Goal: Task Accomplishment & Management: Manage account settings

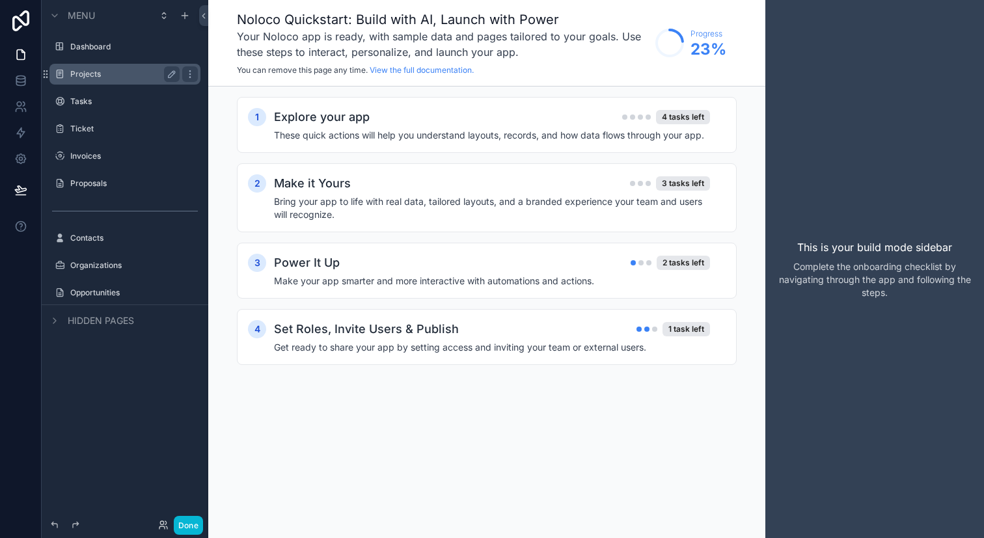
click at [144, 76] on label "Projects" at bounding box center [122, 74] width 104 height 10
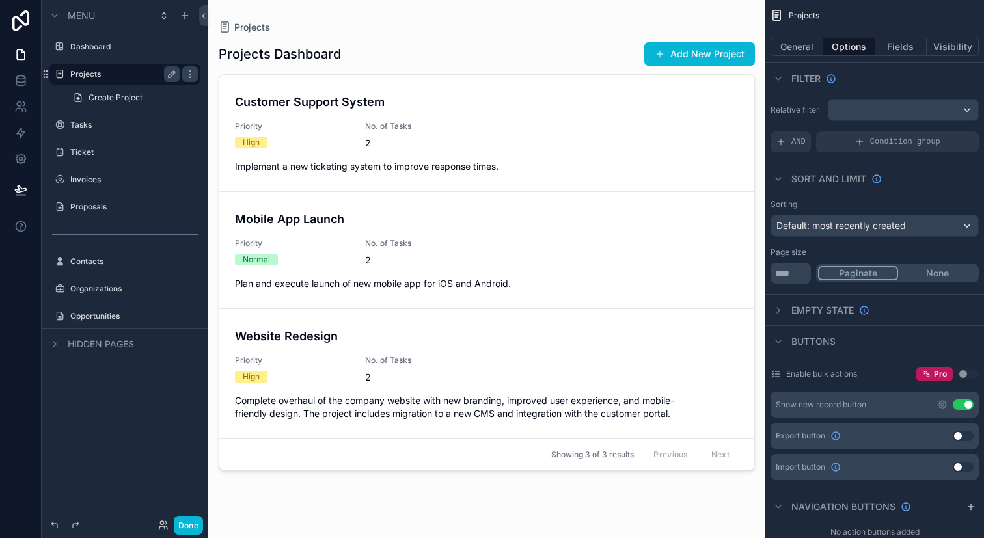
click at [437, 133] on div "scrollable content" at bounding box center [486, 261] width 557 height 522
click at [513, 119] on div "Customer Support System Priority High No. of Tasks 2 Implement a new ticketing …" at bounding box center [487, 133] width 504 height 80
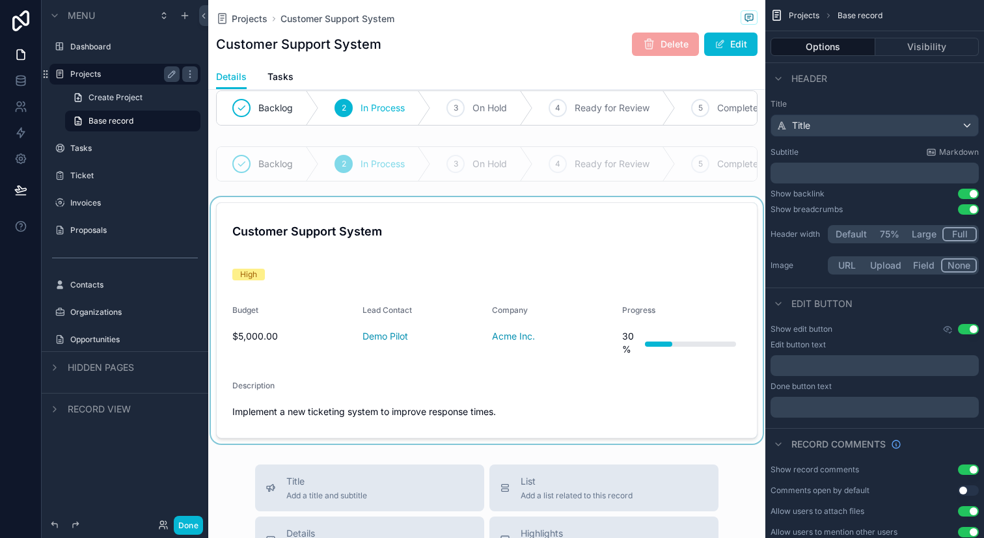
scroll to position [5, 0]
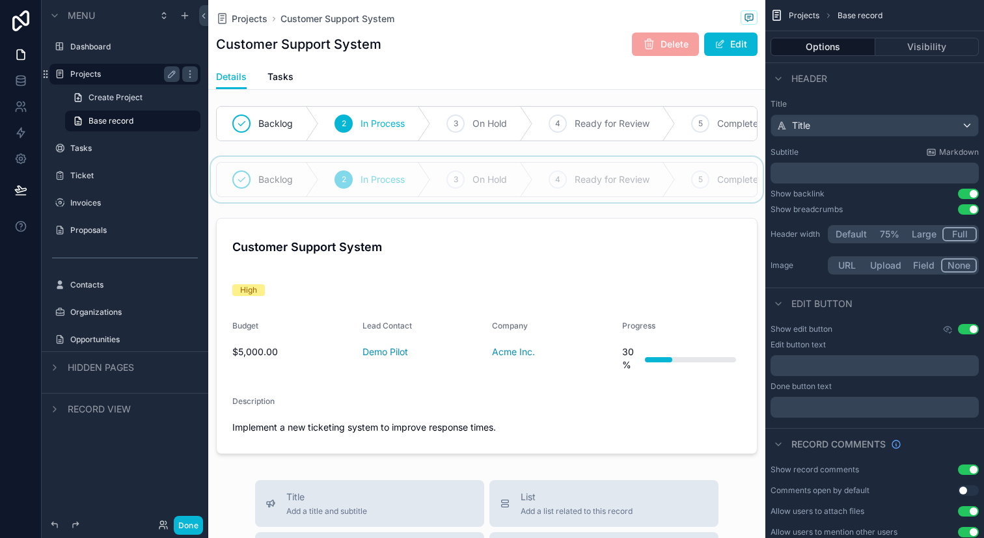
click at [560, 184] on div "scrollable content" at bounding box center [486, 180] width 557 height 46
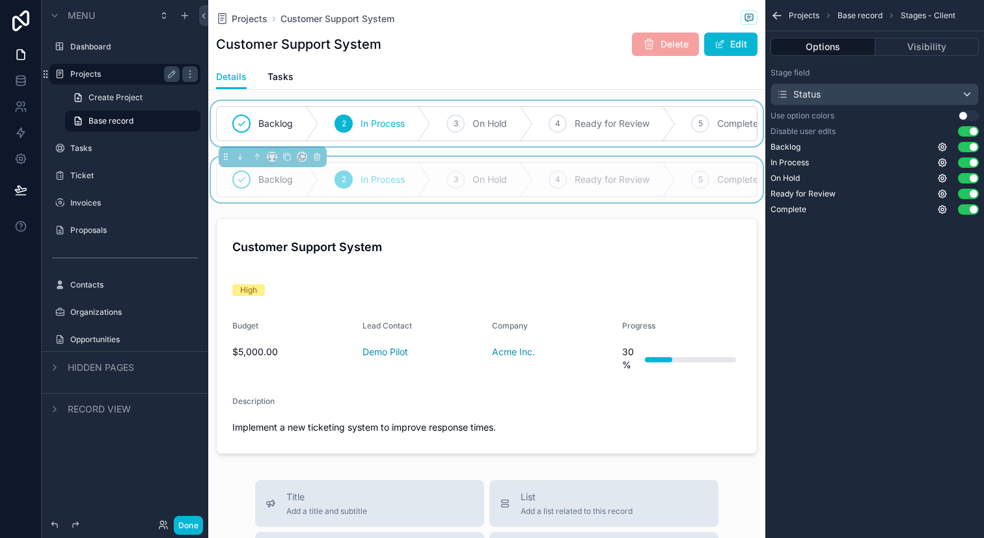
click at [569, 126] on div "scrollable content" at bounding box center [486, 124] width 557 height 46
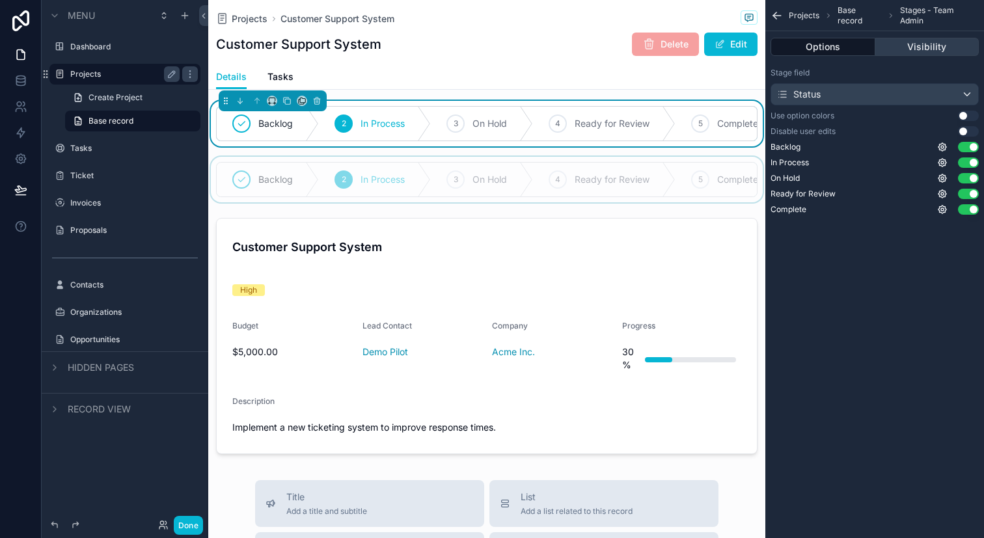
click at [921, 46] on button "Visibility" at bounding box center [927, 47] width 104 height 18
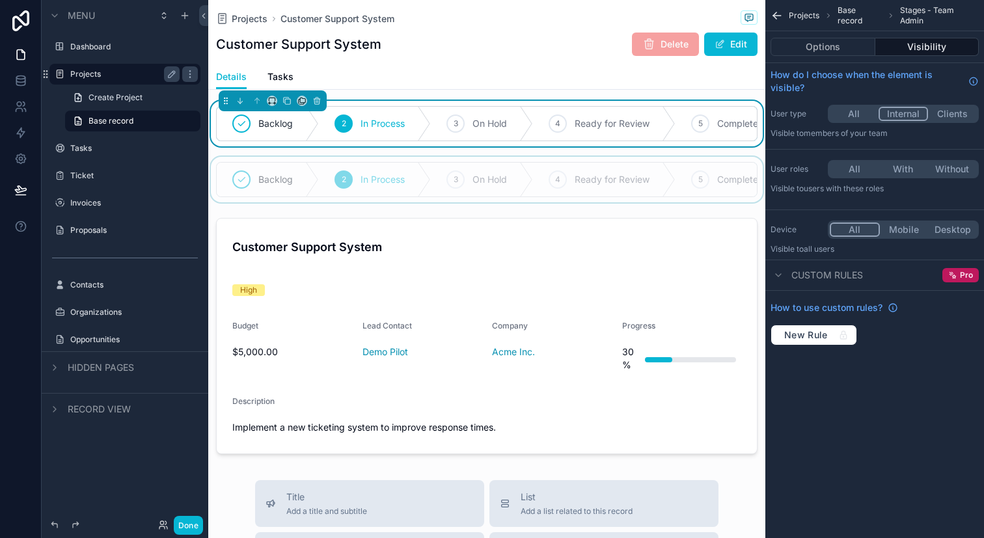
click at [437, 175] on div "scrollable content" at bounding box center [486, 180] width 557 height 46
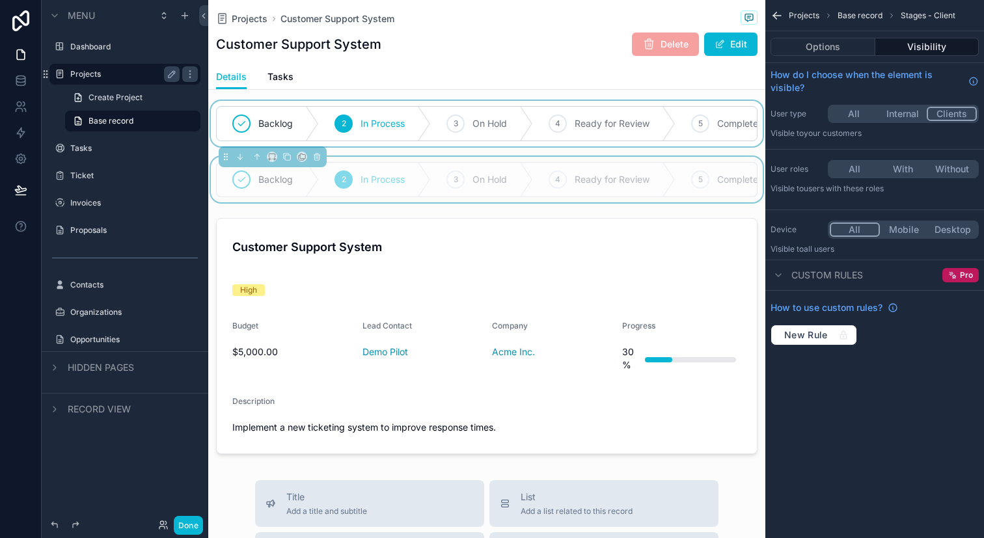
click at [463, 131] on div "scrollable content" at bounding box center [486, 124] width 557 height 46
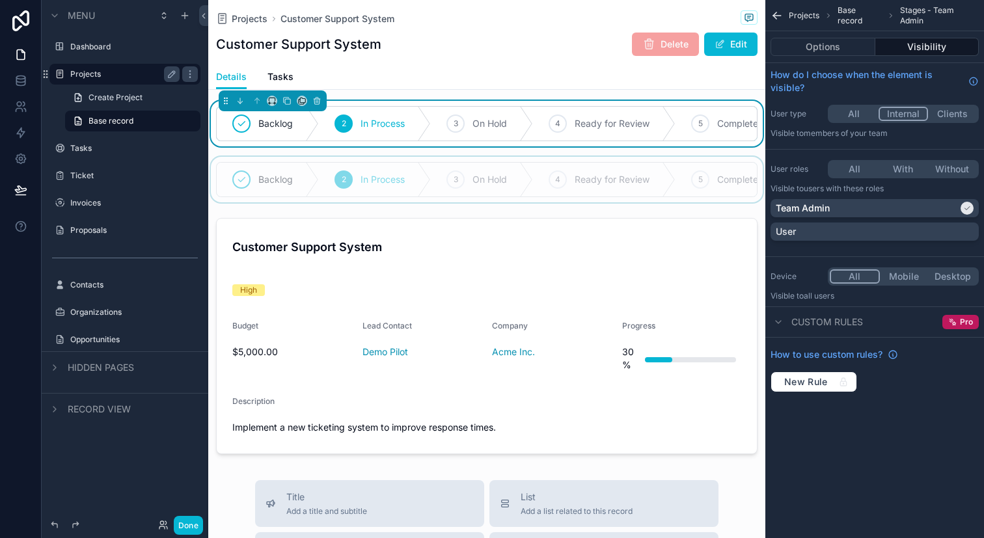
click at [485, 180] on div "scrollable content" at bounding box center [486, 180] width 557 height 46
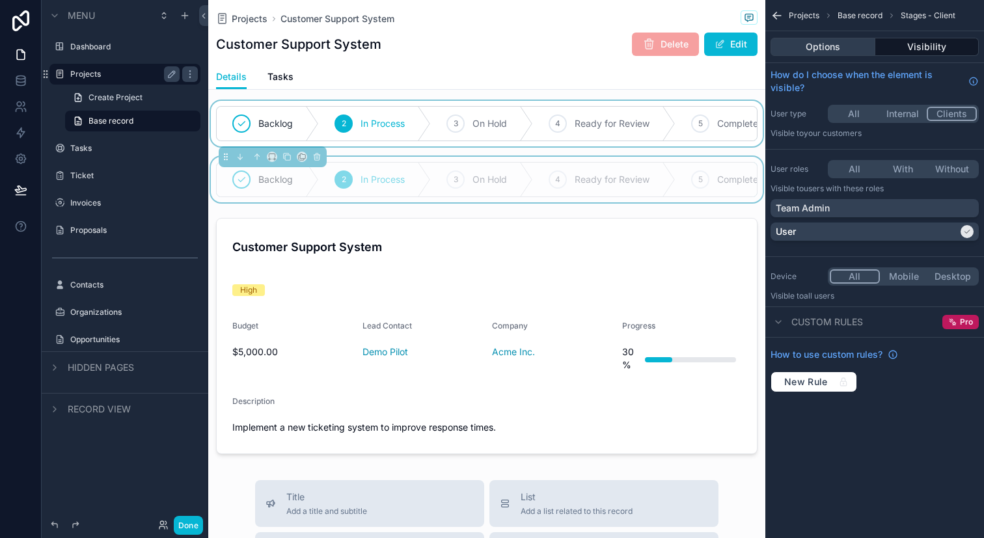
click at [795, 47] on button "Options" at bounding box center [822, 47] width 105 height 18
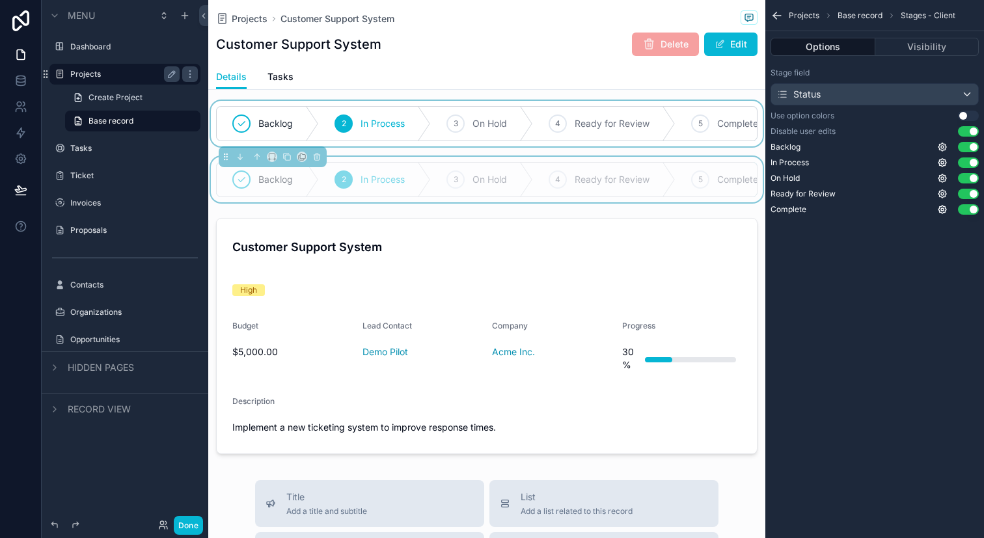
click at [653, 134] on div "scrollable content" at bounding box center [486, 124] width 557 height 46
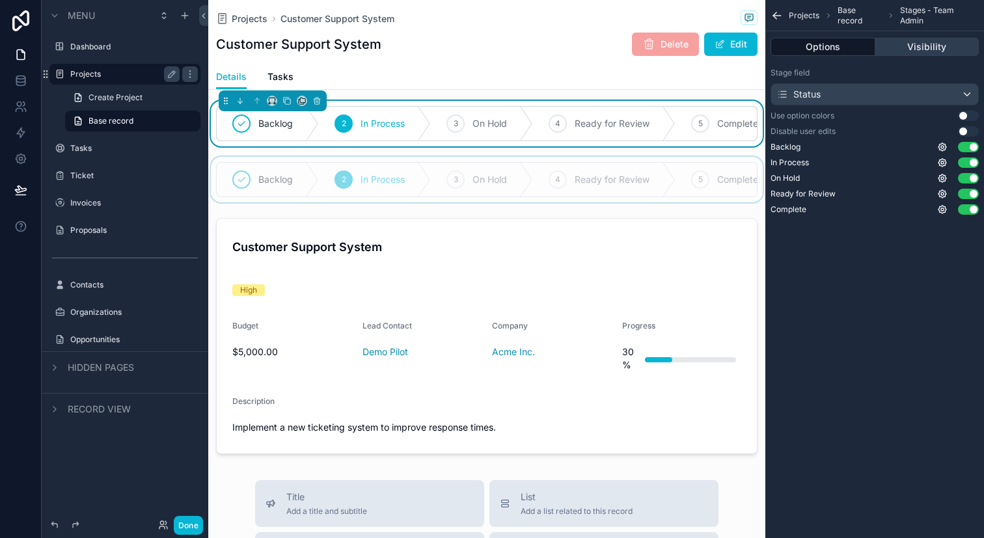
click at [925, 40] on button "Visibility" at bounding box center [927, 47] width 104 height 18
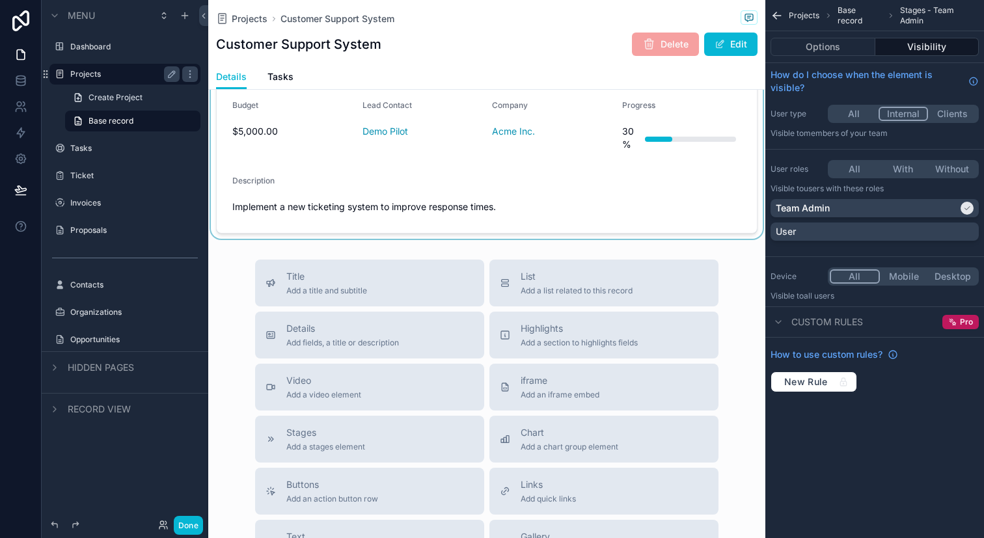
scroll to position [226, 0]
click at [563, 205] on div "scrollable content" at bounding box center [486, 115] width 557 height 247
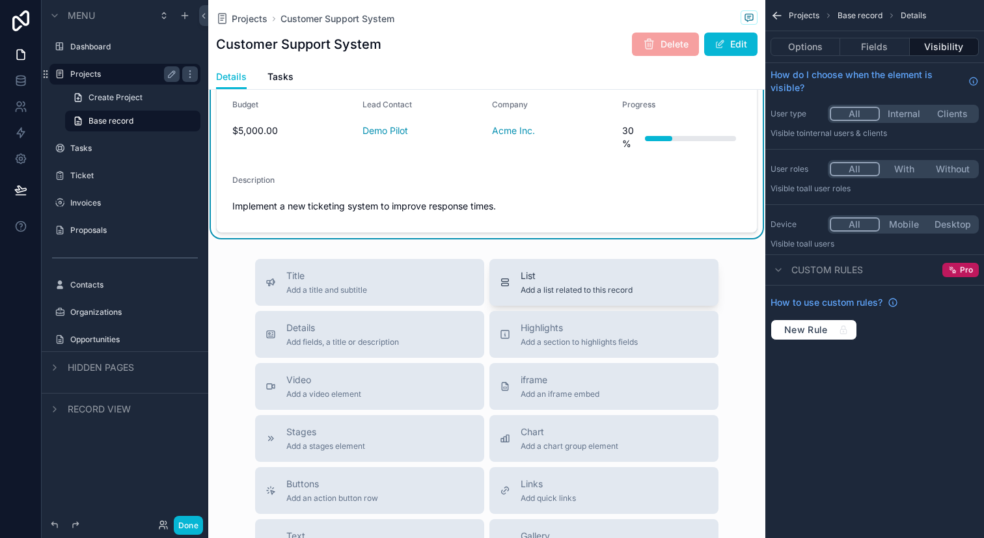
click at [582, 281] on span "List" at bounding box center [576, 275] width 112 height 13
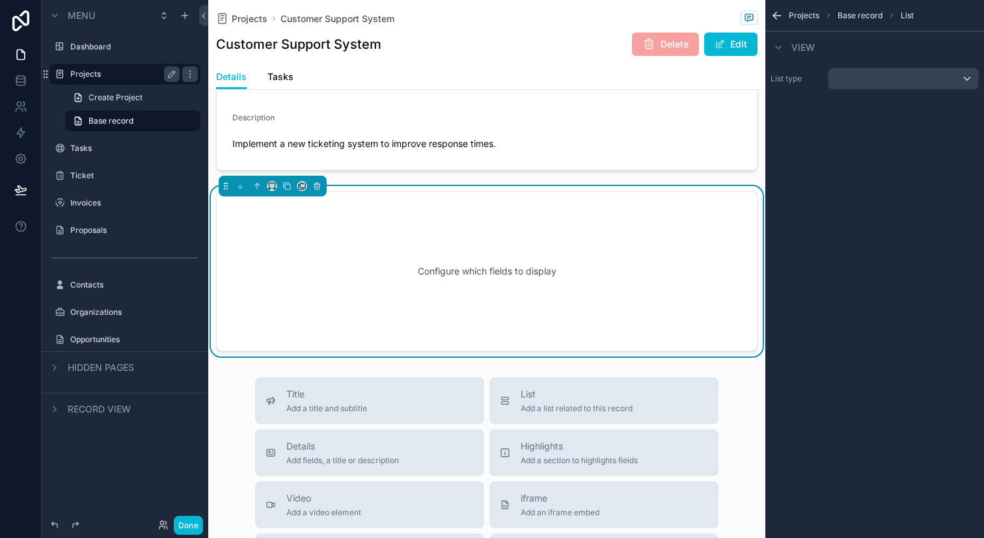
scroll to position [291, 0]
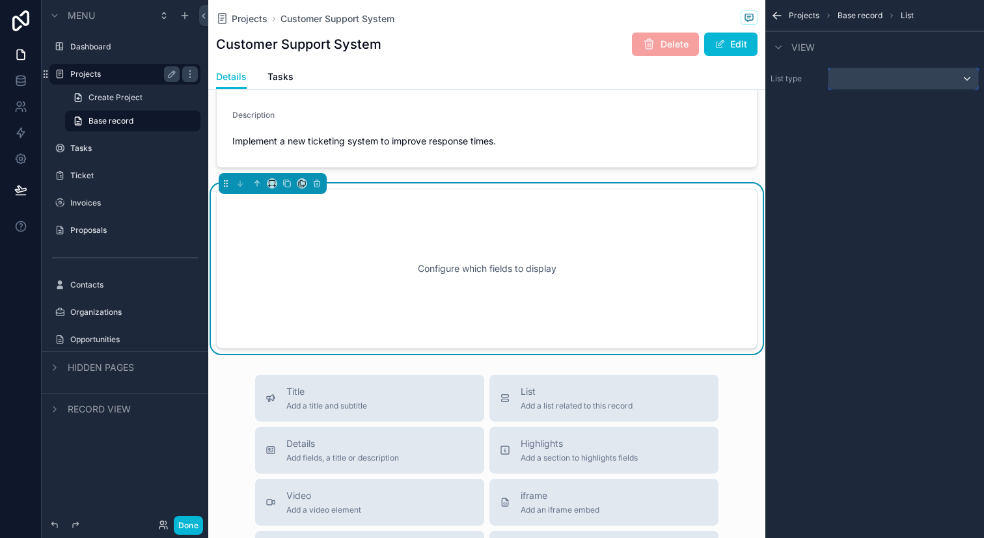
click at [897, 83] on div "scrollable content" at bounding box center [903, 78] width 150 height 21
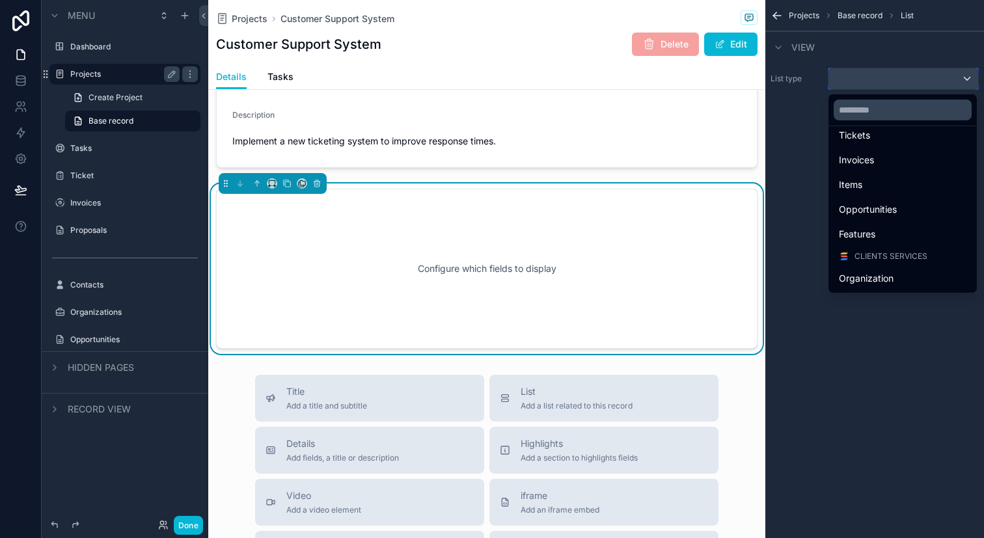
scroll to position [147, 0]
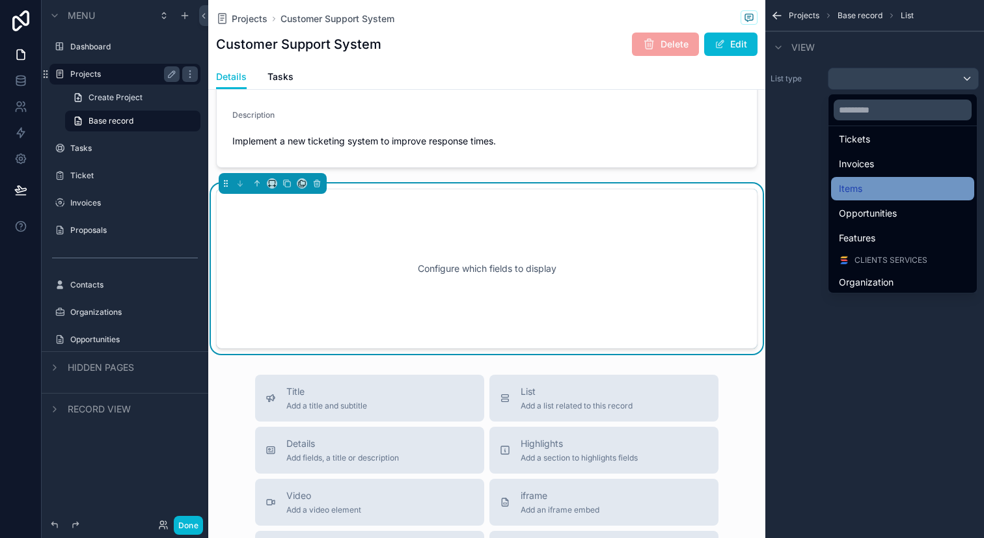
click at [870, 189] on div "Items" at bounding box center [903, 189] width 128 height 16
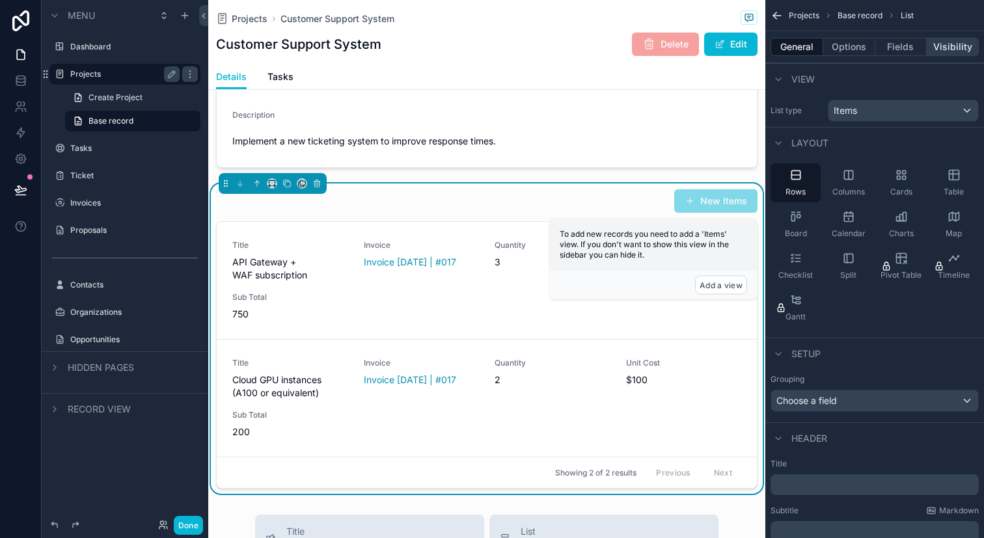
click at [966, 51] on button "Visibility" at bounding box center [952, 47] width 52 height 18
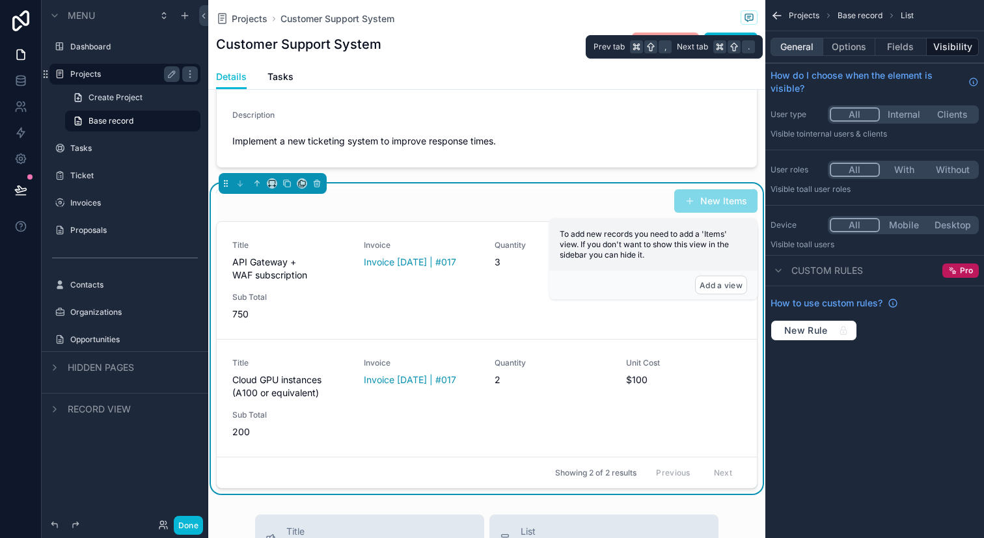
click at [801, 45] on button "General" at bounding box center [796, 47] width 53 height 18
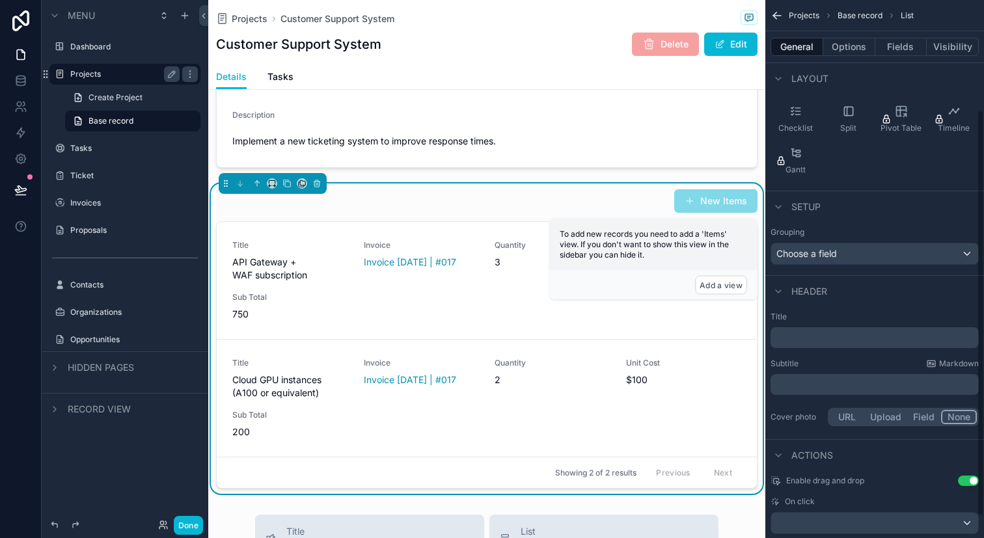
scroll to position [174, 0]
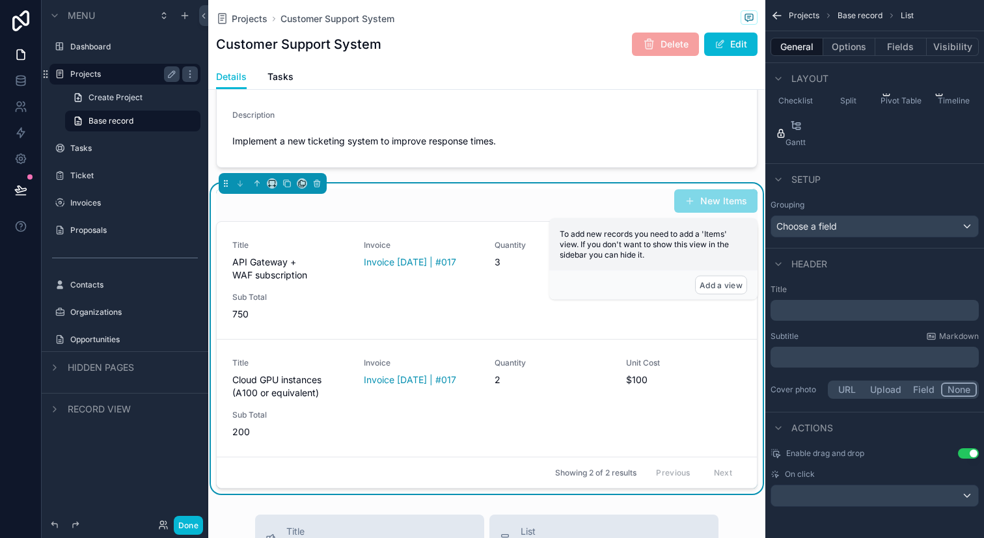
click at [869, 30] on div "Projects Base record List" at bounding box center [874, 15] width 219 height 31
click at [852, 44] on button "Options" at bounding box center [849, 47] width 52 height 18
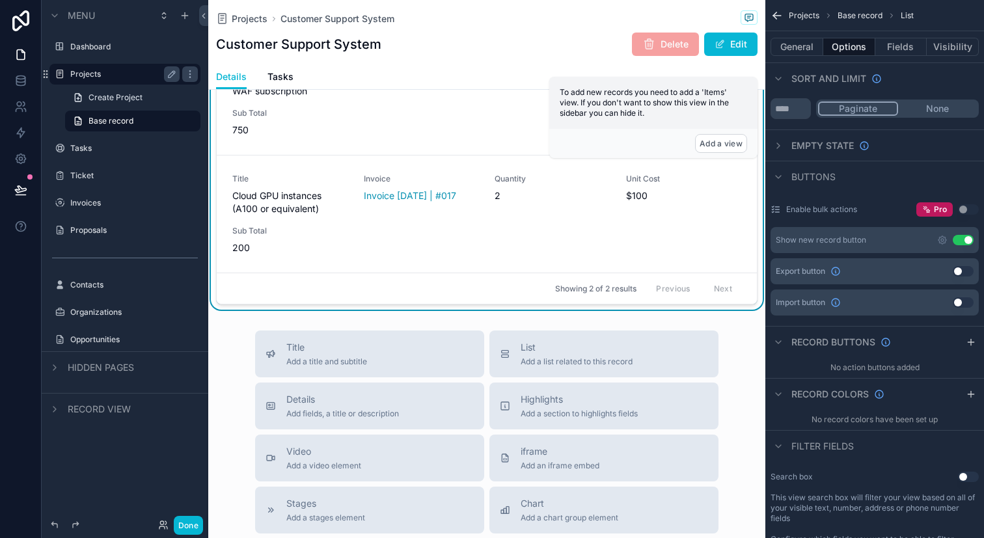
scroll to position [381, 0]
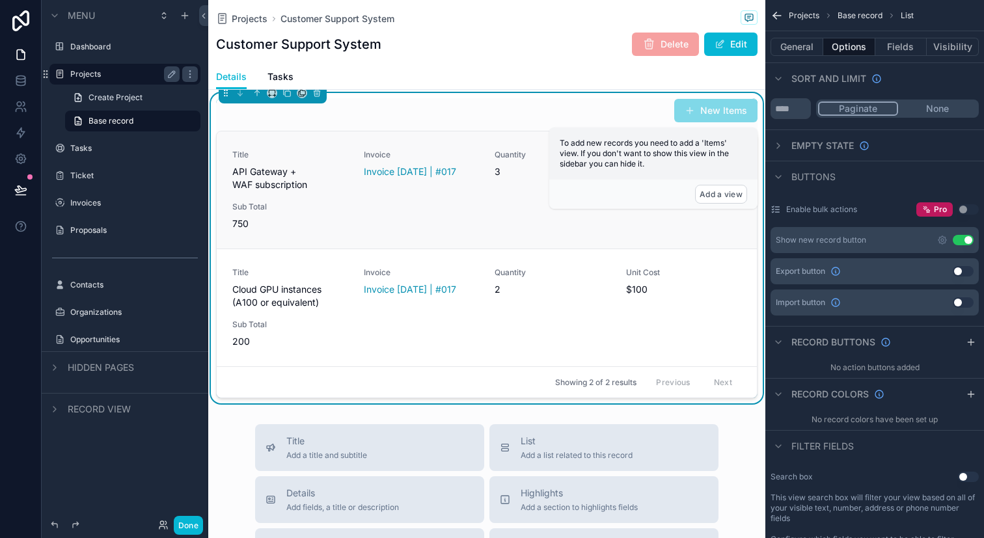
click at [670, 223] on div "Title API Gateway + WAF subscription Invoice Invoice Sep 30, 2025 | #017 Quanti…" at bounding box center [486, 190] width 509 height 81
click at [720, 216] on div "Title API Gateway + WAF subscription Invoice Invoice Sep 30, 2025 | #017 Quanti…" at bounding box center [486, 190] width 509 height 81
click at [163, 104] on link "Create Project" at bounding box center [132, 97] width 135 height 21
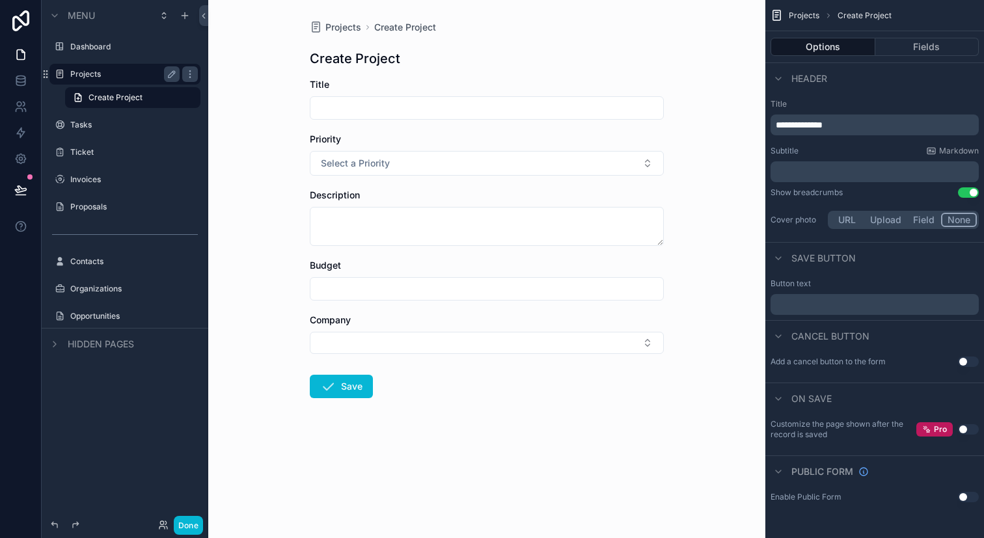
click at [146, 74] on label "Projects" at bounding box center [122, 74] width 104 height 10
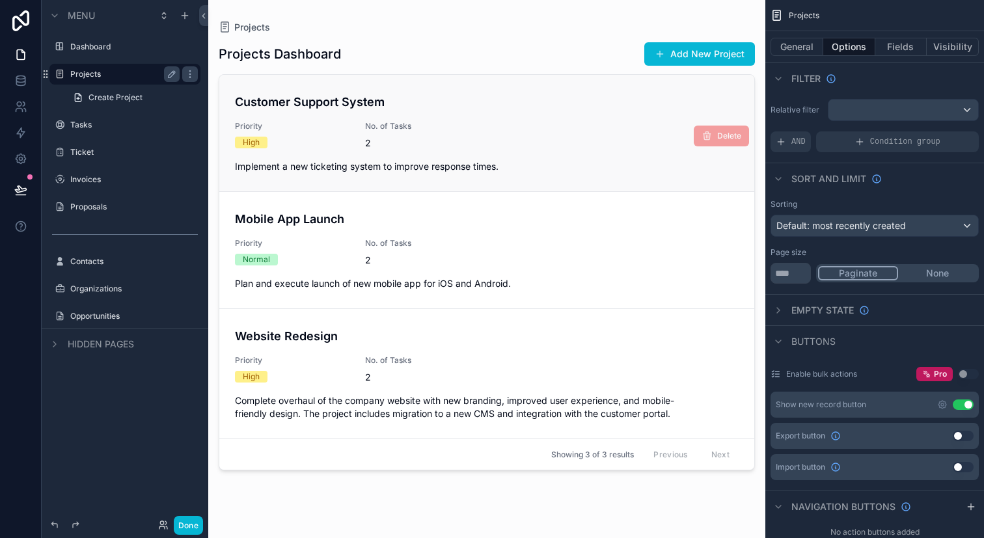
click at [431, 185] on link "Customer Support System Priority High No. of Tasks 2 Implement a new ticketing …" at bounding box center [486, 133] width 535 height 116
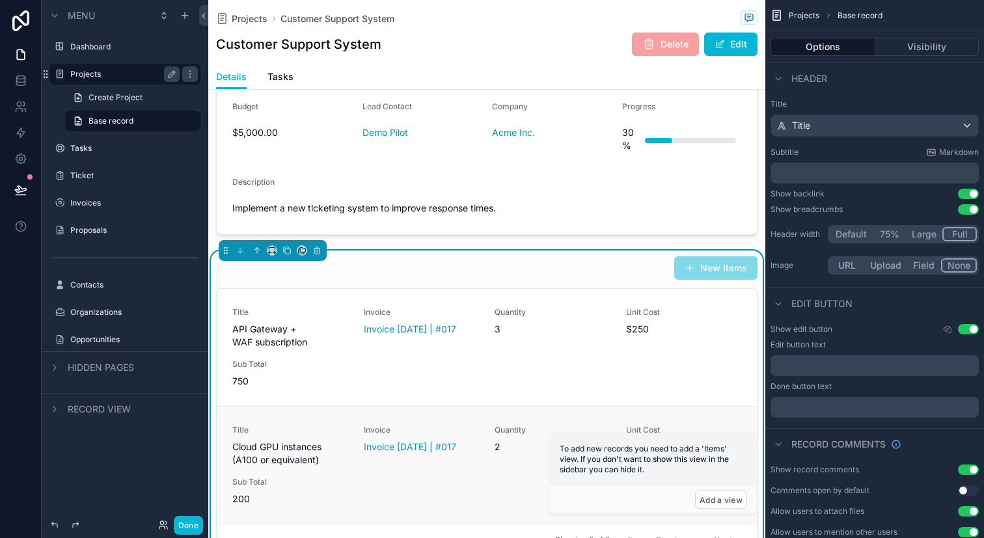
scroll to position [230, 0]
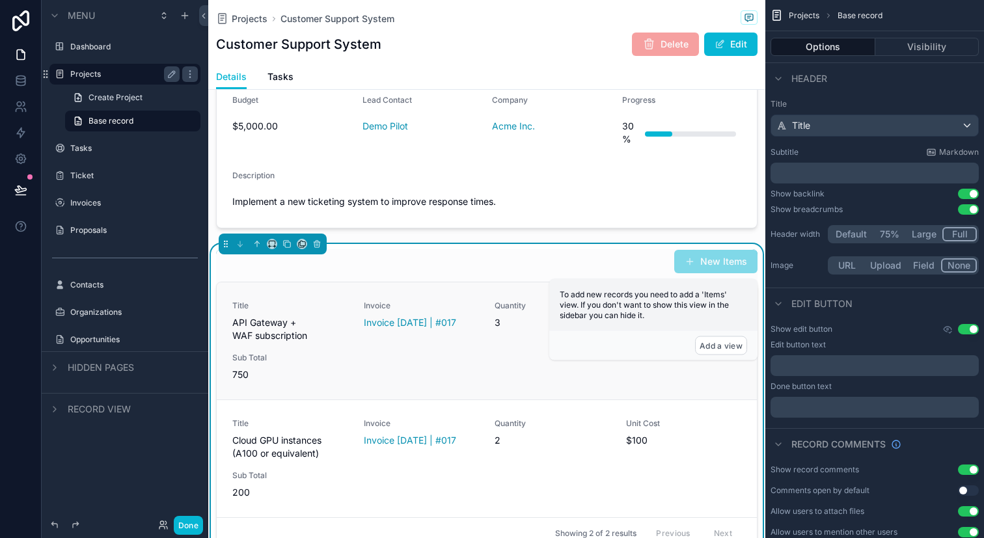
click at [478, 345] on div "Title API Gateway + WAF subscription Invoice Invoice Sep 30, 2025 | #017 Quanti…" at bounding box center [486, 341] width 509 height 81
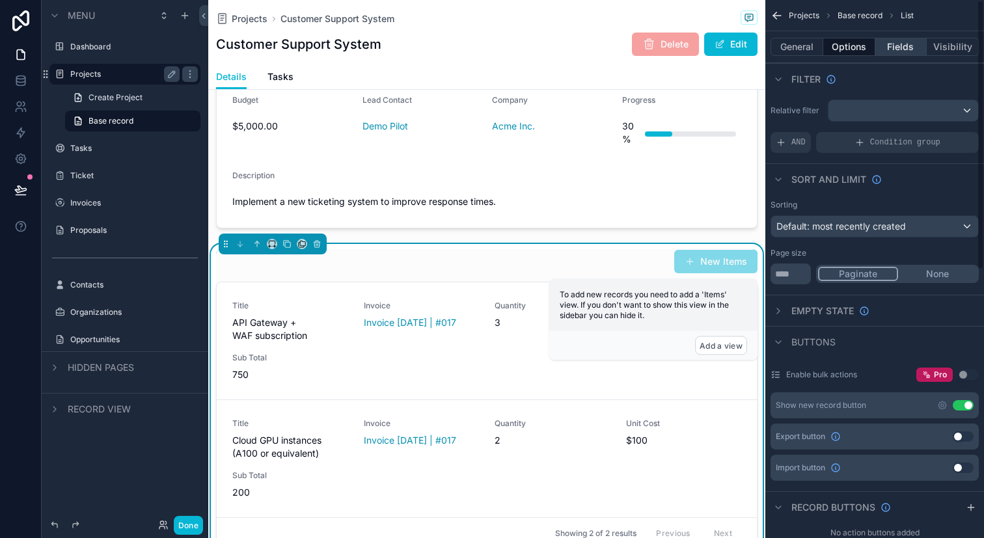
click at [910, 47] on button "Fields" at bounding box center [901, 47] width 52 height 18
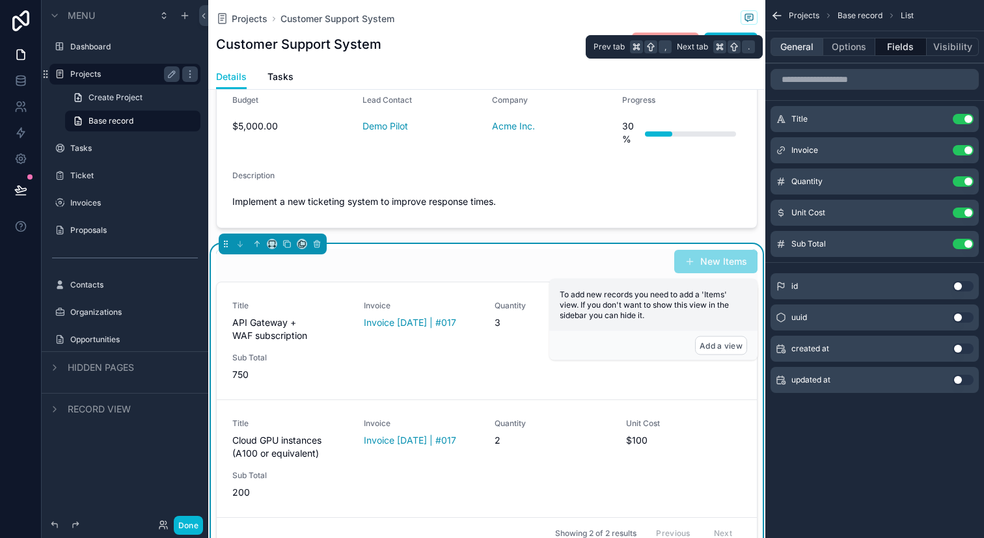
click at [802, 45] on button "General" at bounding box center [796, 47] width 53 height 18
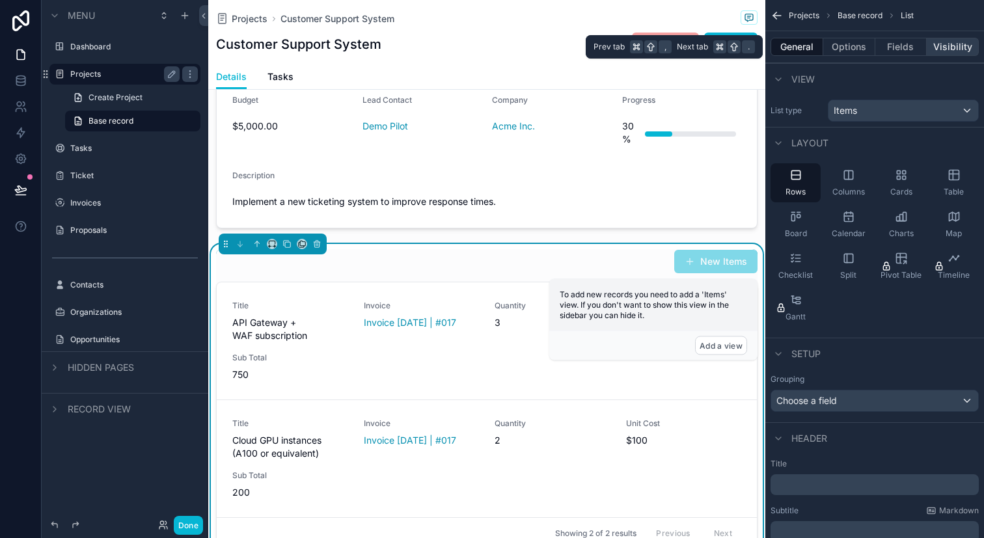
click at [941, 46] on button "Visibility" at bounding box center [952, 47] width 52 height 18
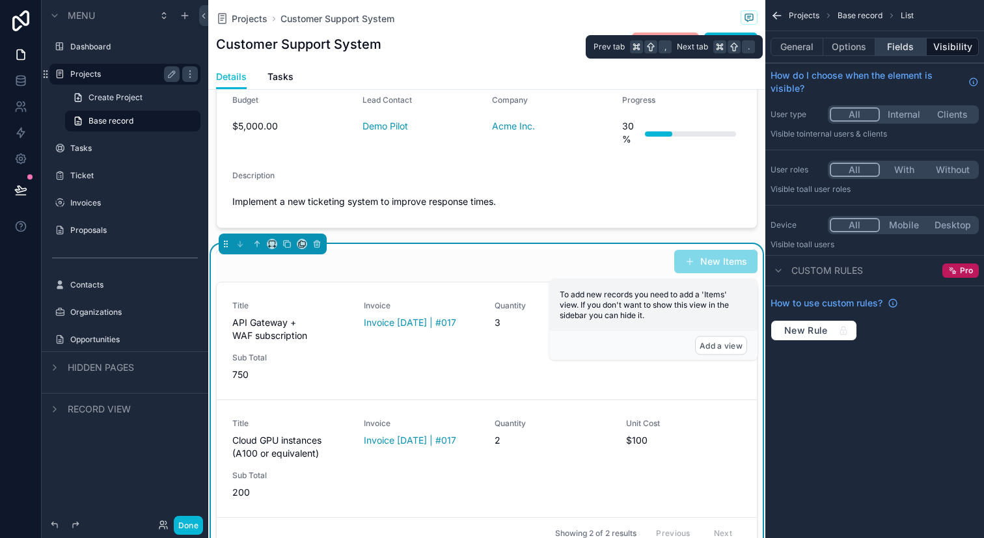
click at [920, 49] on button "Fields" at bounding box center [901, 47] width 52 height 18
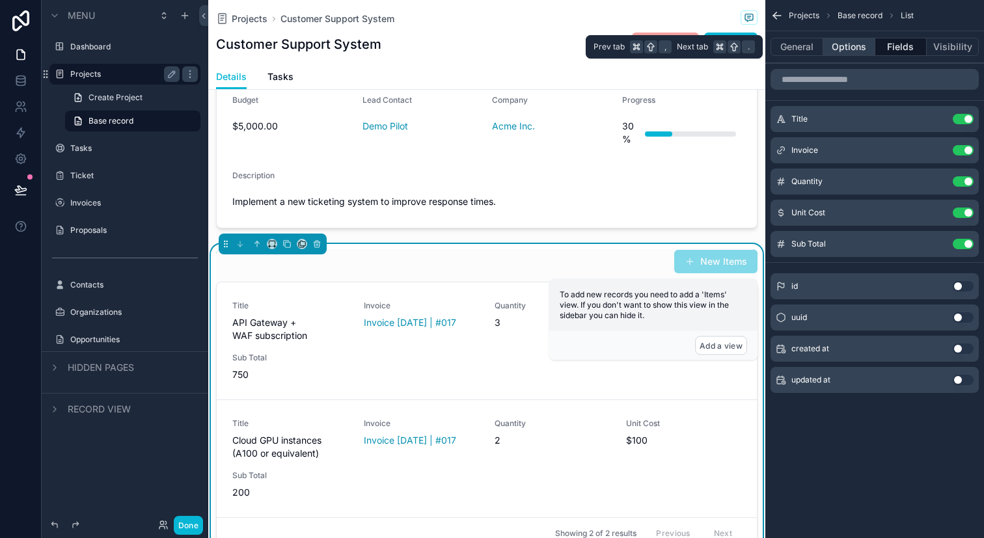
click at [867, 42] on button "Options" at bounding box center [849, 47] width 52 height 18
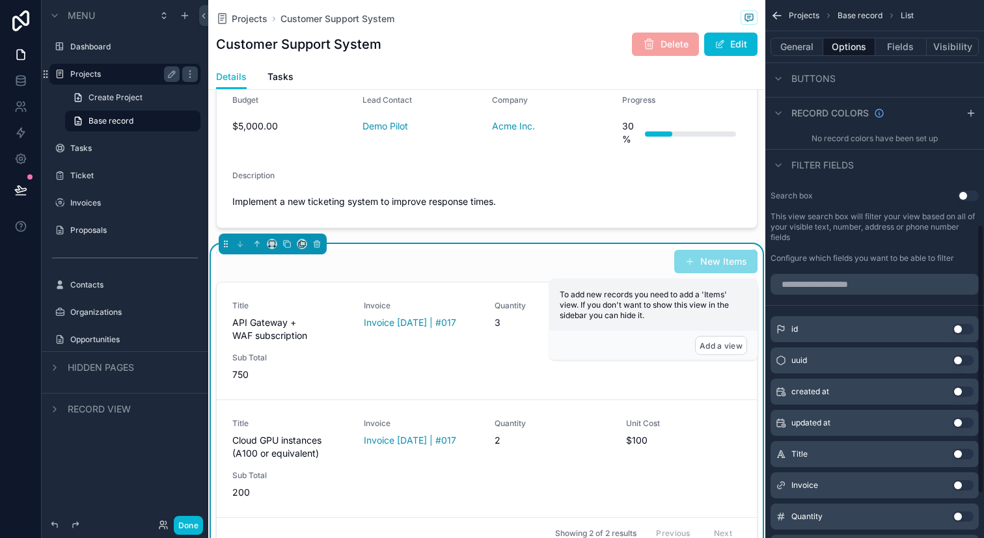
scroll to position [537, 0]
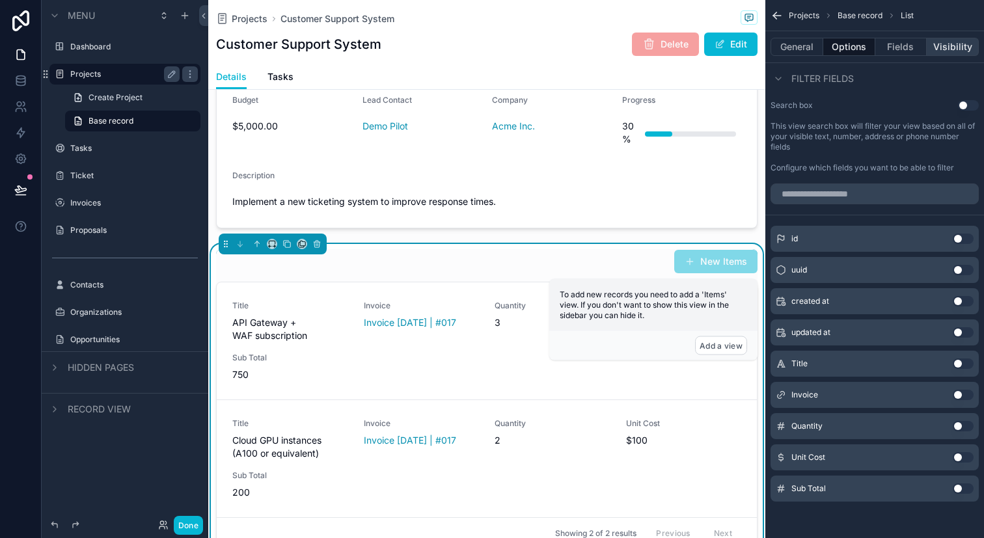
click at [954, 53] on button "Visibility" at bounding box center [952, 47] width 52 height 18
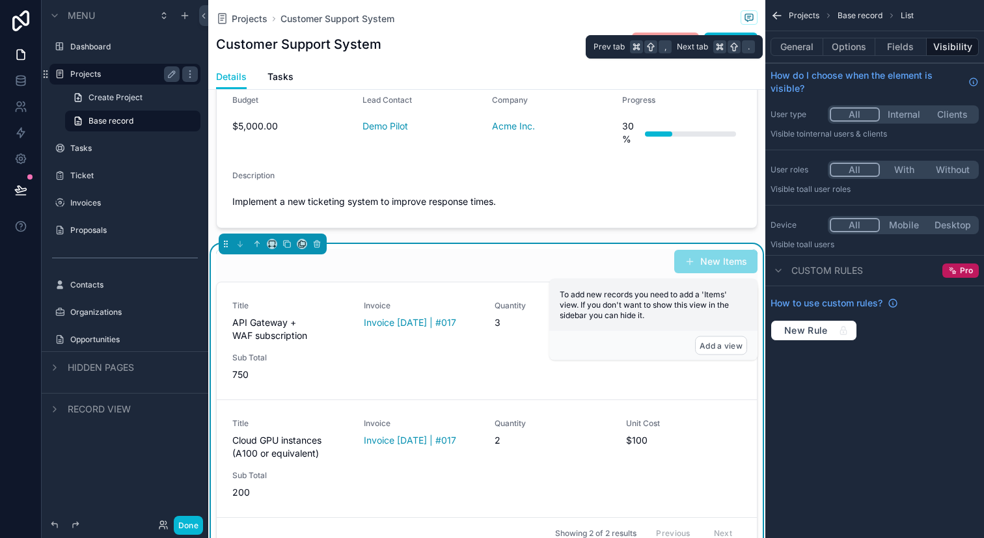
scroll to position [0, 0]
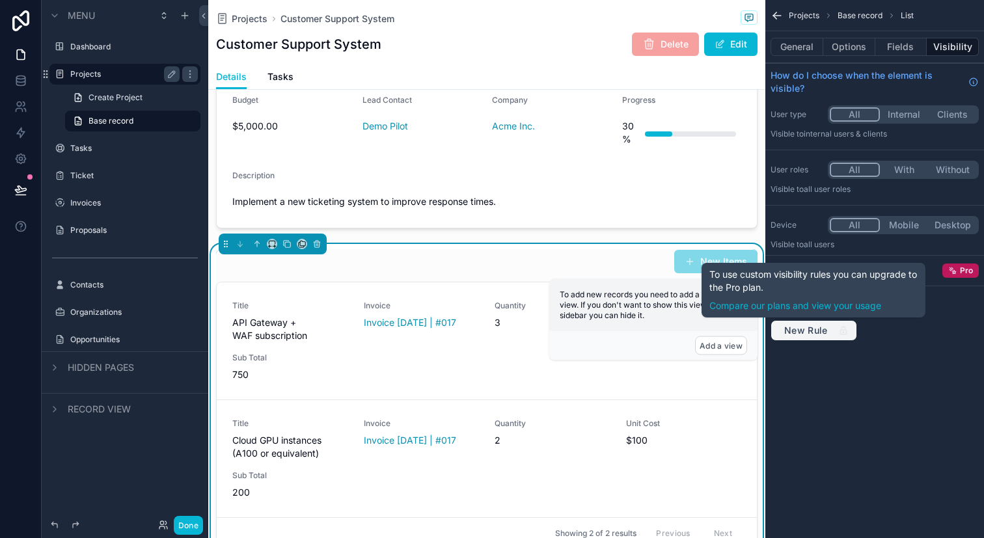
click at [844, 332] on icon "scrollable content" at bounding box center [843, 330] width 10 height 10
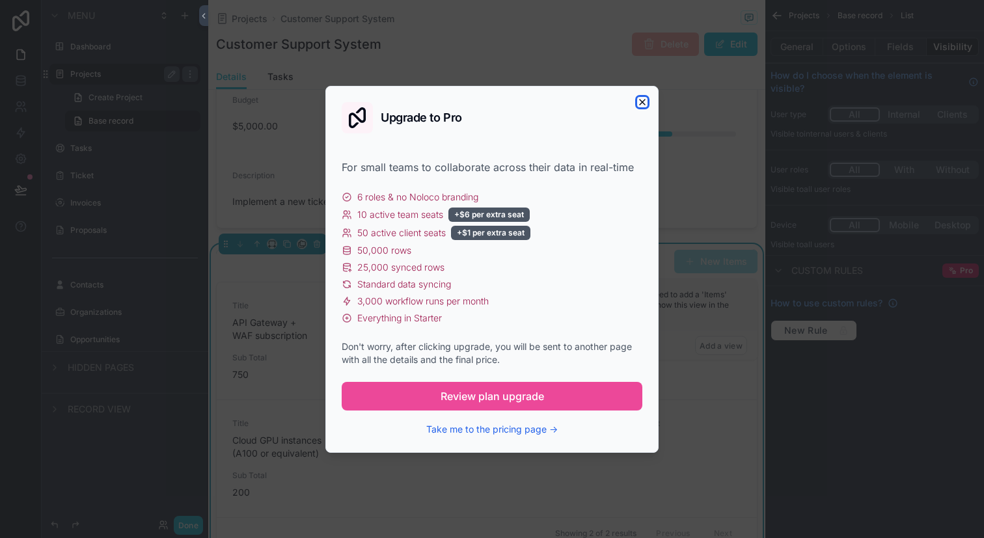
click at [644, 98] on icon "button" at bounding box center [642, 102] width 10 height 10
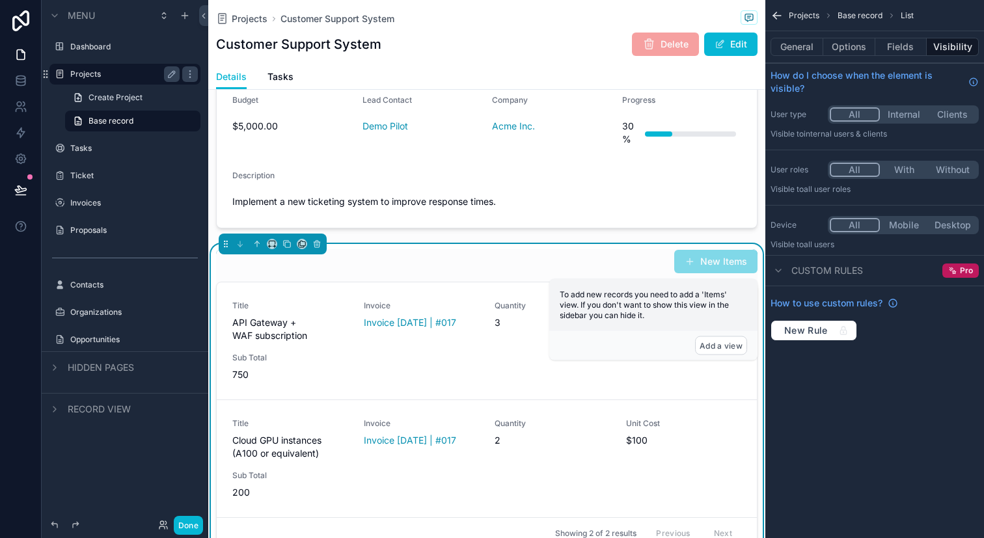
click at [827, 273] on span "Custom rules" at bounding box center [827, 270] width 72 height 13
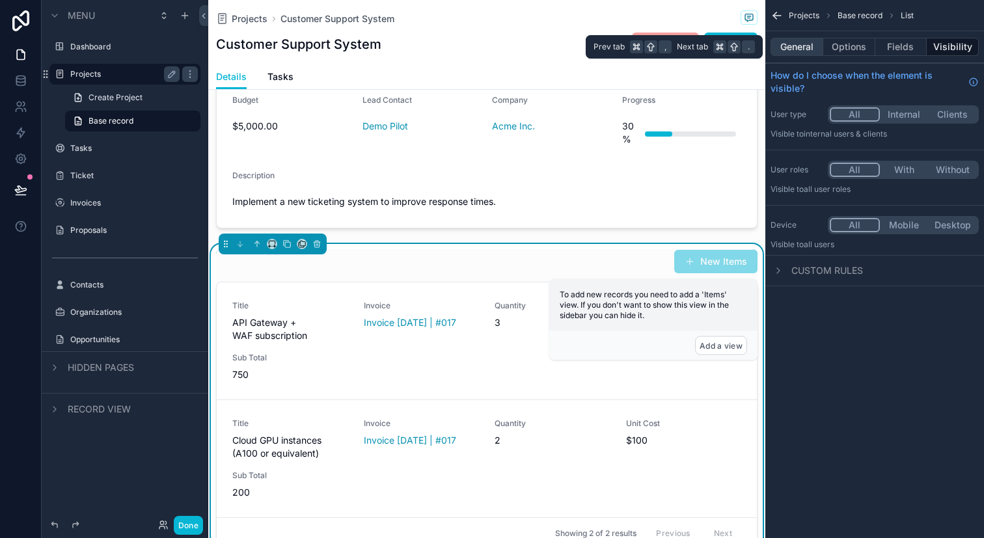
click at [805, 42] on button "General" at bounding box center [796, 47] width 53 height 18
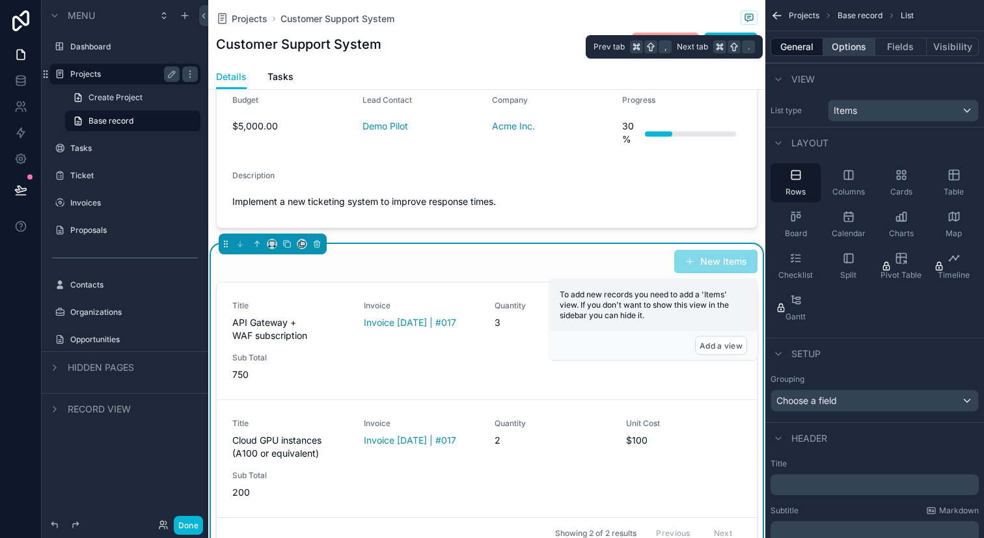
click at [837, 48] on button "Options" at bounding box center [849, 47] width 52 height 18
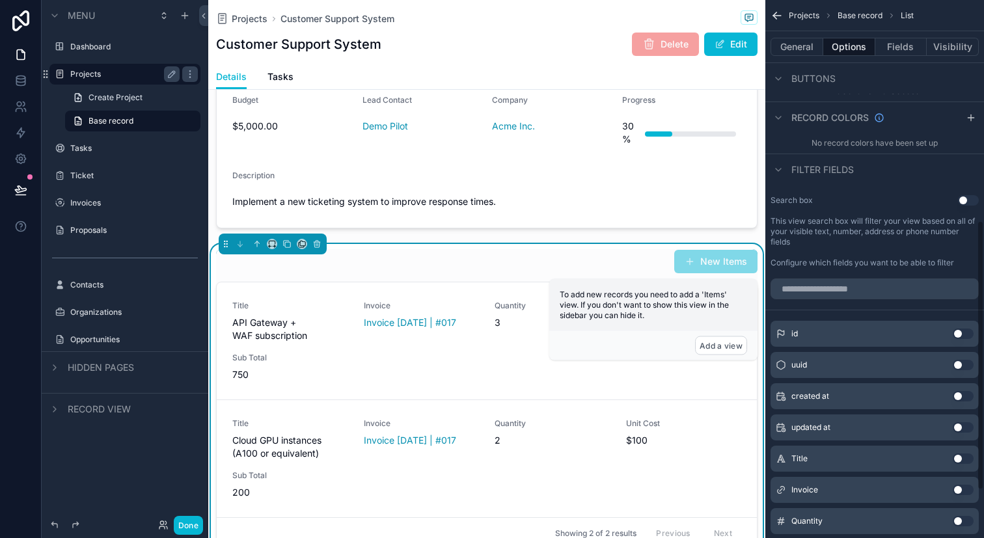
scroll to position [537, 0]
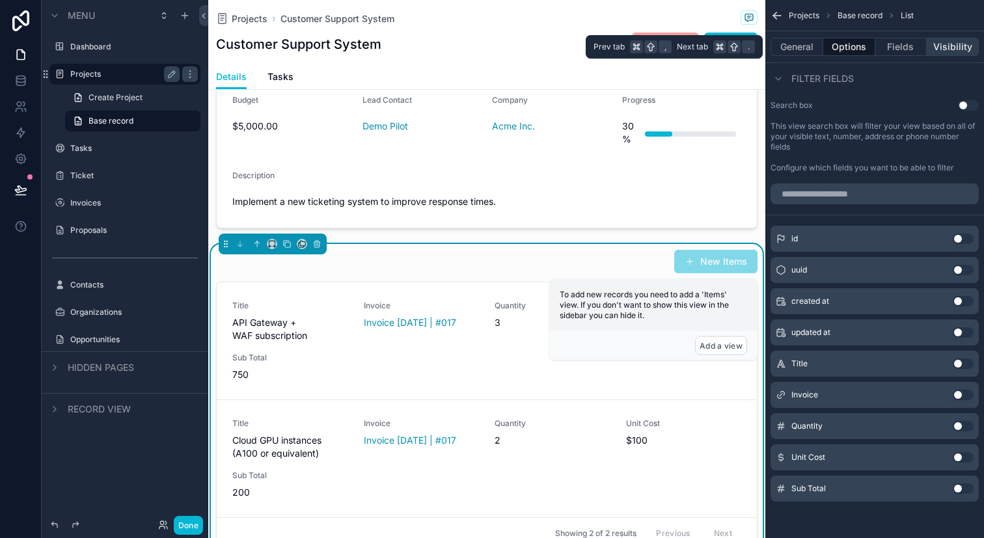
click at [943, 45] on button "Visibility" at bounding box center [952, 47] width 52 height 18
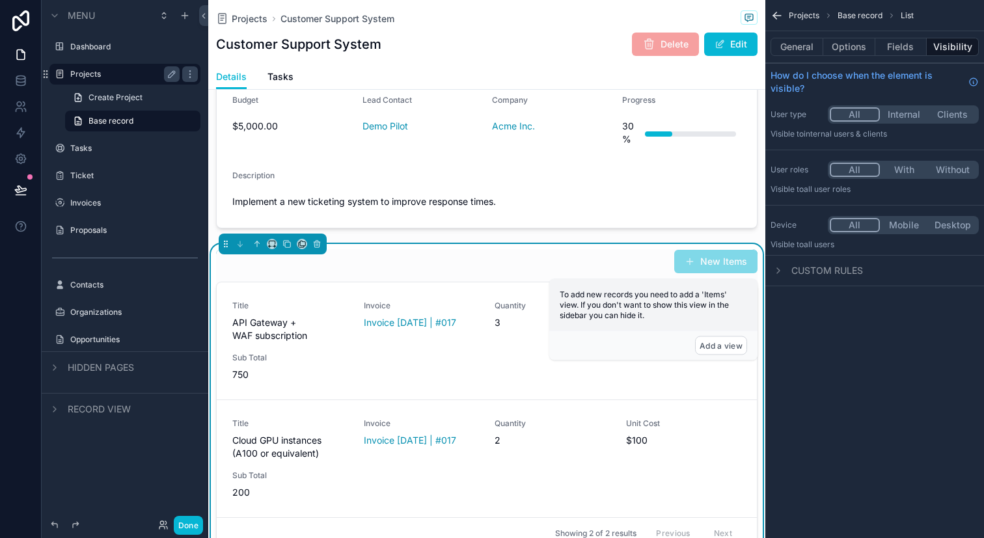
click at [898, 223] on button "Mobile" at bounding box center [904, 225] width 49 height 14
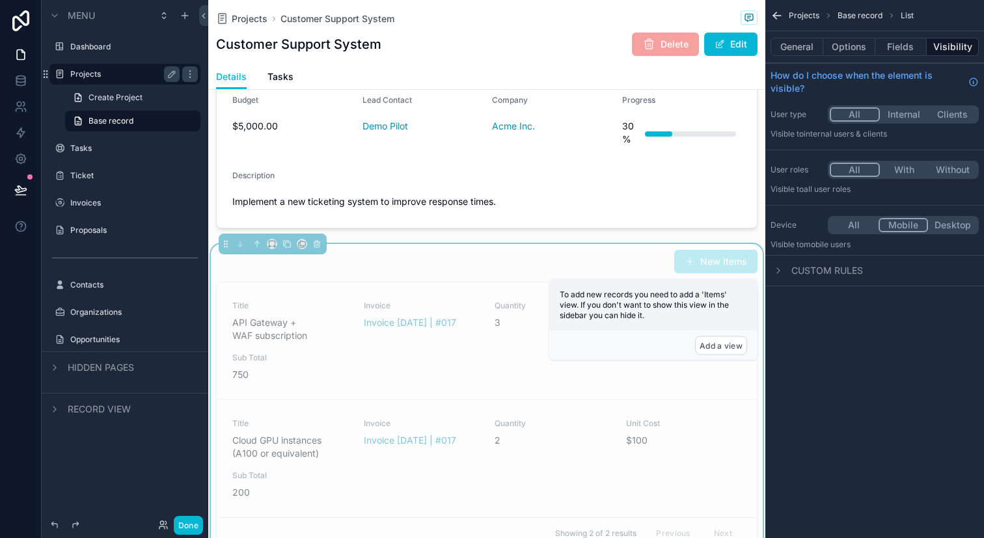
click at [830, 221] on button "All" at bounding box center [854, 225] width 49 height 14
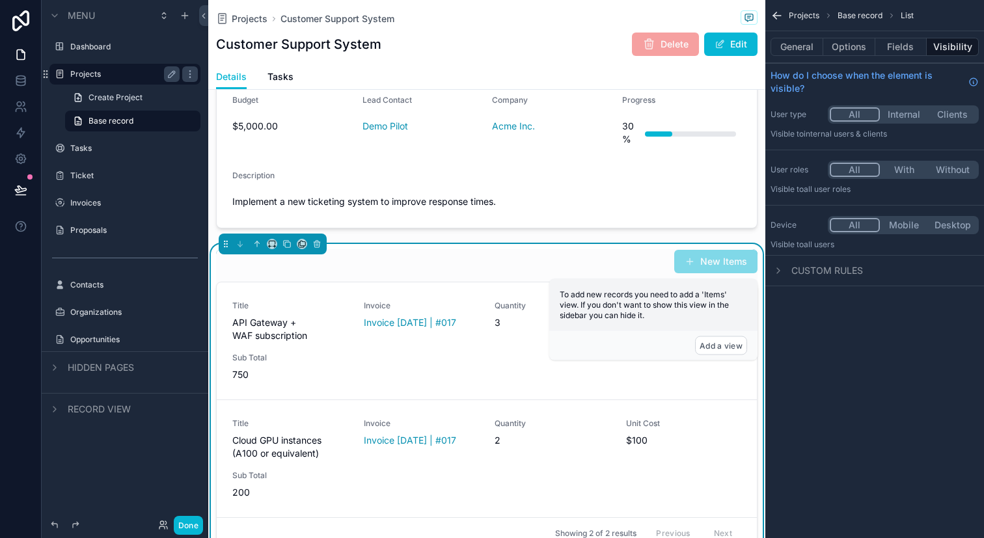
click at [898, 171] on button "With" at bounding box center [904, 170] width 49 height 14
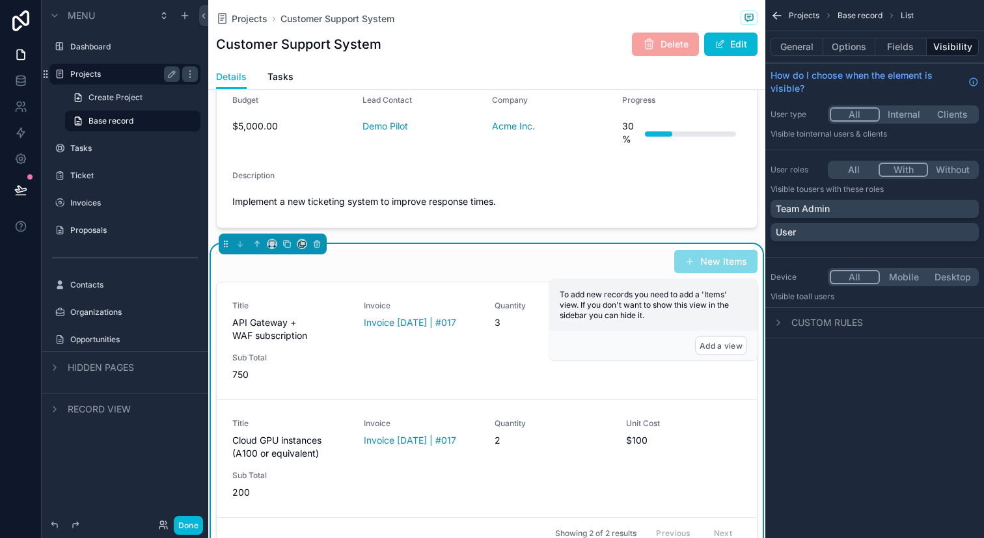
click at [853, 169] on button "All" at bounding box center [854, 170] width 49 height 14
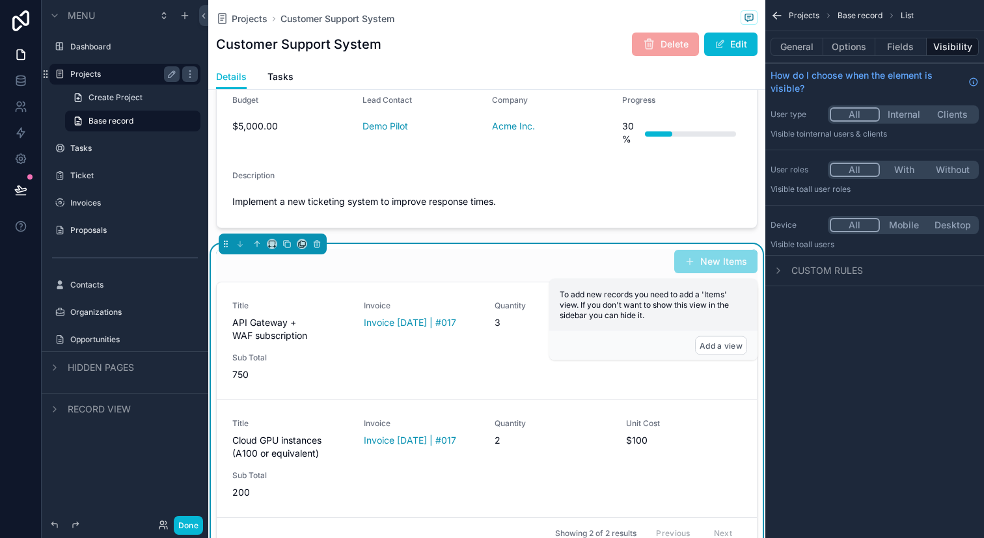
click at [906, 167] on button "With" at bounding box center [904, 170] width 49 height 14
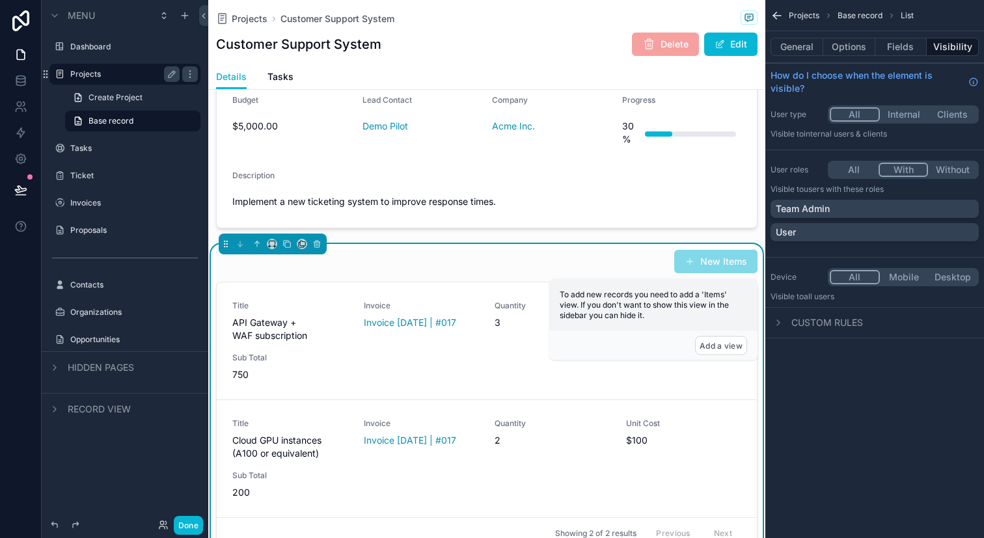
click at [842, 172] on button "All" at bounding box center [854, 170] width 49 height 14
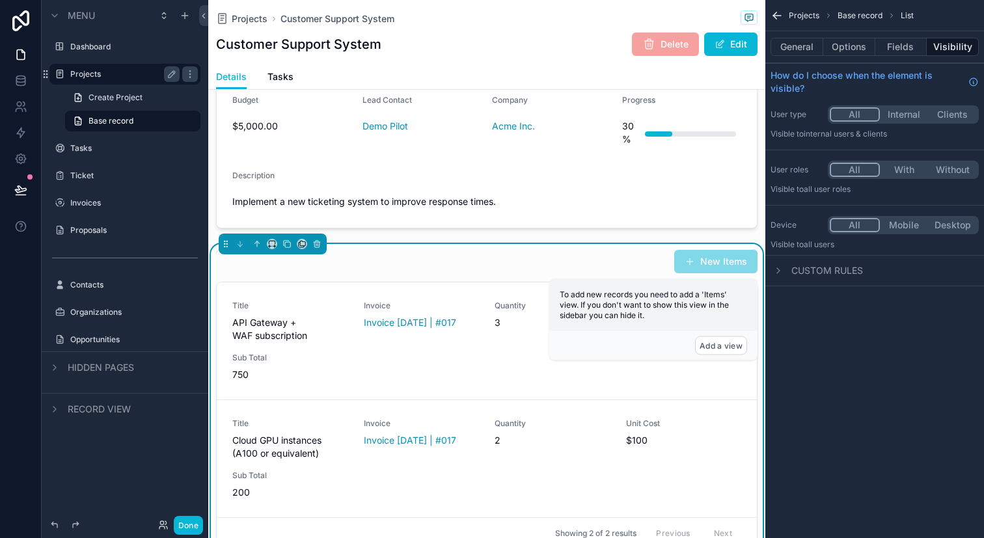
click at [909, 114] on button "Internal" at bounding box center [904, 114] width 49 height 14
click at [954, 118] on button "Clients" at bounding box center [952, 114] width 49 height 14
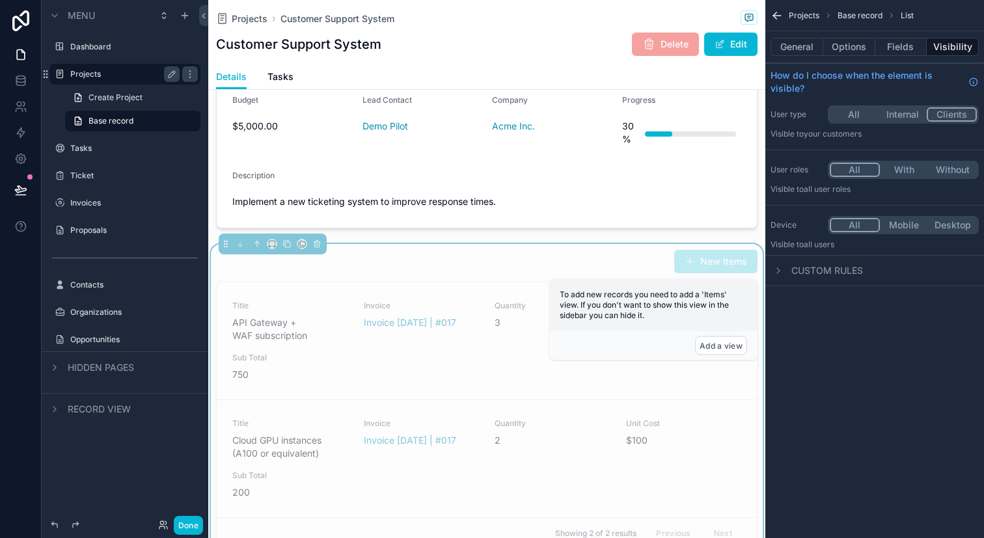
click at [833, 111] on button "All" at bounding box center [854, 114] width 49 height 14
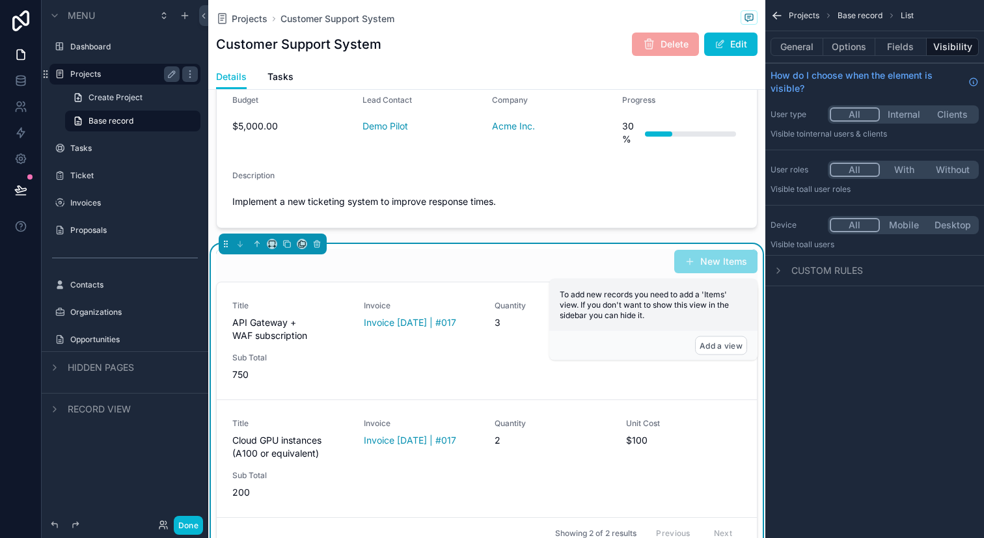
click at [857, 273] on span "Custom rules" at bounding box center [827, 270] width 72 height 13
click at [902, 53] on button "Fields" at bounding box center [901, 47] width 52 height 18
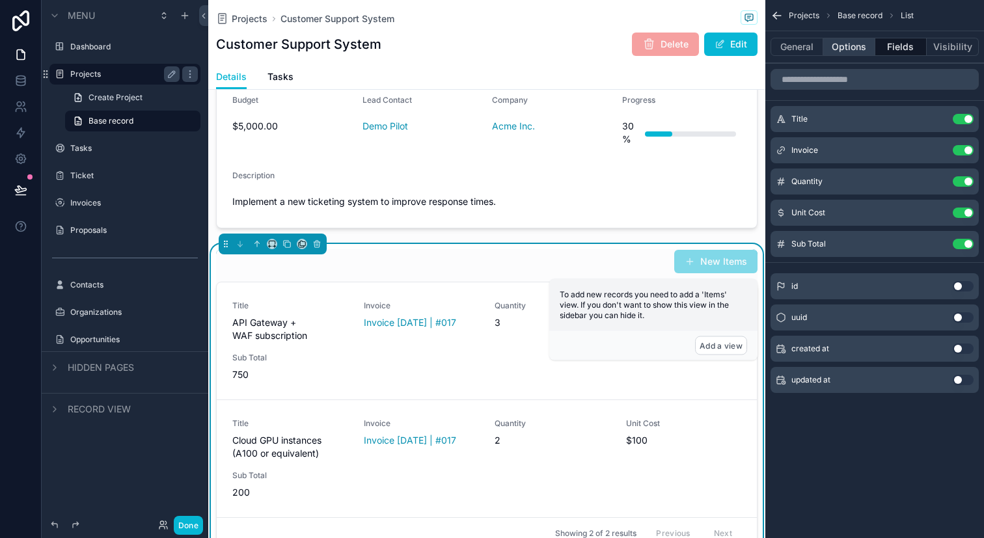
click at [861, 44] on button "Options" at bounding box center [849, 47] width 52 height 18
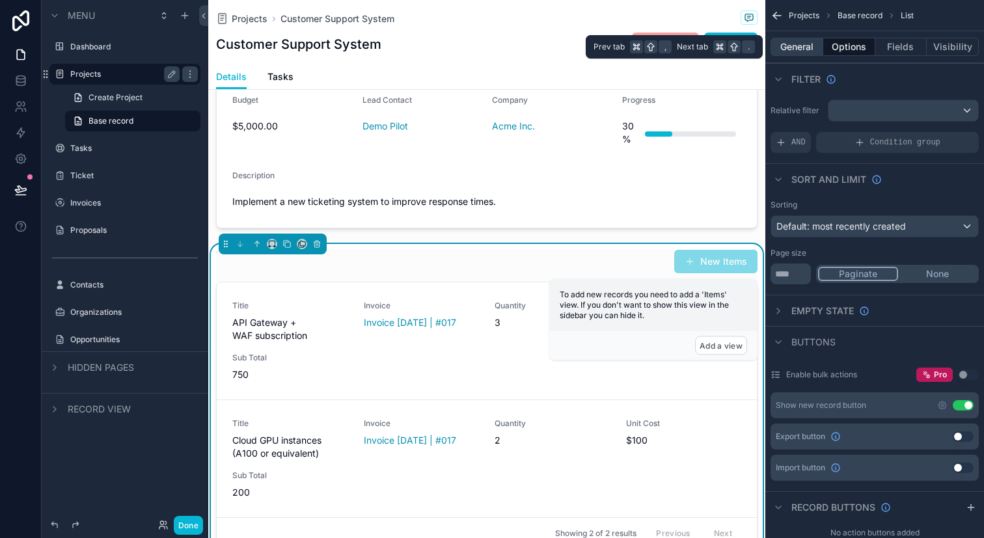
click at [802, 47] on button "General" at bounding box center [796, 47] width 53 height 18
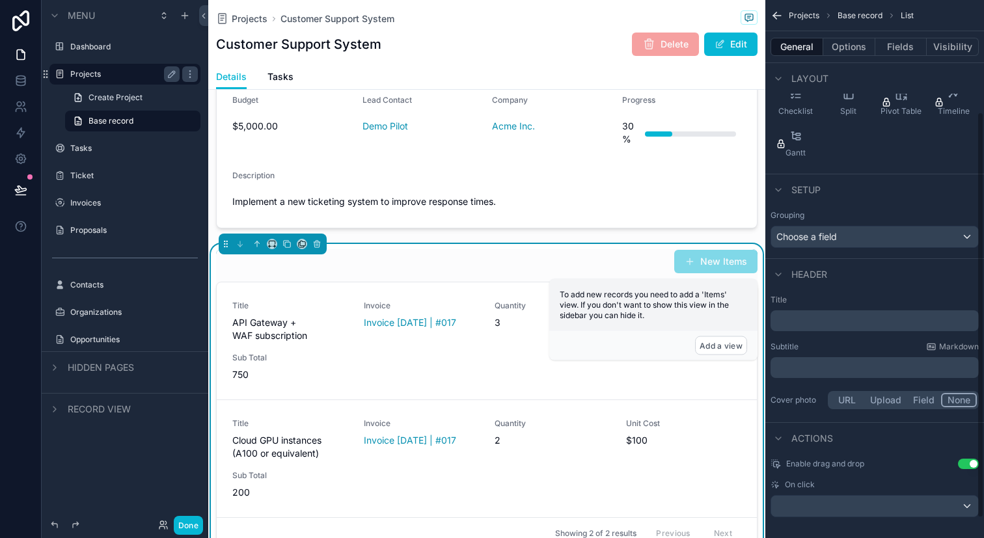
scroll to position [174, 0]
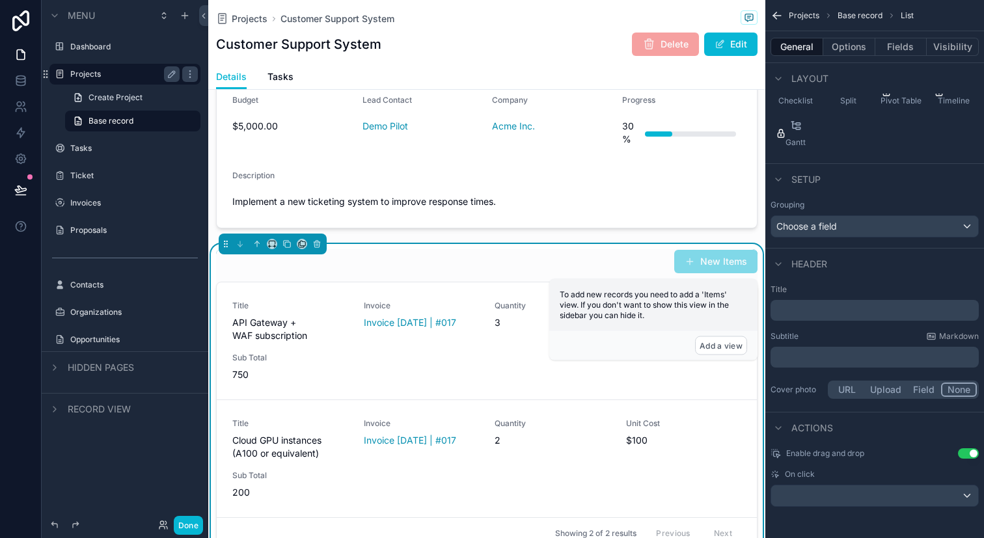
click at [856, 304] on p "﻿" at bounding box center [876, 310] width 200 height 13
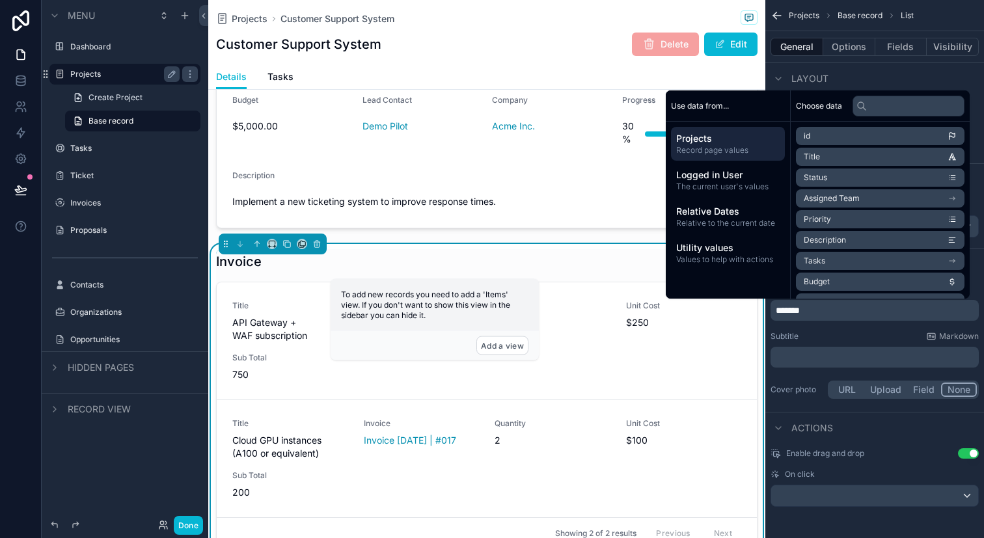
click at [947, 391] on button "None" at bounding box center [959, 390] width 36 height 14
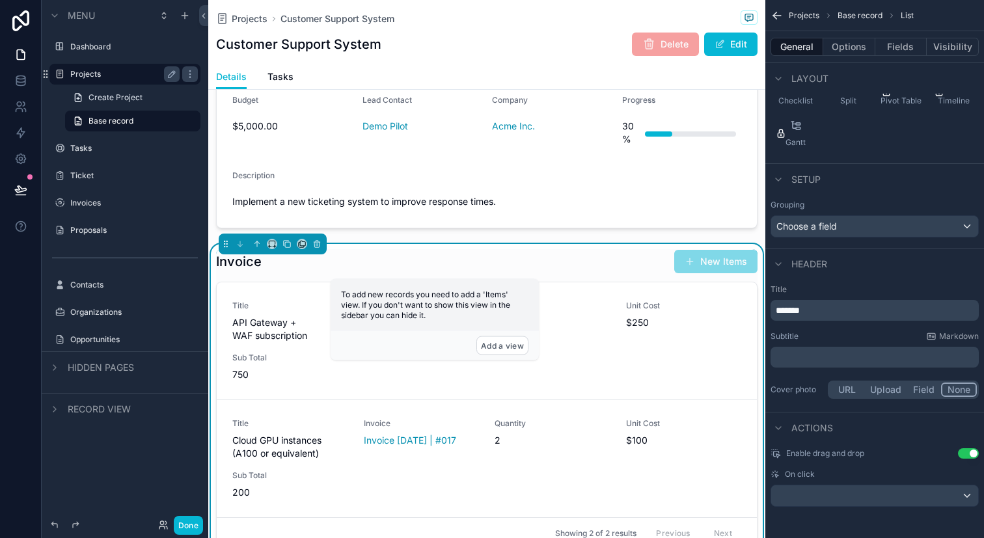
click at [865, 312] on p "*******" at bounding box center [876, 310] width 200 height 13
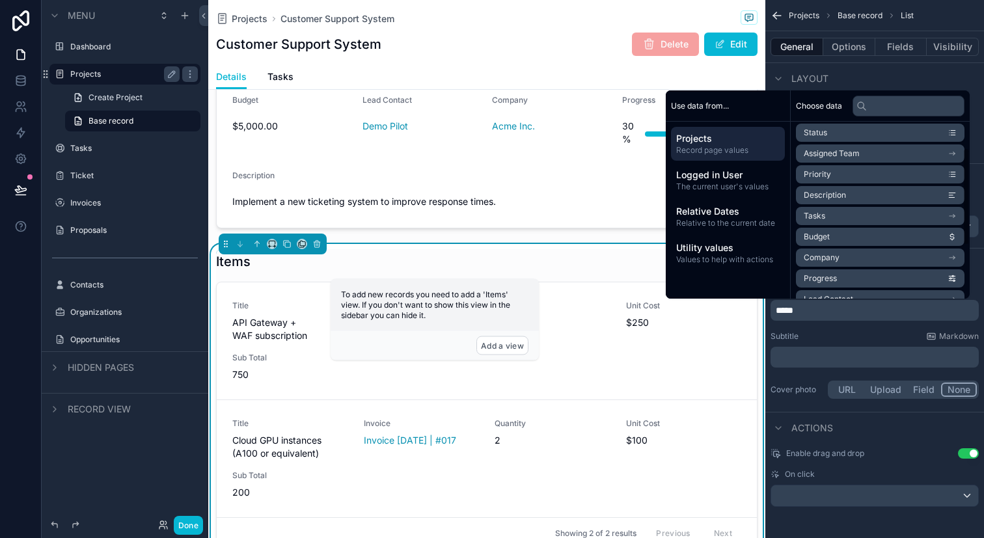
scroll to position [44, 0]
click at [824, 353] on p "﻿" at bounding box center [876, 357] width 200 height 13
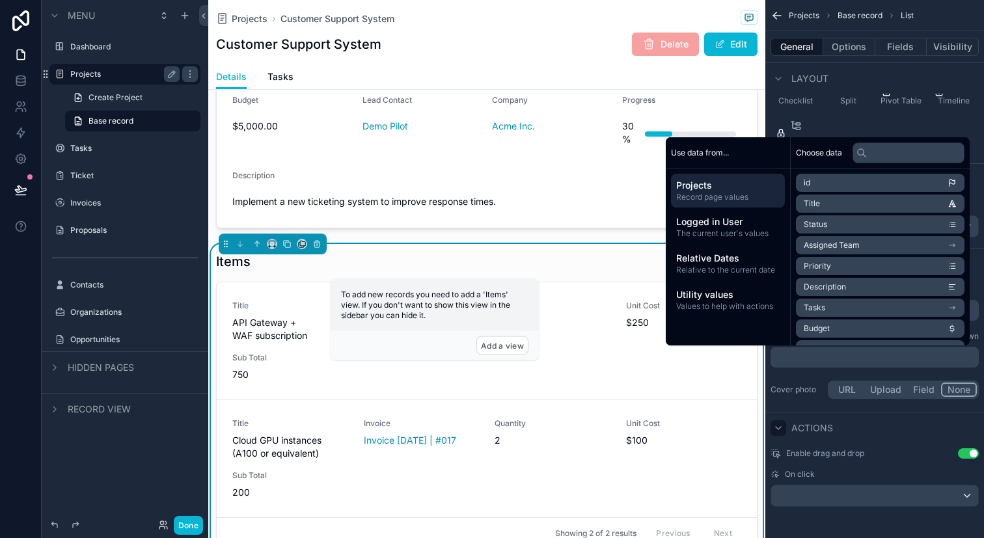
click at [779, 426] on icon "scrollable content" at bounding box center [778, 428] width 10 height 10
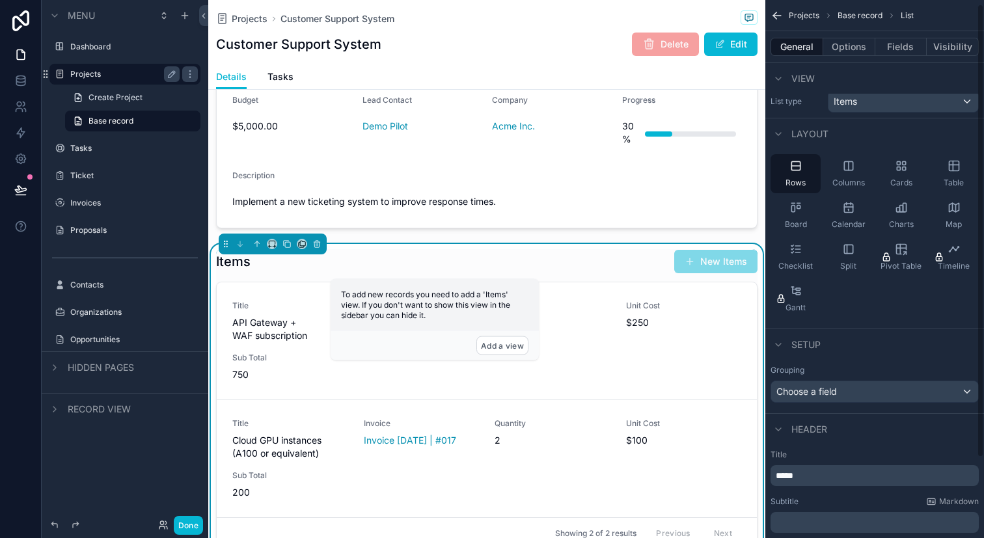
scroll to position [0, 0]
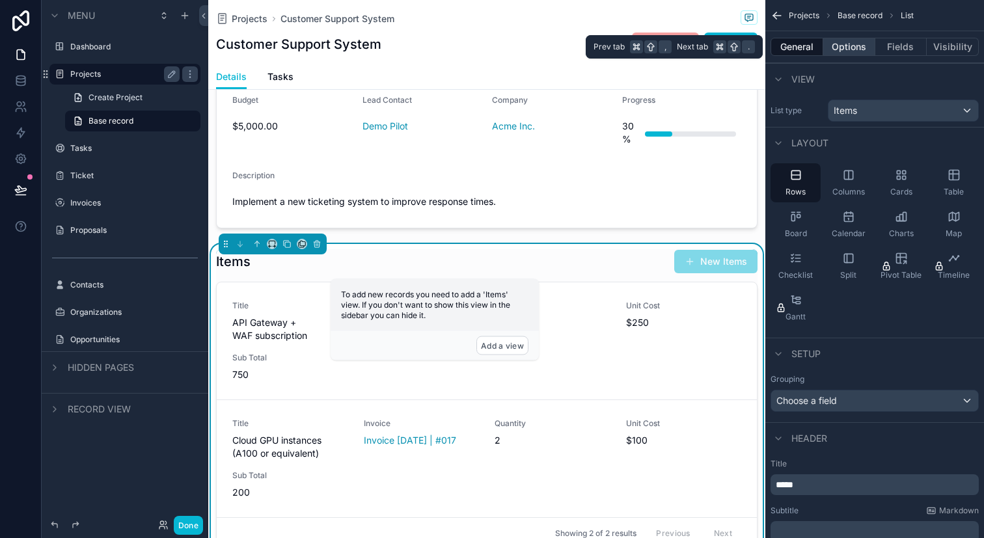
click at [856, 47] on button "Options" at bounding box center [849, 47] width 52 height 18
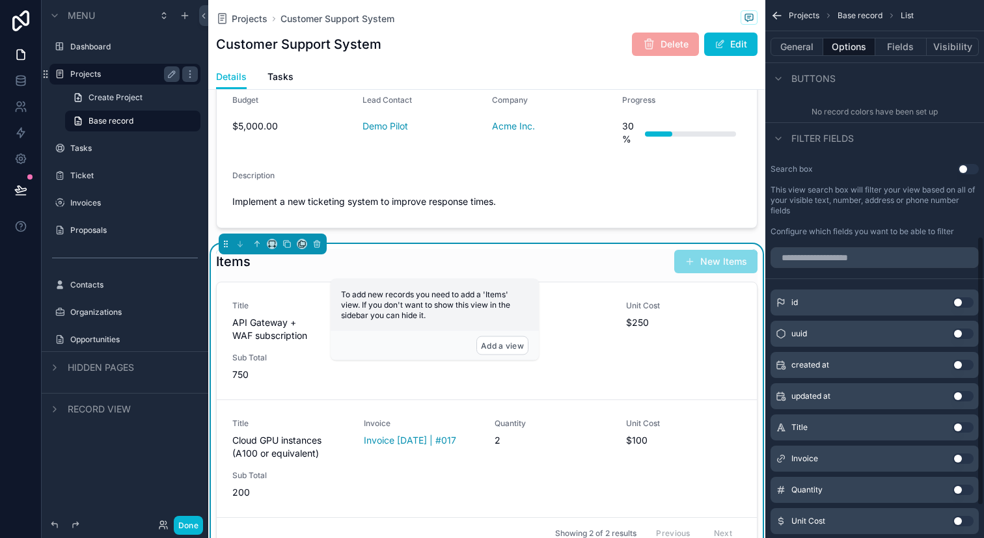
scroll to position [537, 0]
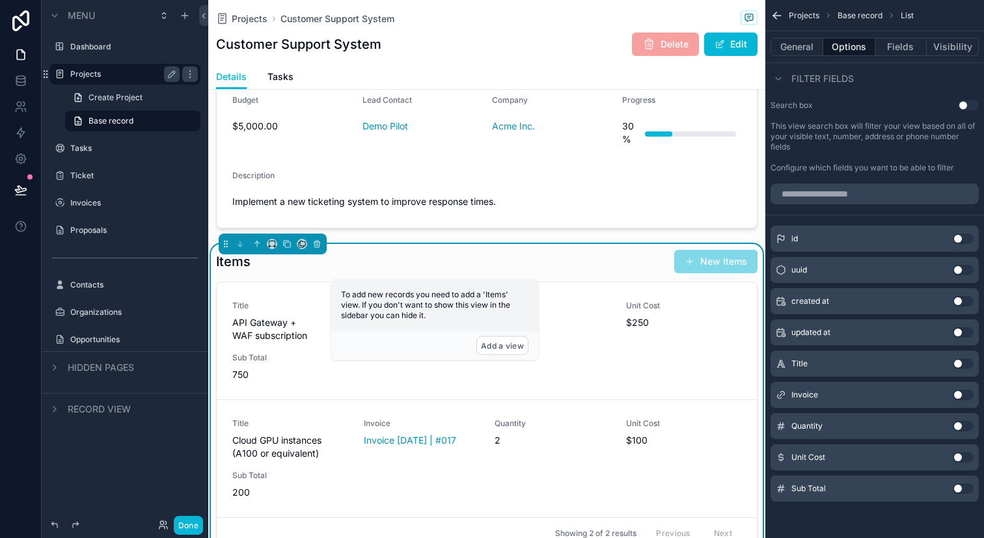
click at [964, 241] on button "Use setting" at bounding box center [962, 239] width 21 height 10
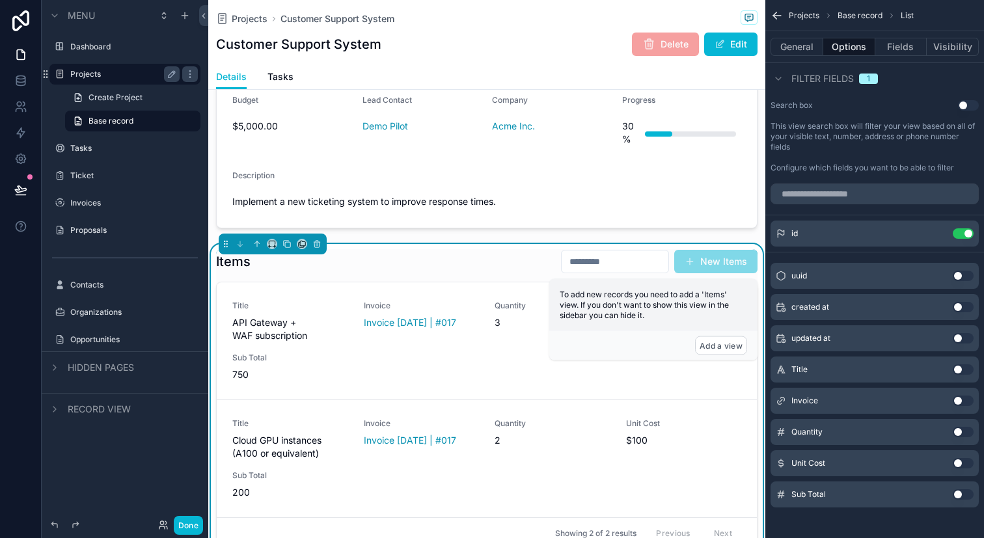
click at [964, 241] on div "id Use setting" at bounding box center [874, 234] width 208 height 26
click at [964, 236] on button "Use setting" at bounding box center [962, 233] width 21 height 10
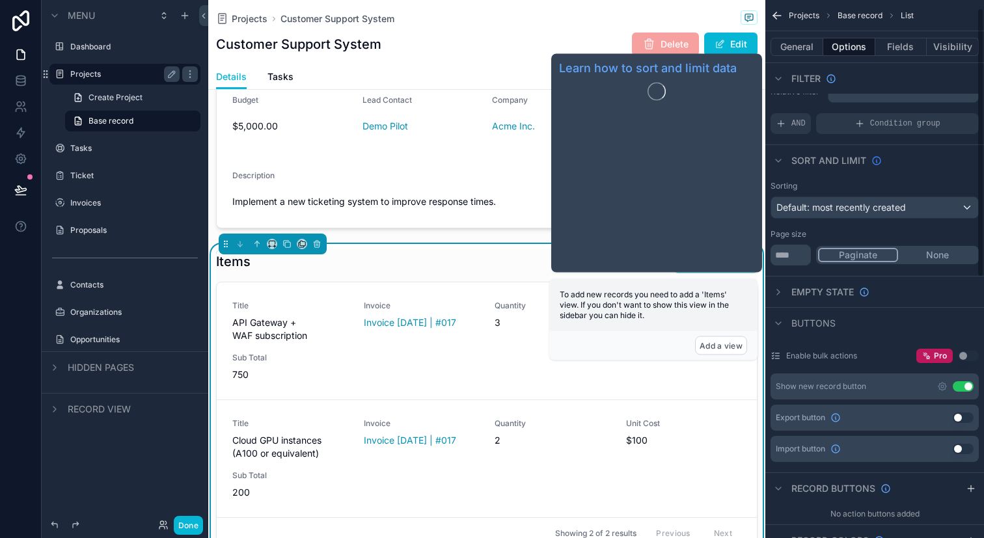
scroll to position [0, 0]
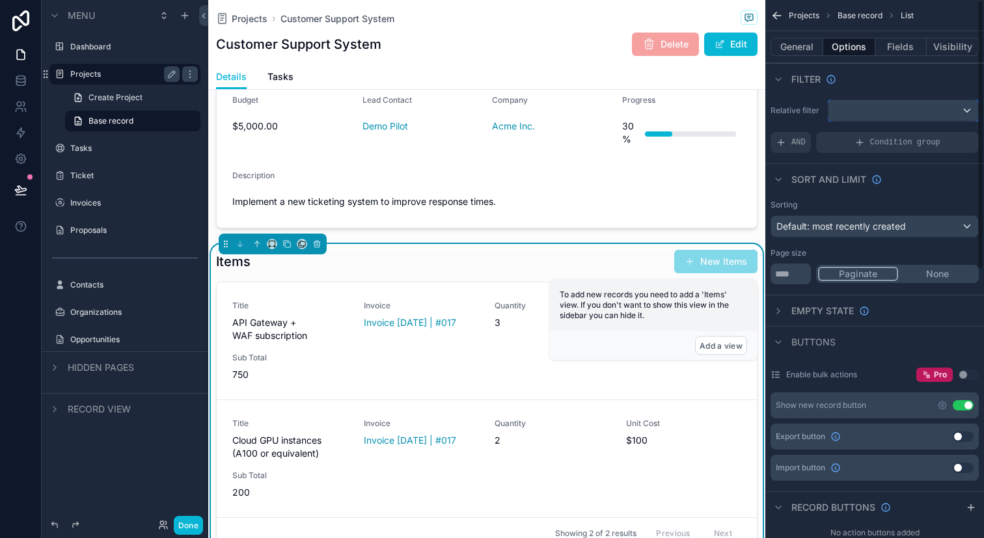
click at [898, 116] on div "scrollable content" at bounding box center [903, 110] width 150 height 21
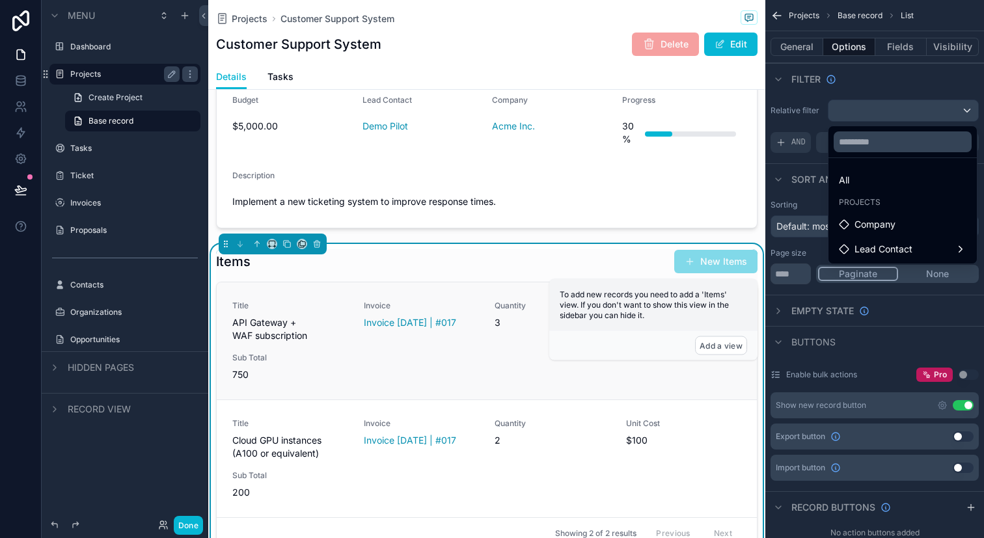
click at [497, 303] on span "Quantity" at bounding box center [552, 306] width 116 height 10
click at [813, 52] on div "scrollable content" at bounding box center [492, 269] width 984 height 538
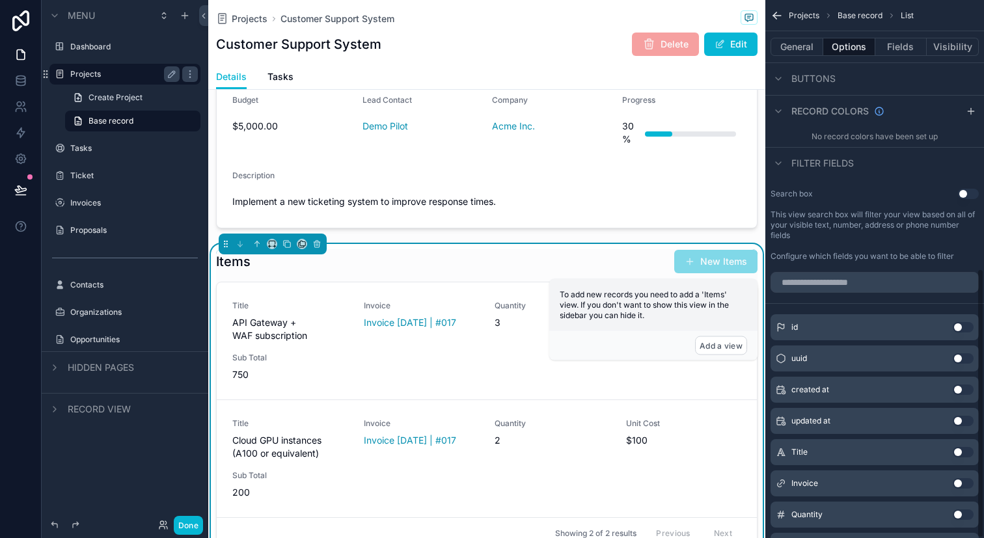
scroll to position [537, 0]
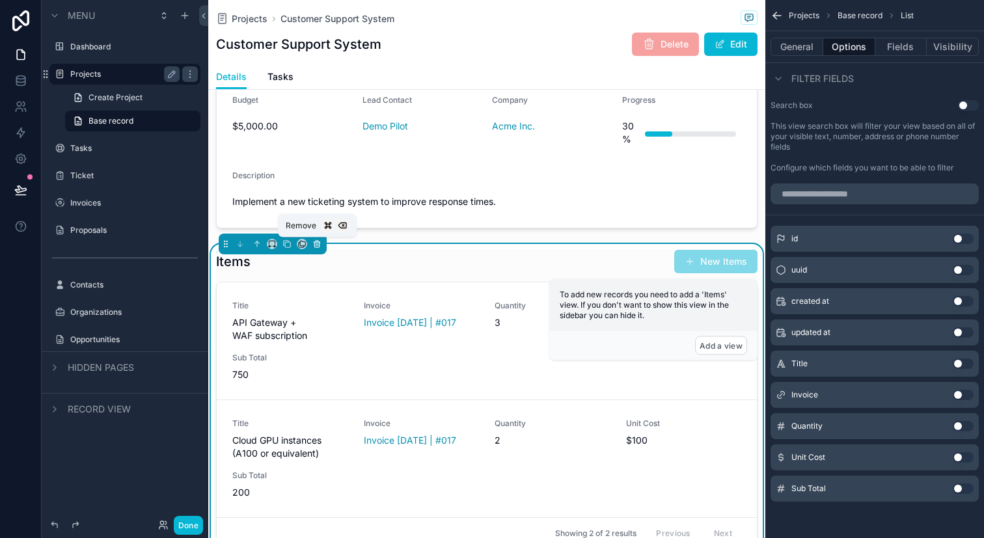
click at [316, 248] on icon "scrollable content" at bounding box center [316, 243] width 9 height 9
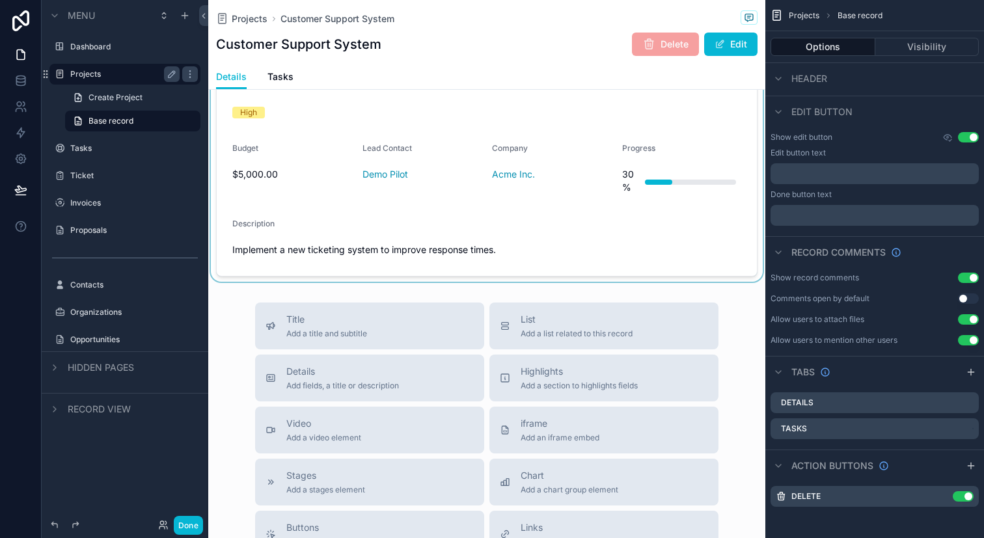
scroll to position [155, 0]
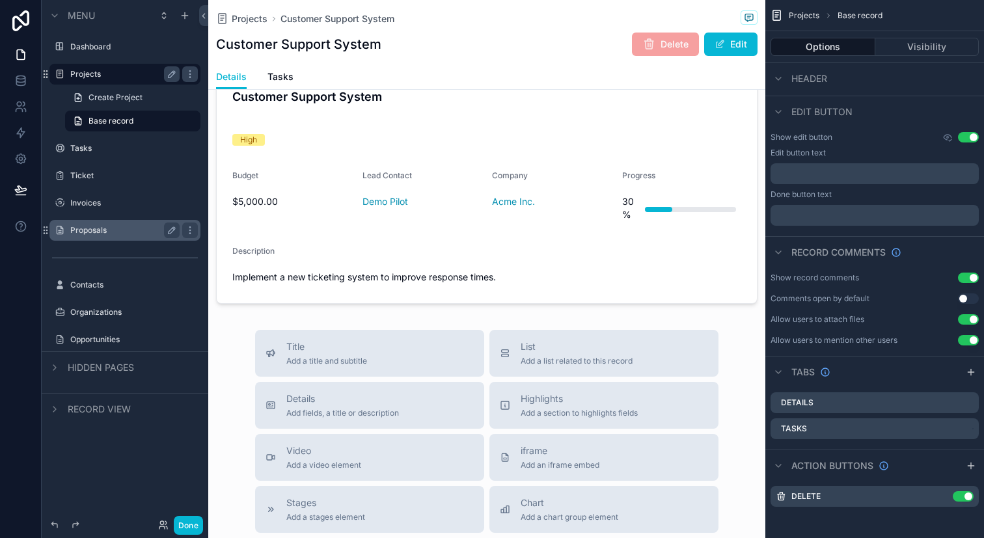
click at [159, 226] on label "Proposals" at bounding box center [122, 230] width 104 height 10
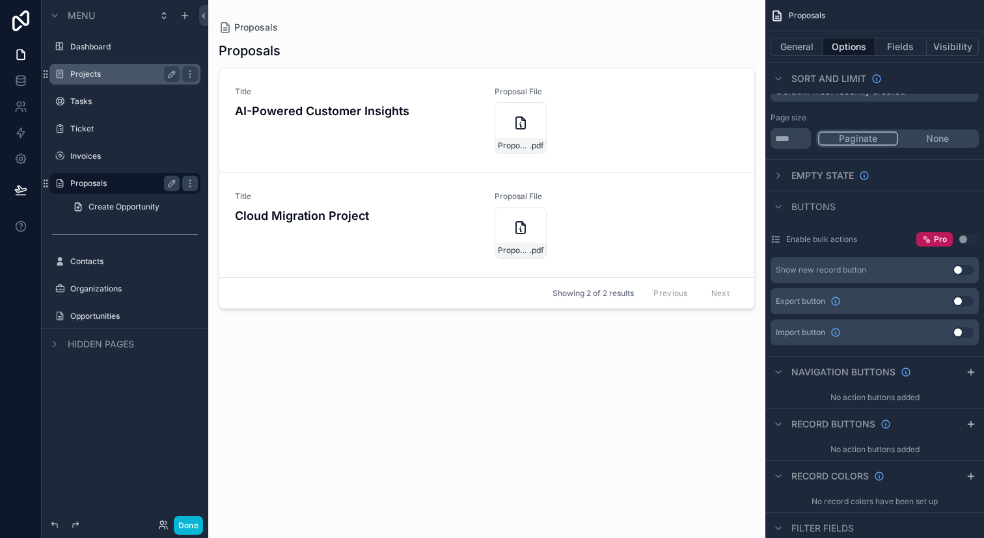
click at [429, 139] on div "scrollable content" at bounding box center [486, 261] width 557 height 522
click at [429, 139] on div "Title AI-Powered Customer Insights" at bounding box center [357, 121] width 244 height 68
click at [414, 111] on h4 "AI-Powered Customer Insights" at bounding box center [357, 111] width 244 height 18
click at [797, 140] on input "**" at bounding box center [790, 138] width 40 height 21
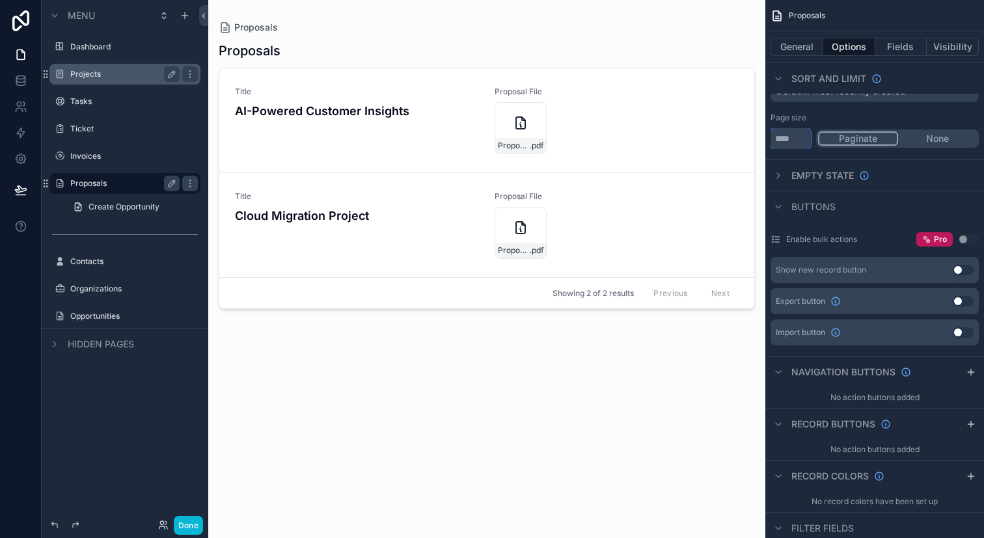
type input "*"
type input "**"
click at [442, 96] on span "Title" at bounding box center [357, 92] width 244 height 10
click at [660, 100] on div "Title AI-Powered Customer Insights Proposal File Proposal .pdf" at bounding box center [487, 121] width 504 height 68
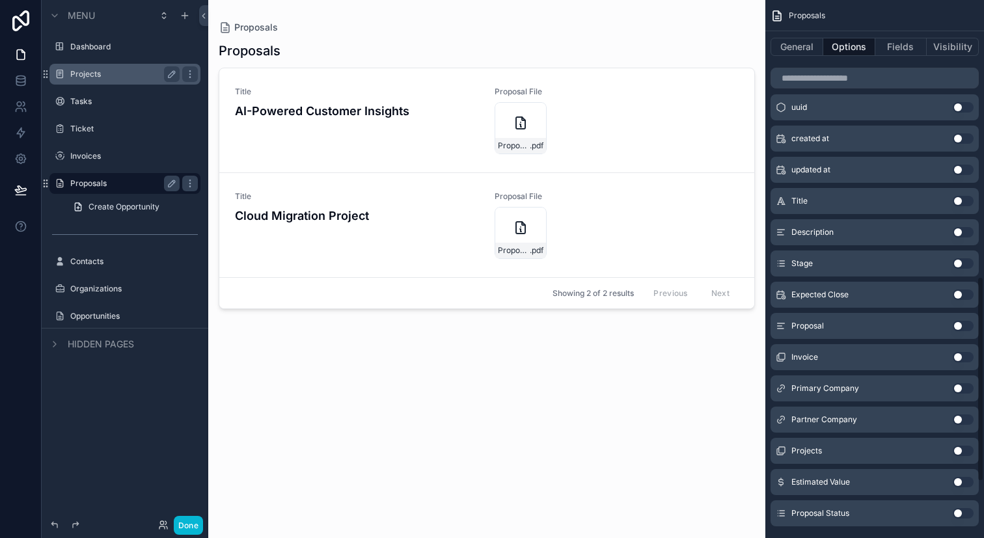
scroll to position [874, 0]
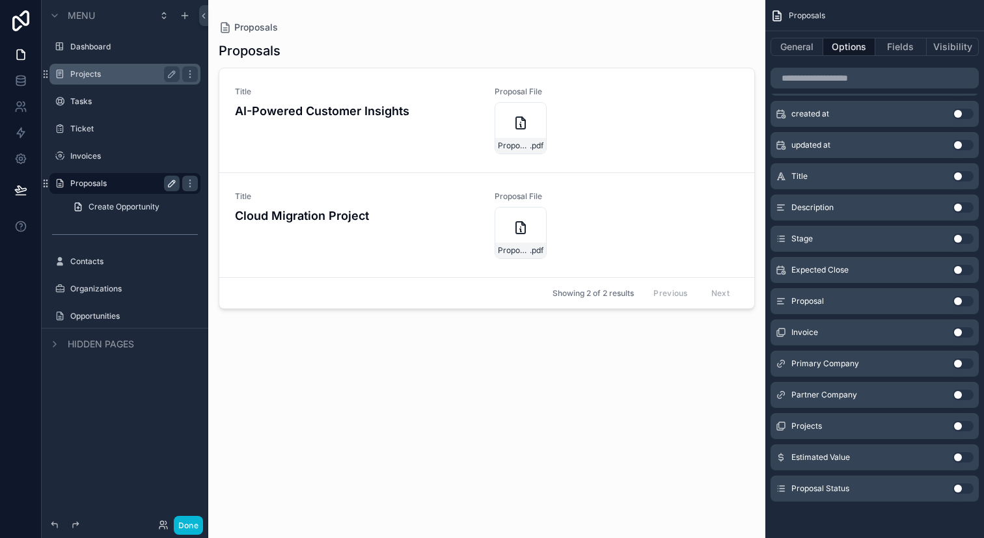
click at [171, 185] on icon "scrollable content" at bounding box center [172, 183] width 7 height 7
click at [176, 189] on button "scrollable content" at bounding box center [172, 184] width 16 height 16
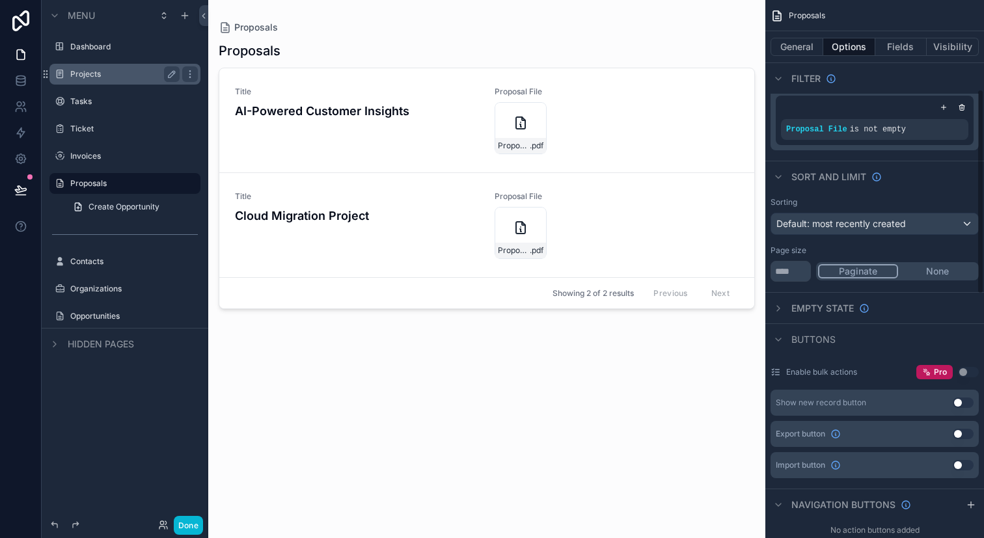
scroll to position [0, 0]
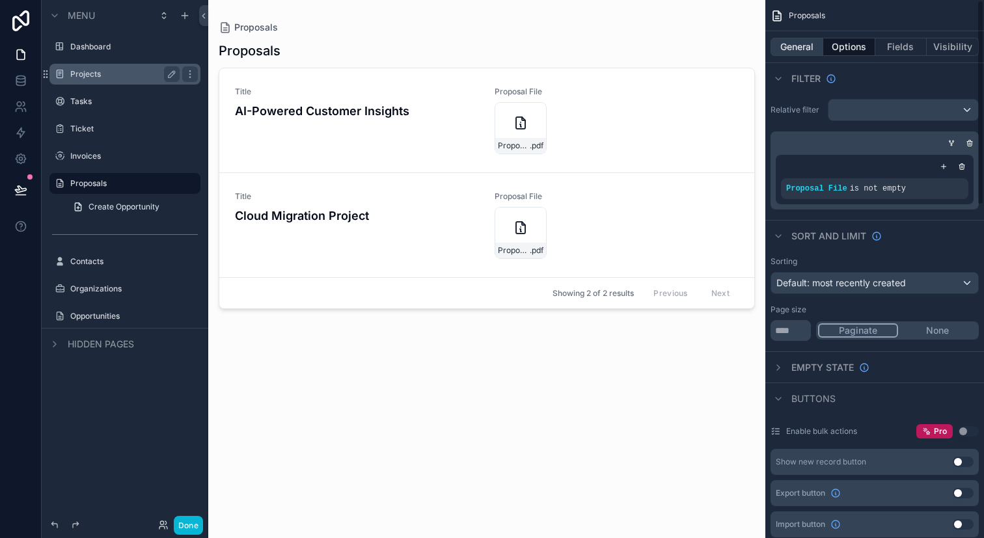
click at [807, 42] on button "General" at bounding box center [796, 47] width 53 height 18
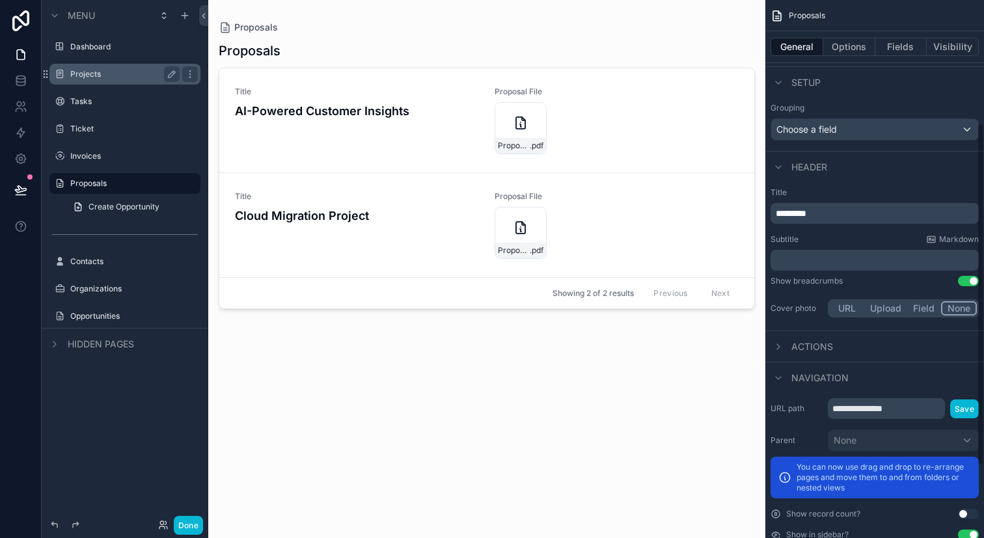
scroll to position [308, 0]
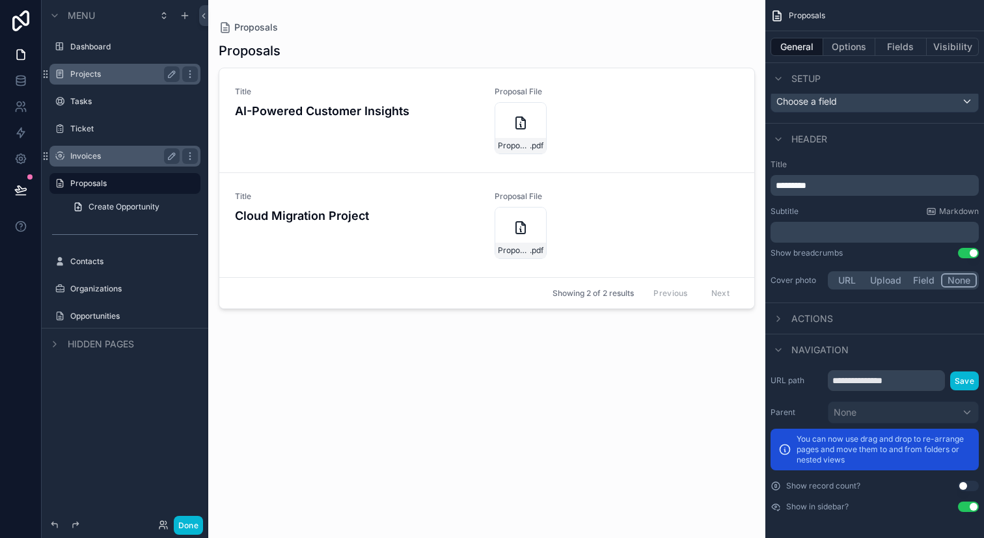
click at [142, 156] on label "Invoices" at bounding box center [122, 156] width 104 height 10
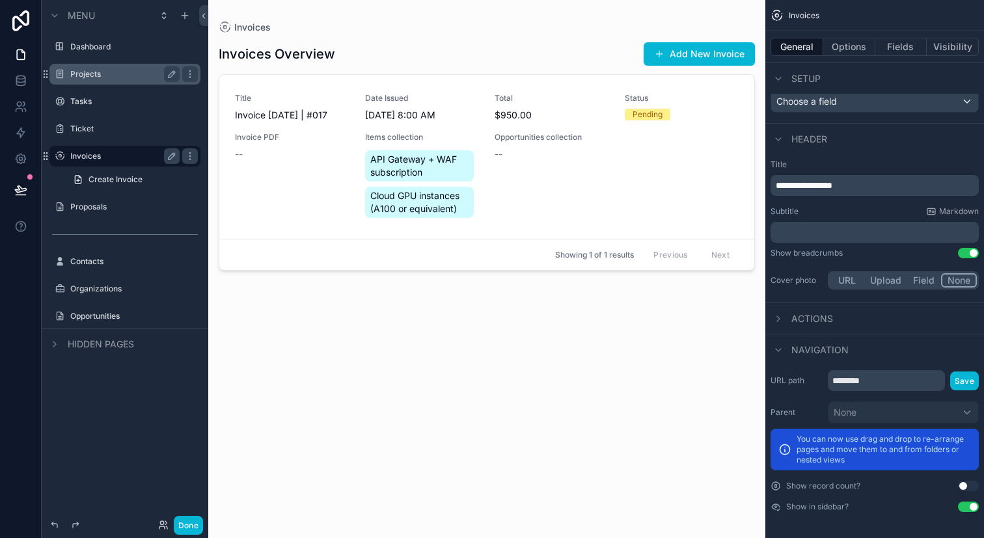
click at [276, 176] on div "scrollable content" at bounding box center [486, 261] width 557 height 522
click at [865, 47] on button "Options" at bounding box center [849, 47] width 52 height 18
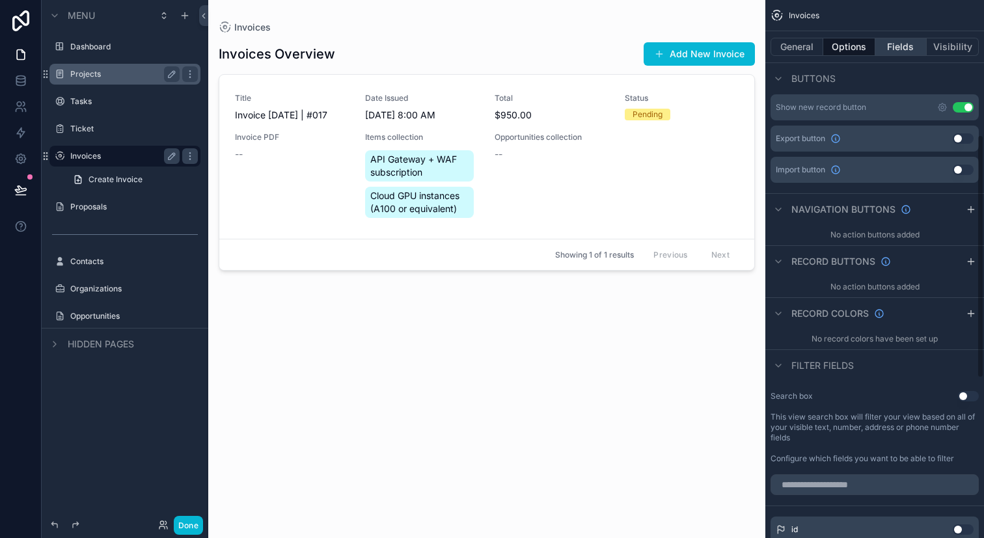
click at [910, 50] on button "Fields" at bounding box center [901, 47] width 52 height 18
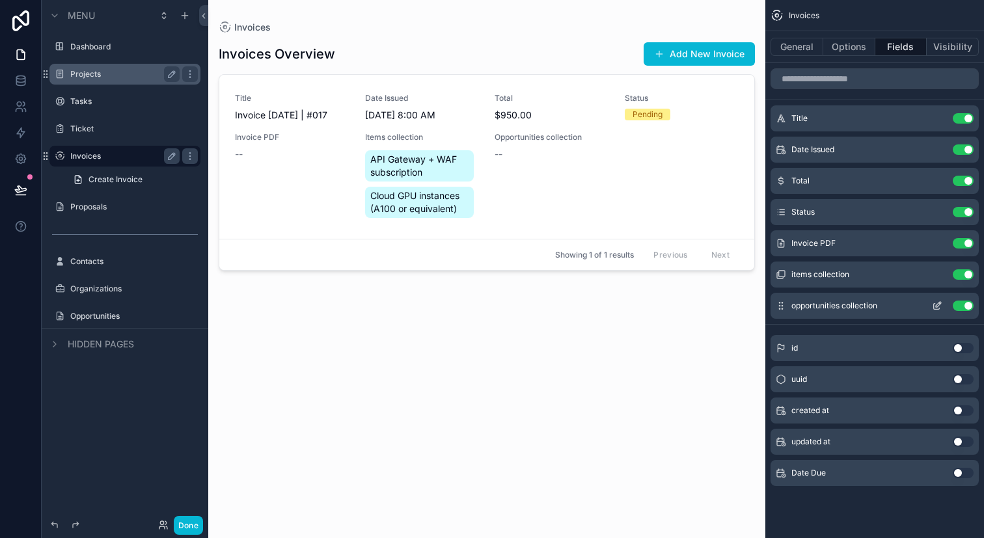
click at [968, 309] on button "Use setting" at bounding box center [962, 306] width 21 height 10
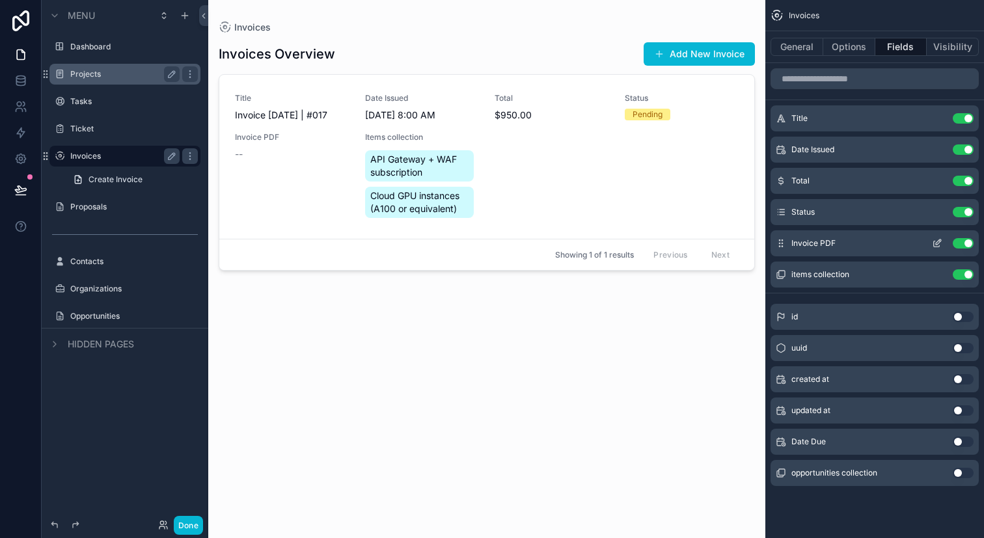
click at [967, 242] on button "Use setting" at bounding box center [962, 243] width 21 height 10
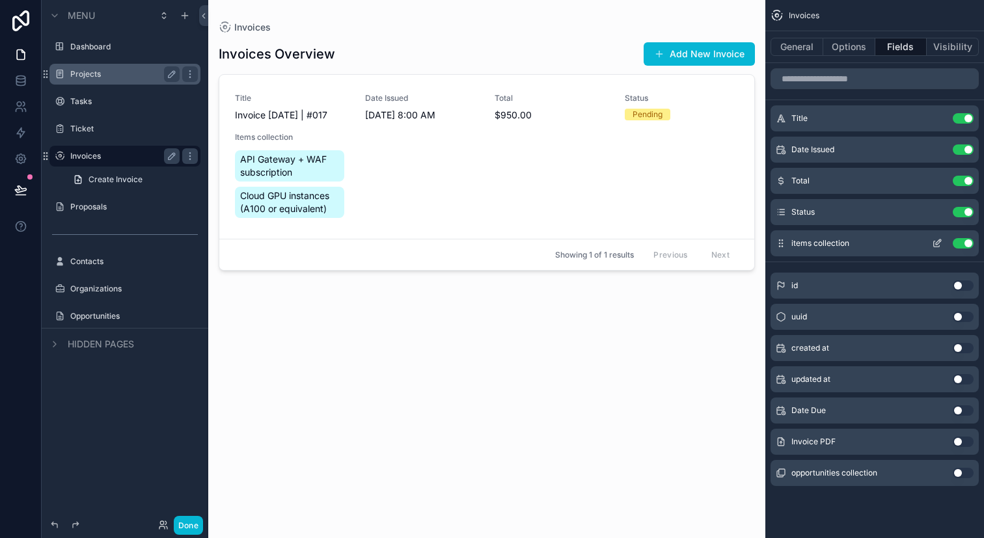
click at [965, 247] on button "Use setting" at bounding box center [962, 243] width 21 height 10
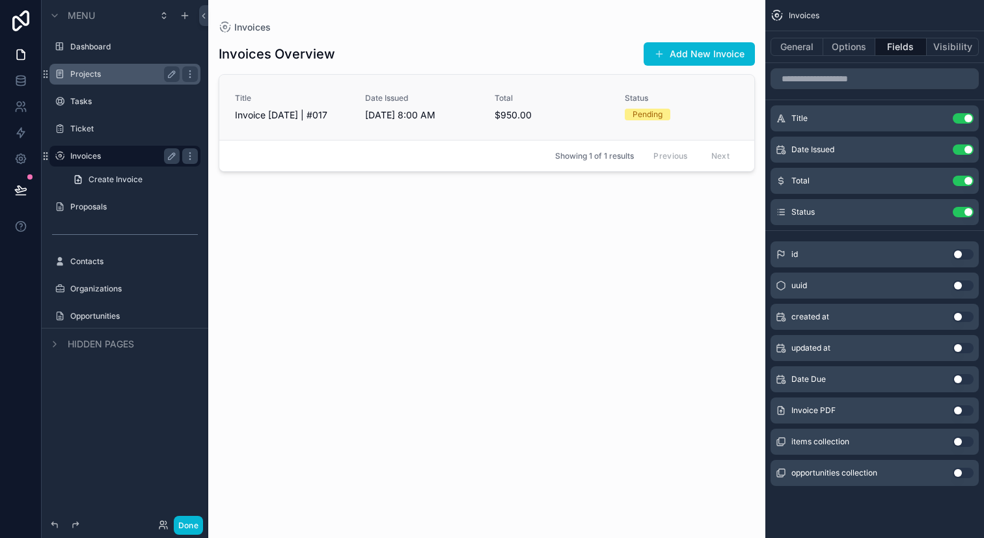
click at [634, 122] on div "Status Pending" at bounding box center [682, 107] width 115 height 29
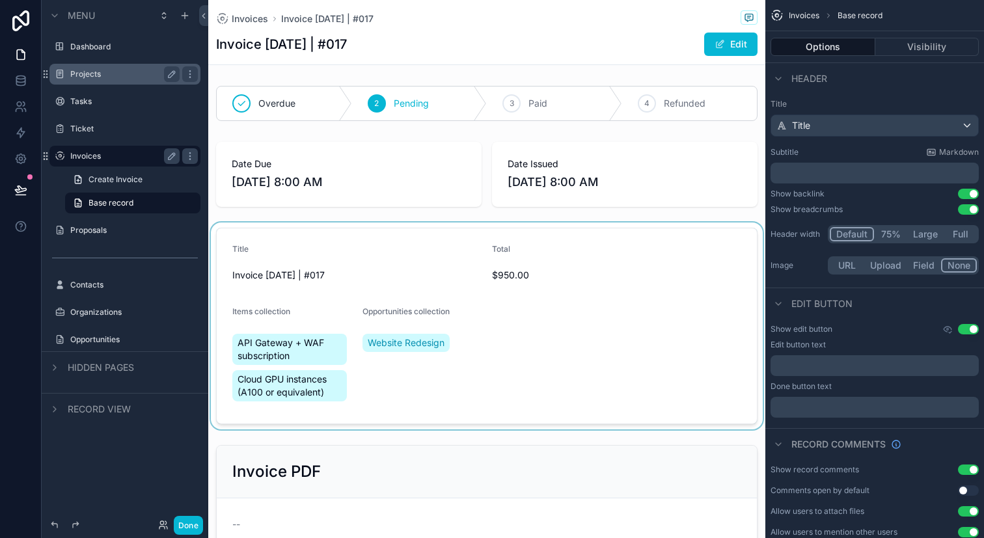
click at [487, 331] on div "scrollable content" at bounding box center [486, 326] width 557 height 207
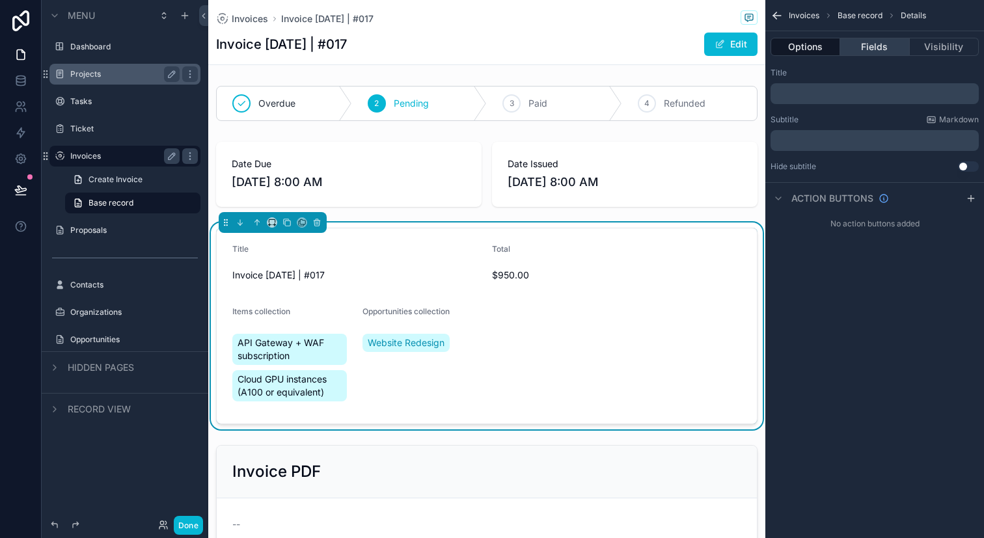
click at [880, 46] on button "Fields" at bounding box center [874, 47] width 69 height 18
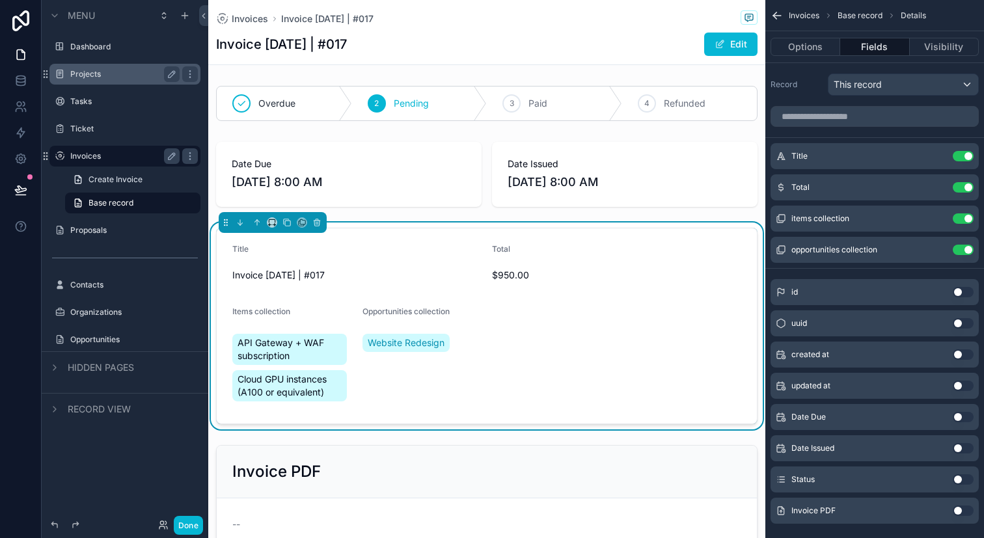
click at [140, 75] on label "Projects" at bounding box center [122, 74] width 104 height 10
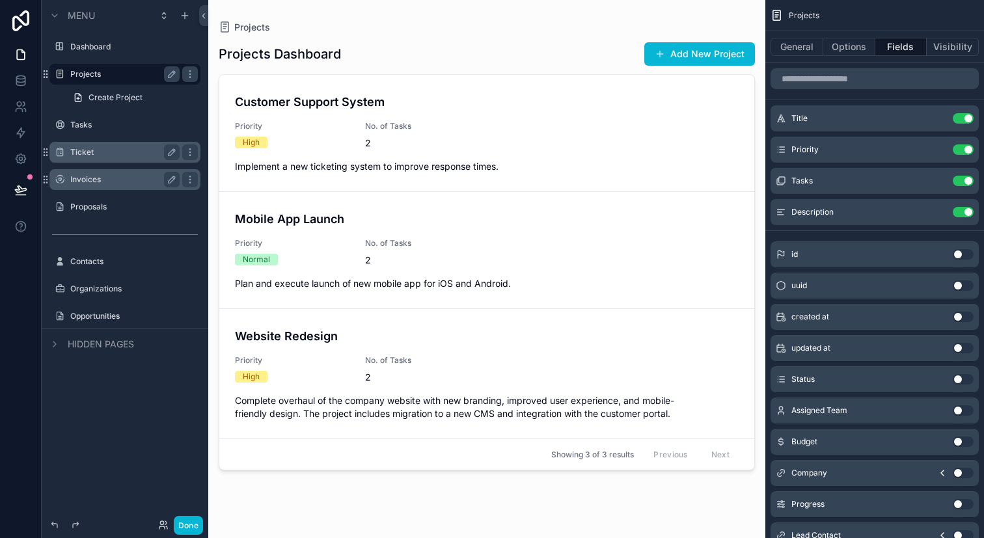
click at [133, 161] on div "Ticket" at bounding box center [125, 152] width 146 height 21
click at [139, 184] on label "Invoices" at bounding box center [122, 179] width 104 height 10
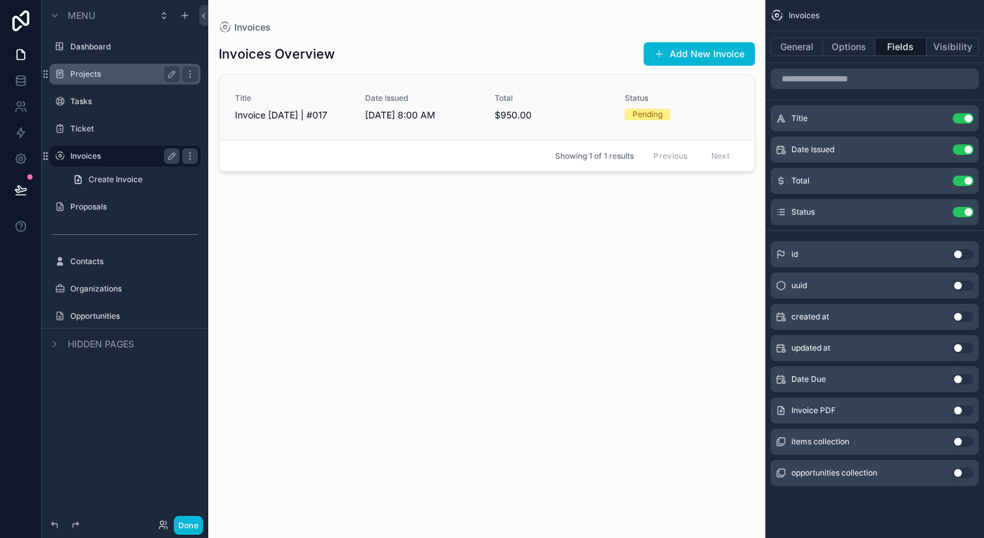
click at [335, 118] on span "Invoice [DATE] | #017" at bounding box center [292, 115] width 115 height 13
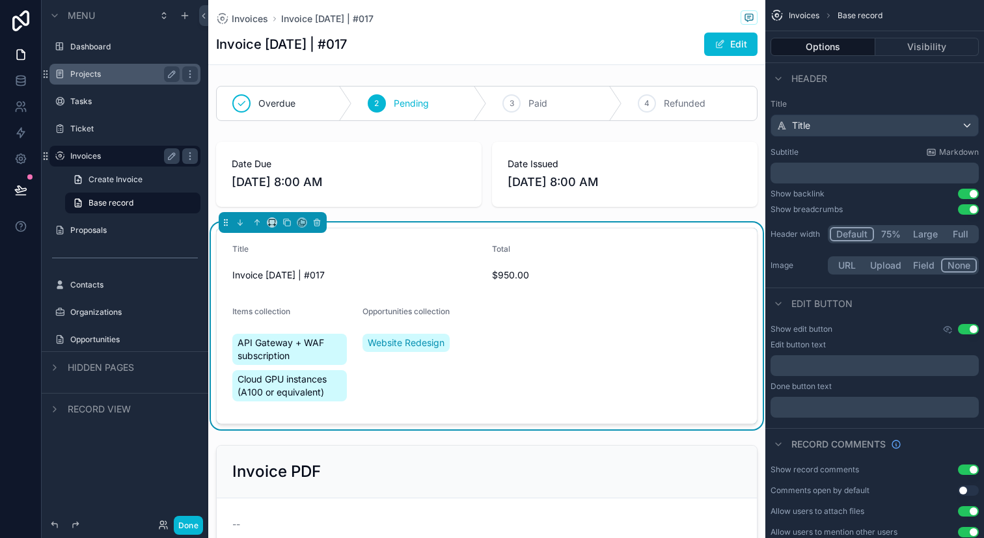
click at [123, 161] on div "Invoices" at bounding box center [124, 156] width 109 height 16
click at [138, 131] on label "Ticket" at bounding box center [122, 129] width 104 height 10
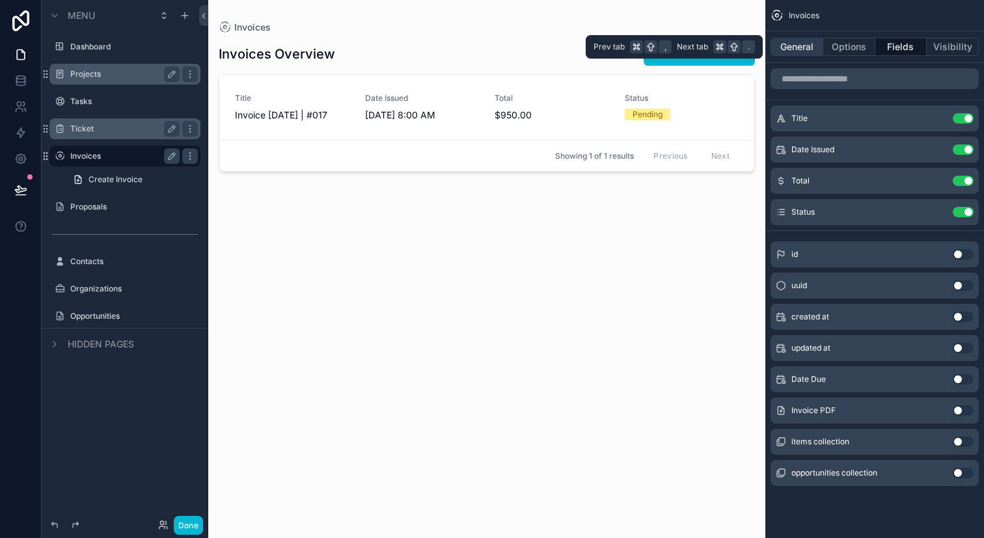
click at [806, 55] on button "General" at bounding box center [796, 47] width 53 height 18
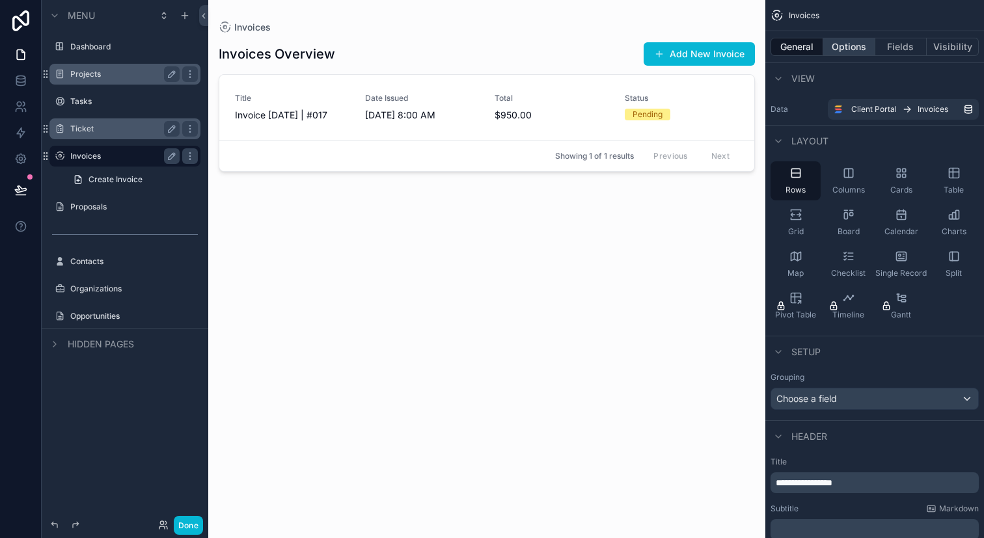
click at [847, 49] on button "Options" at bounding box center [849, 47] width 52 height 18
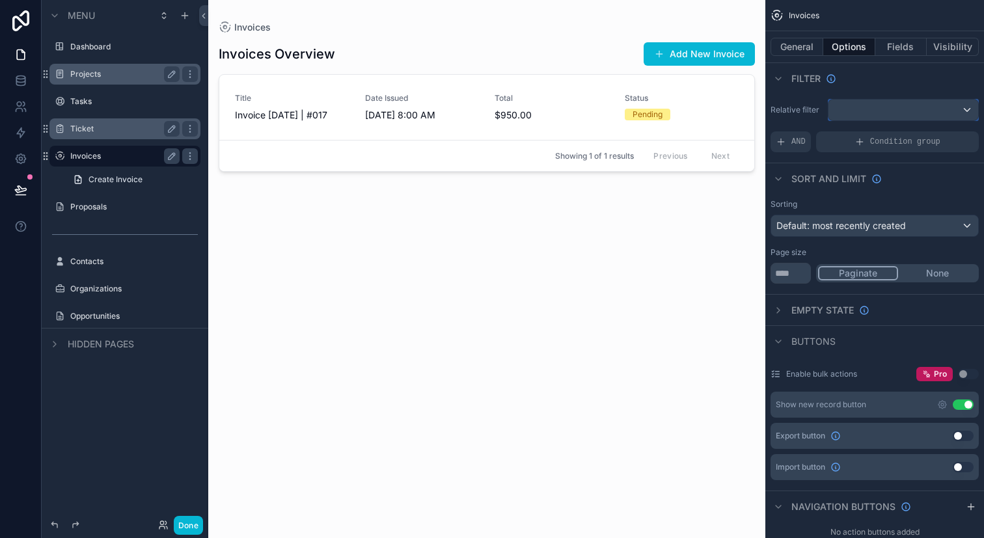
click at [882, 117] on div "scrollable content" at bounding box center [903, 110] width 150 height 21
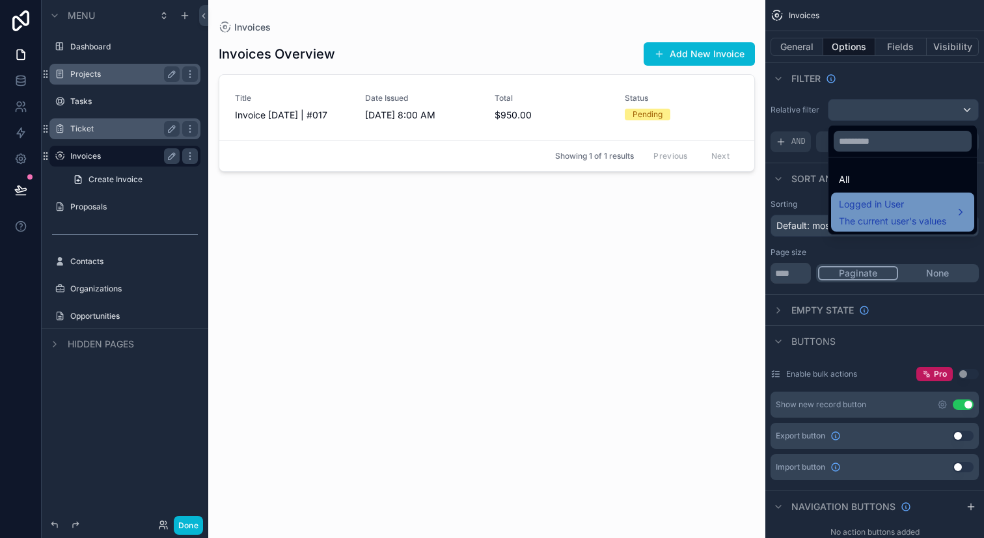
click at [878, 206] on span "Logged in User" at bounding box center [892, 204] width 107 height 16
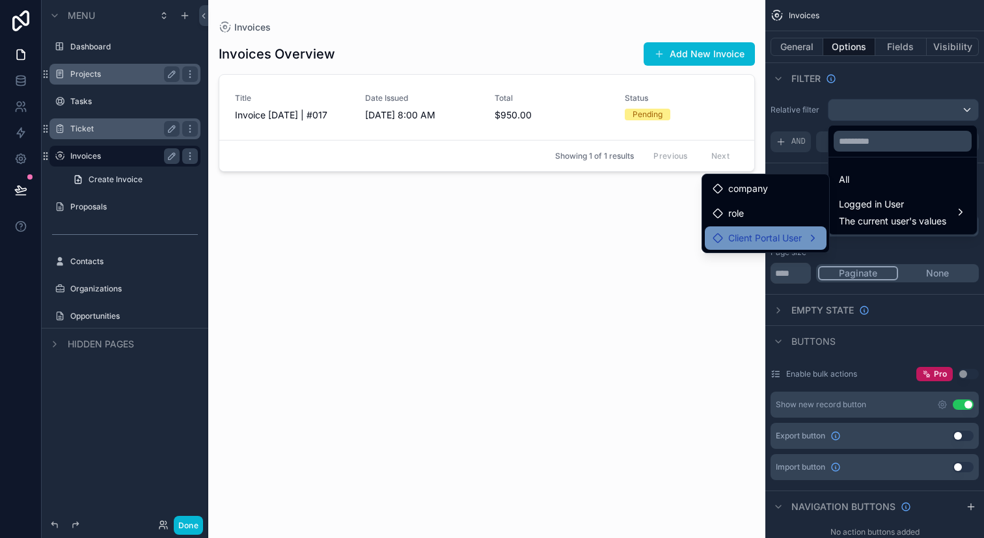
click at [805, 235] on div "Client Portal User" at bounding box center [765, 238] width 106 height 16
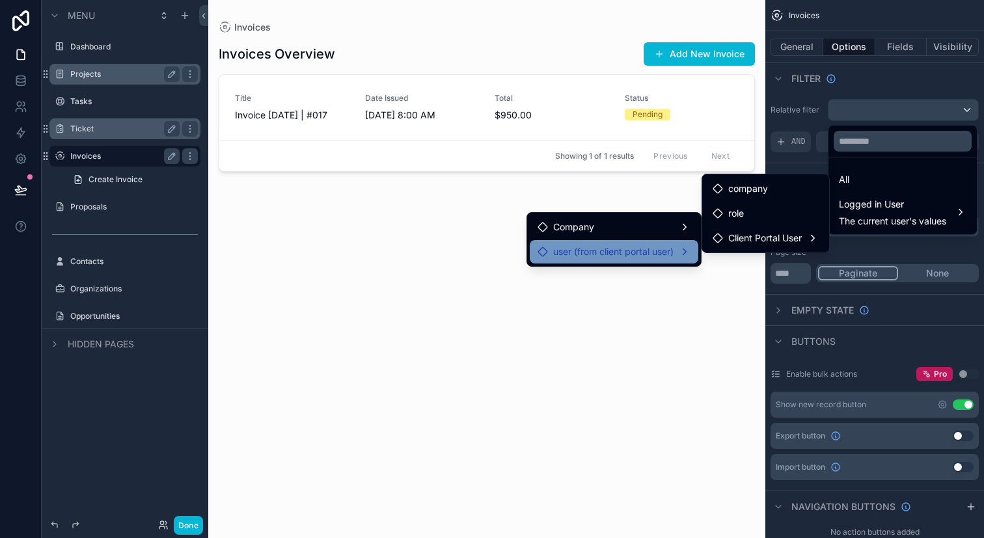
click at [642, 250] on span "user (from client portal user)" at bounding box center [613, 252] width 120 height 16
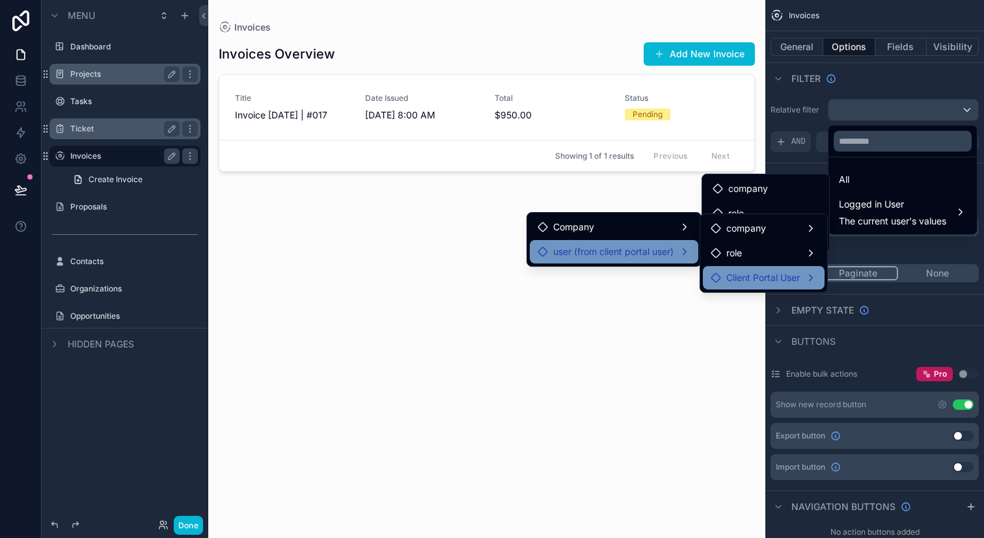
click at [751, 282] on span "Client Portal User" at bounding box center [763, 278] width 74 height 16
click at [636, 243] on div "user (from client portal user)" at bounding box center [614, 251] width 169 height 23
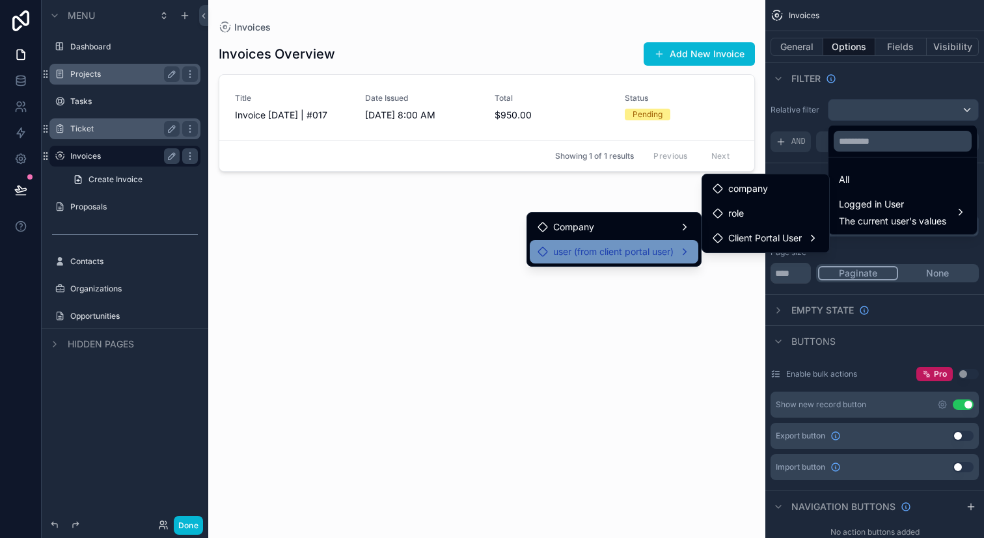
click at [725, 317] on div "Invoices Overview Add New Invoice Title Invoice Sep 30, 2025 | #017 Date Issued…" at bounding box center [487, 278] width 536 height 489
click at [792, 128] on div "scrollable content" at bounding box center [492, 269] width 984 height 538
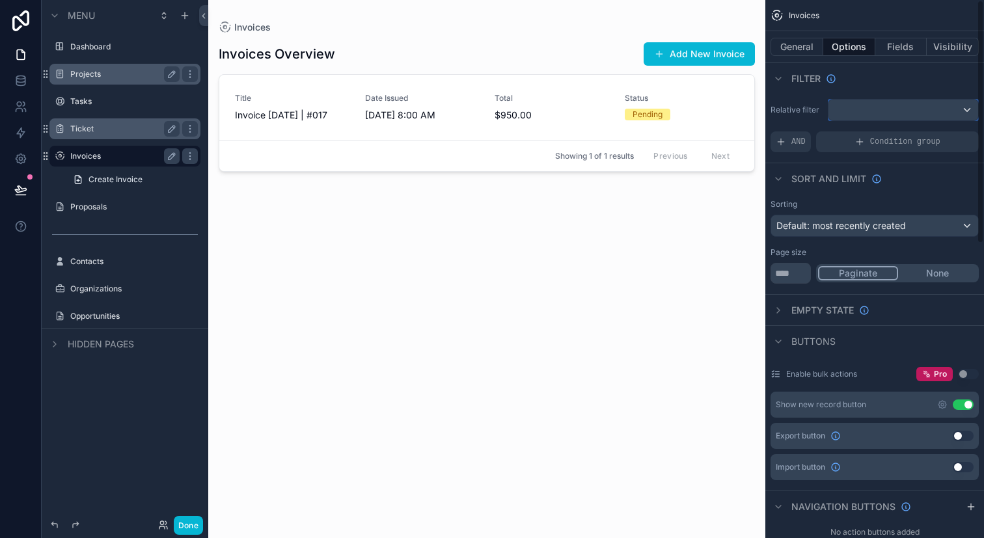
click at [881, 112] on div "scrollable content" at bounding box center [903, 110] width 150 height 21
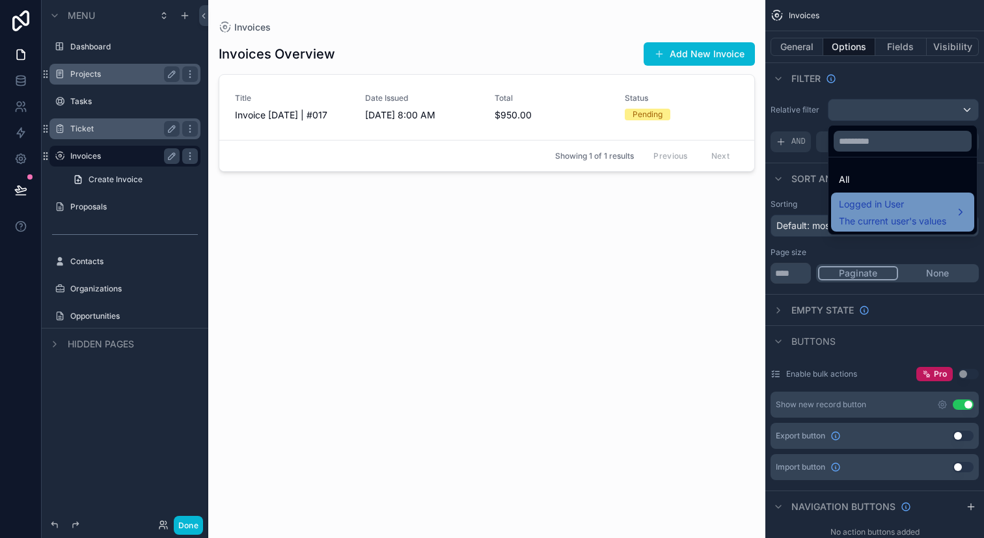
click at [884, 209] on span "Logged in User" at bounding box center [892, 204] width 107 height 16
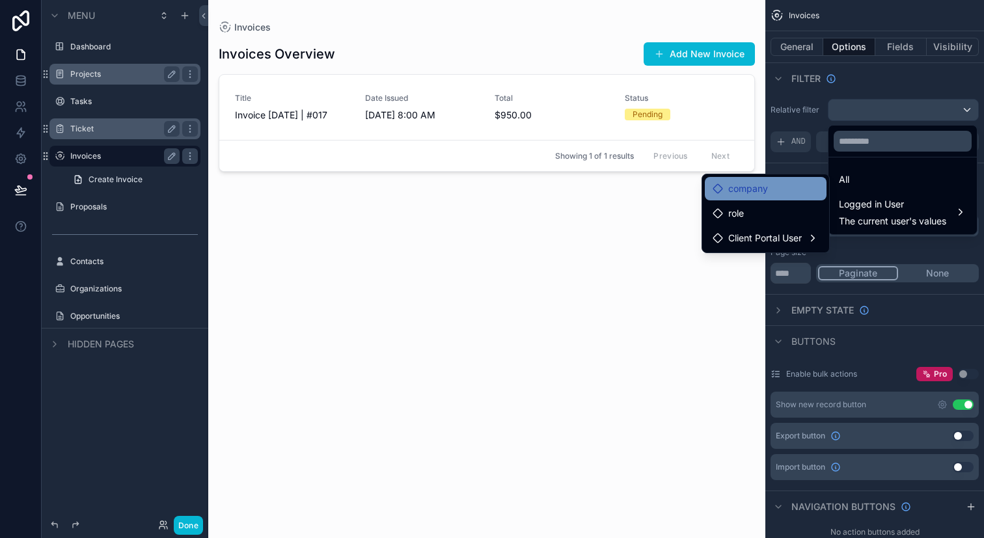
click at [770, 180] on div "company" at bounding box center [766, 188] width 122 height 23
click at [781, 194] on div "company" at bounding box center [765, 189] width 106 height 16
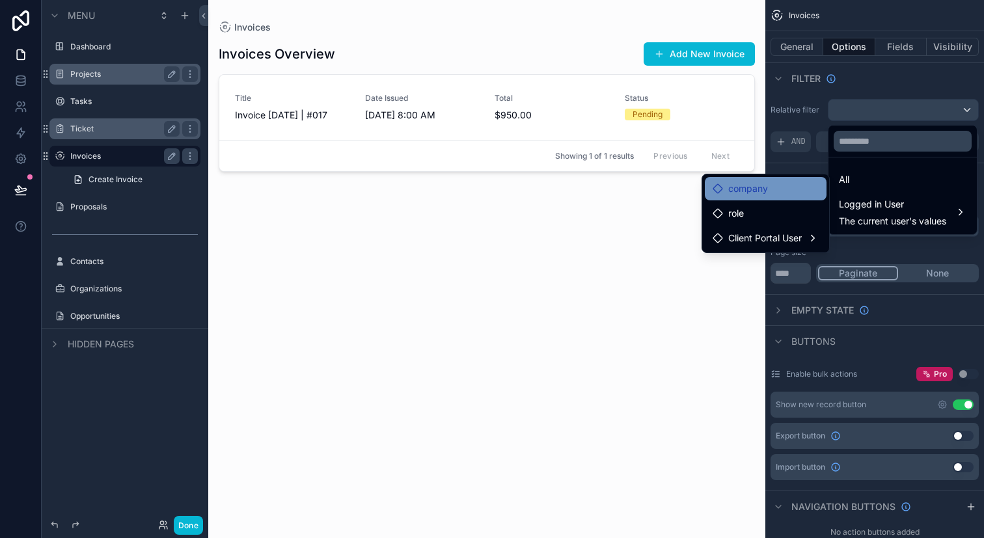
click at [781, 194] on div "company" at bounding box center [765, 189] width 106 height 16
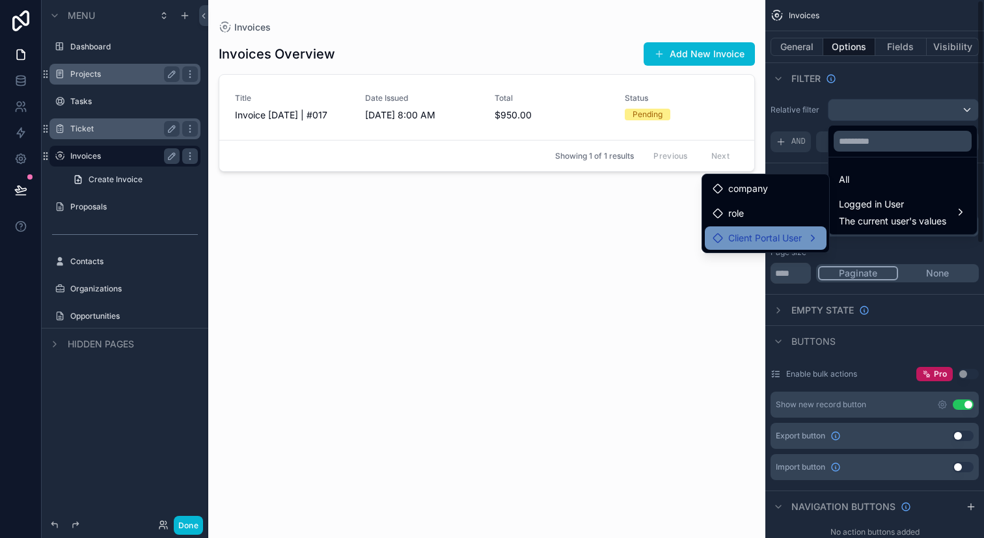
click at [813, 234] on div "Client Portal User" at bounding box center [765, 238] width 106 height 16
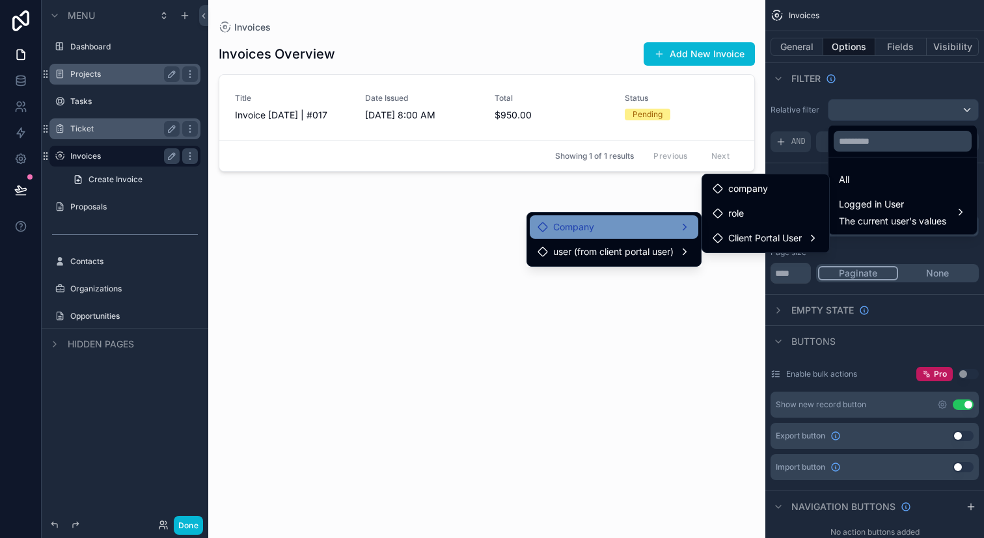
click at [653, 215] on div "Company" at bounding box center [614, 226] width 169 height 23
click at [686, 223] on div "Company" at bounding box center [613, 227] width 153 height 16
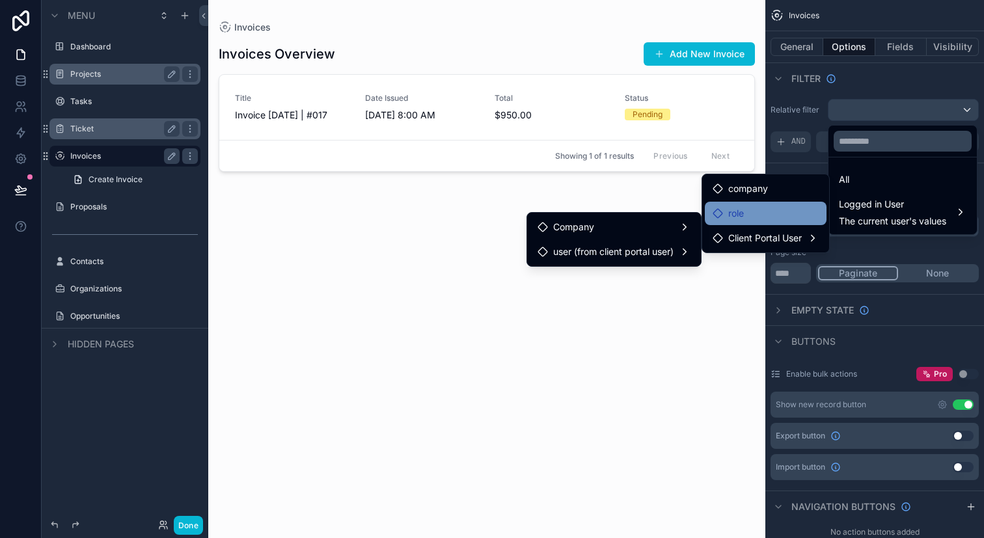
click at [742, 220] on div "role" at bounding box center [765, 214] width 106 height 16
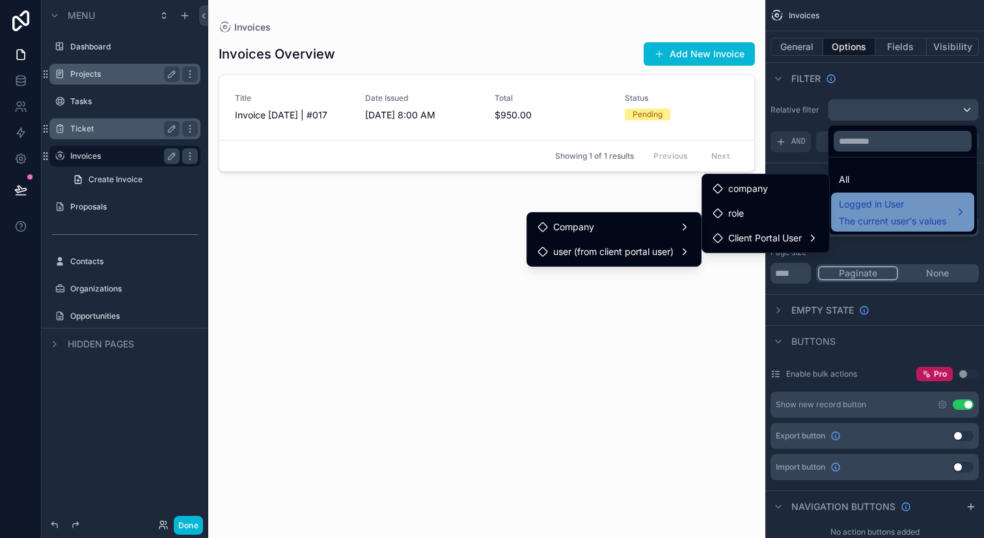
click at [919, 219] on span "The current user's values" at bounding box center [892, 221] width 107 height 13
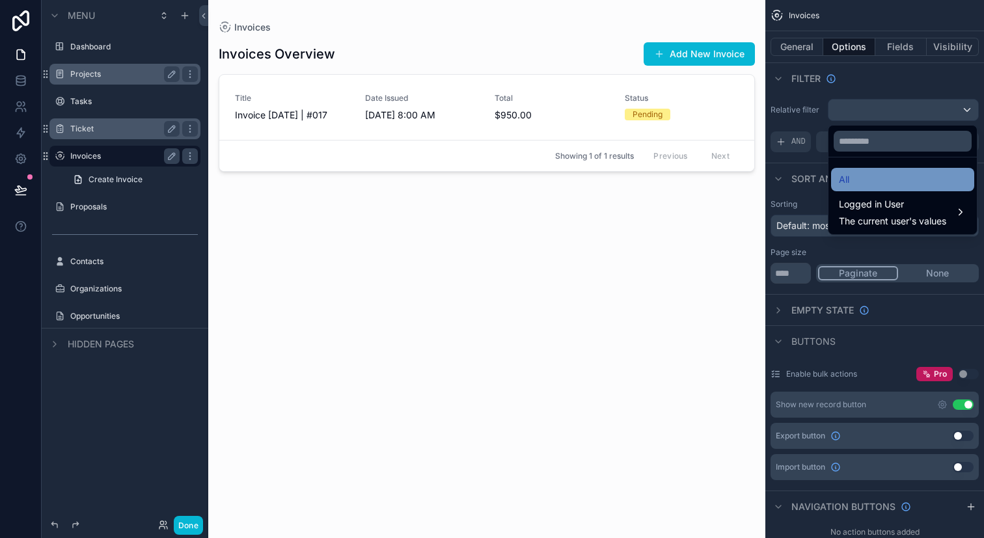
click at [900, 177] on div "All" at bounding box center [903, 180] width 128 height 16
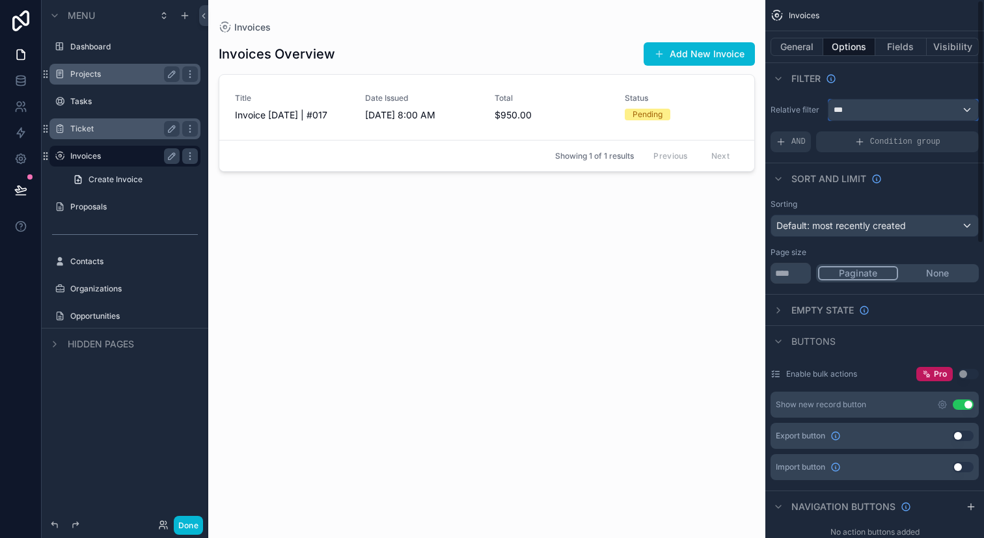
click at [899, 114] on div "***" at bounding box center [903, 110] width 150 height 21
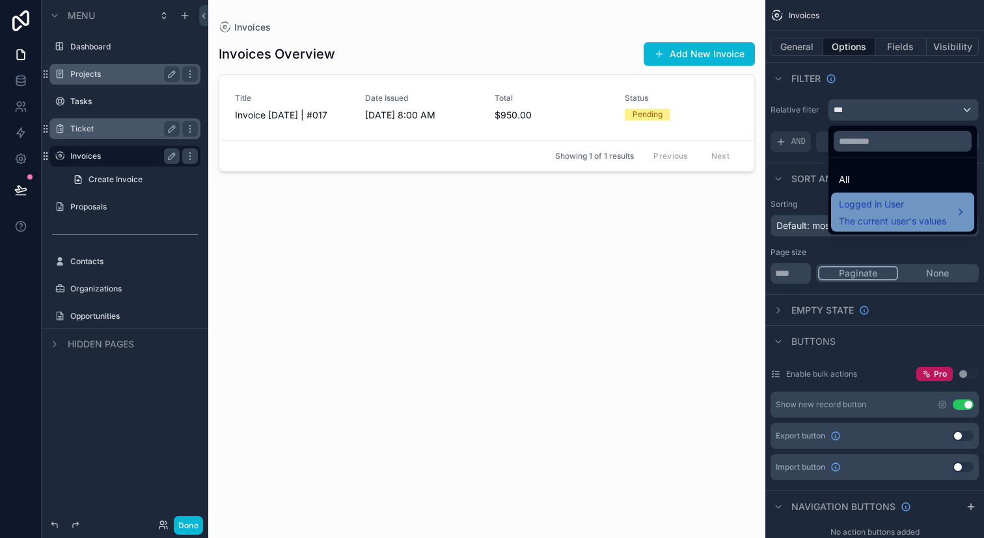
click at [894, 224] on span "The current user's values" at bounding box center [892, 221] width 107 height 13
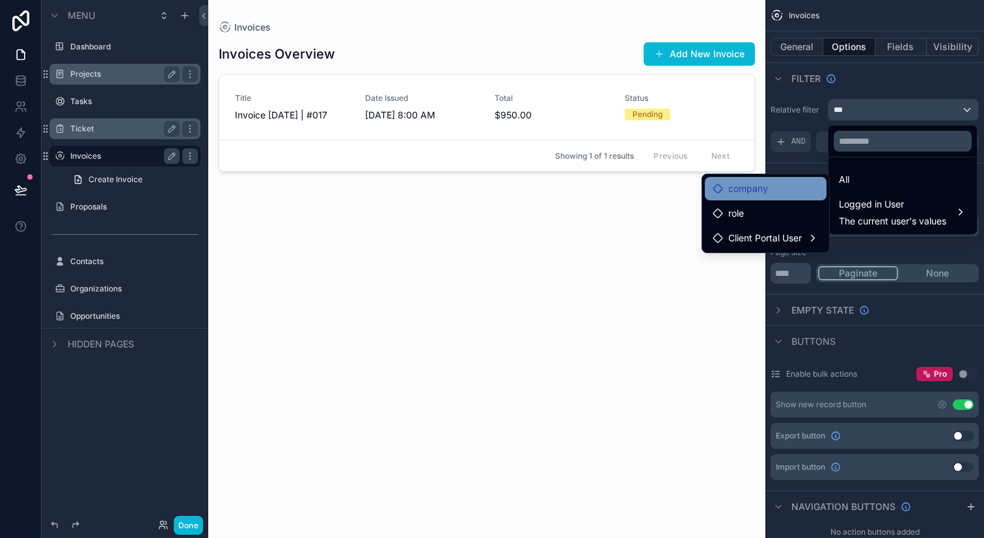
click at [781, 193] on div "company" at bounding box center [765, 189] width 106 height 16
click at [772, 188] on div "company" at bounding box center [765, 189] width 106 height 16
click at [718, 184] on icon at bounding box center [717, 188] width 10 height 10
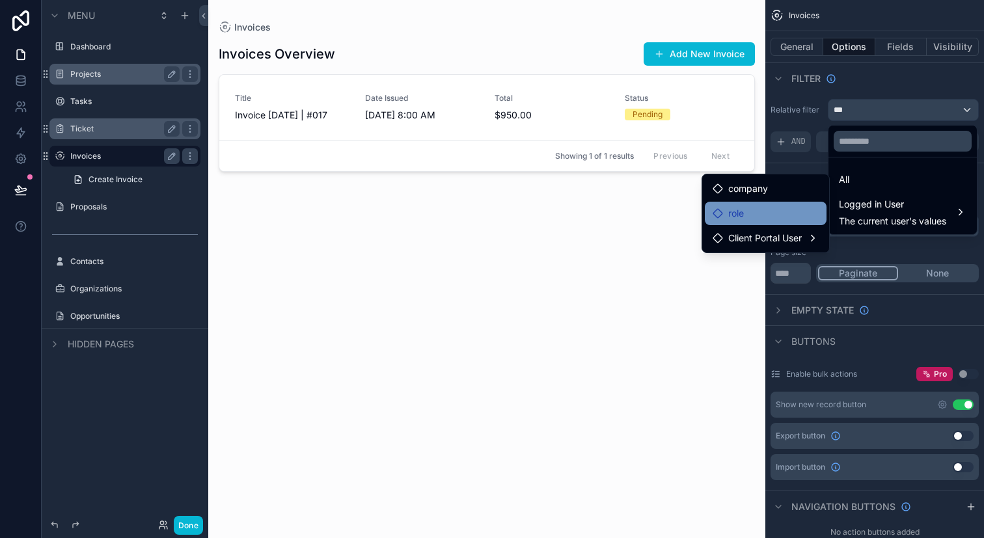
click at [712, 209] on icon at bounding box center [717, 213] width 10 height 10
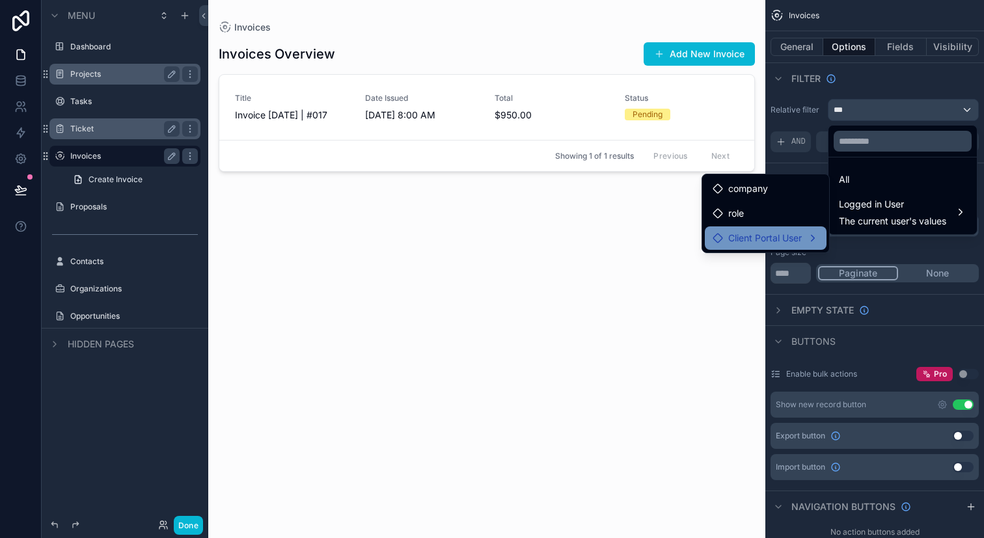
click at [722, 237] on div "Client Portal User" at bounding box center [756, 238] width 89 height 16
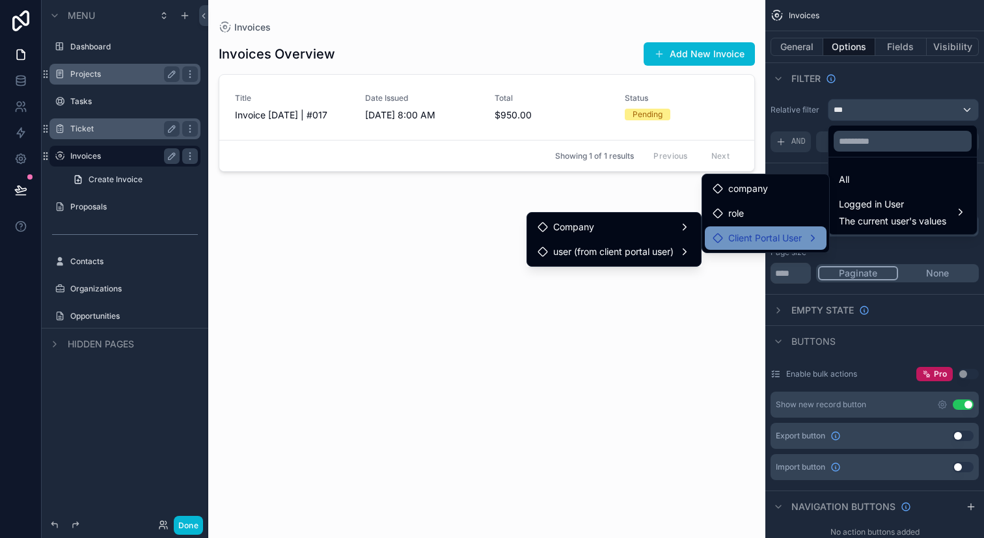
click at [722, 237] on div "Client Portal User" at bounding box center [756, 238] width 89 height 16
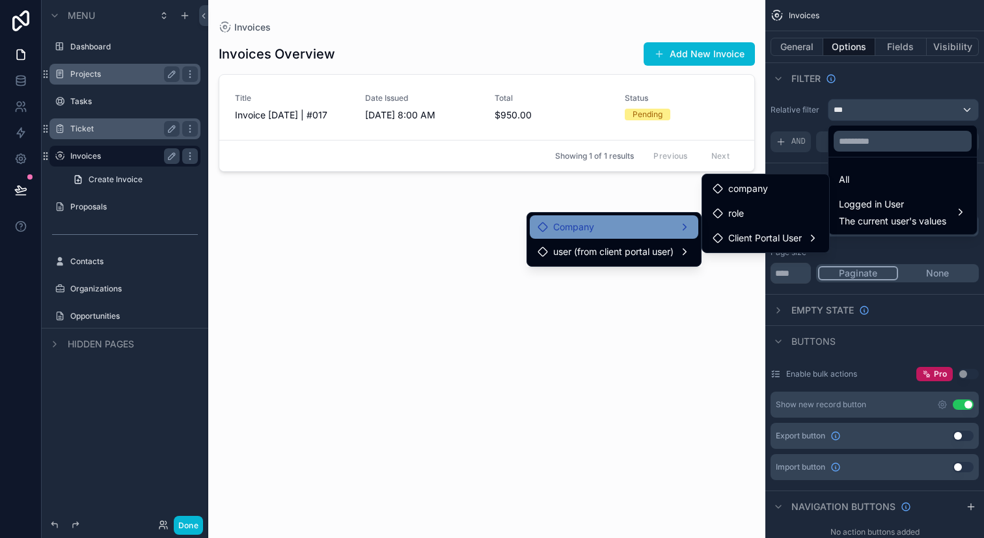
click at [672, 238] on div "Company" at bounding box center [614, 226] width 169 height 23
click at [682, 237] on div "Company" at bounding box center [614, 226] width 169 height 23
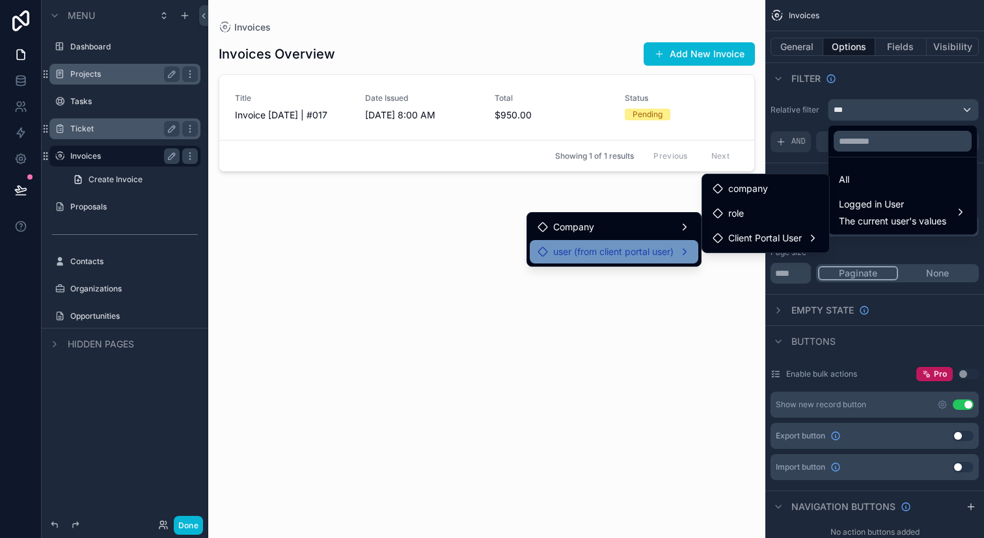
click at [674, 257] on div "user (from client portal user)" at bounding box center [613, 252] width 153 height 16
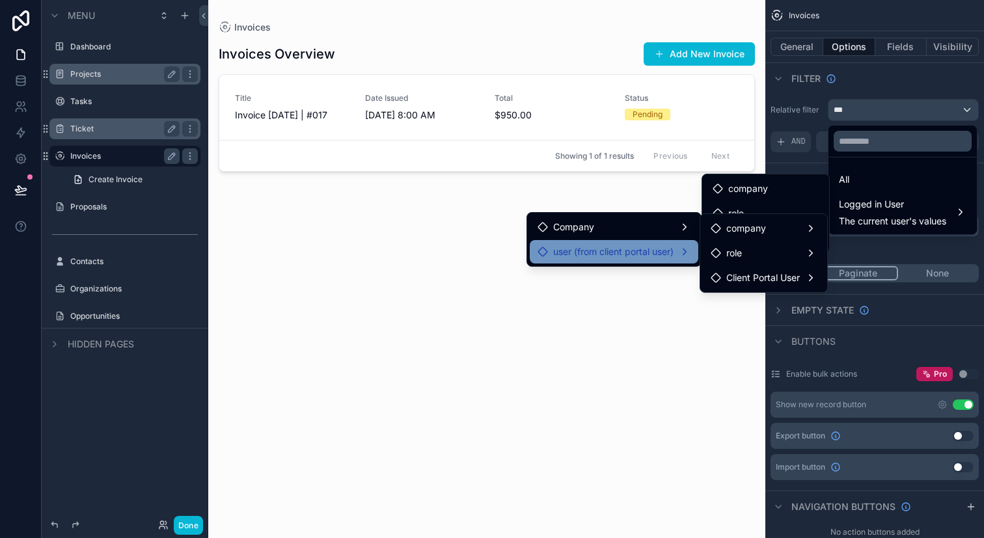
click at [674, 257] on div "user (from client portal user)" at bounding box center [613, 252] width 153 height 16
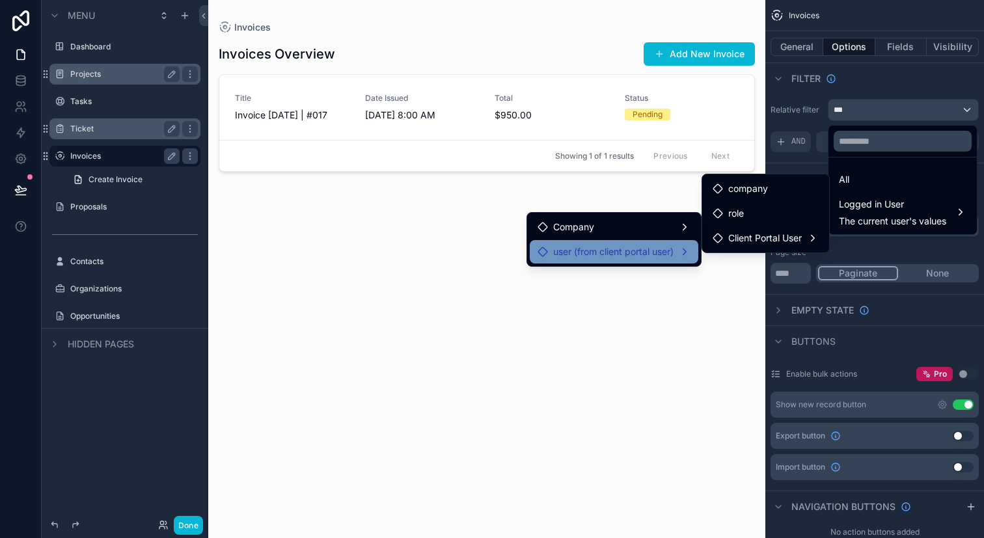
click at [674, 257] on div "user (from client portal user)" at bounding box center [613, 252] width 153 height 16
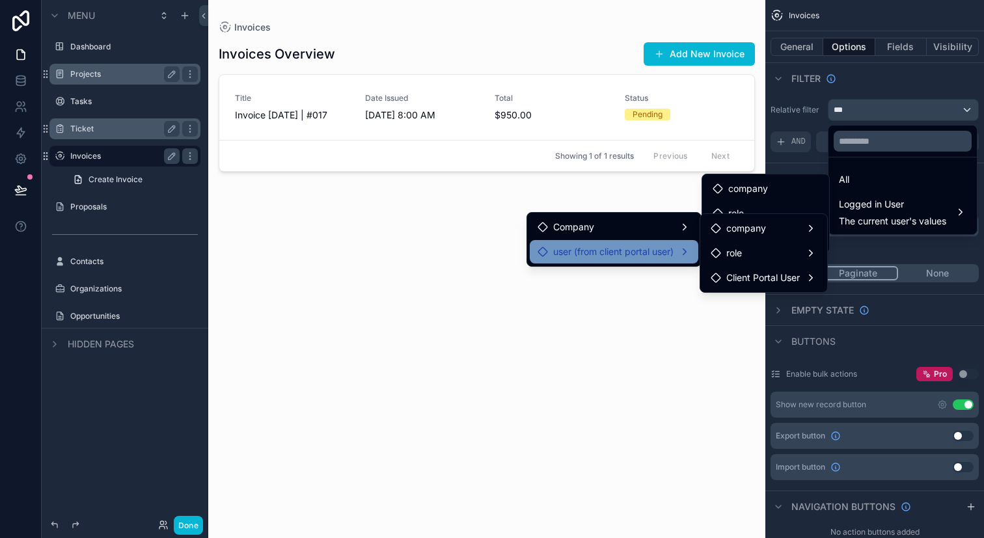
click at [733, 240] on ul "company role Client Portal User" at bounding box center [763, 253] width 127 height 78
click at [742, 230] on span "company" at bounding box center [746, 229] width 40 height 16
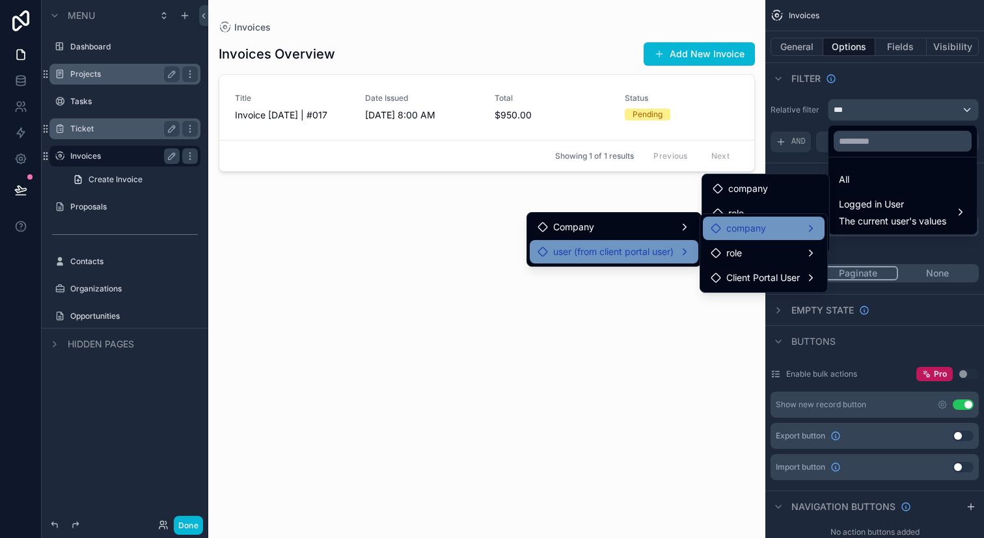
click at [742, 230] on span "company" at bounding box center [746, 229] width 40 height 16
click at [817, 230] on div "company" at bounding box center [763, 229] width 106 height 16
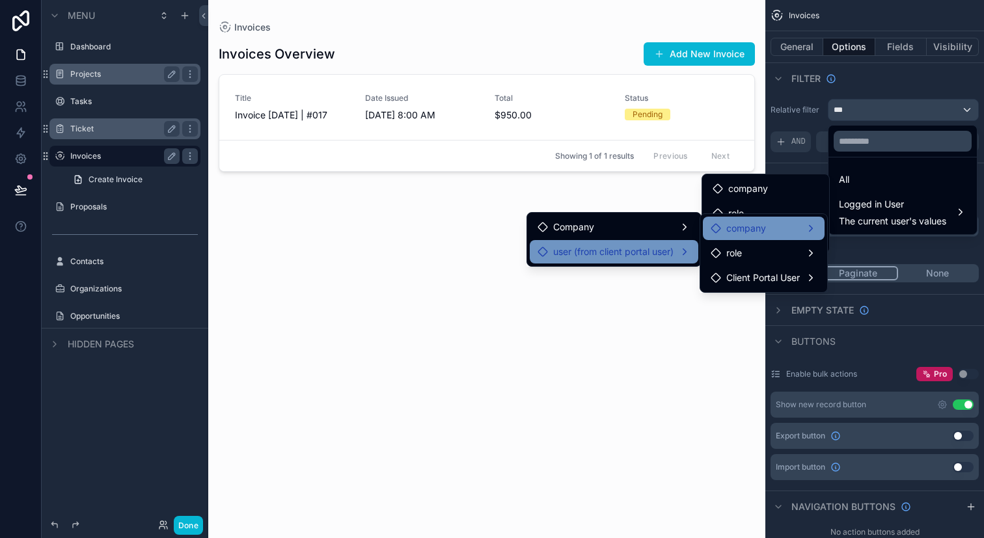
click at [817, 230] on div "company" at bounding box center [763, 229] width 106 height 16
click at [798, 229] on div "company" at bounding box center [763, 229] width 106 height 16
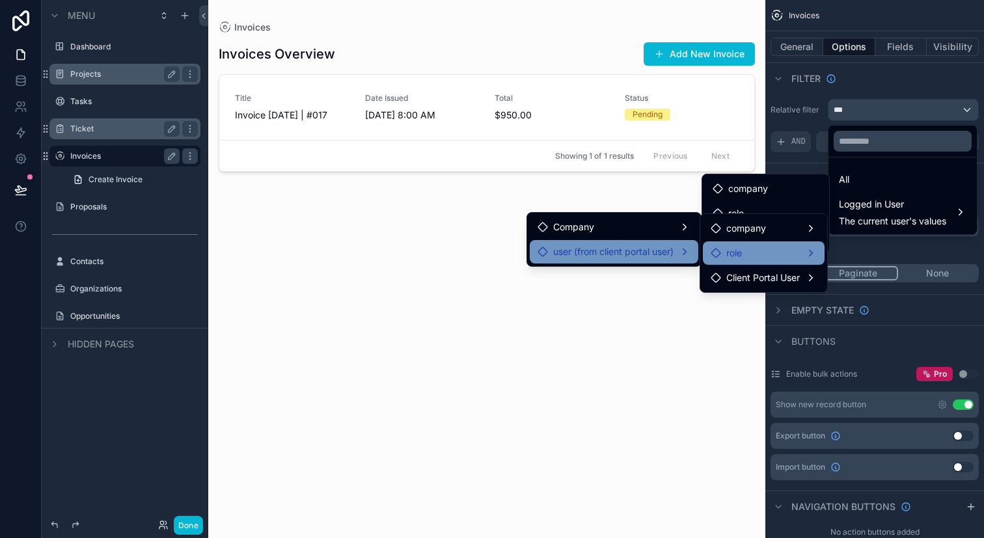
click at [779, 257] on div "role" at bounding box center [763, 253] width 106 height 16
click at [790, 290] on ul "company role Client Portal User" at bounding box center [763, 253] width 127 height 78
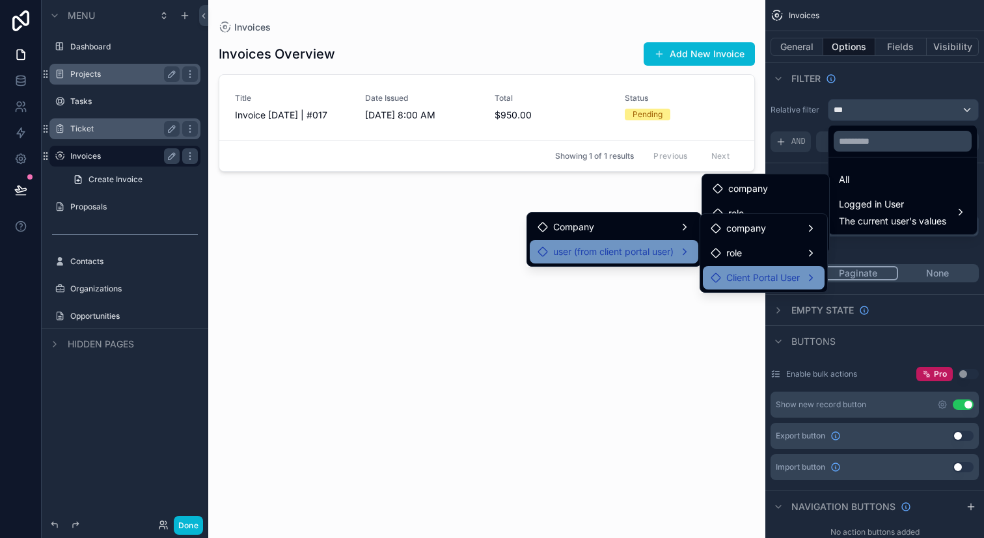
click at [794, 285] on span "Client Portal User" at bounding box center [763, 278] width 74 height 16
click at [874, 237] on div "scrollable content" at bounding box center [492, 269] width 984 height 538
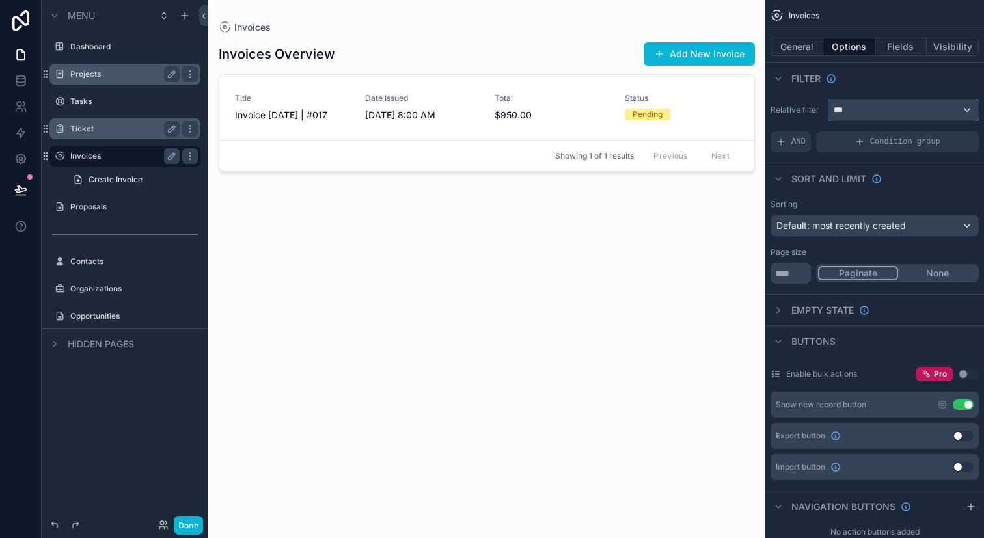
click at [878, 116] on div "***" at bounding box center [903, 110] width 150 height 21
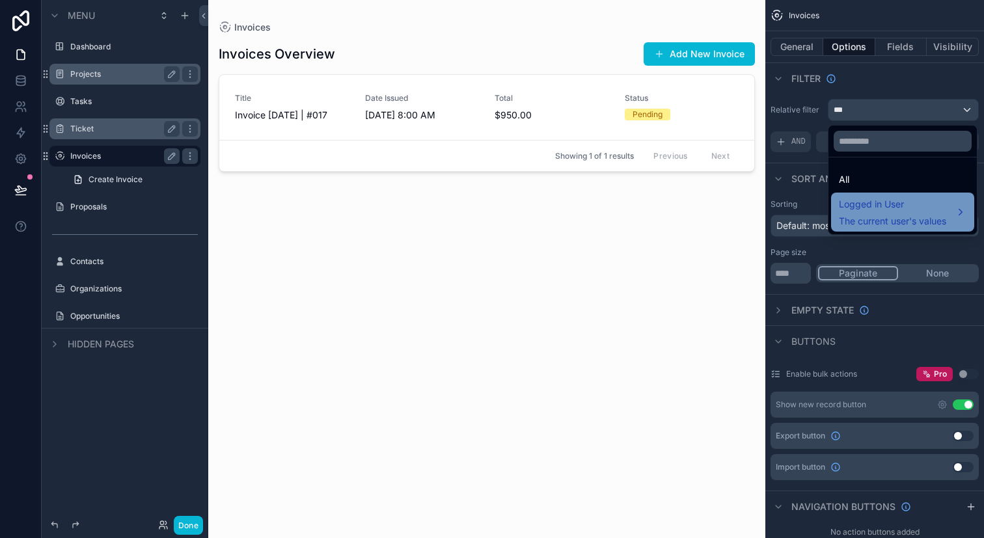
click at [884, 193] on div "Logged in User The current user's values" at bounding box center [902, 212] width 143 height 39
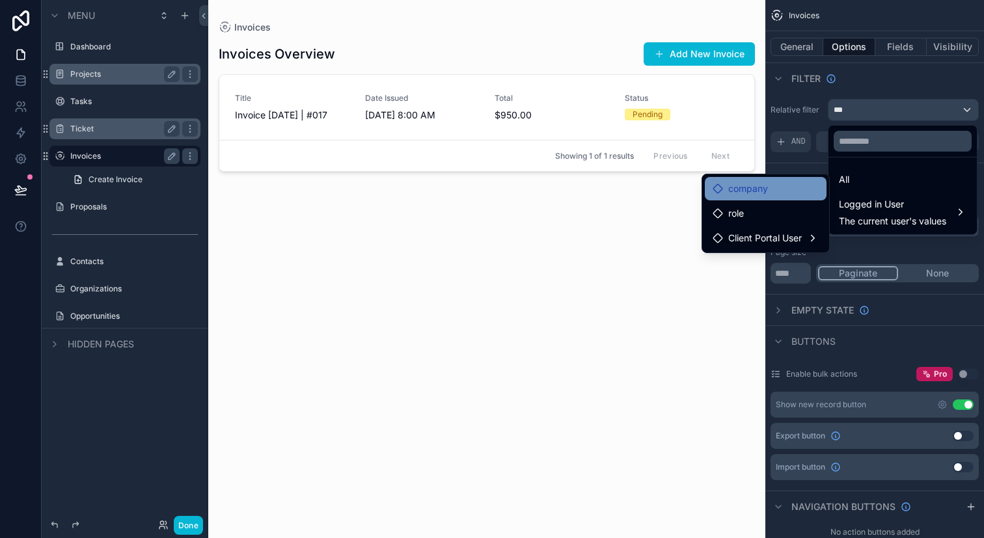
click at [764, 195] on span "company" at bounding box center [748, 189] width 40 height 16
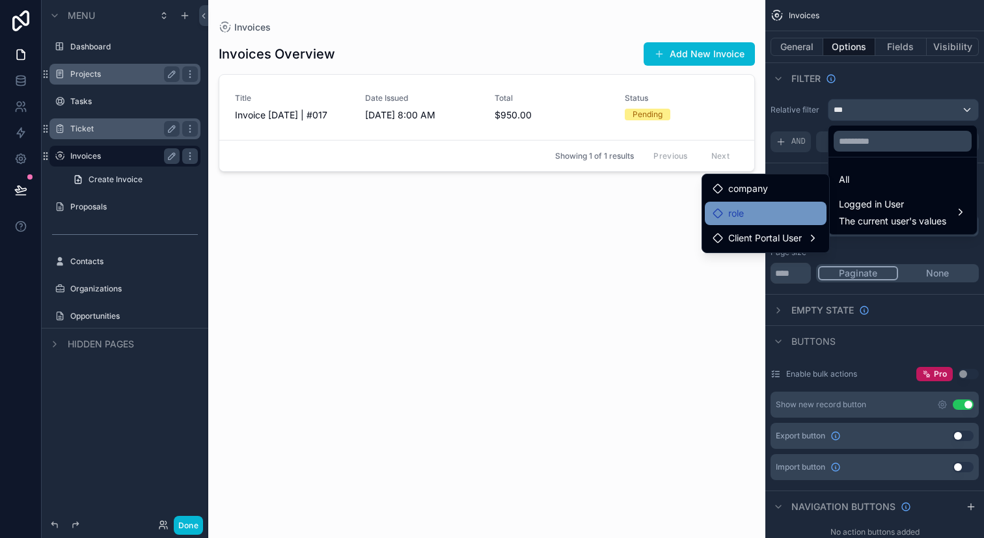
click at [763, 209] on div "role" at bounding box center [765, 214] width 106 height 16
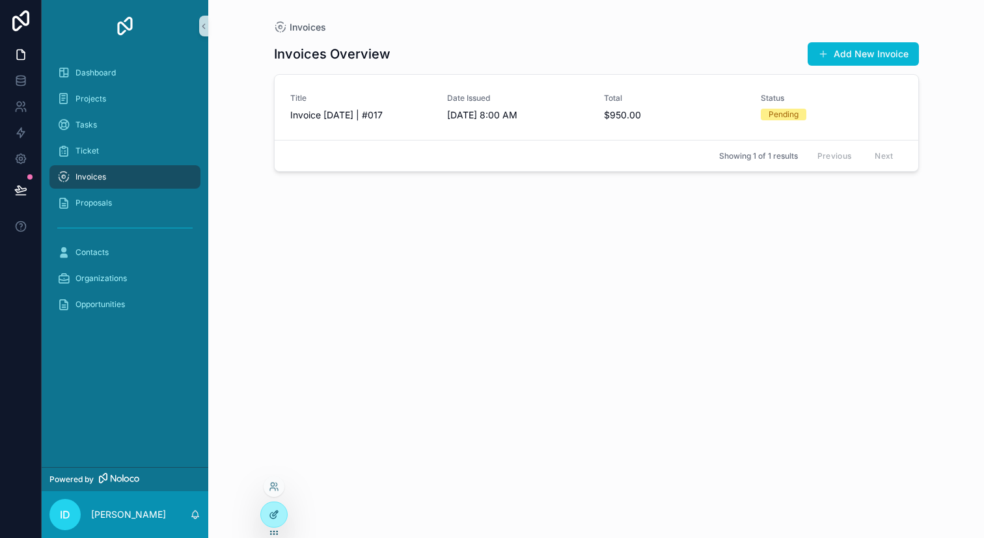
click at [276, 518] on icon at bounding box center [274, 514] width 10 height 10
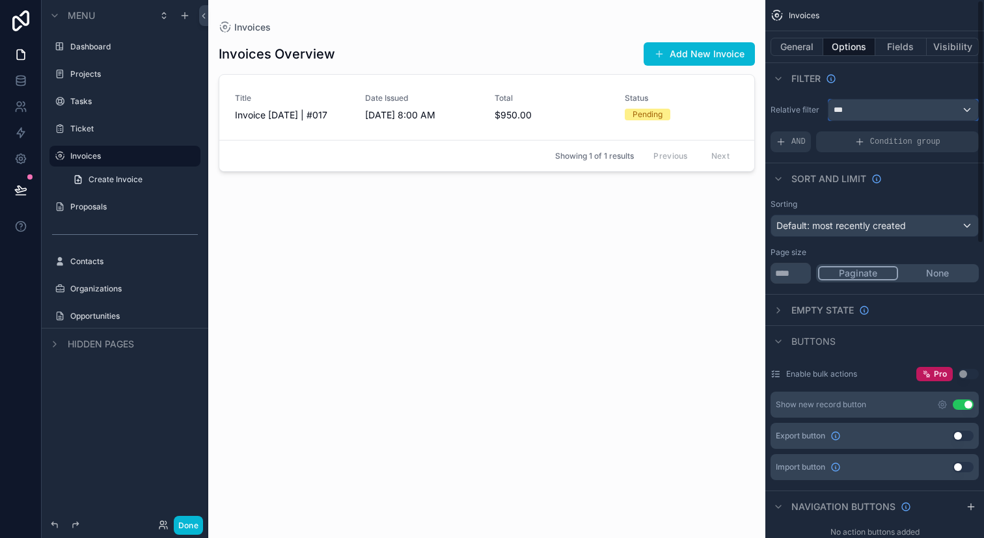
click at [882, 107] on div "***" at bounding box center [903, 110] width 150 height 21
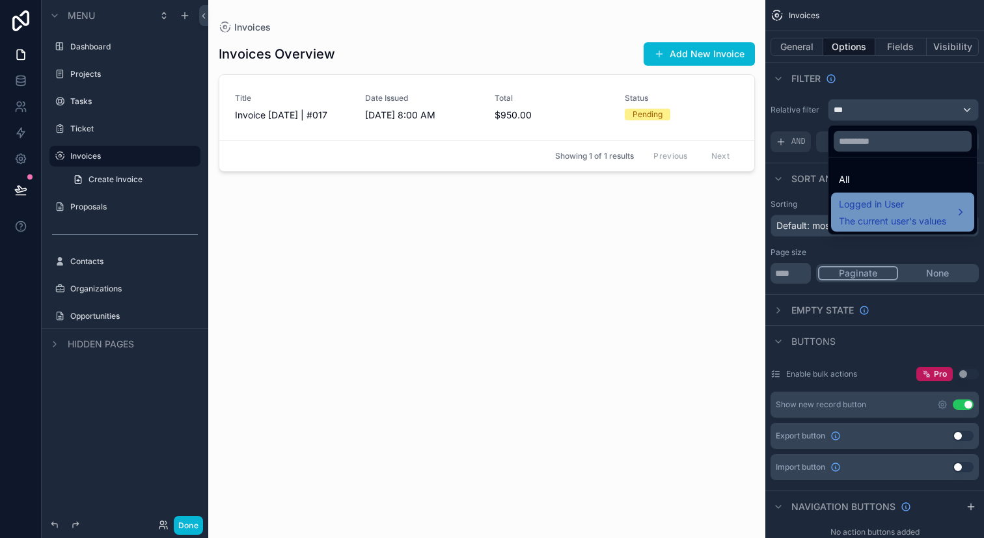
click at [880, 209] on span "Logged in User" at bounding box center [892, 204] width 107 height 16
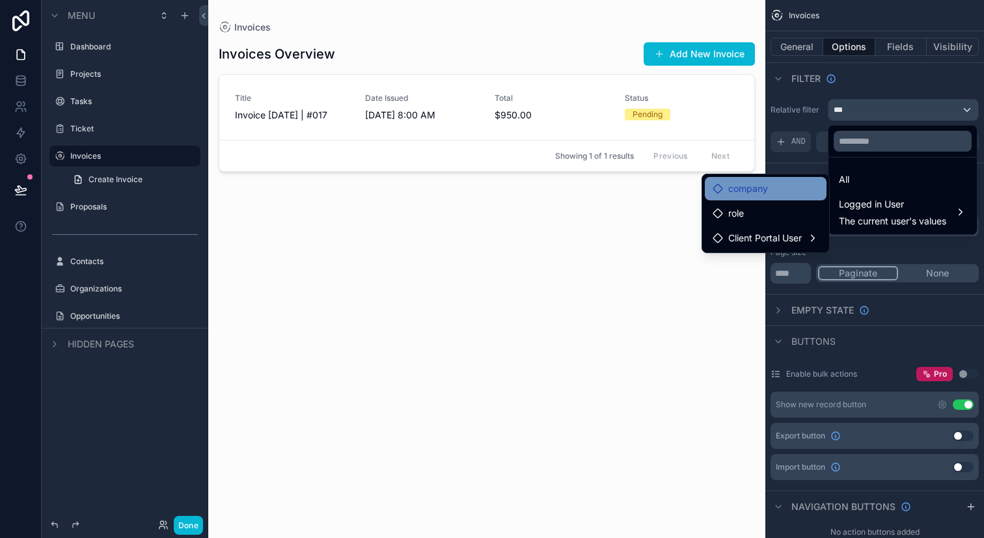
click at [776, 187] on div "company" at bounding box center [765, 189] width 106 height 16
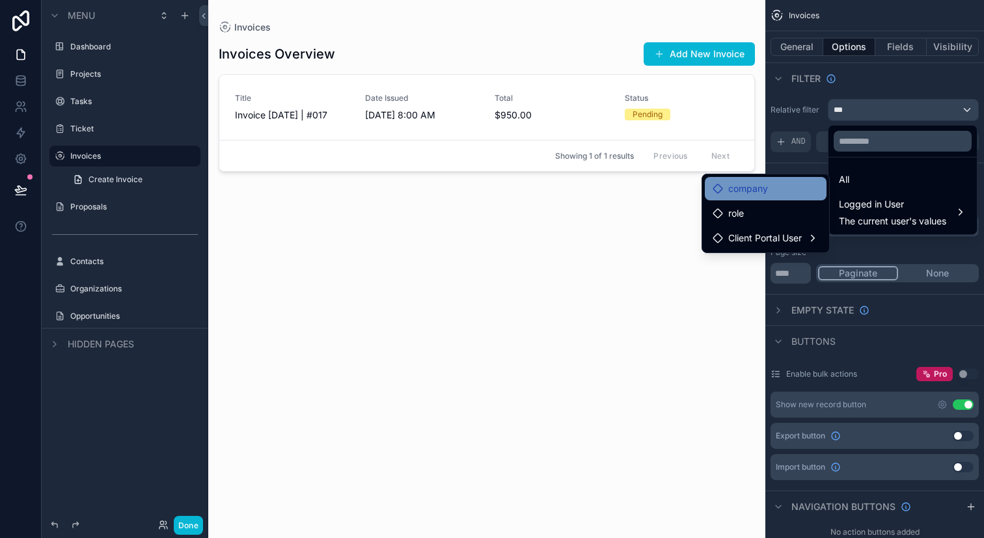
click at [776, 187] on div "company" at bounding box center [765, 189] width 106 height 16
click at [705, 186] on div "company" at bounding box center [766, 188] width 122 height 23
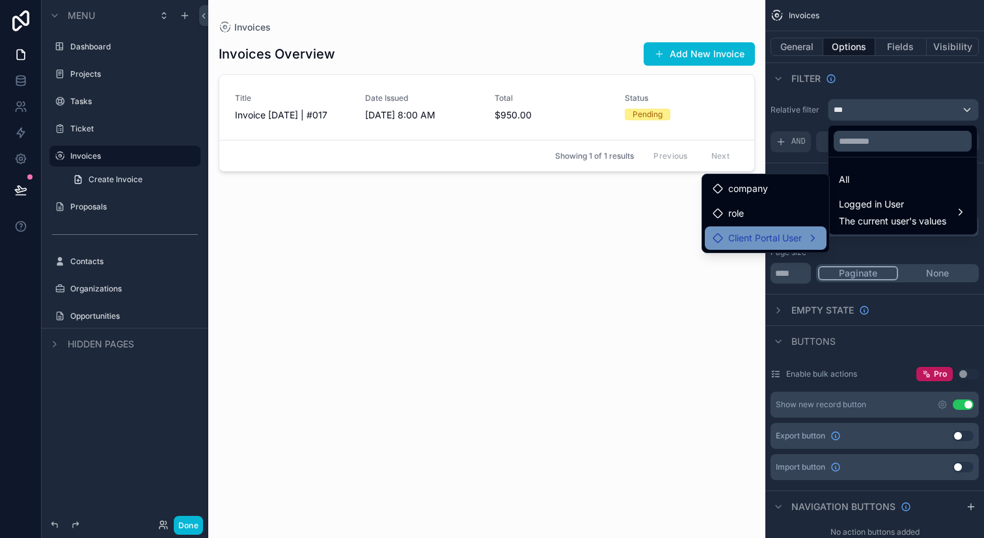
click at [738, 243] on span "Client Portal User" at bounding box center [765, 238] width 74 height 16
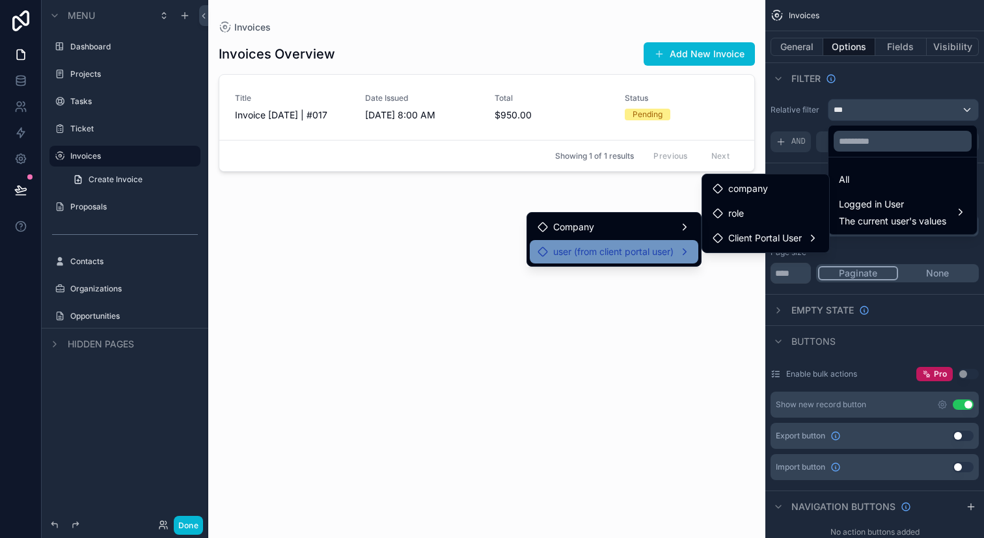
click at [681, 244] on div "user (from client portal user)" at bounding box center [613, 252] width 153 height 16
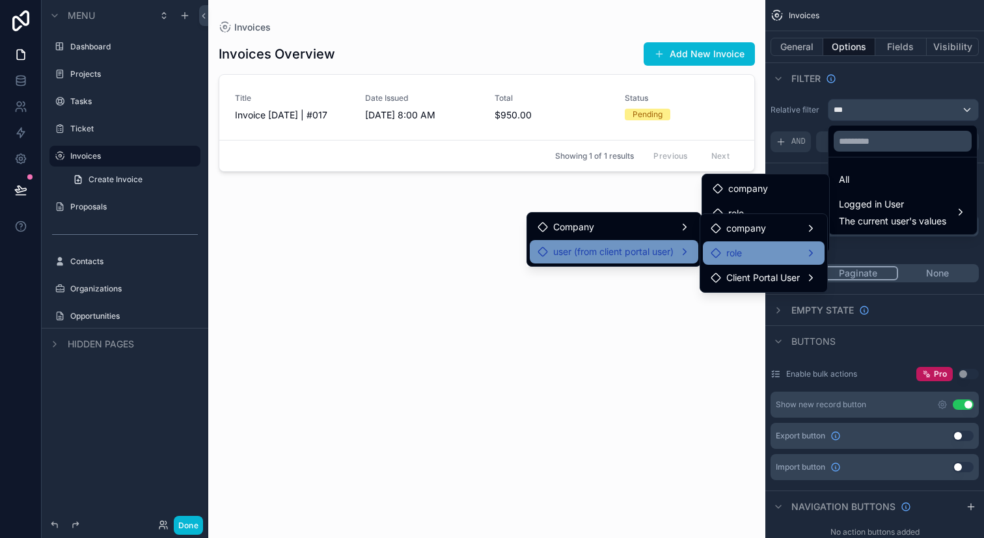
click at [742, 259] on div "role" at bounding box center [763, 253] width 106 height 16
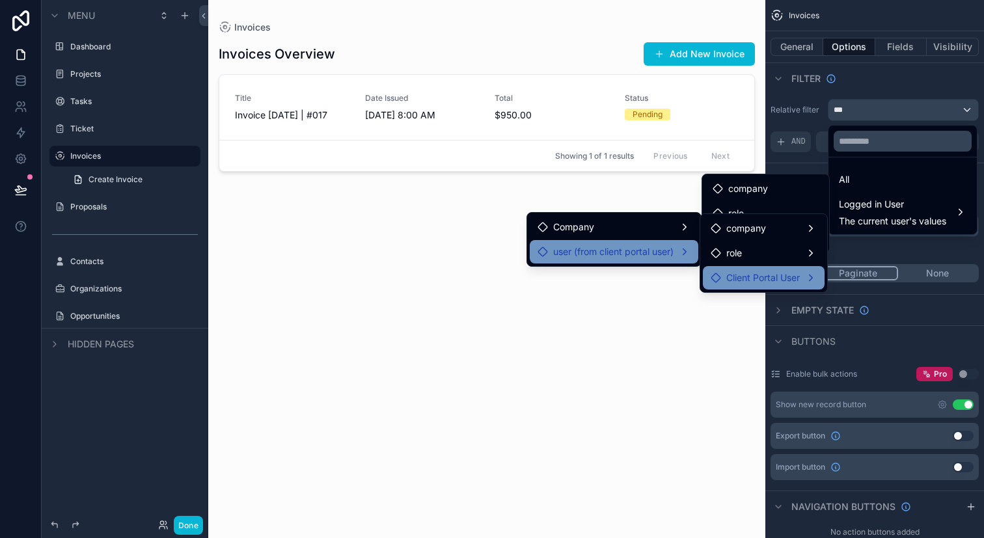
click at [742, 281] on span "Client Portal User" at bounding box center [763, 278] width 74 height 16
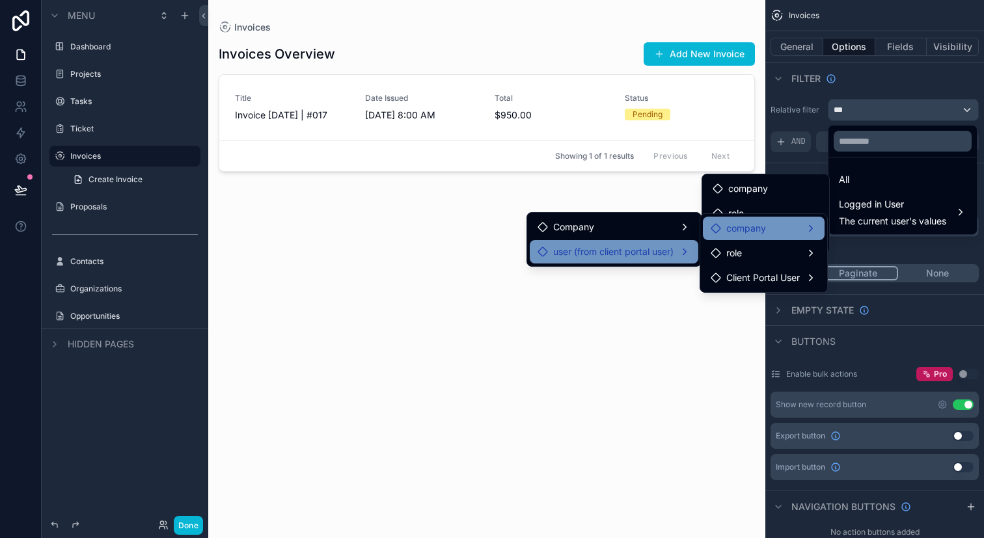
click at [745, 230] on span "company" at bounding box center [746, 229] width 40 height 16
click at [917, 258] on div "scrollable content" at bounding box center [492, 269] width 984 height 538
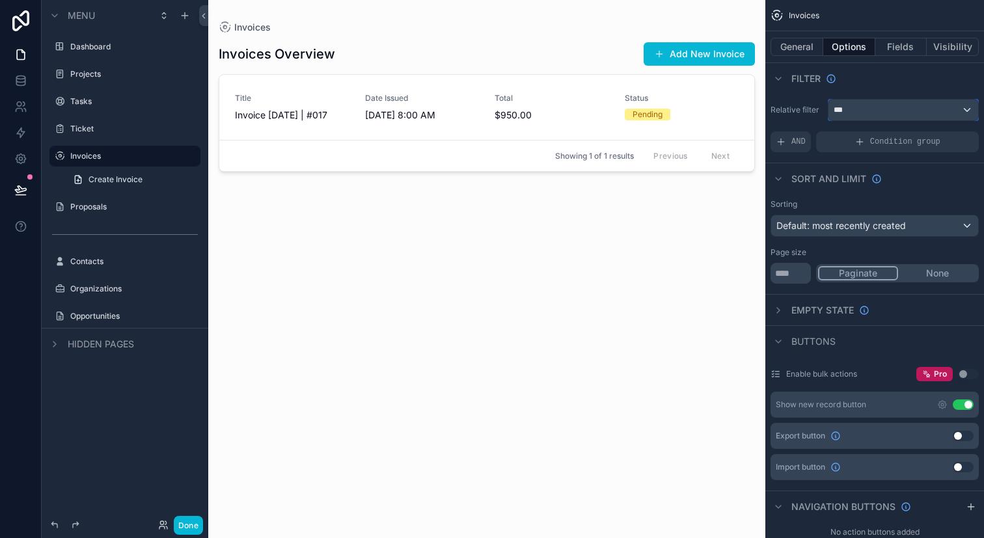
click at [885, 105] on div "***" at bounding box center [903, 110] width 150 height 21
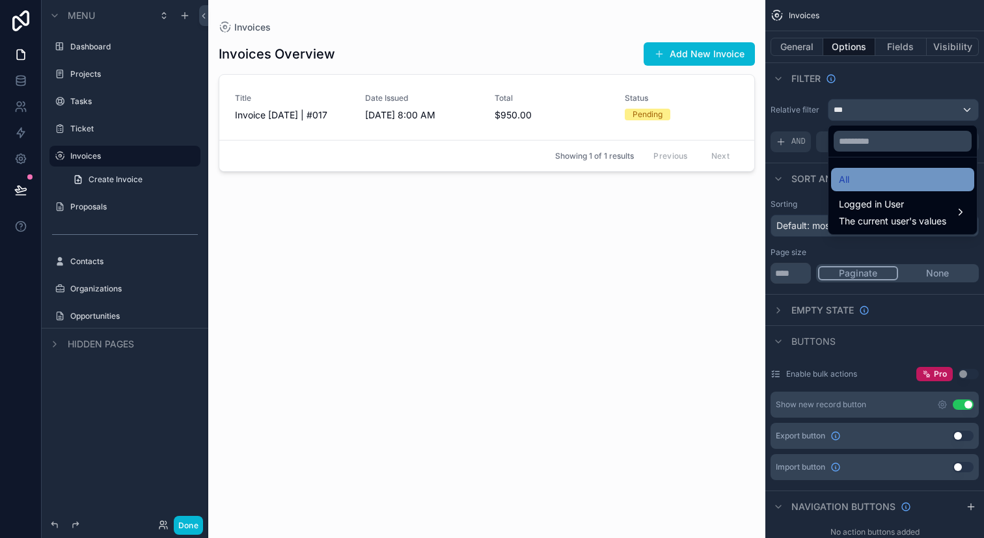
click at [895, 181] on div "All" at bounding box center [903, 180] width 128 height 16
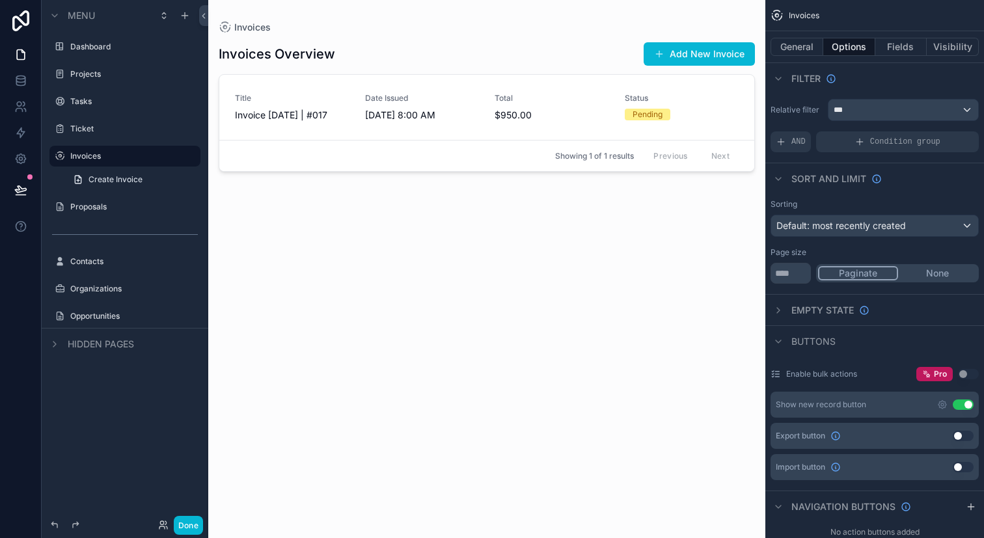
click at [733, 119] on div "scrollable content" at bounding box center [486, 261] width 557 height 522
click at [845, 120] on div "***" at bounding box center [903, 110] width 150 height 21
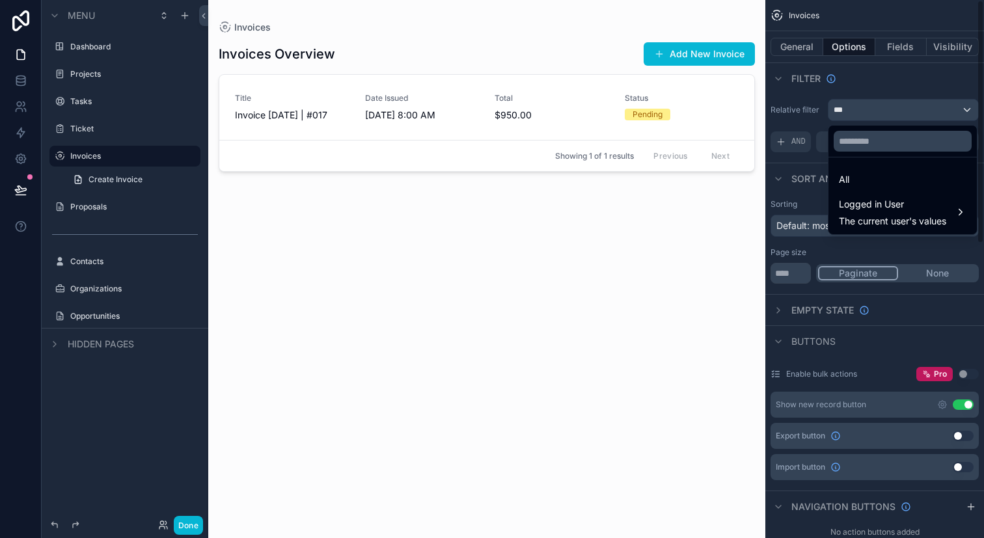
click at [828, 134] on div at bounding box center [902, 141] width 148 height 31
click at [828, 146] on div at bounding box center [902, 141] width 148 height 31
click at [815, 167] on div "scrollable content" at bounding box center [492, 269] width 984 height 538
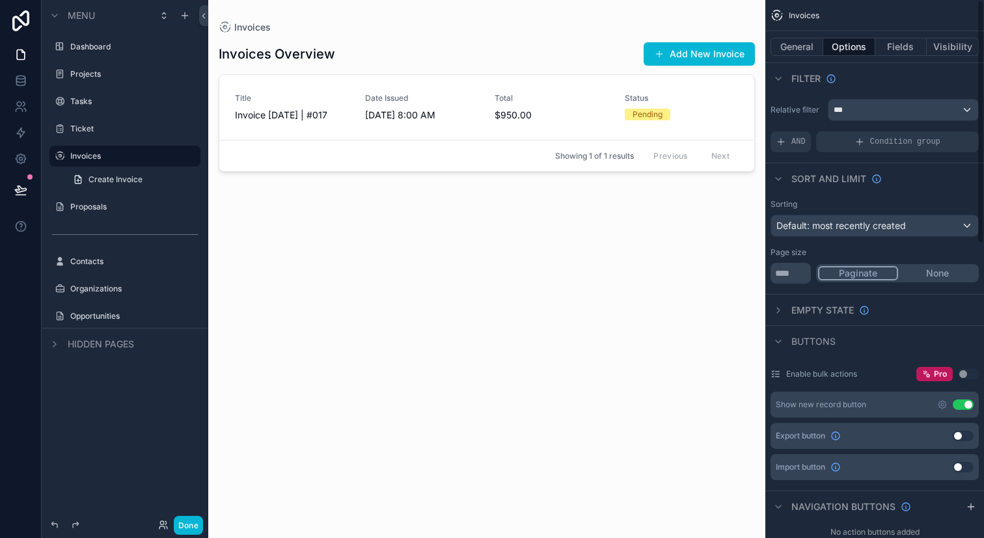
click at [815, 167] on div "Sort And Limit" at bounding box center [874, 178] width 219 height 31
click at [884, 135] on div "Condition group" at bounding box center [897, 141] width 163 height 21
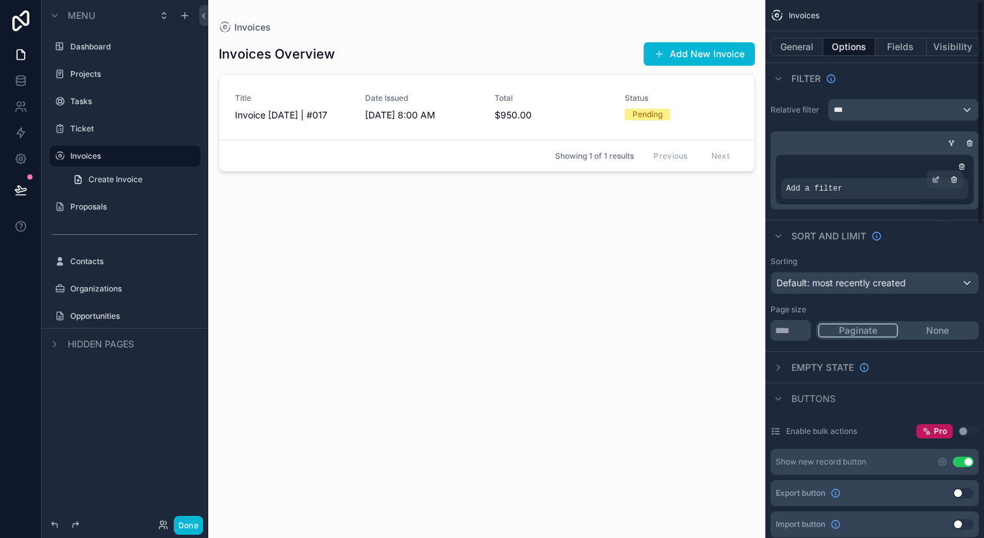
click at [870, 192] on div "Add a filter" at bounding box center [874, 188] width 187 height 21
click at [967, 111] on div "***" at bounding box center [903, 110] width 150 height 21
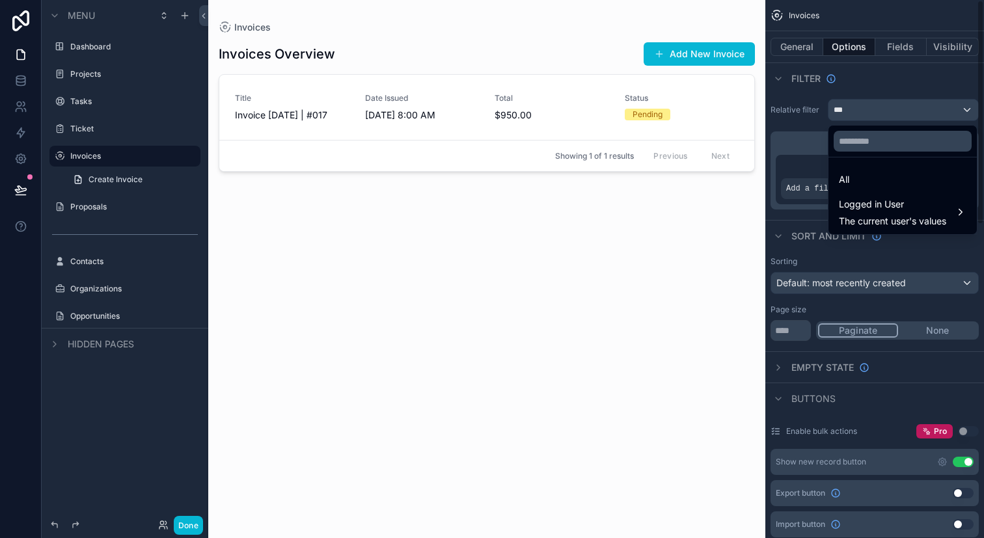
click at [960, 110] on div "scrollable content" at bounding box center [492, 269] width 984 height 538
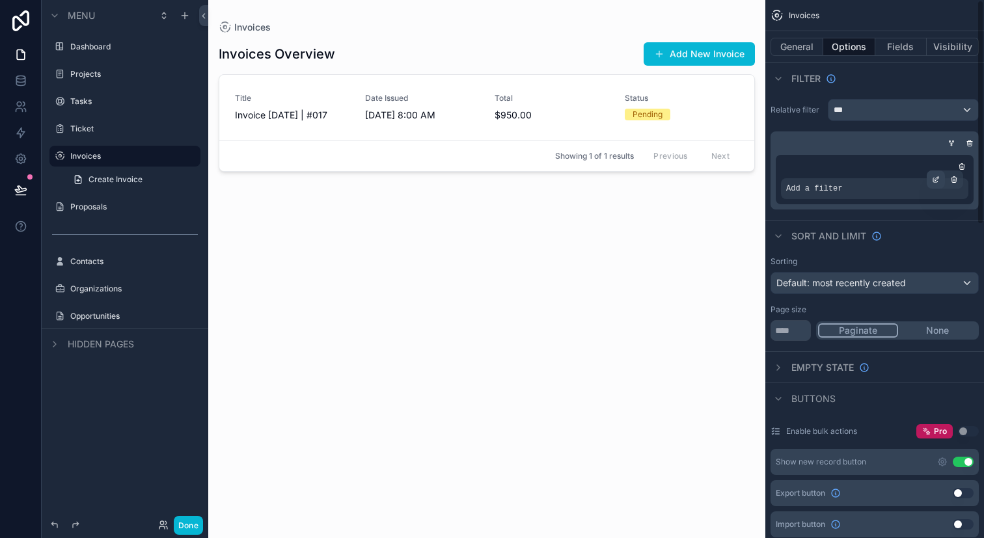
click at [929, 182] on div "scrollable content" at bounding box center [935, 179] width 18 height 18
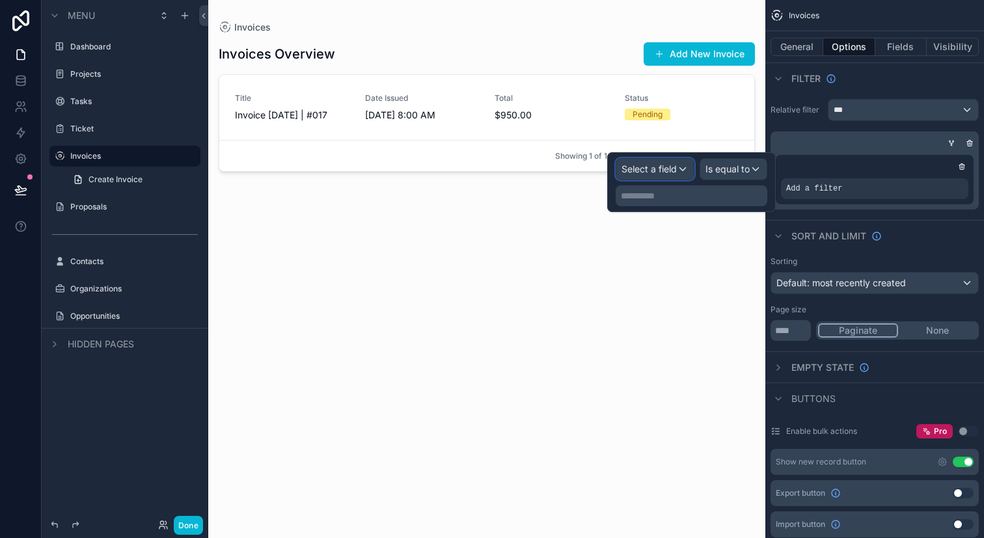
click at [671, 170] on span "Select a field" at bounding box center [648, 168] width 55 height 11
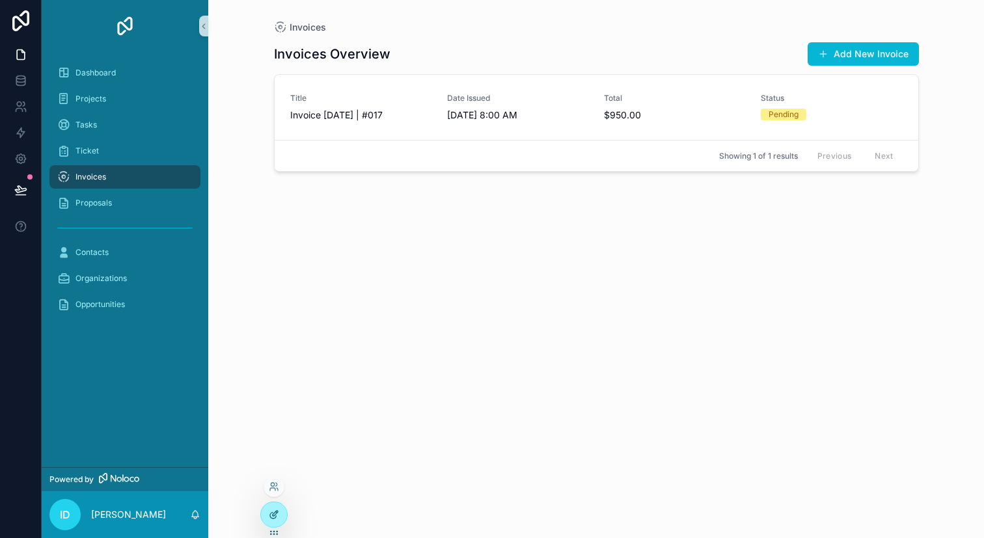
click at [265, 512] on div at bounding box center [274, 514] width 26 height 25
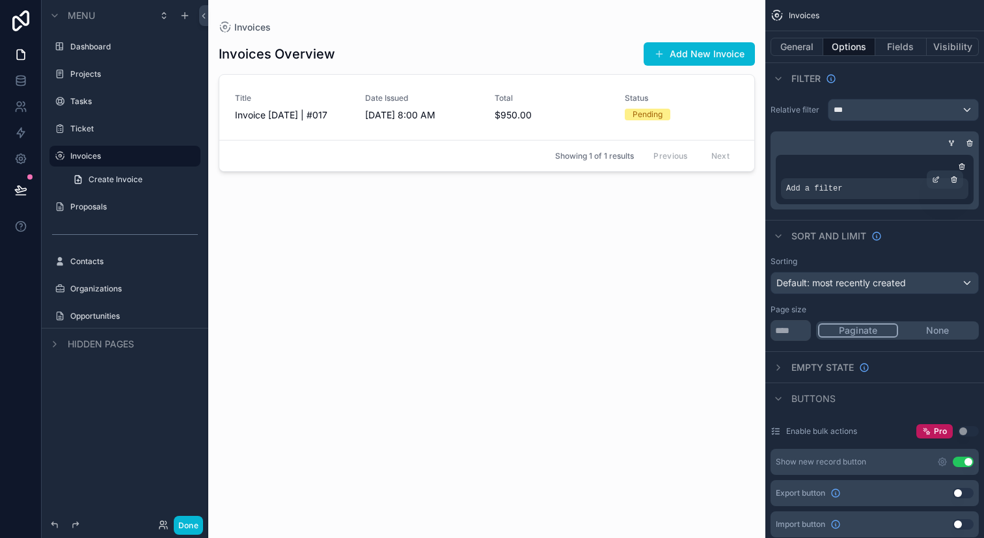
click at [895, 185] on div "Add a filter" at bounding box center [874, 188] width 187 height 21
click at [935, 183] on div "scrollable content" at bounding box center [935, 179] width 18 height 18
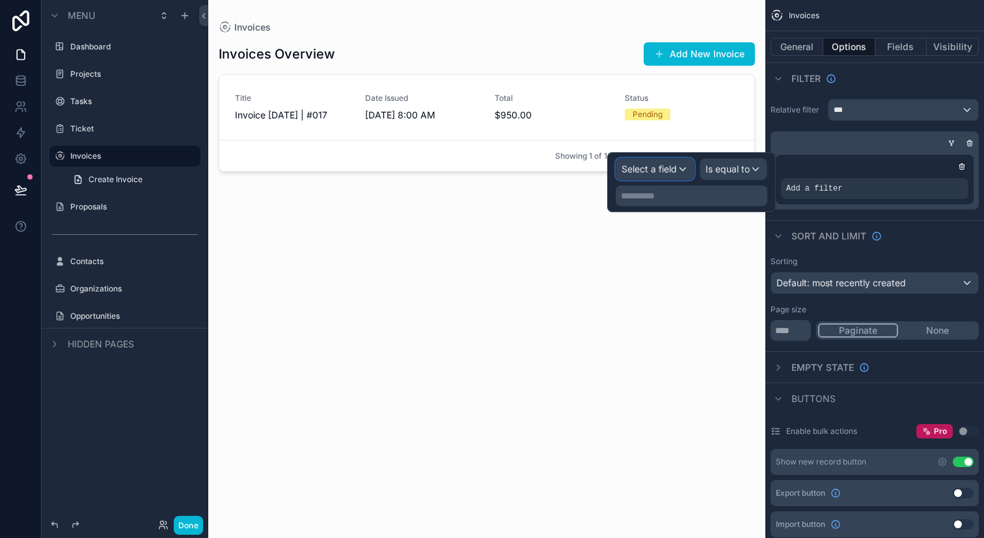
click at [670, 168] on span "Select a field" at bounding box center [648, 168] width 55 height 11
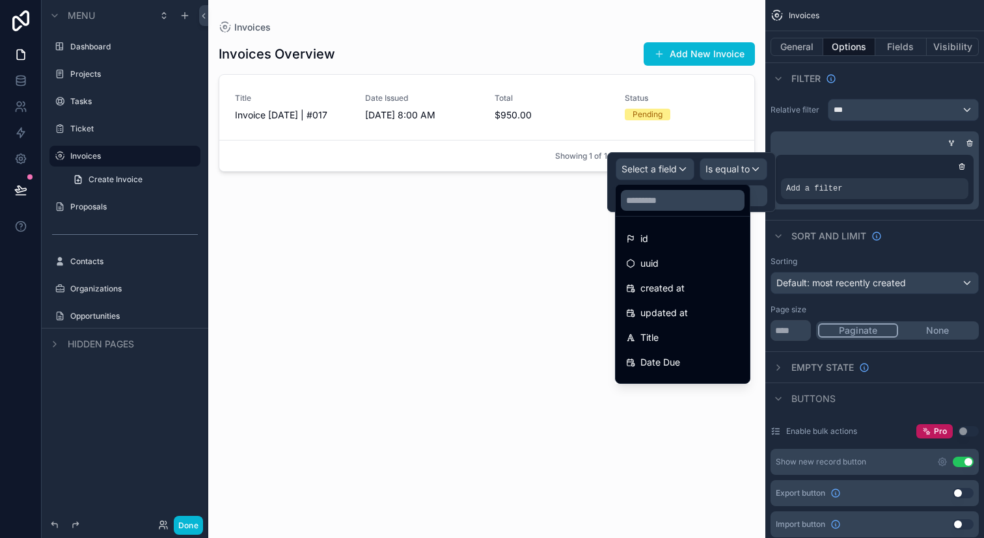
click at [334, 278] on div "scrollable content" at bounding box center [486, 261] width 557 height 522
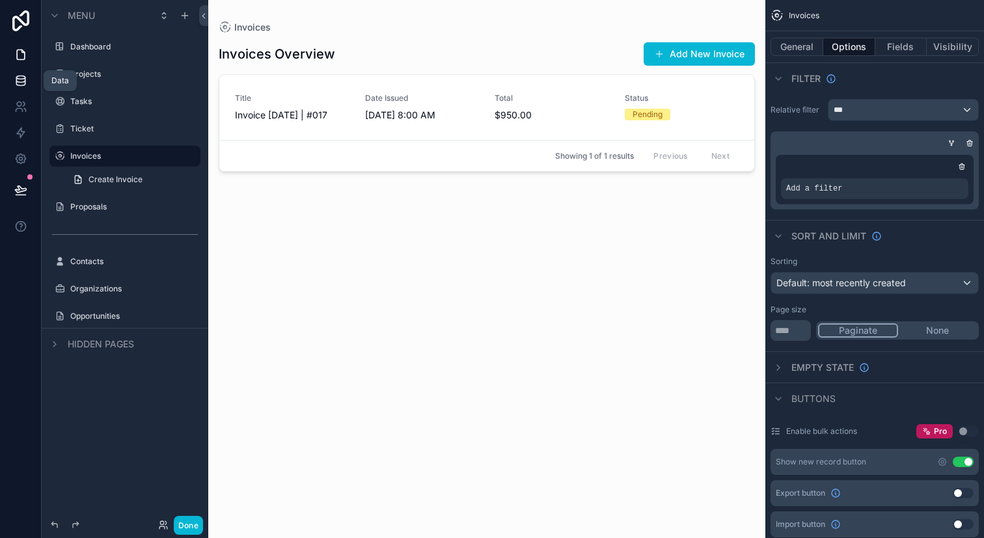
click at [24, 74] on link at bounding box center [20, 81] width 41 height 26
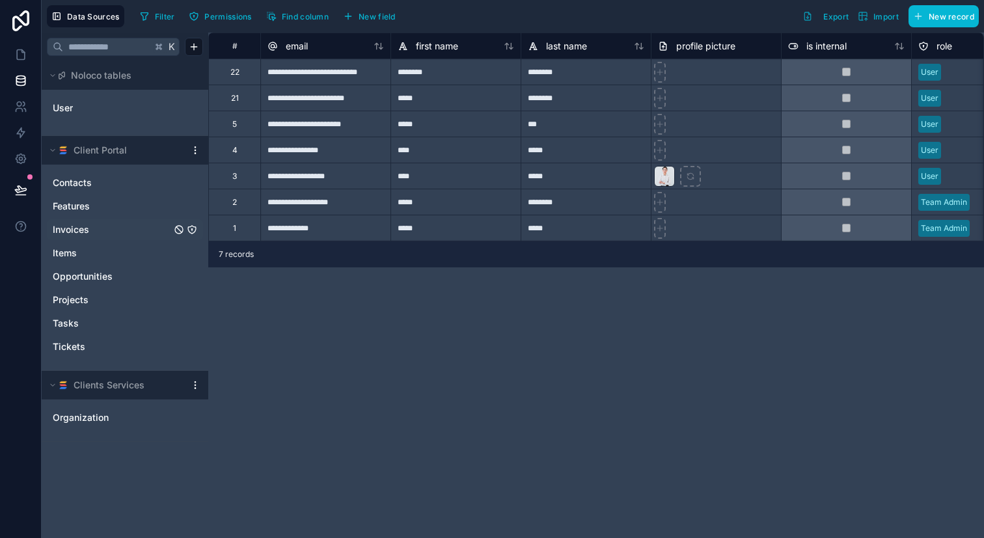
click at [135, 228] on link "Invoices" at bounding box center [112, 229] width 118 height 13
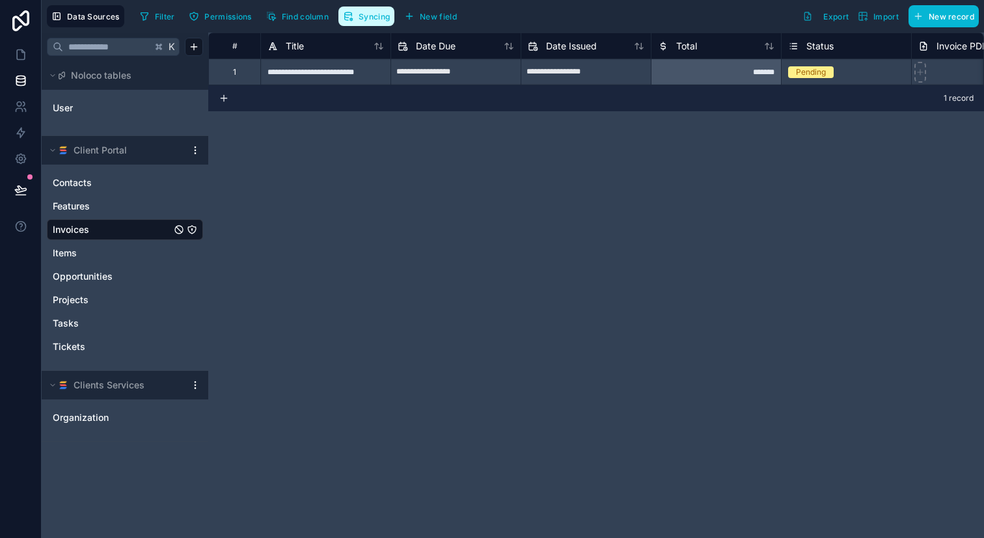
click at [379, 21] on button "Syncing" at bounding box center [366, 17] width 56 height 20
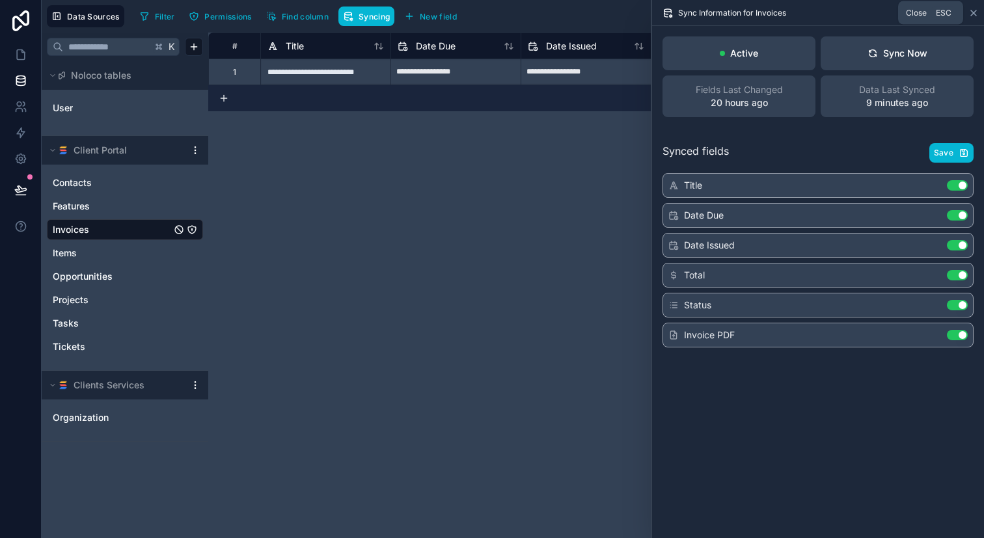
click at [973, 14] on icon at bounding box center [973, 13] width 10 height 10
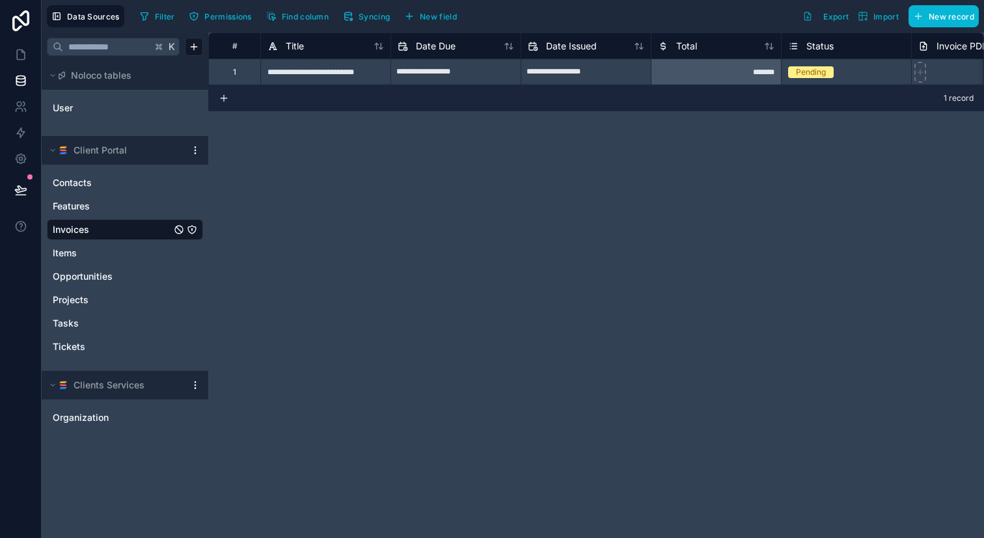
click at [193, 147] on html "**********" at bounding box center [492, 269] width 984 height 538
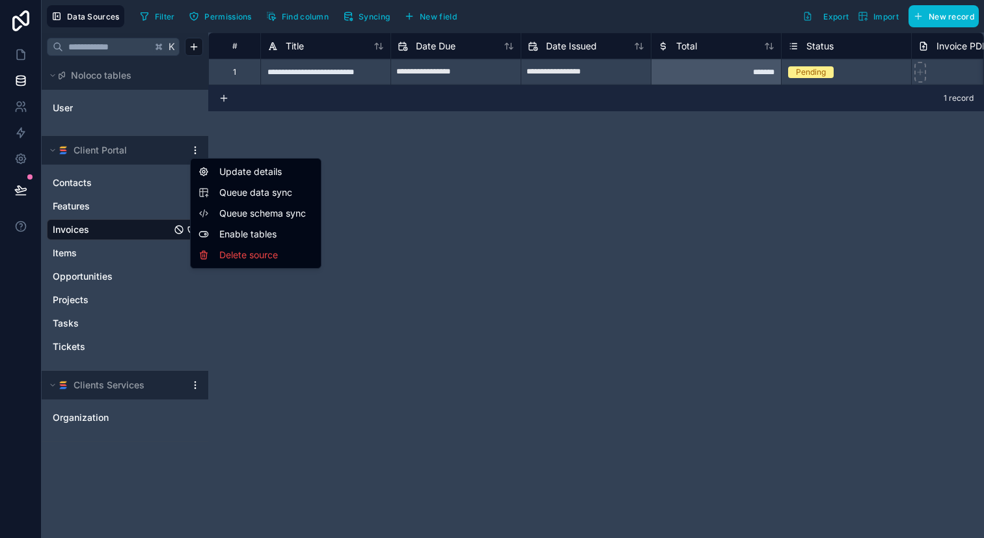
click at [193, 147] on html "**********" at bounding box center [492, 269] width 984 height 538
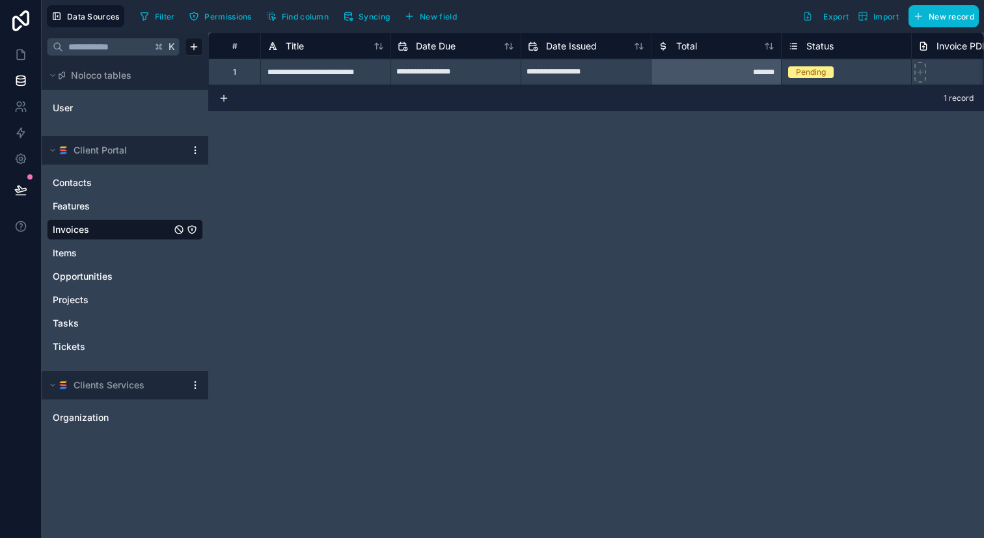
click at [193, 147] on html "**********" at bounding box center [492, 269] width 984 height 538
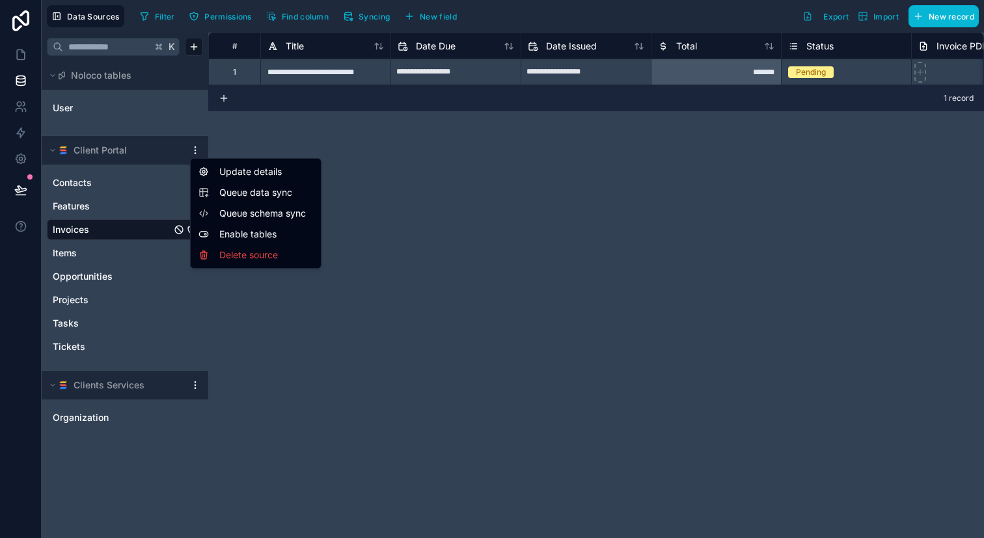
click at [245, 211] on span "Queue schema sync" at bounding box center [266, 213] width 94 height 13
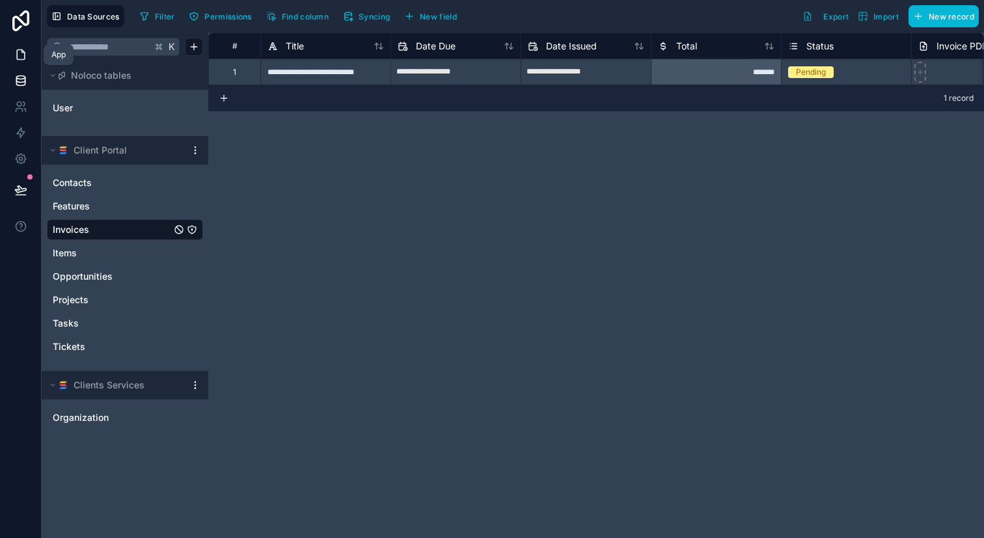
click at [26, 51] on icon at bounding box center [20, 54] width 13 height 13
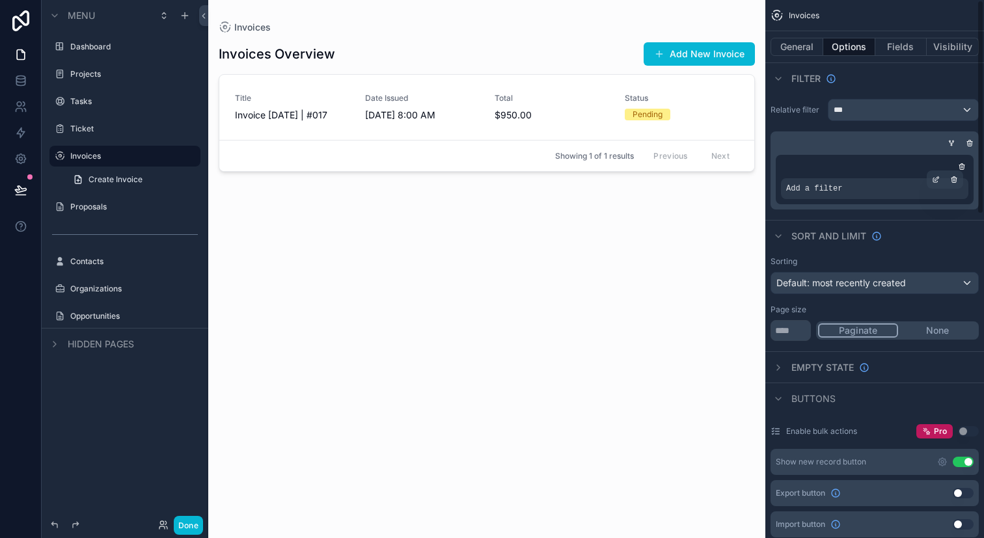
click at [837, 186] on span "Add a filter" at bounding box center [814, 188] width 56 height 10
click at [935, 181] on icon "scrollable content" at bounding box center [936, 180] width 8 height 8
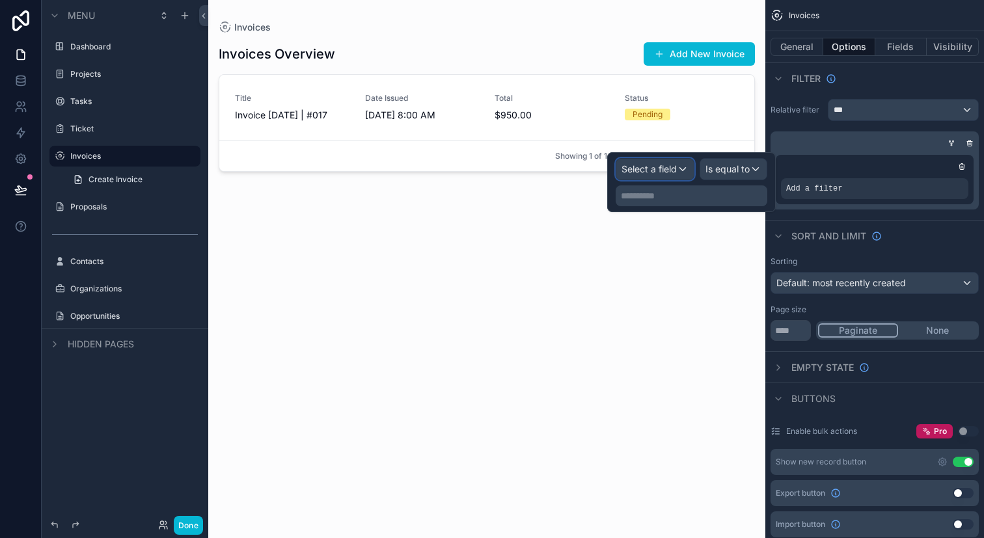
click at [677, 169] on div "Select a field" at bounding box center [654, 169] width 77 height 21
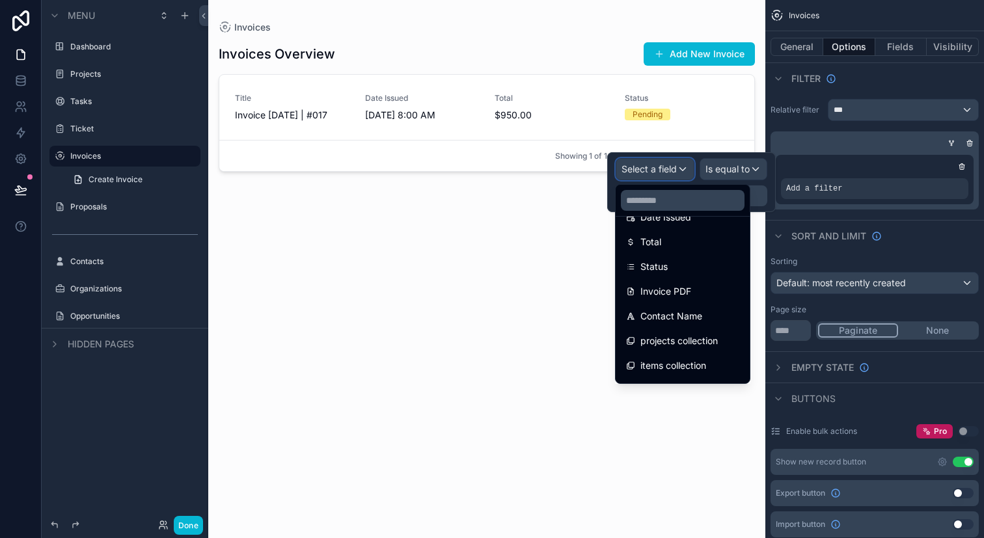
scroll to position [167, 0]
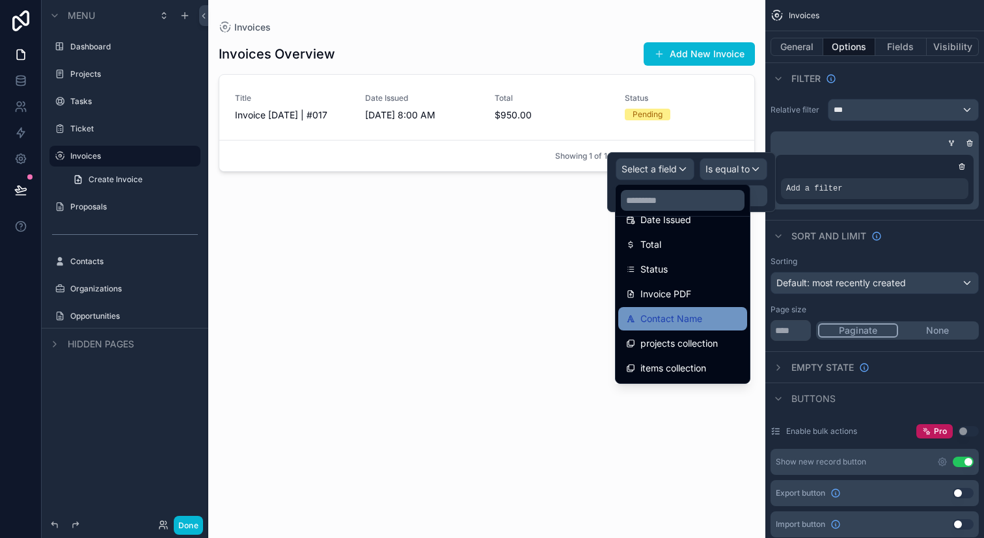
click at [699, 315] on span "Contact Name" at bounding box center [671, 319] width 62 height 16
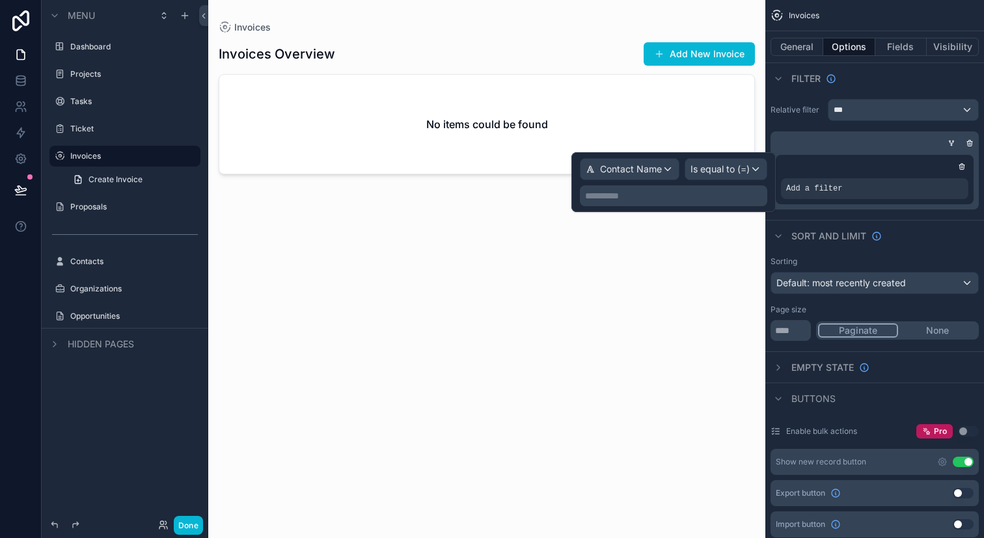
click at [740, 182] on div "**********" at bounding box center [673, 182] width 187 height 48
click at [735, 198] on p "**********" at bounding box center [675, 195] width 180 height 13
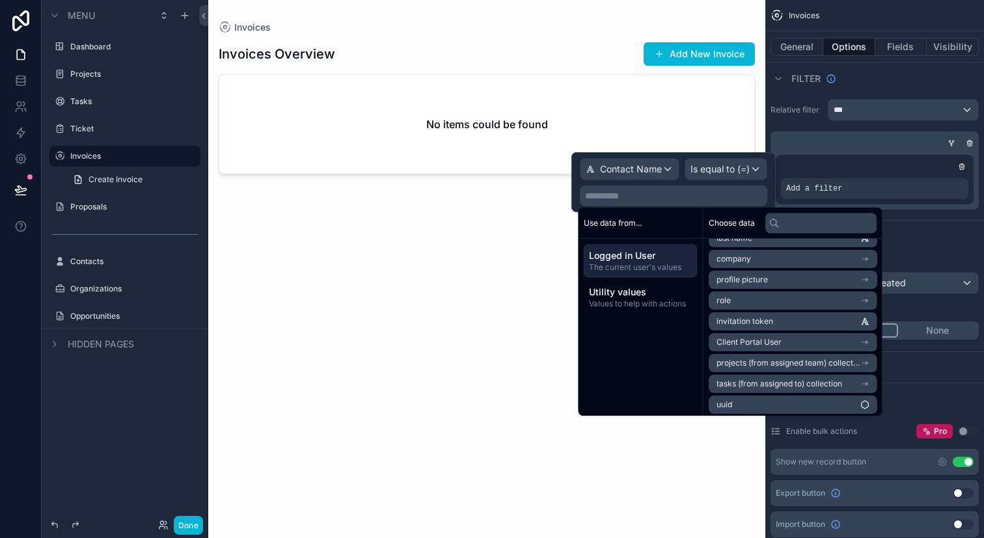
scroll to position [81, 0]
click at [760, 334] on span "Client Portal User" at bounding box center [748, 339] width 65 height 10
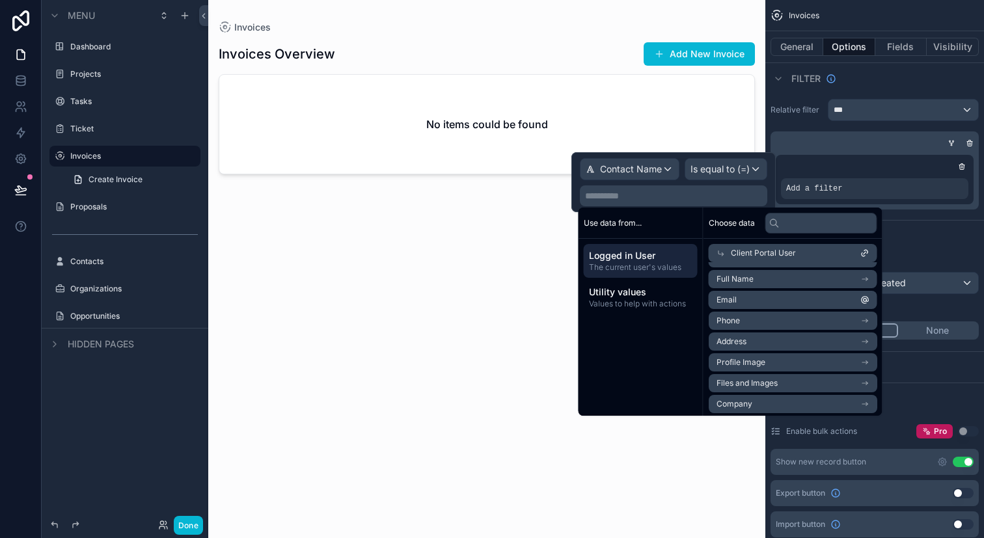
click at [762, 284] on li "Full Name" at bounding box center [793, 279] width 169 height 18
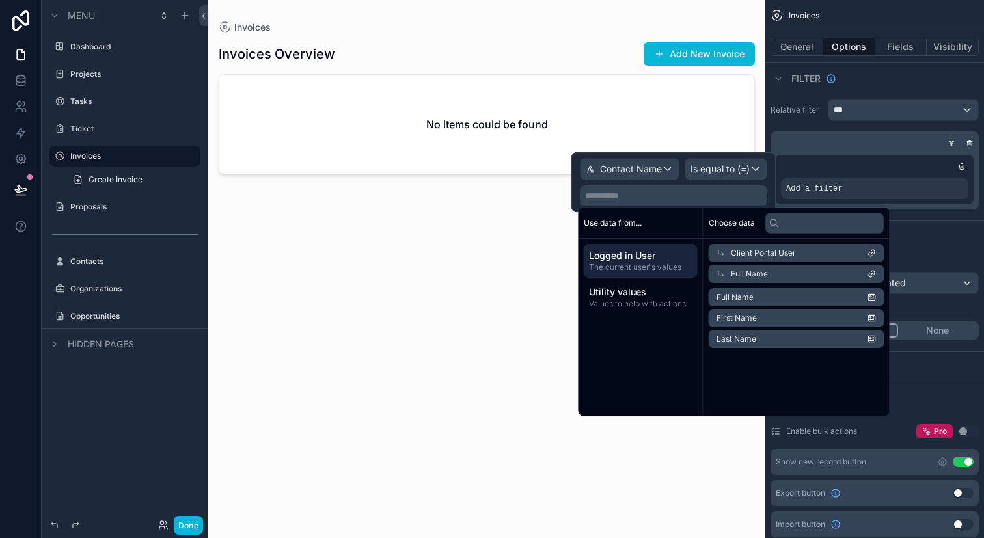
scroll to position [0, 0]
click at [608, 437] on div "Invoices Overview Add New Invoice No items could be found" at bounding box center [487, 278] width 536 height 489
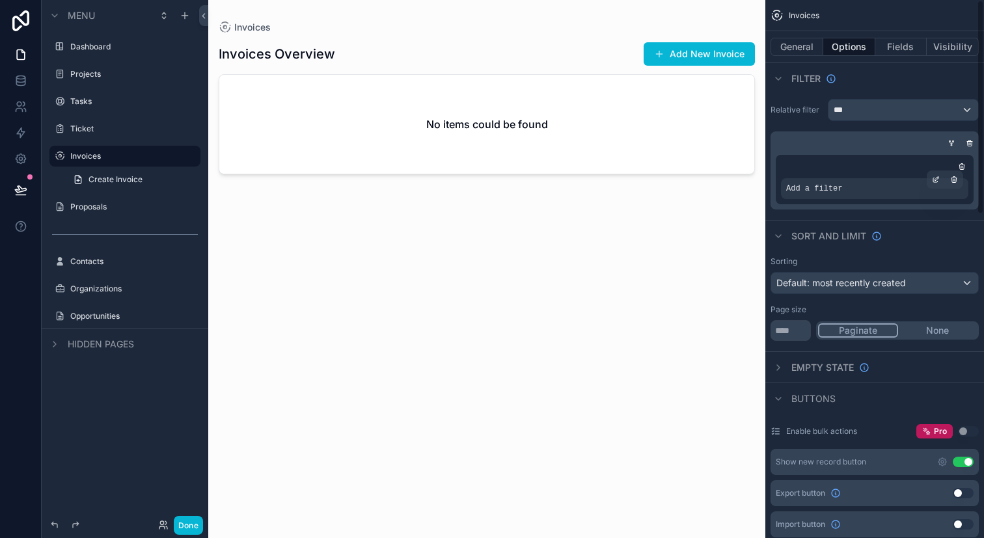
click at [860, 189] on div "Add a filter" at bounding box center [874, 188] width 187 height 21
click at [921, 241] on div "Sort And Limit" at bounding box center [874, 235] width 219 height 31
click at [913, 188] on div "Add a filter" at bounding box center [874, 188] width 187 height 21
click at [941, 179] on div "scrollable content" at bounding box center [935, 179] width 18 height 18
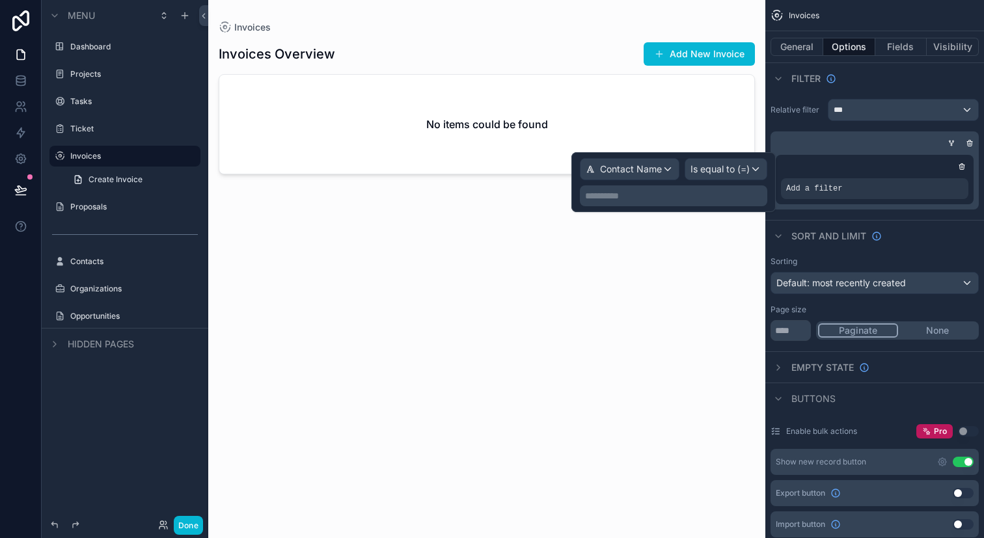
click at [727, 191] on p "**********" at bounding box center [675, 195] width 180 height 13
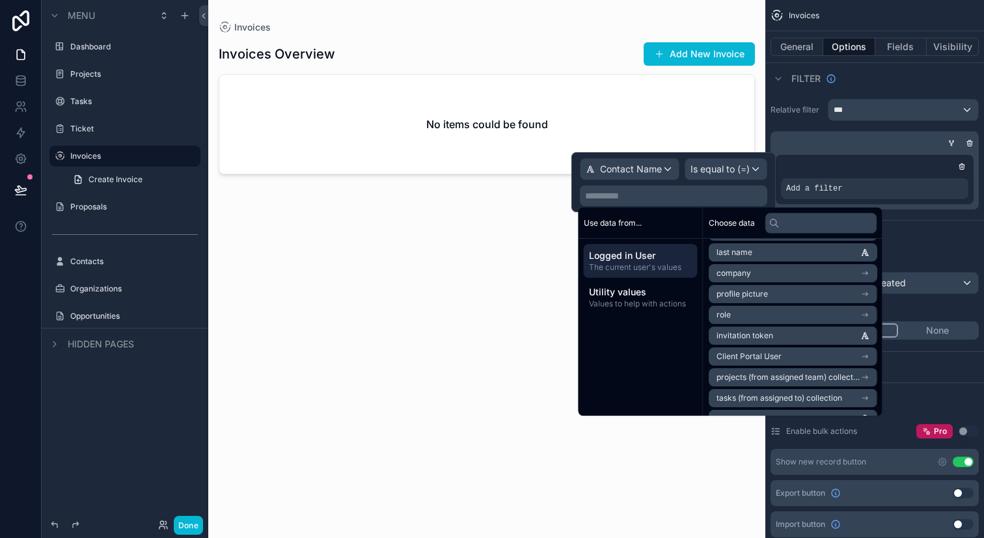
scroll to position [81, 0]
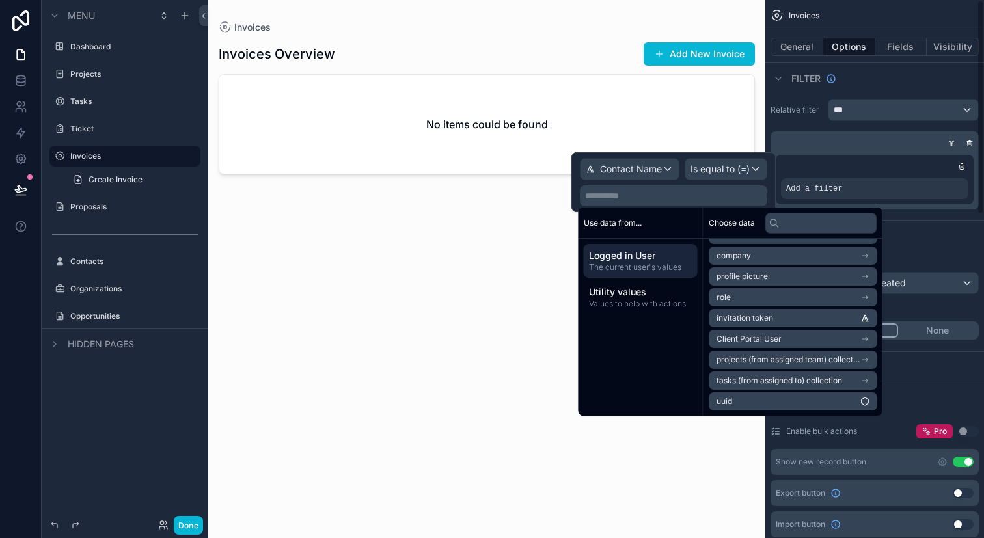
click at [918, 231] on div "Sort And Limit" at bounding box center [874, 235] width 219 height 31
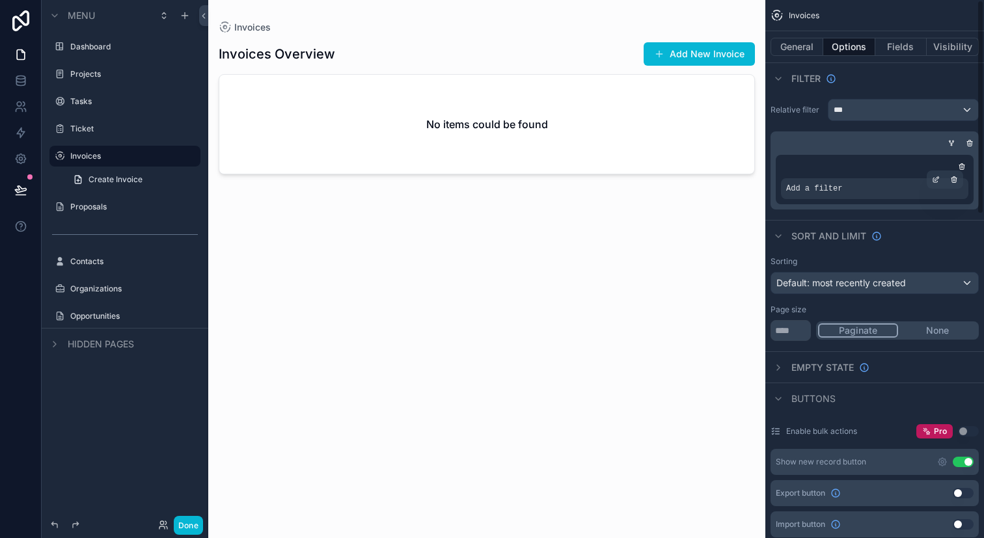
click at [867, 192] on div "Add a filter" at bounding box center [874, 188] width 187 height 21
click at [864, 192] on div "Add a filter" at bounding box center [874, 188] width 187 height 21
click at [937, 184] on div "scrollable content" at bounding box center [935, 179] width 18 height 18
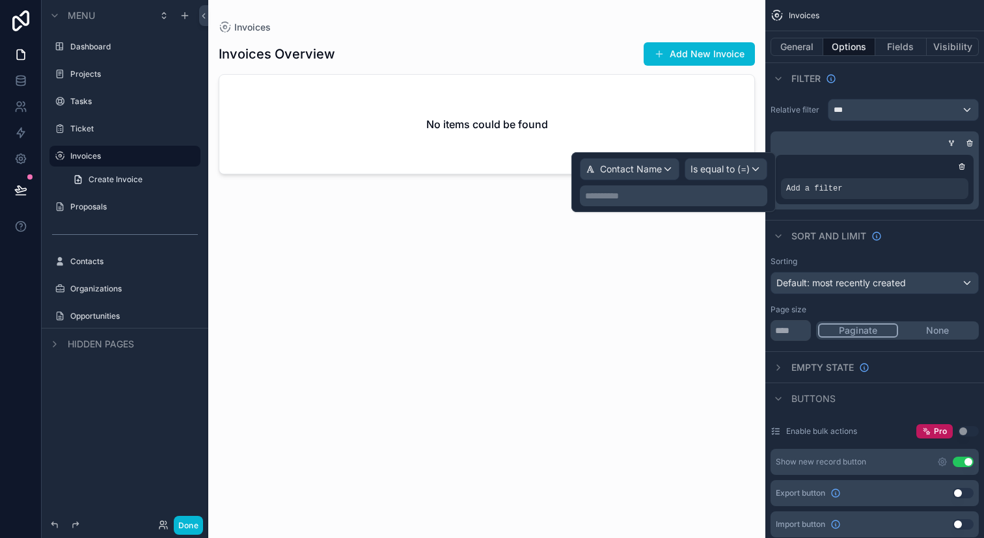
click at [678, 196] on p "**********" at bounding box center [675, 195] width 180 height 13
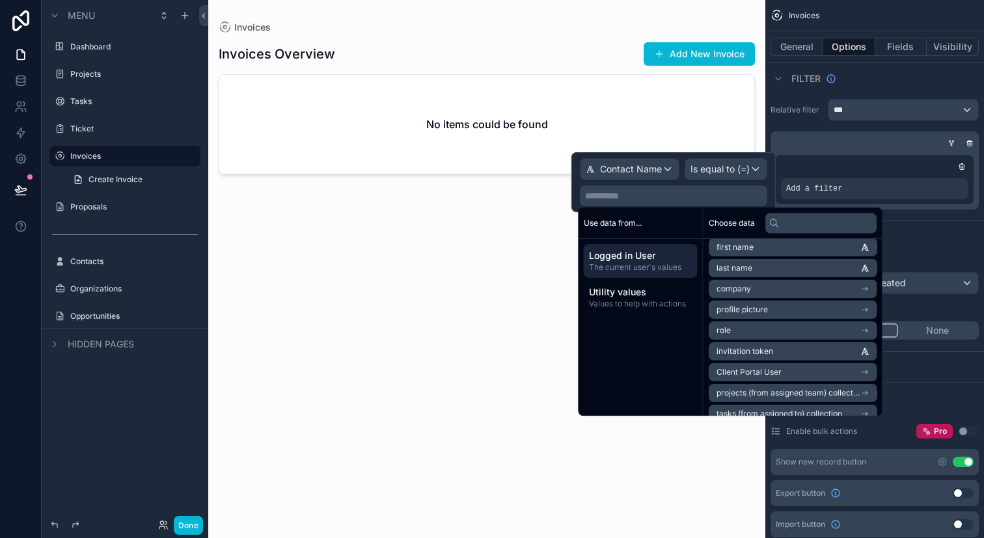
scroll to position [48, 0]
click at [776, 375] on span "Client Portal User" at bounding box center [748, 371] width 65 height 10
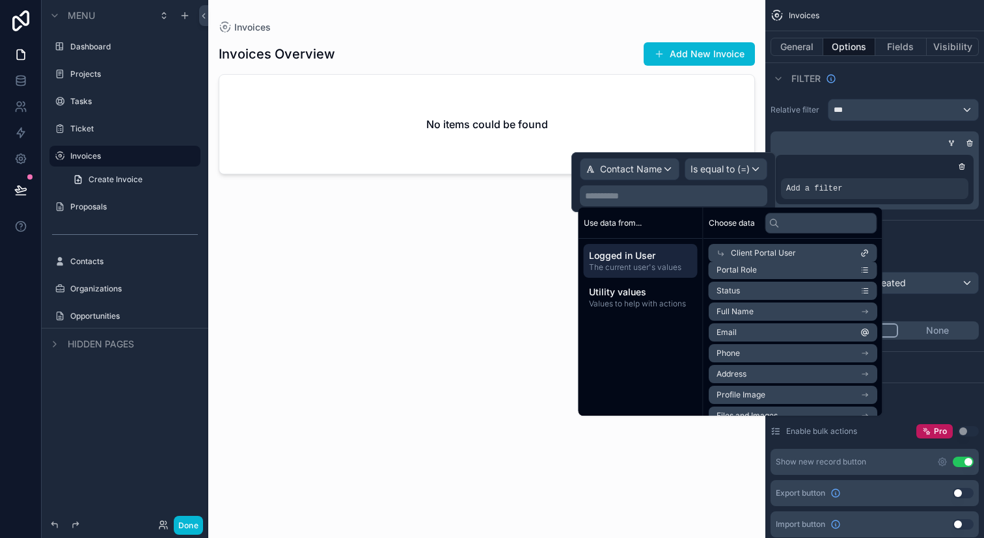
click at [750, 311] on span "Full Name" at bounding box center [734, 311] width 37 height 10
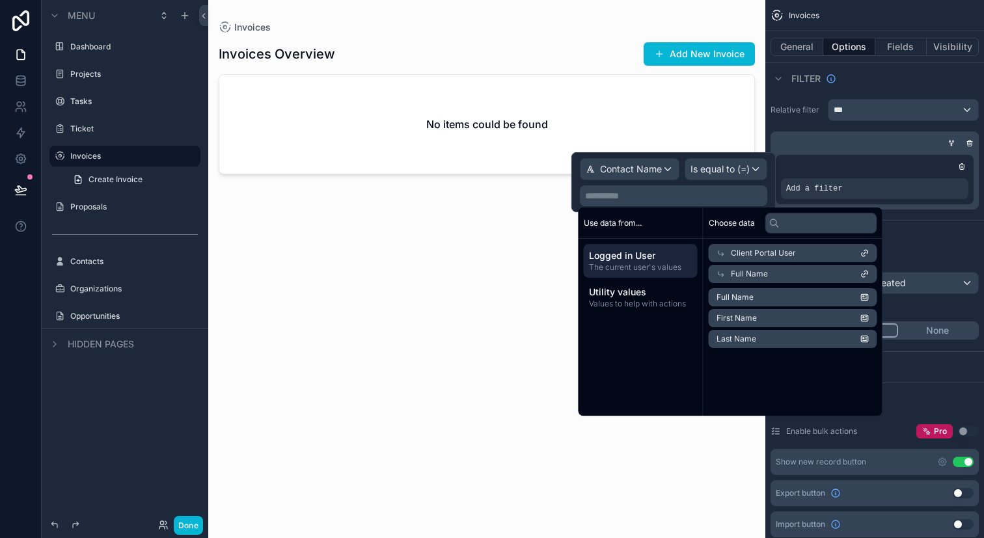
click at [774, 296] on li "Full Name" at bounding box center [793, 297] width 169 height 18
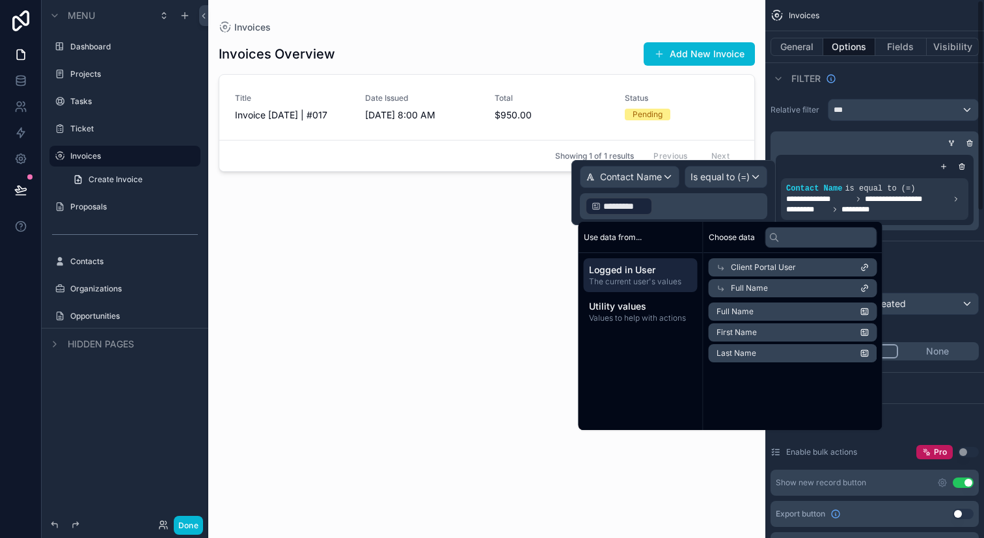
click at [935, 275] on div "Sorting Default: most recently created Page size ** Paginate None" at bounding box center [874, 319] width 219 height 95
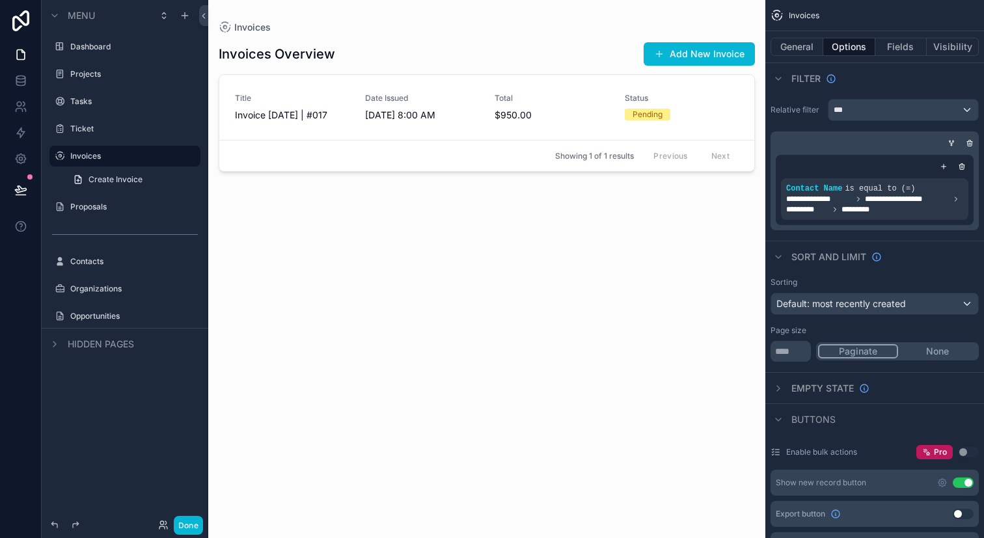
click at [626, 440] on div "Invoices Overview Add New Invoice Title Invoice Sep 30, 2025 | #017 Date Issued…" at bounding box center [487, 278] width 536 height 489
click at [804, 38] on button "General" at bounding box center [796, 47] width 53 height 18
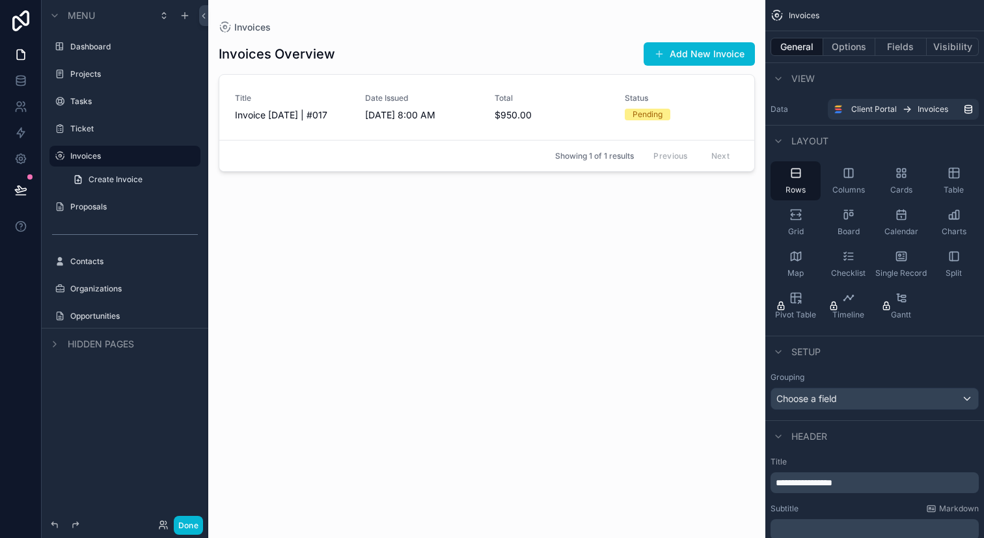
click at [669, 345] on div "Invoices Overview Add New Invoice Title Invoice Sep 30, 2025 | #017 Date Issued…" at bounding box center [487, 278] width 536 height 489
click at [774, 265] on div "Map" at bounding box center [795, 264] width 50 height 39
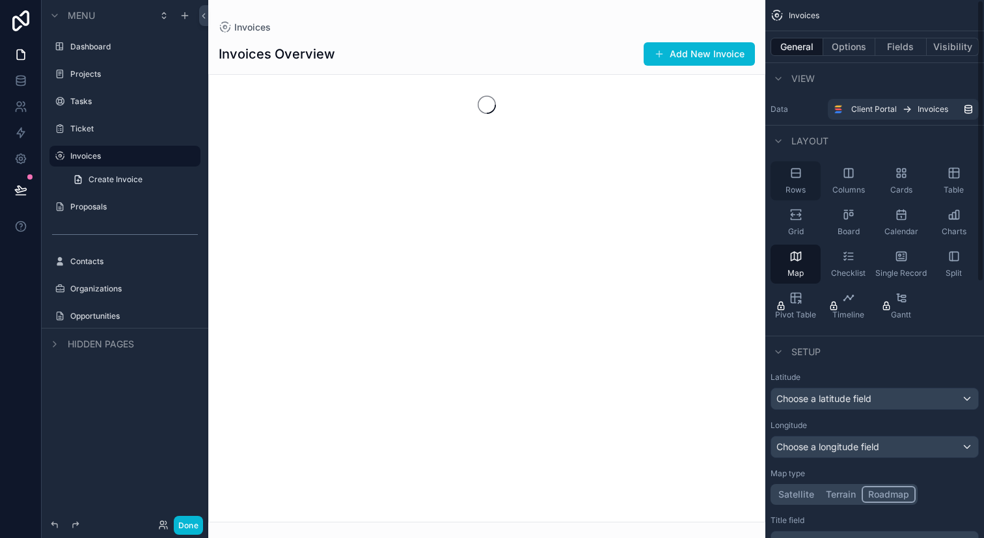
click at [811, 182] on div "Rows" at bounding box center [795, 180] width 50 height 39
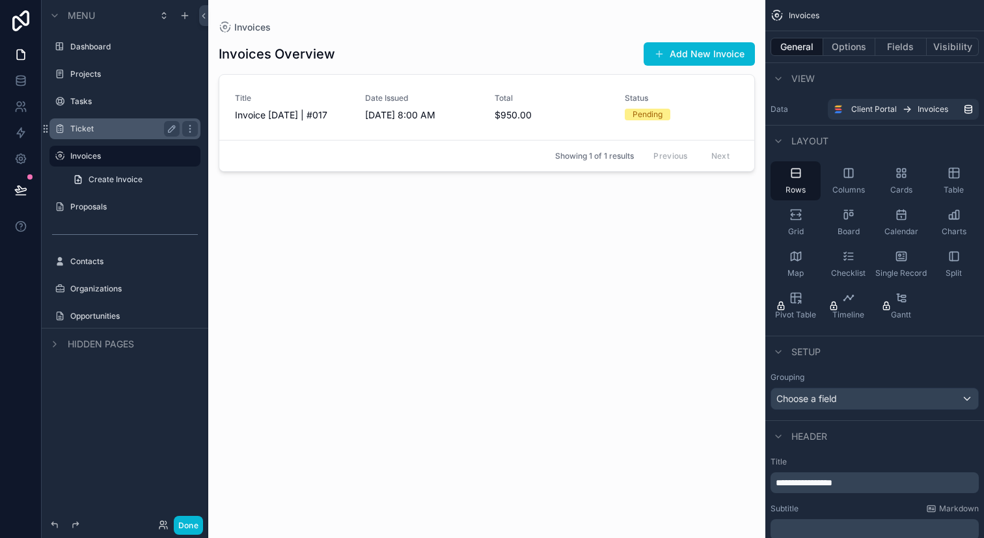
click at [121, 139] on div "Ticket" at bounding box center [125, 128] width 146 height 21
click at [135, 135] on div "Ticket" at bounding box center [124, 129] width 109 height 16
click at [313, 243] on div "Invoices Overview Add New Invoice Title Invoice Sep 30, 2025 | #017 Date Issued…" at bounding box center [487, 278] width 536 height 489
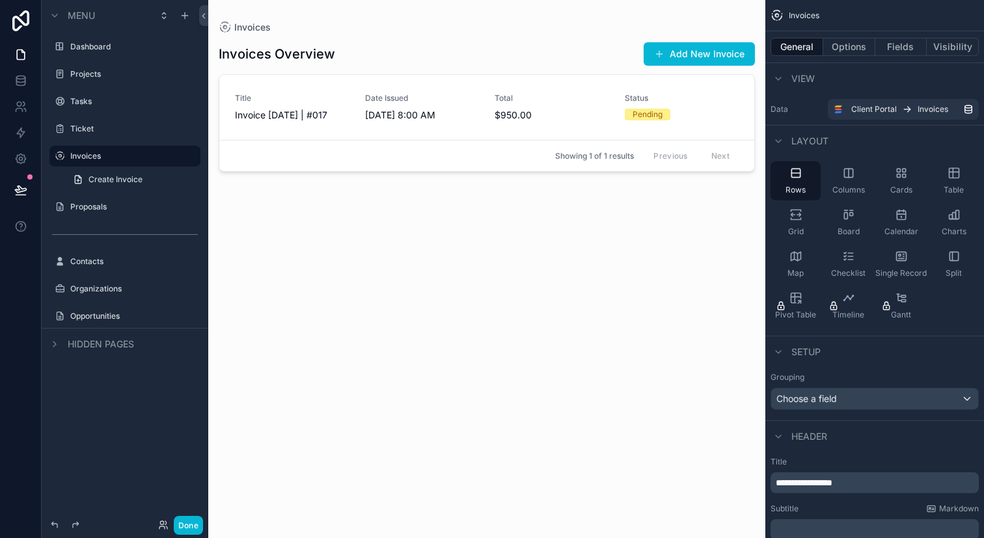
click at [667, 68] on div "Invoices Overview Add New Invoice Title Invoice Sep 30, 2025 | #017 Date Issued…" at bounding box center [487, 278] width 536 height 489
click at [671, 54] on button "Add New Invoice" at bounding box center [698, 53] width 111 height 23
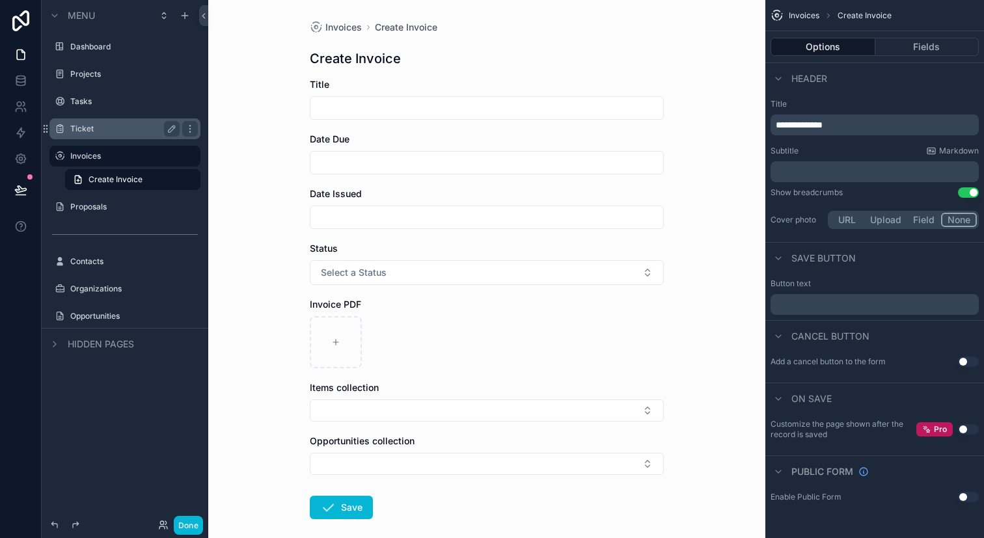
click at [116, 126] on label "Ticket" at bounding box center [122, 129] width 104 height 10
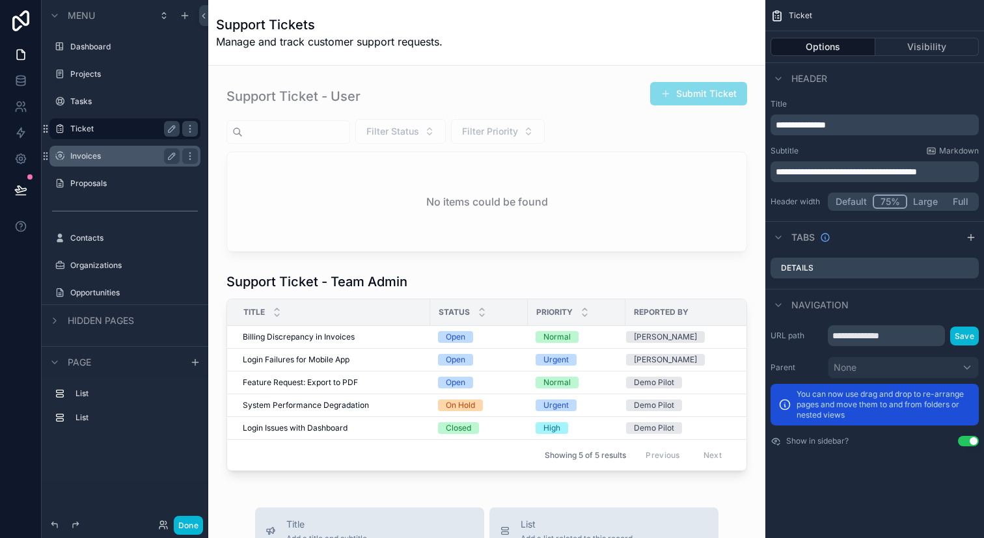
click at [132, 157] on label "Invoices" at bounding box center [122, 156] width 104 height 10
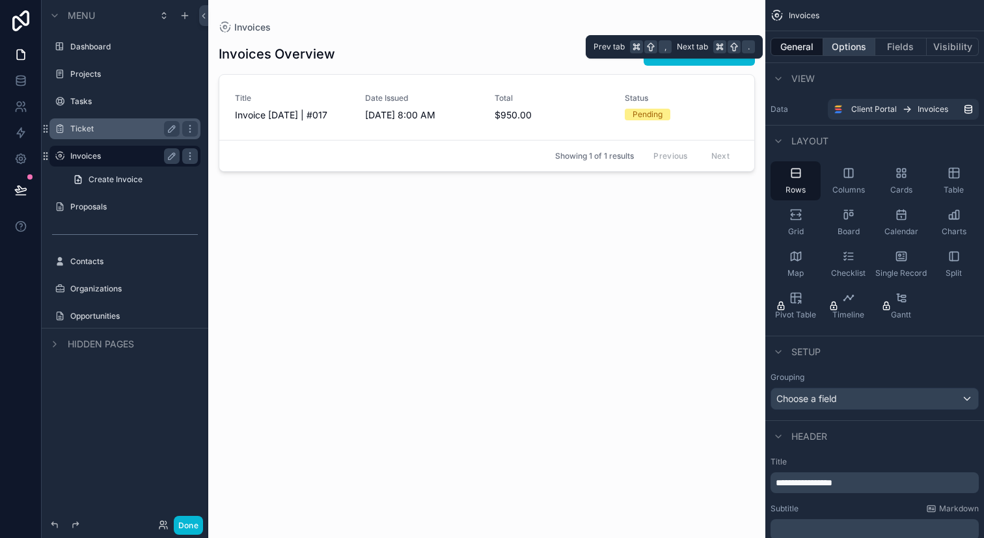
click at [867, 47] on button "Options" at bounding box center [849, 47] width 52 height 18
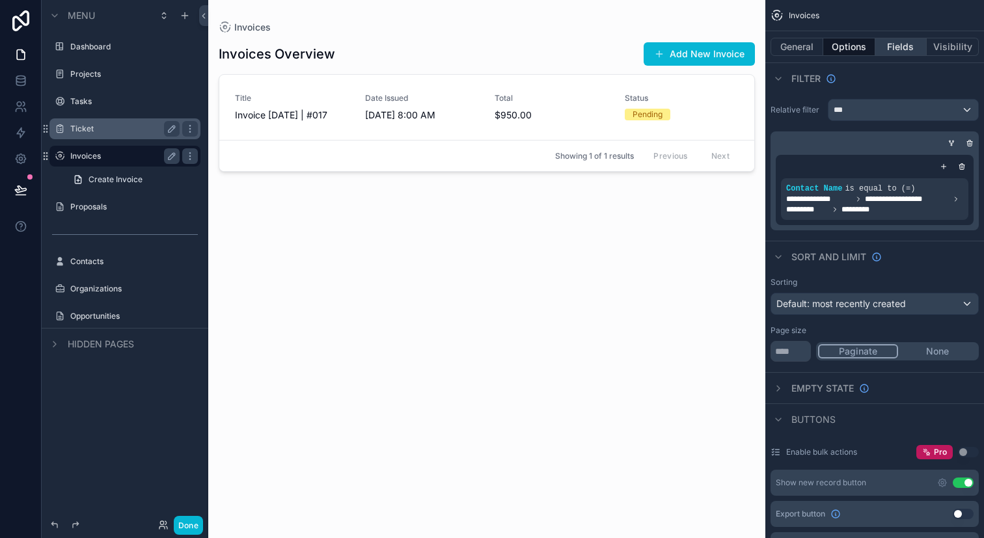
click at [905, 47] on button "Fields" at bounding box center [901, 47] width 52 height 18
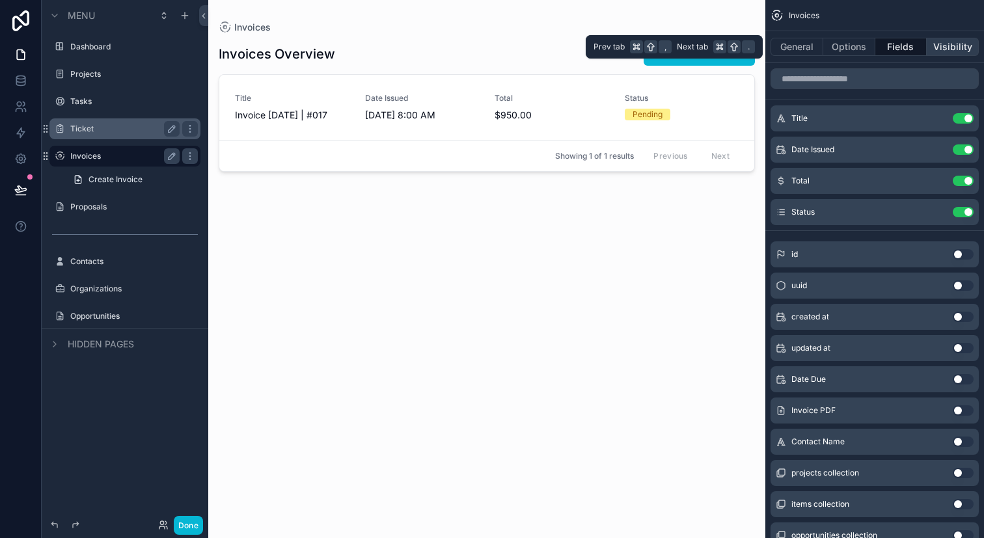
click at [943, 49] on button "Visibility" at bounding box center [952, 47] width 52 height 18
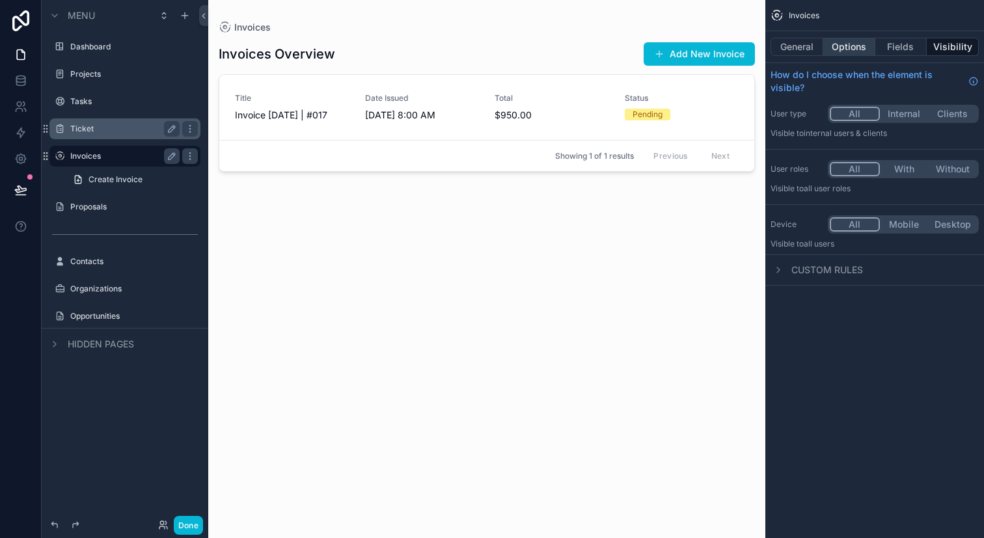
click at [843, 51] on button "Options" at bounding box center [849, 47] width 52 height 18
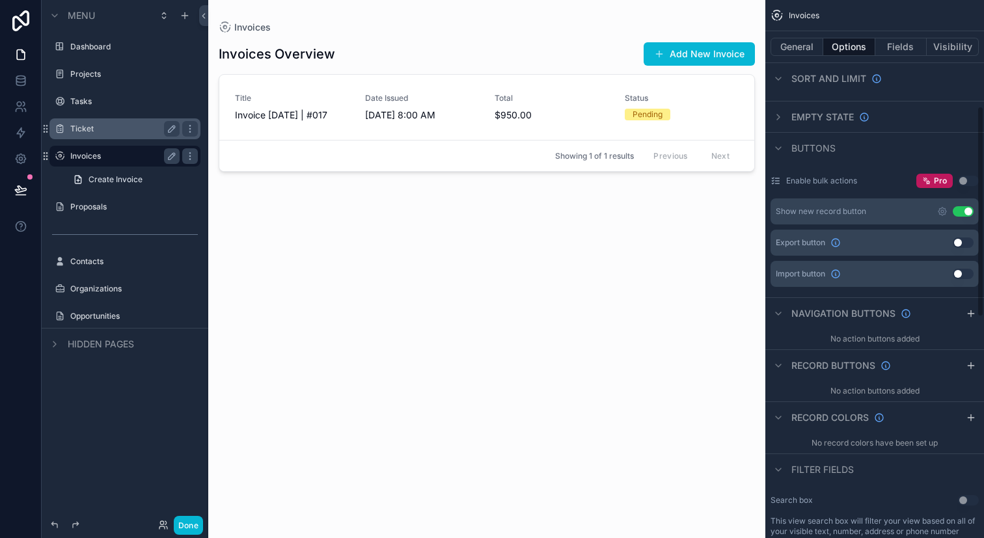
scroll to position [271, 0]
click at [947, 213] on icon "scrollable content" at bounding box center [942, 212] width 10 height 10
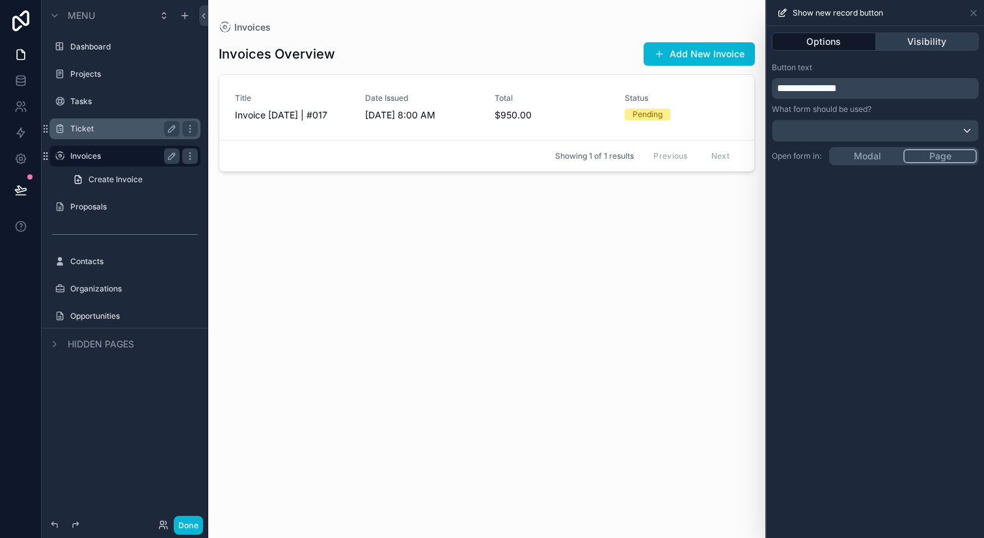
click at [920, 40] on button "Visibility" at bounding box center [927, 42] width 103 height 18
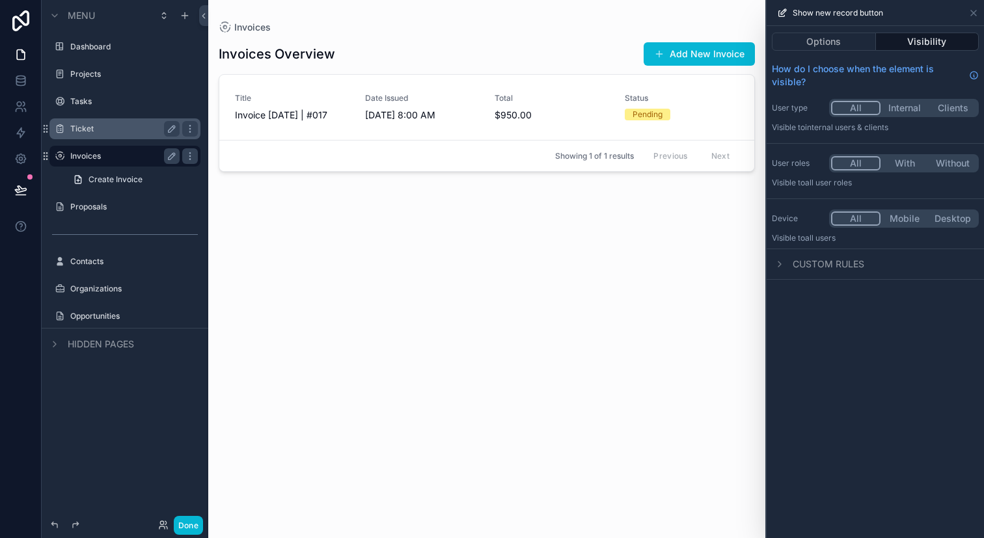
click at [915, 103] on button "Internal" at bounding box center [904, 108] width 48 height 14
click at [912, 158] on button "With" at bounding box center [904, 163] width 48 height 14
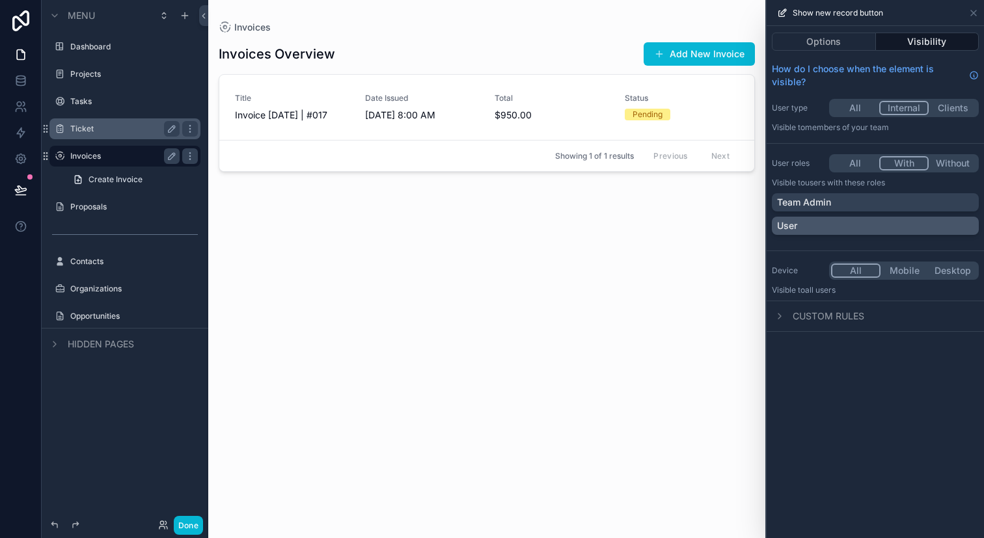
click at [904, 217] on div "User" at bounding box center [875, 226] width 207 height 18
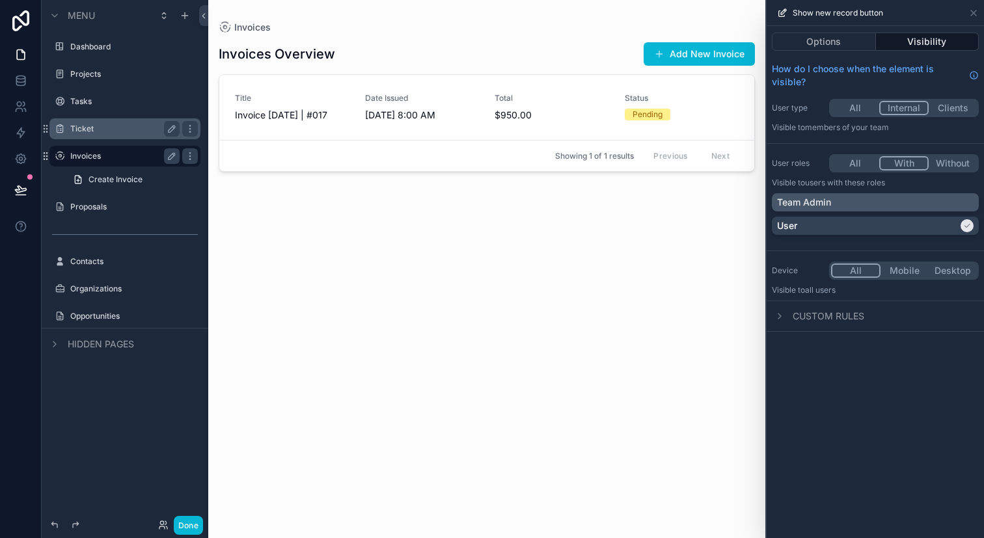
click at [938, 206] on div "Team Admin" at bounding box center [875, 202] width 196 height 13
click at [974, 236] on div "Team Admin User" at bounding box center [875, 216] width 207 height 47
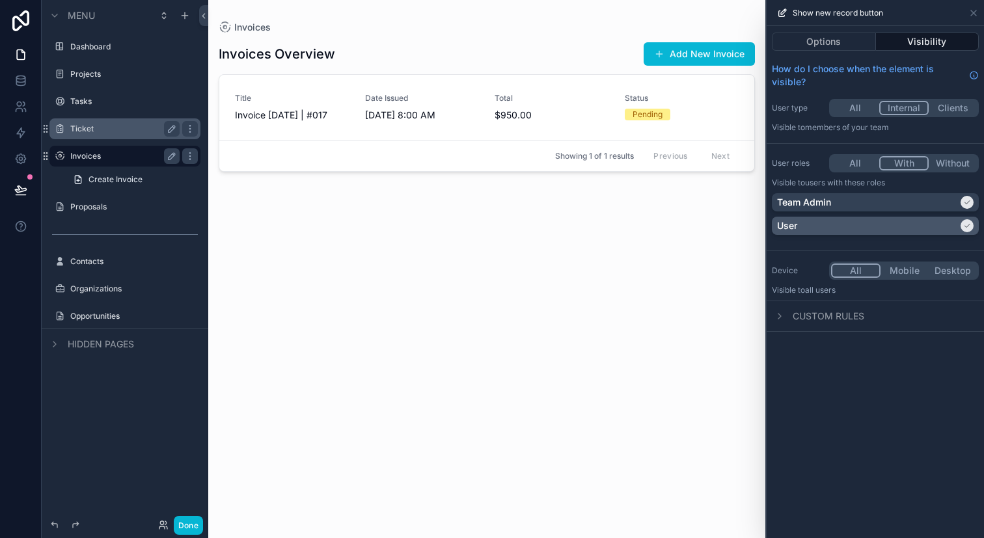
click at [968, 234] on div "User" at bounding box center [875, 226] width 207 height 18
click at [958, 392] on div "Options Visibility How do I choose when the element is visible? User type All I…" at bounding box center [874, 282] width 217 height 512
click at [733, 237] on div "Invoices Overview Add New Invoice Title Invoice Sep 30, 2025 | #017 Date Issued…" at bounding box center [487, 278] width 536 height 489
click at [729, 100] on span "Status" at bounding box center [682, 98] width 115 height 10
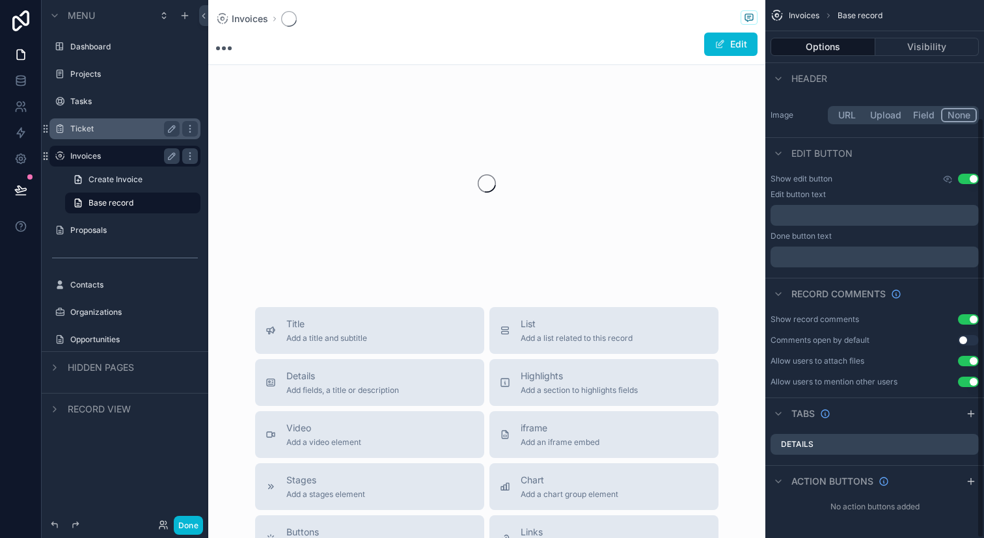
scroll to position [150, 0]
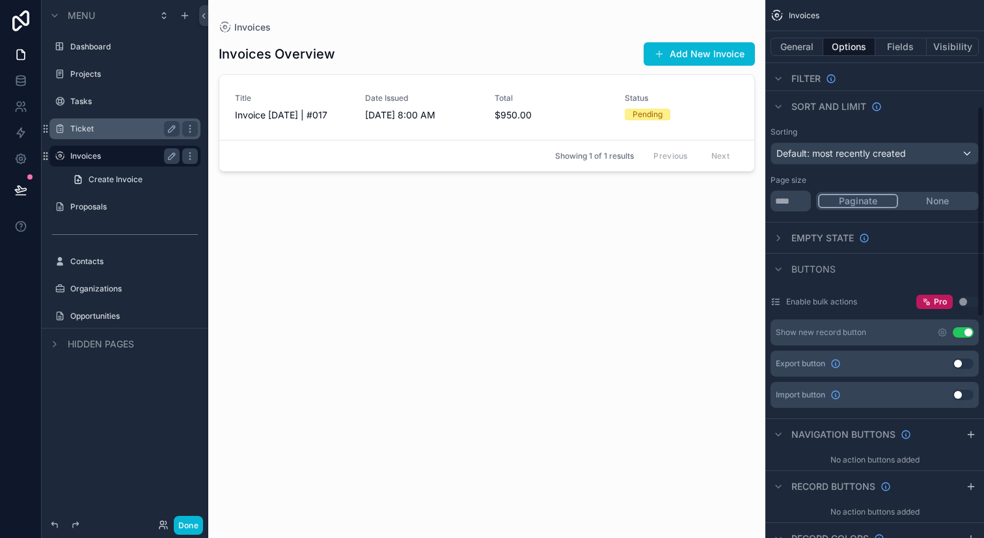
scroll to position [271, 0]
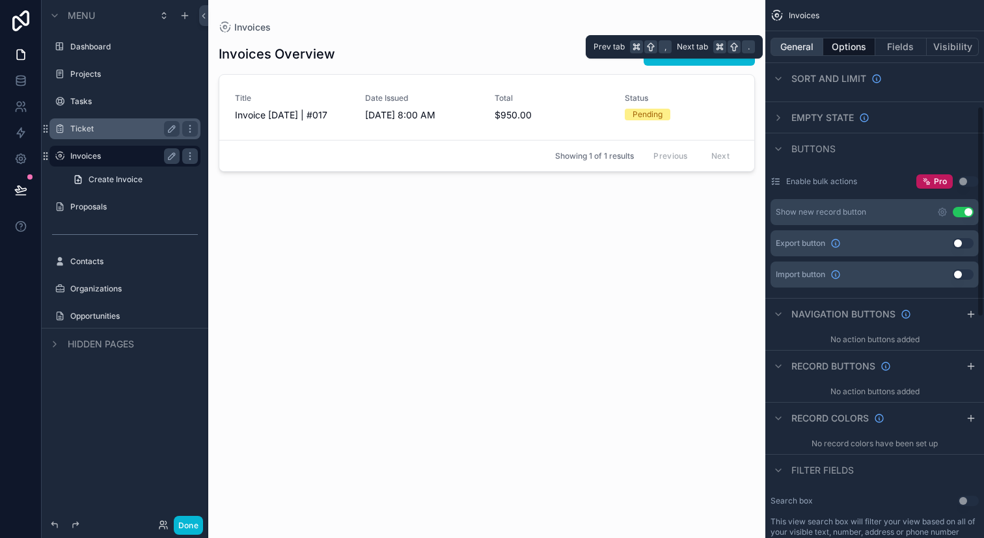
click at [805, 43] on button "General" at bounding box center [796, 47] width 53 height 18
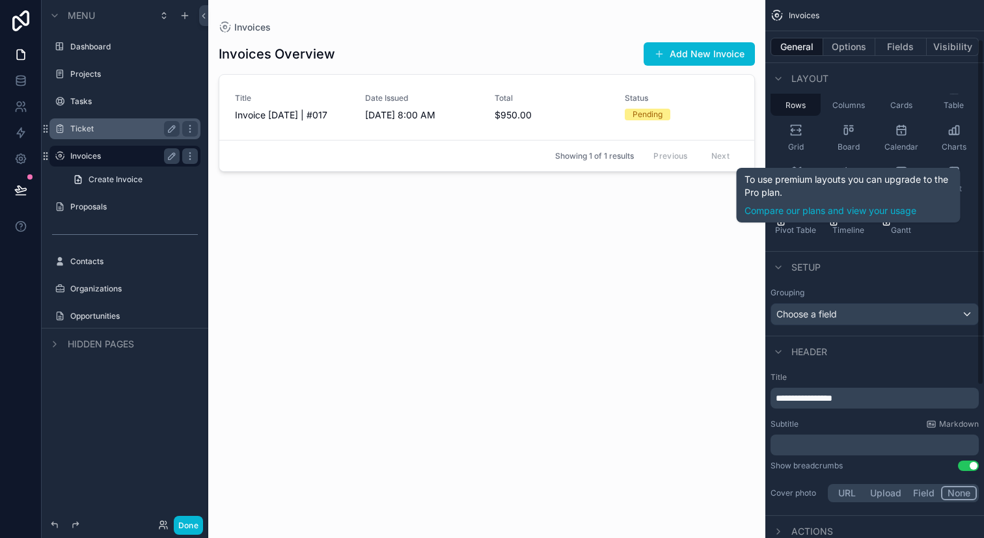
scroll to position [0, 0]
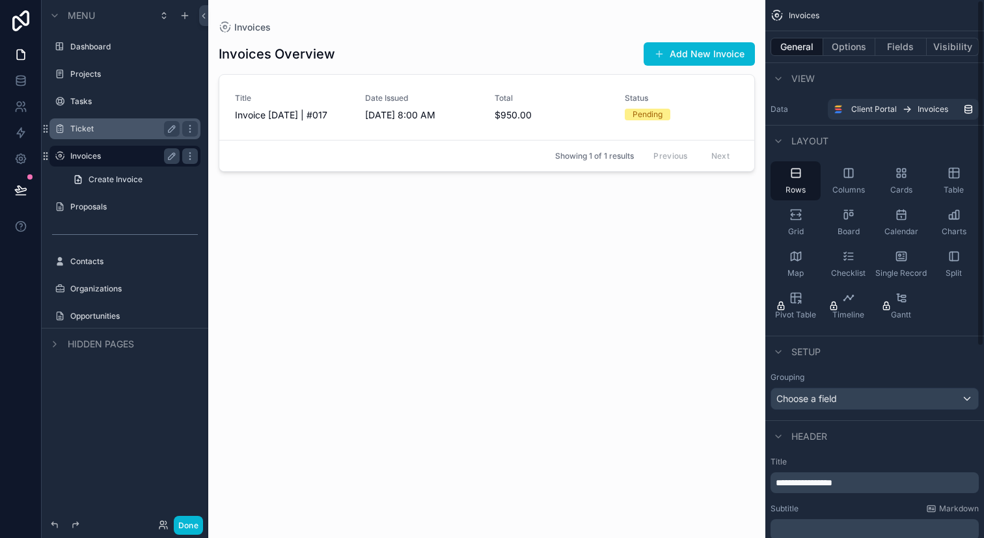
click at [854, 36] on div "General Options Fields Visibility" at bounding box center [874, 46] width 219 height 31
click at [854, 49] on button "Options" at bounding box center [849, 47] width 52 height 18
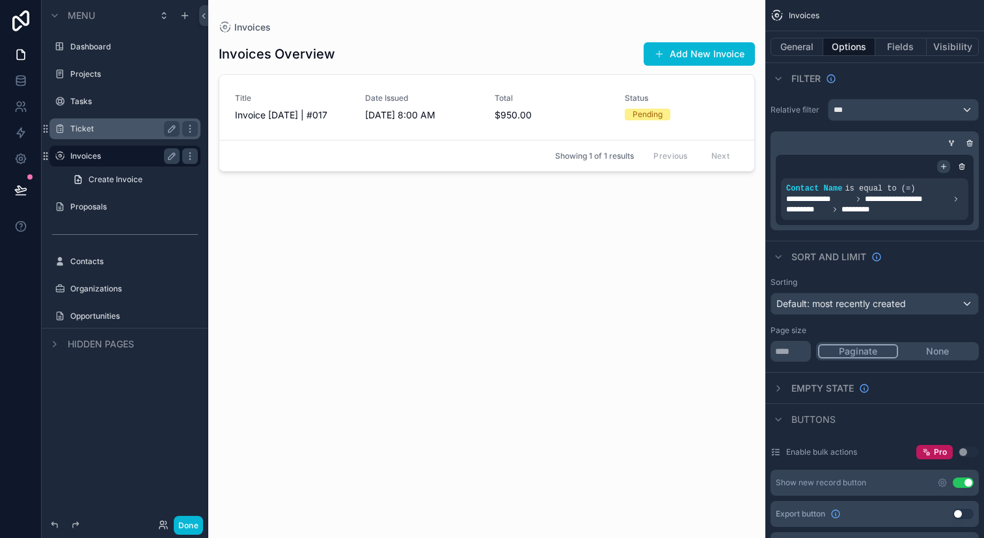
click at [944, 163] on icon "scrollable content" at bounding box center [943, 167] width 8 height 8
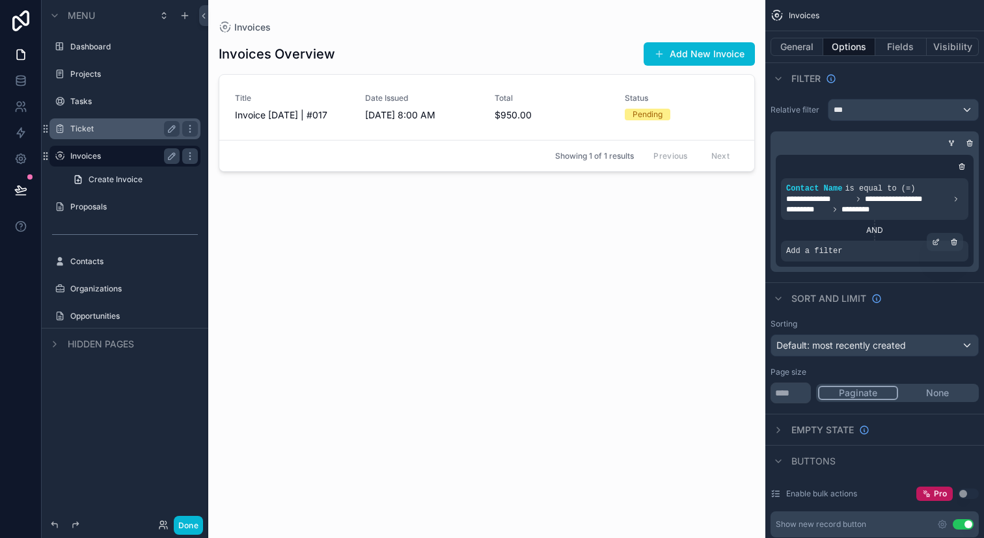
click at [898, 245] on div "Add a filter" at bounding box center [874, 251] width 187 height 21
click at [882, 223] on div "AND" at bounding box center [874, 230] width 187 height 21
click at [909, 120] on div "***" at bounding box center [903, 110] width 150 height 21
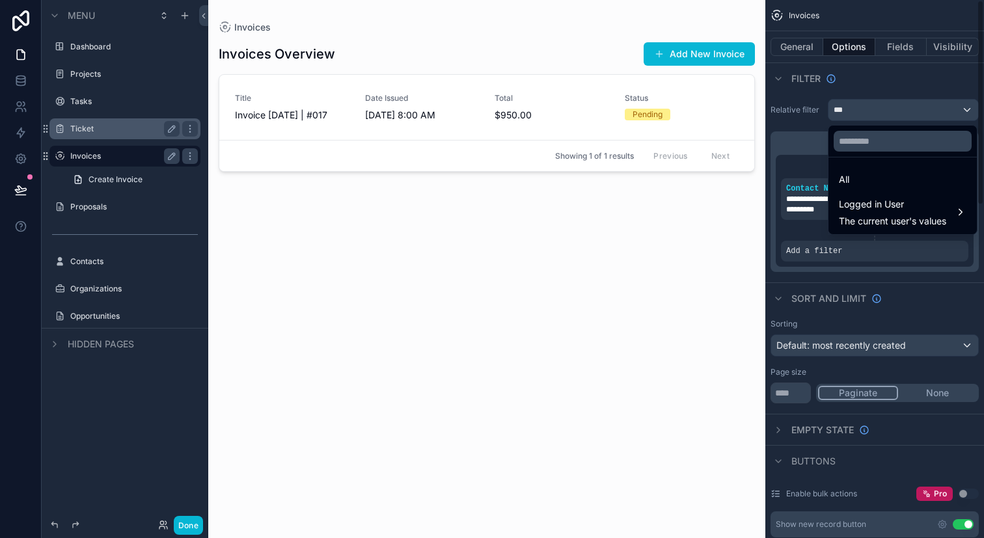
click at [889, 86] on div "scrollable content" at bounding box center [492, 269] width 984 height 538
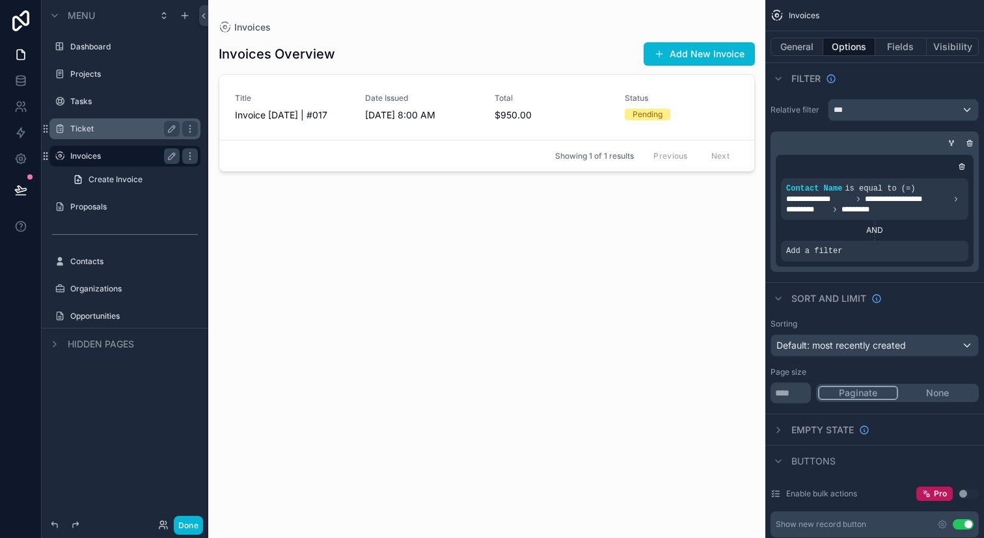
click at [879, 226] on div "AND" at bounding box center [874, 230] width 187 height 10
click at [939, 176] on icon "scrollable content" at bounding box center [936, 180] width 8 height 8
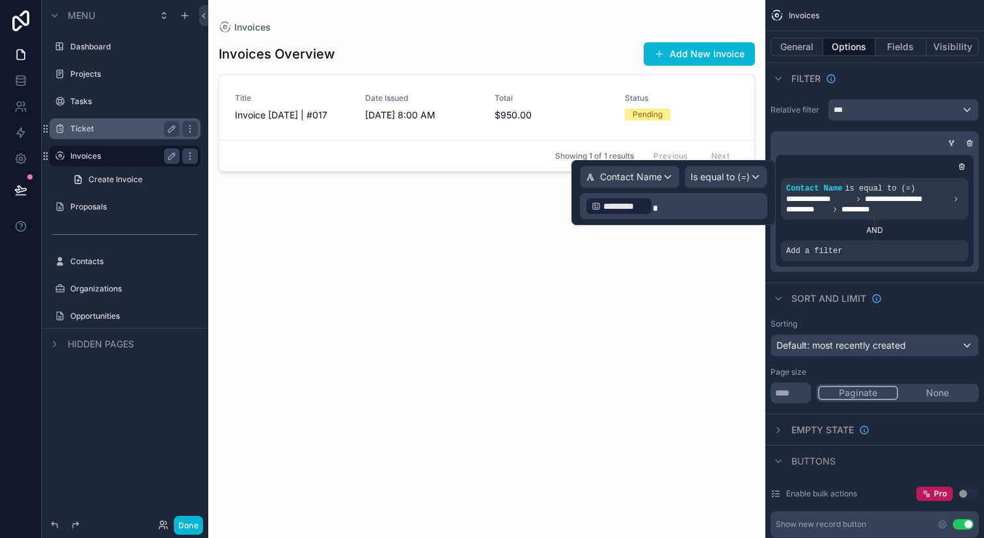
click at [879, 233] on div "AND" at bounding box center [874, 230] width 187 height 10
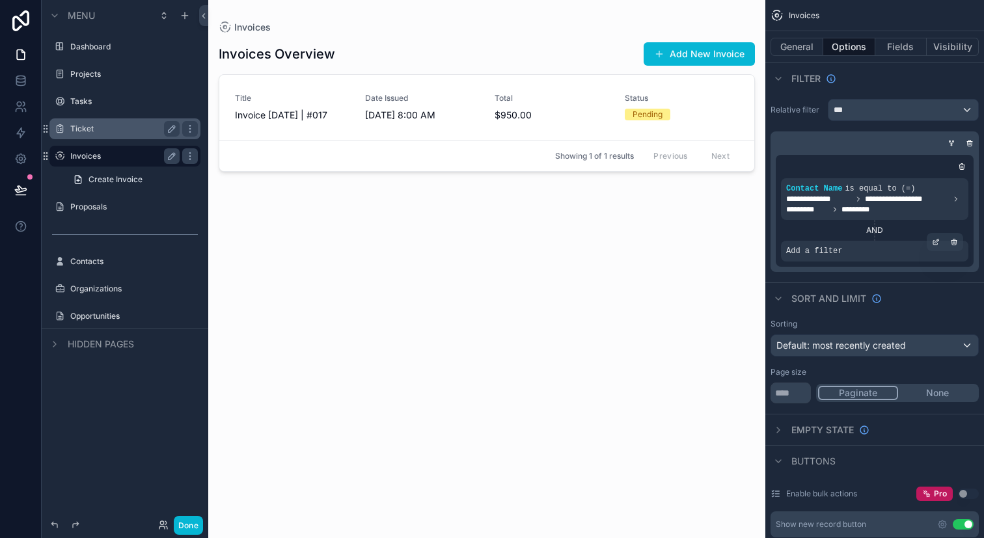
click at [877, 250] on div "Add a filter" at bounding box center [874, 251] width 187 height 21
click at [962, 246] on div "scrollable content" at bounding box center [954, 242] width 18 height 18
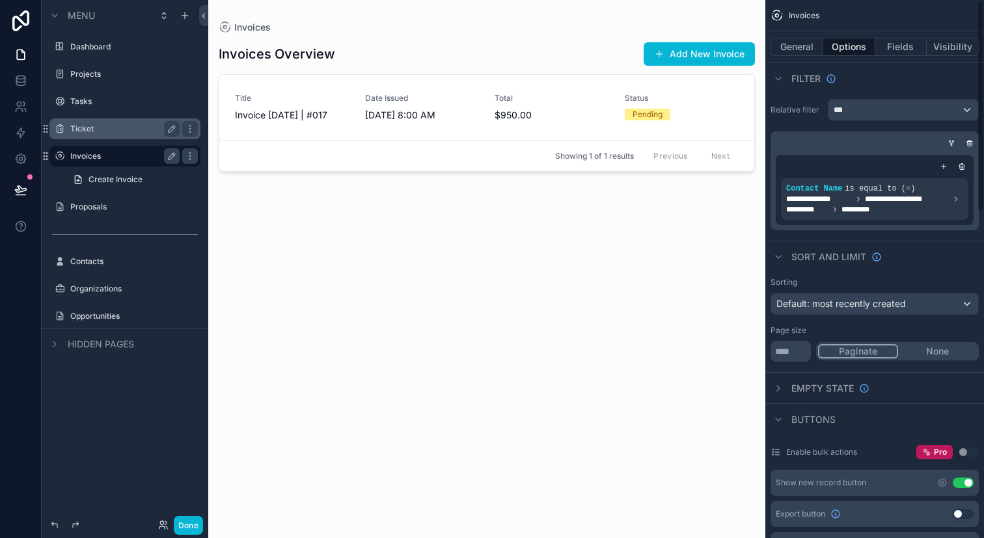
click at [954, 144] on icon "scrollable content" at bounding box center [951, 143] width 8 height 8
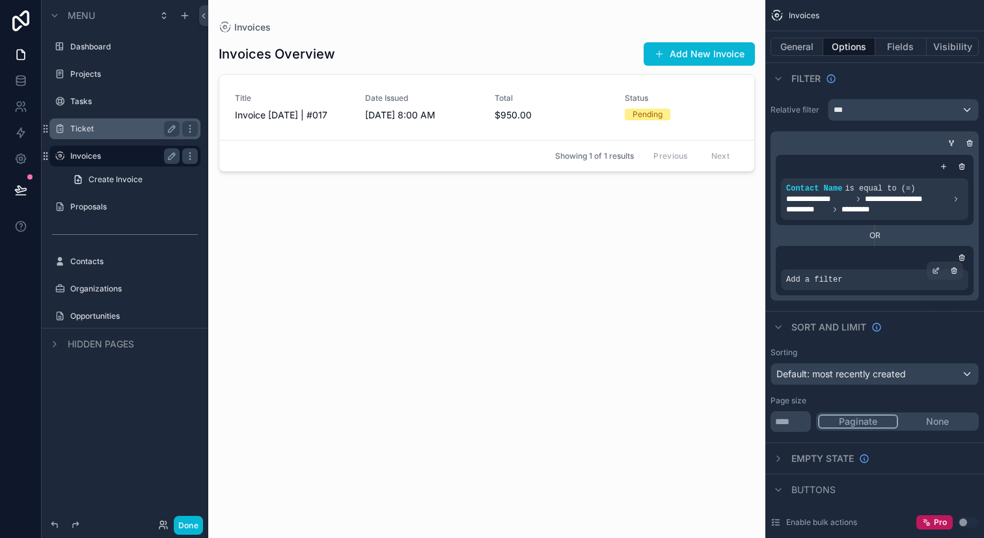
click at [915, 274] on div "Add a filter" at bounding box center [874, 279] width 187 height 21
click at [936, 273] on icon "scrollable content" at bounding box center [936, 271] width 8 height 8
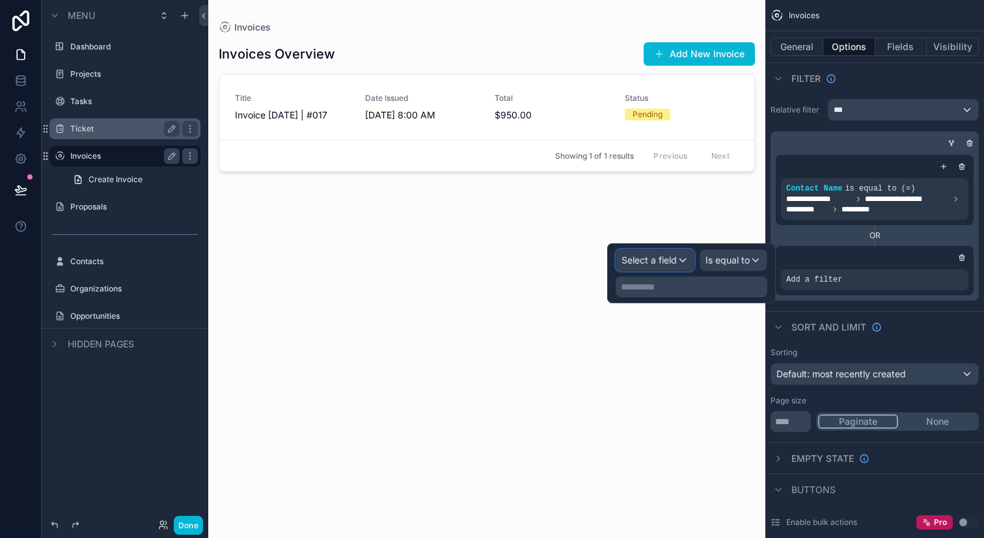
click at [684, 263] on div "Select a field" at bounding box center [654, 260] width 77 height 21
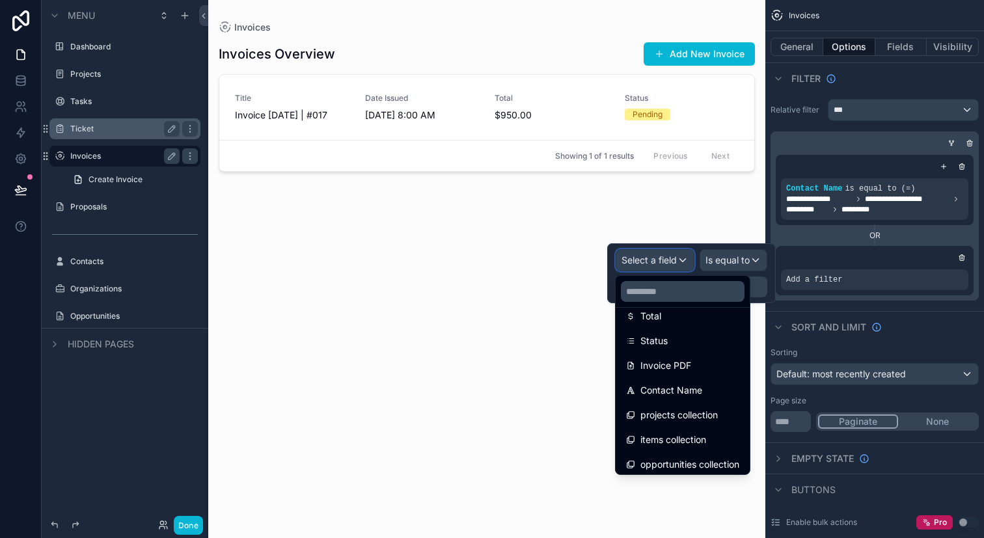
scroll to position [191, 0]
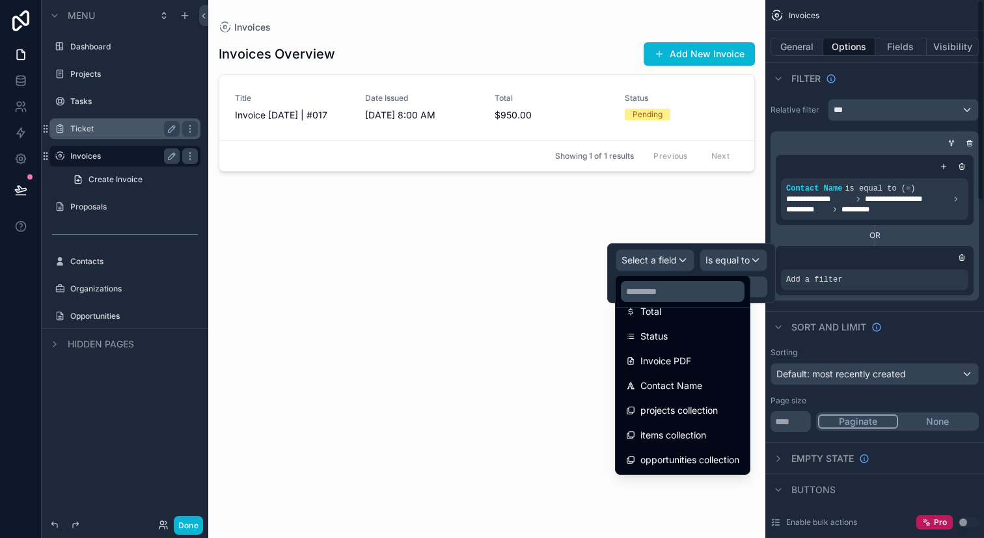
click at [922, 332] on div "Sort And Limit" at bounding box center [874, 326] width 219 height 31
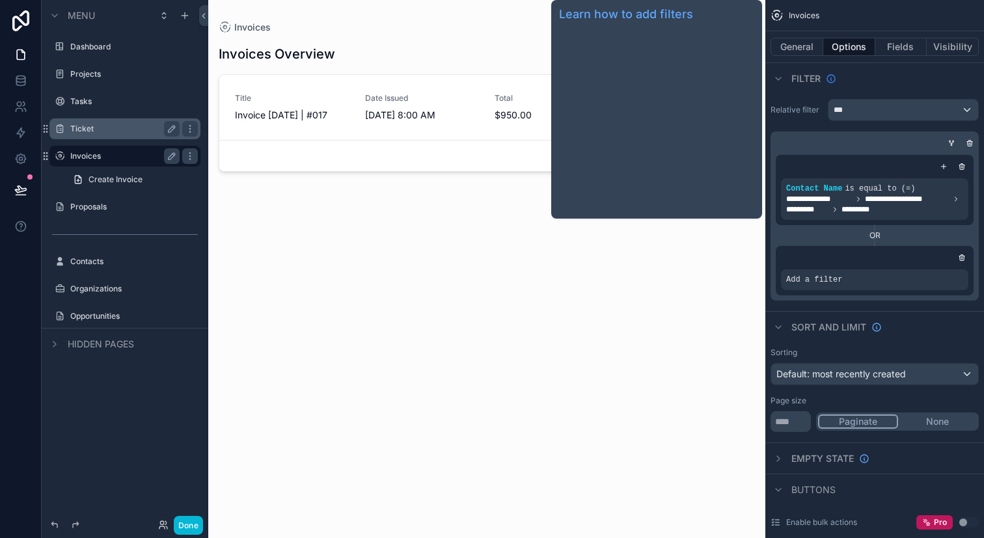
click at [833, 78] on icon "scrollable content" at bounding box center [831, 79] width 10 height 10
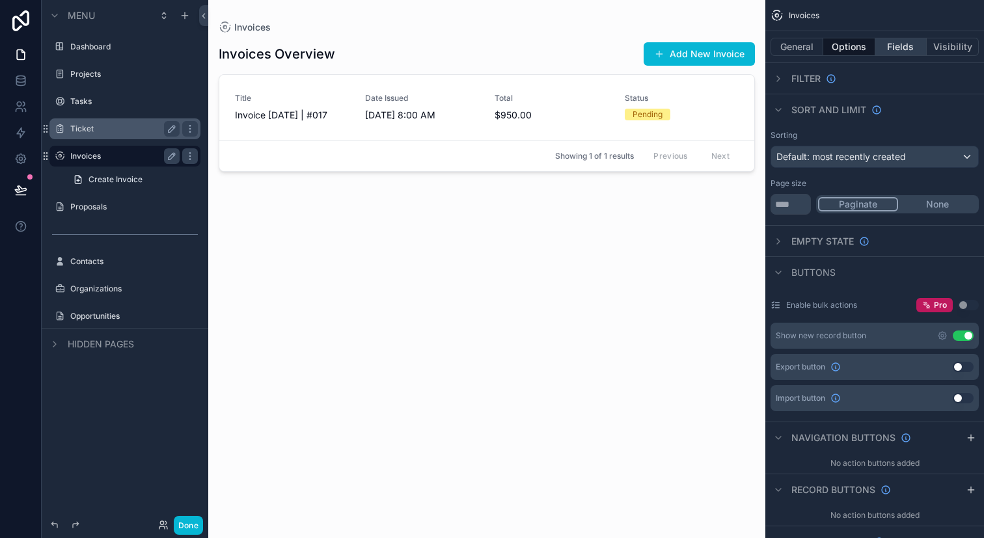
click at [894, 48] on button "Fields" at bounding box center [901, 47] width 52 height 18
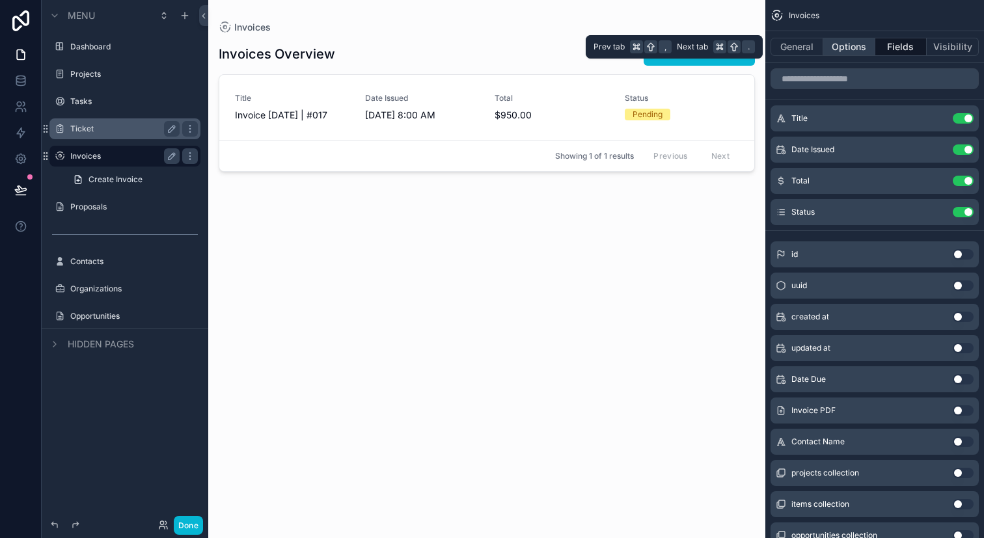
click at [854, 46] on button "Options" at bounding box center [849, 47] width 52 height 18
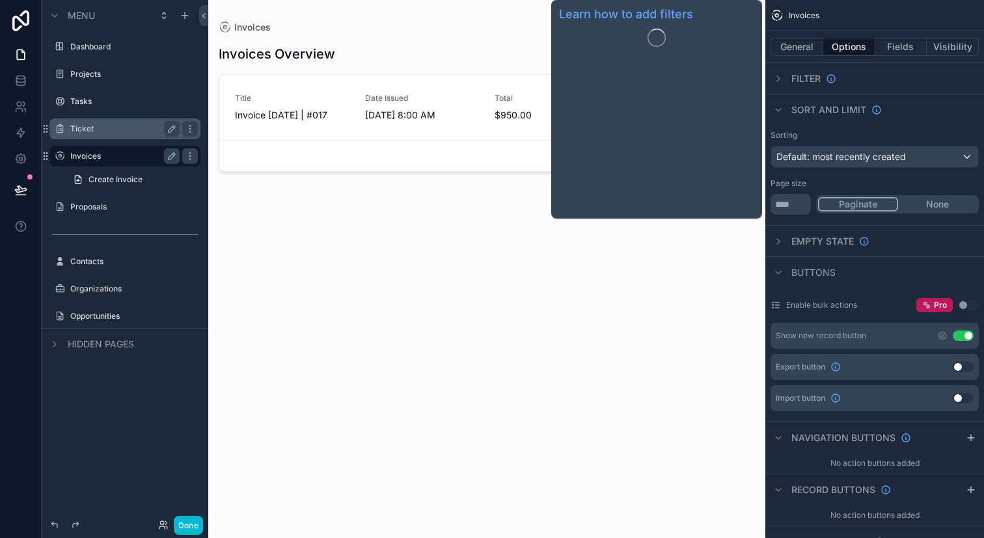
click at [794, 79] on span "Filter" at bounding box center [805, 78] width 29 height 13
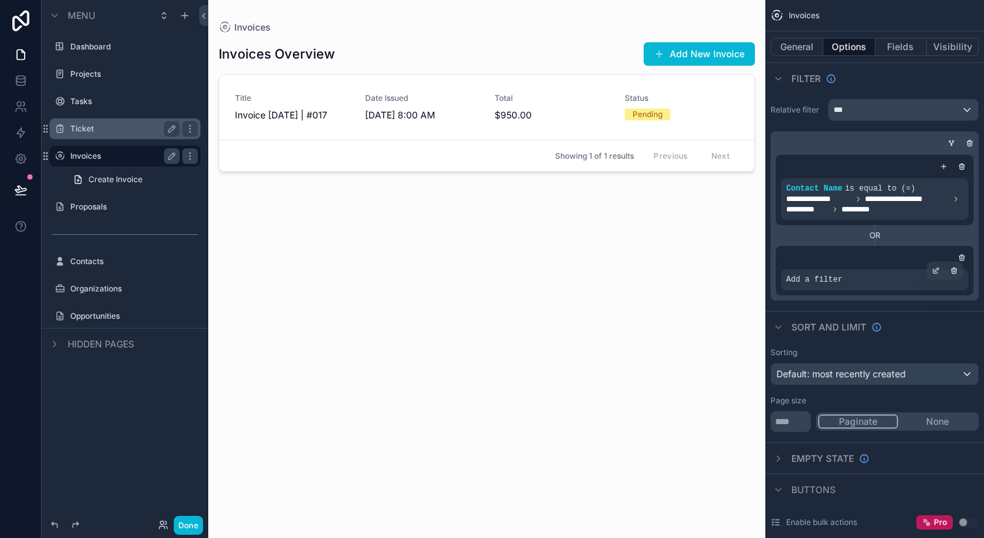
click at [906, 287] on div "Add a filter" at bounding box center [874, 279] width 187 height 21
click at [960, 256] on icon "scrollable content" at bounding box center [961, 256] width 5 height 0
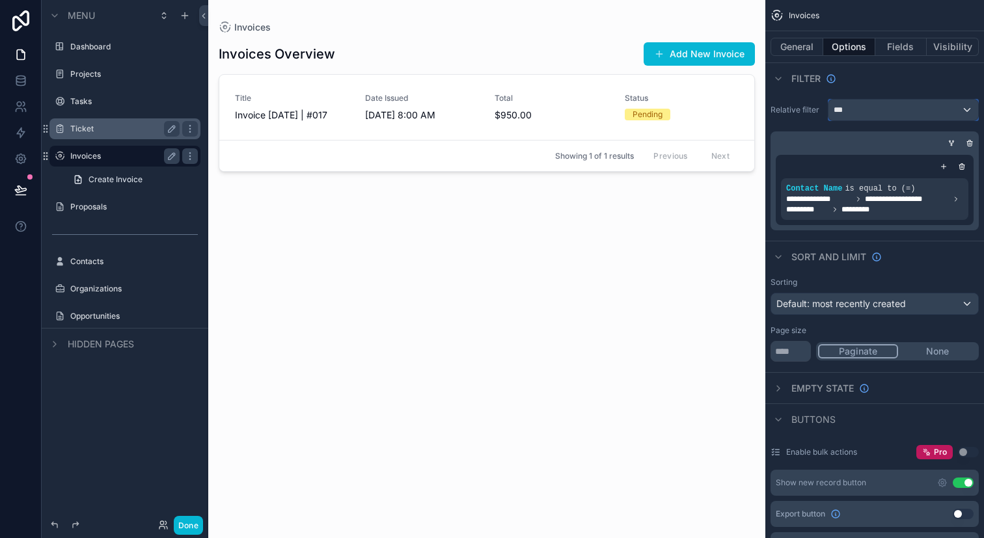
click at [935, 105] on div "***" at bounding box center [903, 110] width 150 height 21
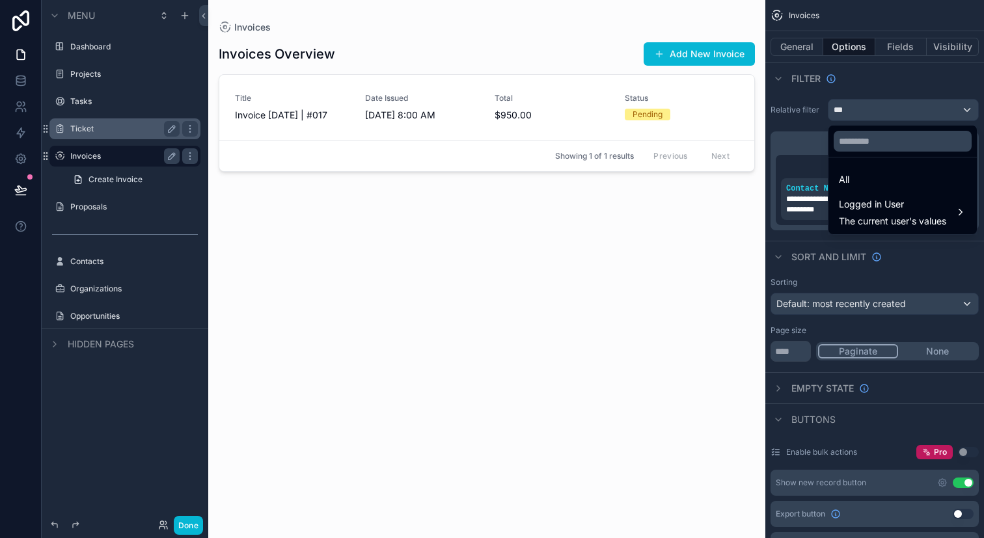
click at [935, 105] on div "scrollable content" at bounding box center [492, 269] width 984 height 538
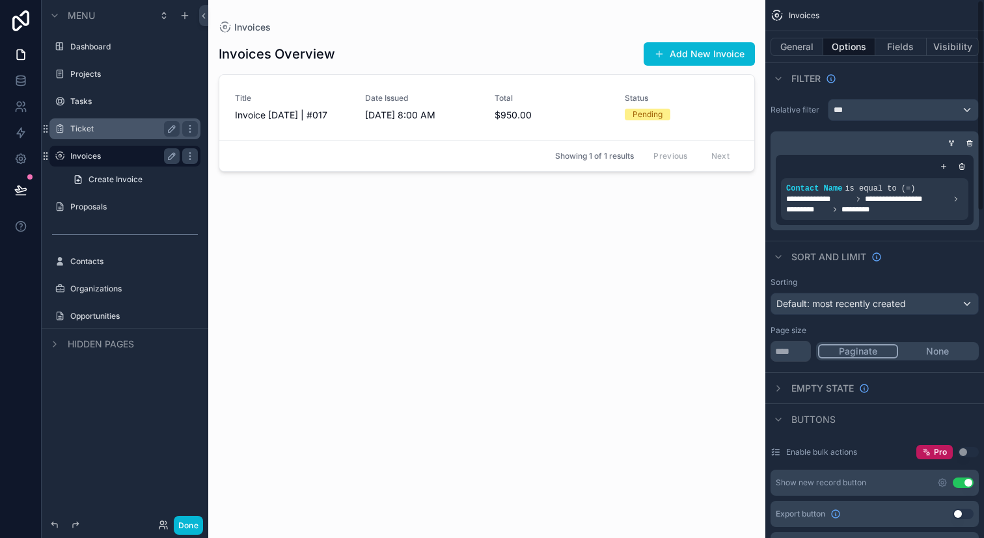
click at [967, 34] on div "General Options Fields Visibility" at bounding box center [874, 46] width 219 height 31
click at [962, 41] on button "Visibility" at bounding box center [952, 47] width 52 height 18
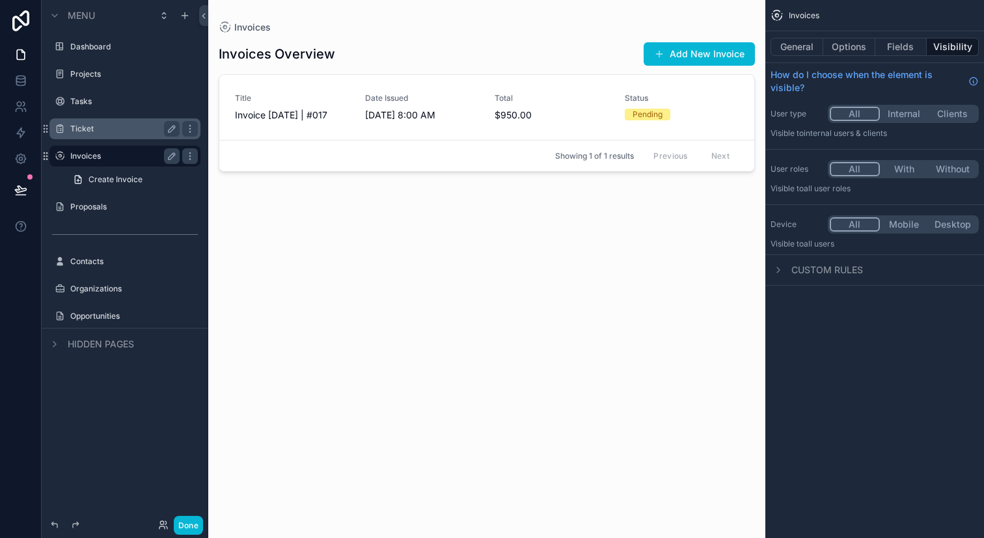
click at [937, 114] on button "Clients" at bounding box center [952, 114] width 49 height 14
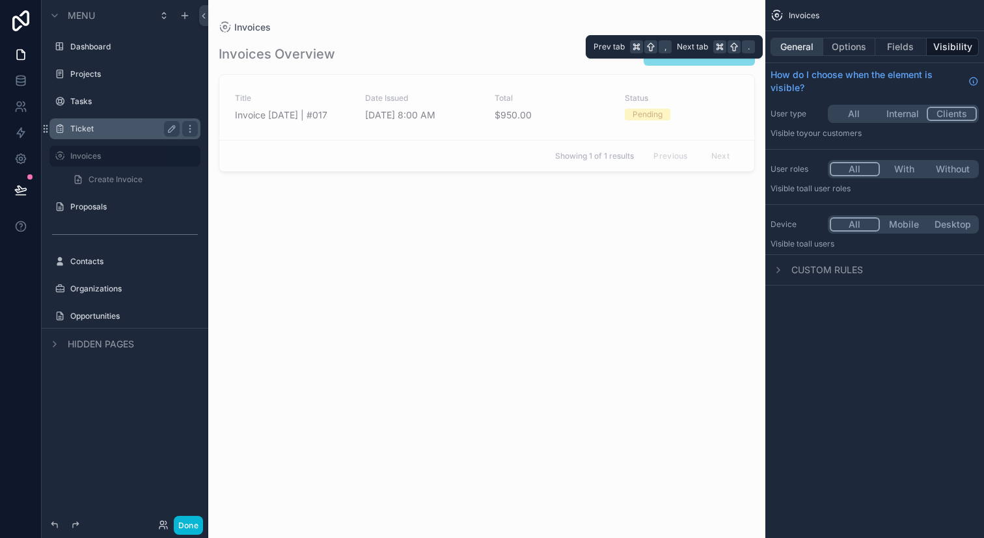
click at [807, 47] on button "General" at bounding box center [796, 47] width 53 height 18
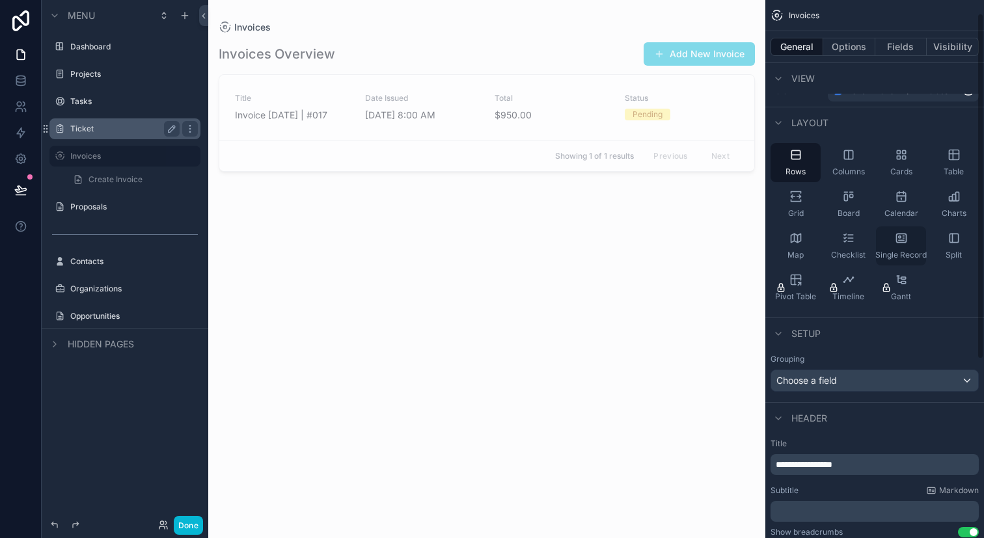
scroll to position [0, 0]
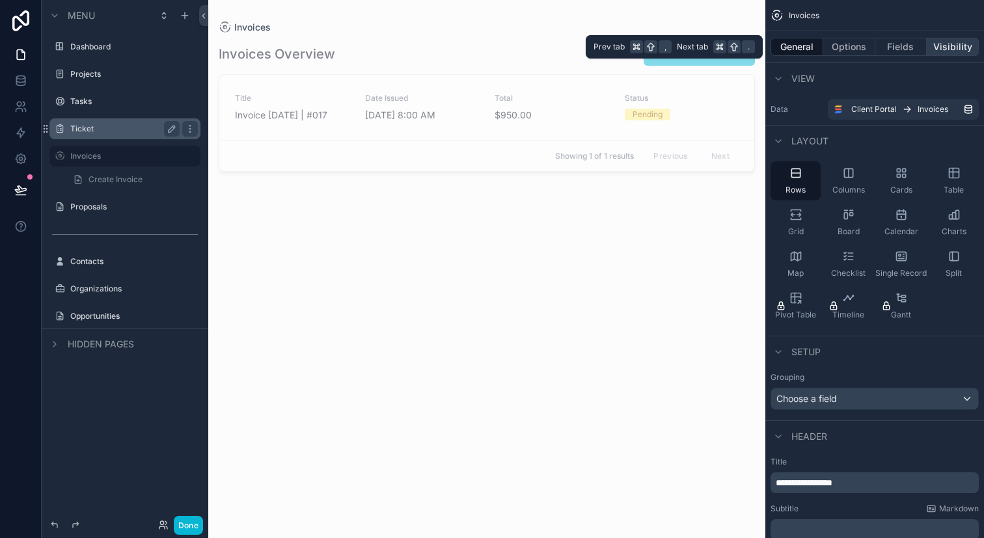
click at [943, 44] on button "Visibility" at bounding box center [952, 47] width 52 height 18
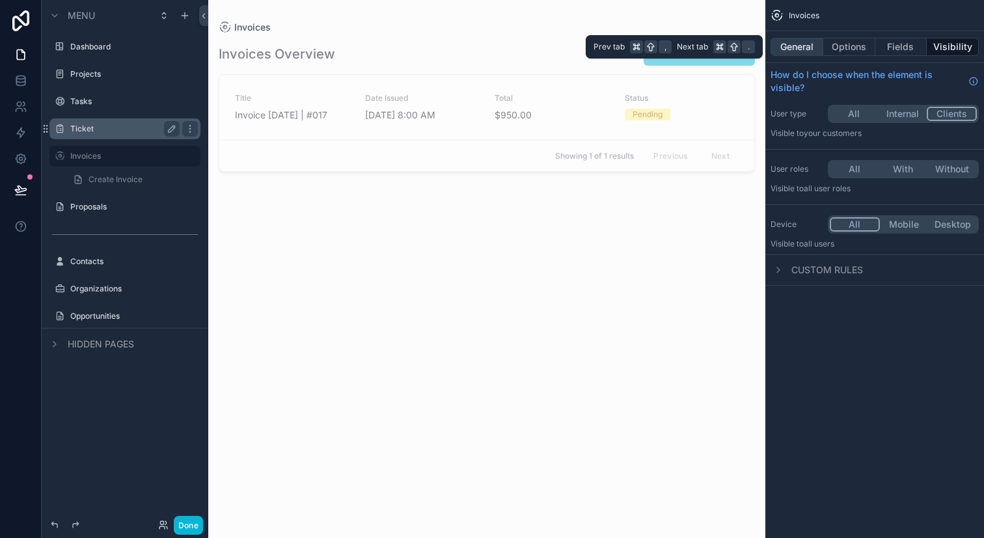
click at [800, 48] on button "General" at bounding box center [796, 47] width 53 height 18
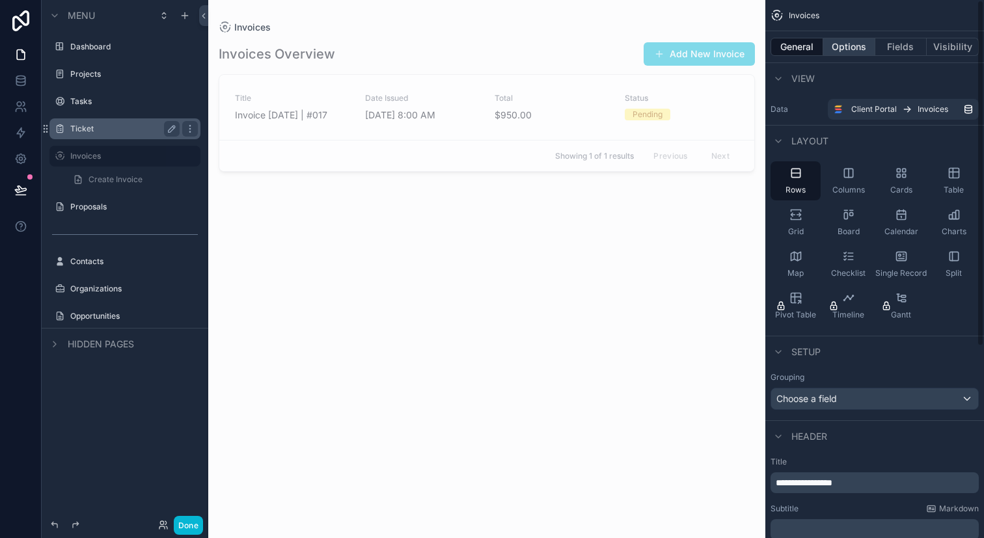
click at [853, 45] on button "Options" at bounding box center [849, 47] width 52 height 18
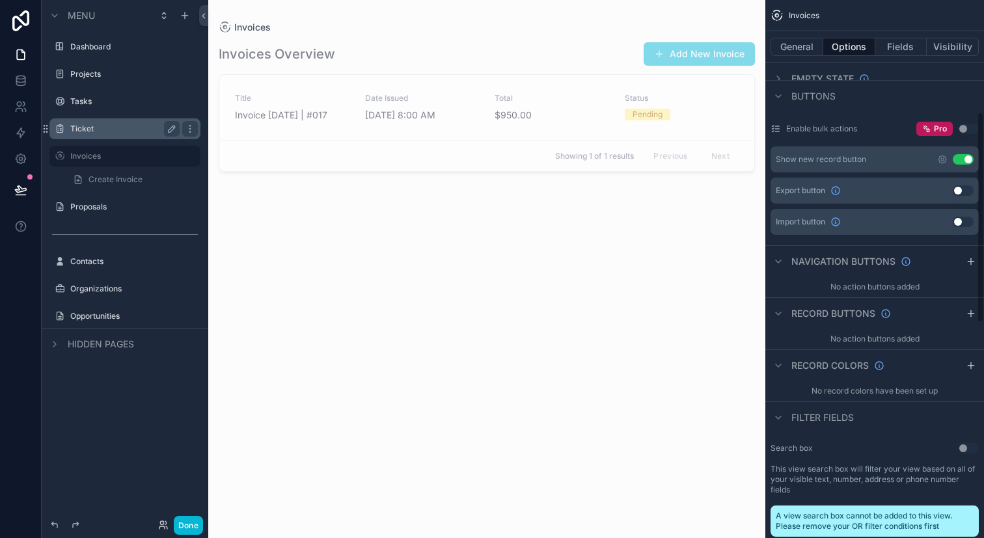
scroll to position [285, 0]
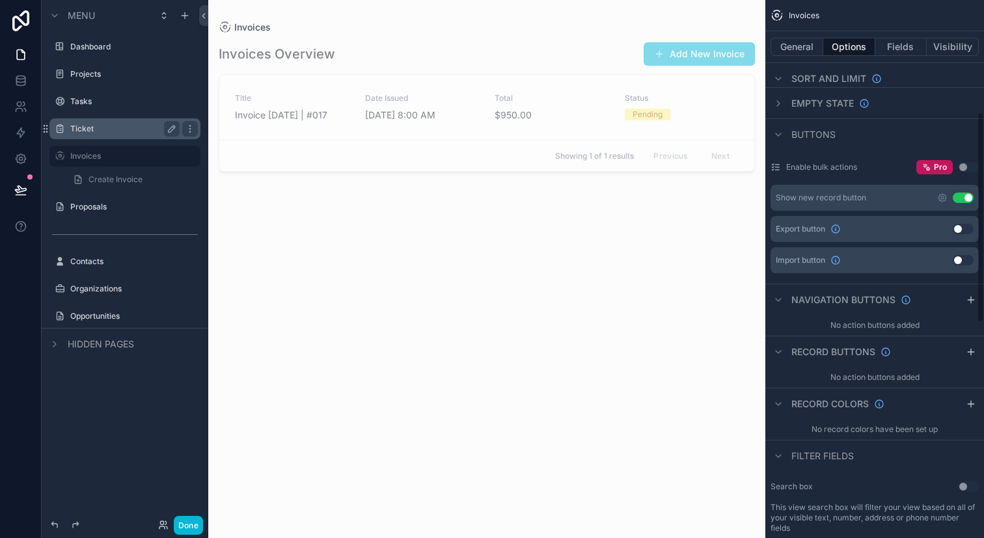
click at [966, 203] on div "Show new record button Use setting" at bounding box center [874, 198] width 208 height 26
click at [966, 202] on button "Use setting" at bounding box center [962, 198] width 21 height 10
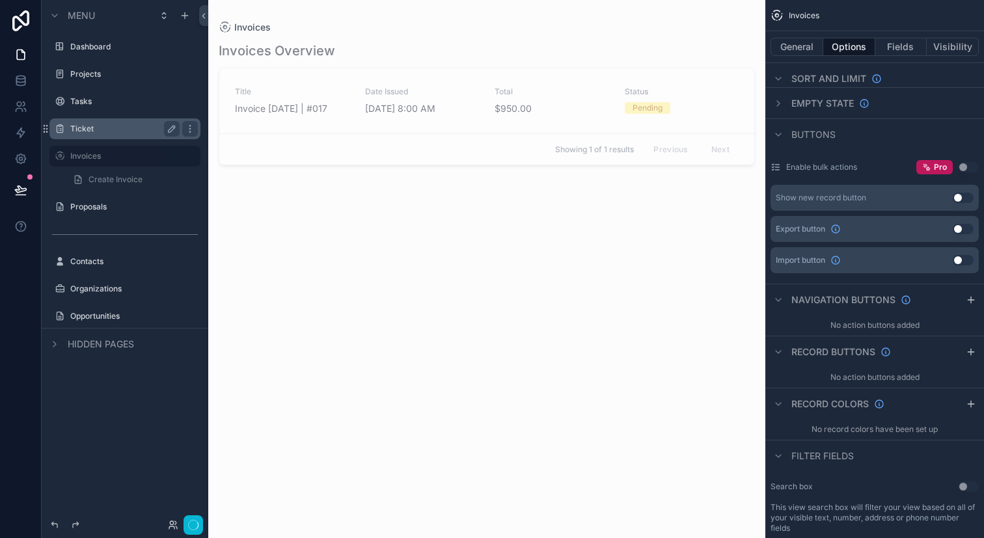
click at [966, 202] on button "Use setting" at bounding box center [962, 198] width 21 height 10
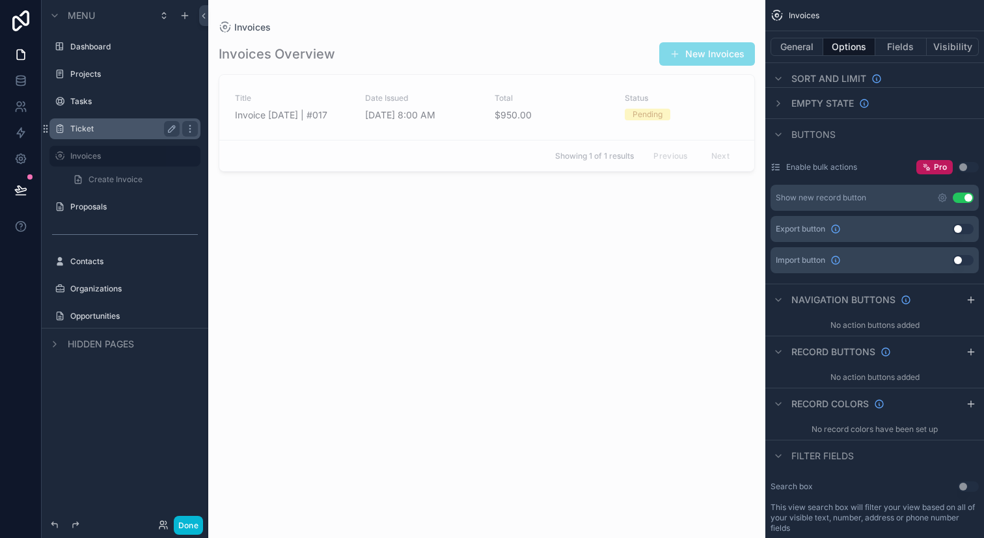
click at [966, 202] on button "Use setting" at bounding box center [962, 198] width 21 height 10
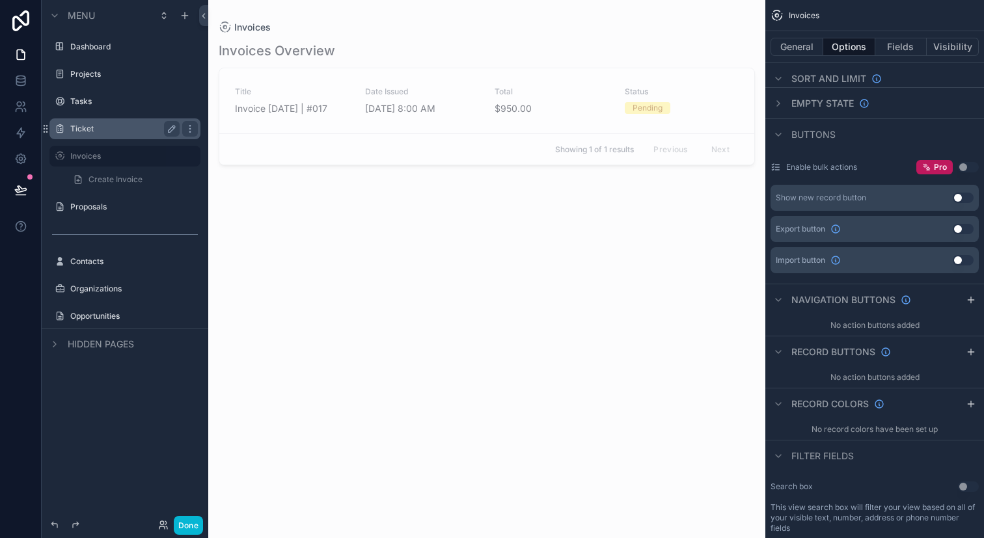
click at [688, 250] on div "Invoices Overview Title Invoice Sep 30, 2025 | #017 Date Issued 9/30/2025 8:00 …" at bounding box center [487, 278] width 536 height 489
click at [639, 98] on div "Status Pending" at bounding box center [682, 100] width 115 height 27
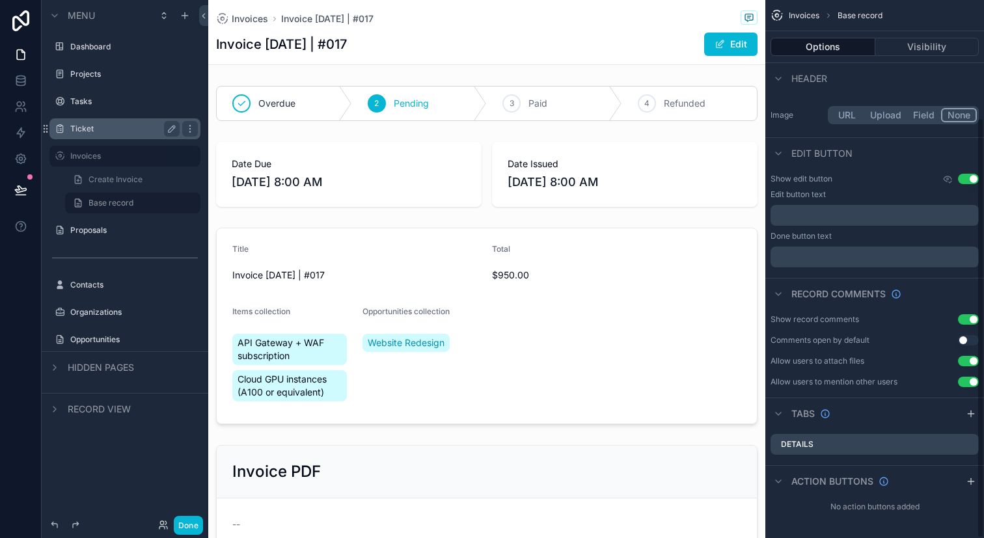
scroll to position [150, 0]
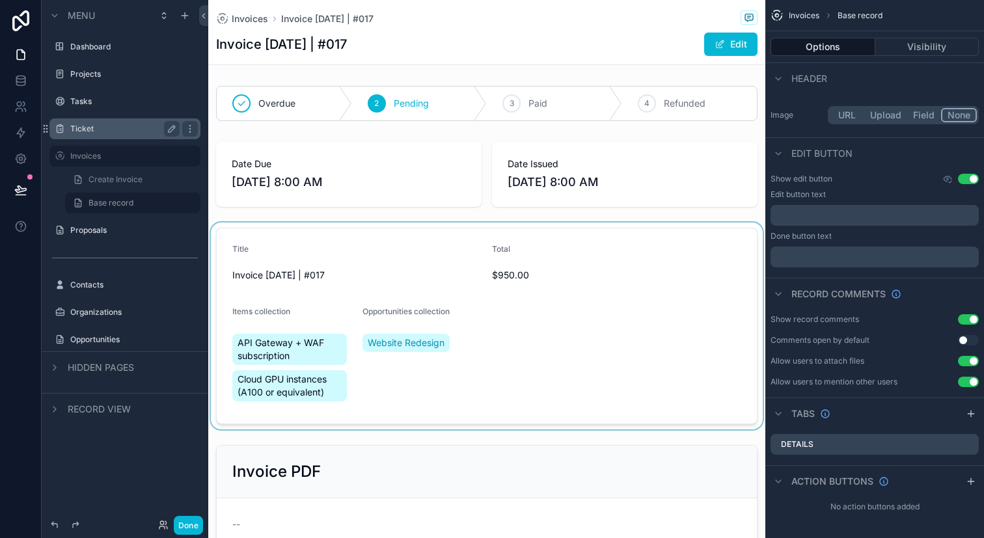
scroll to position [285, 0]
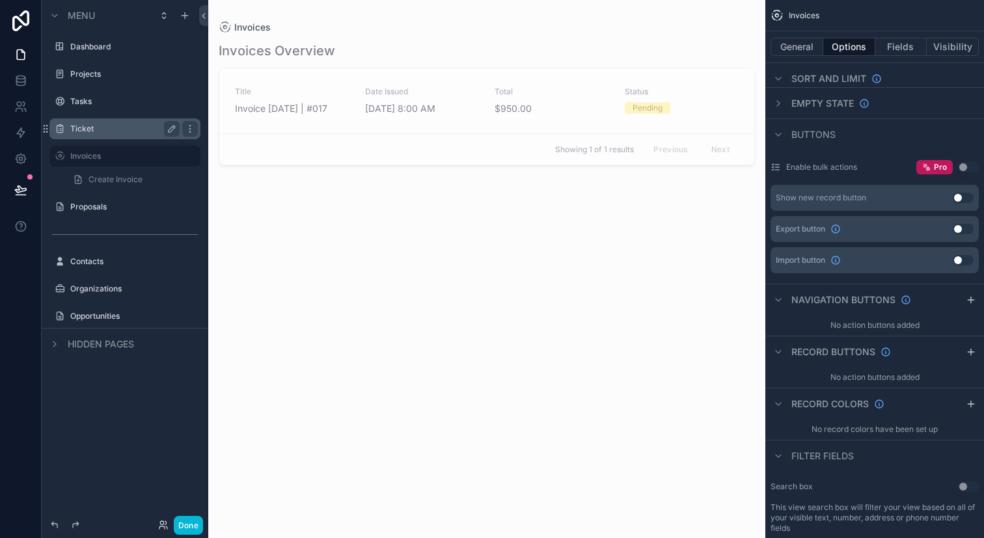
click at [129, 137] on div "Ticket" at bounding box center [125, 128] width 146 height 21
click at [128, 126] on label "Ticket" at bounding box center [131, 129] width 122 height 10
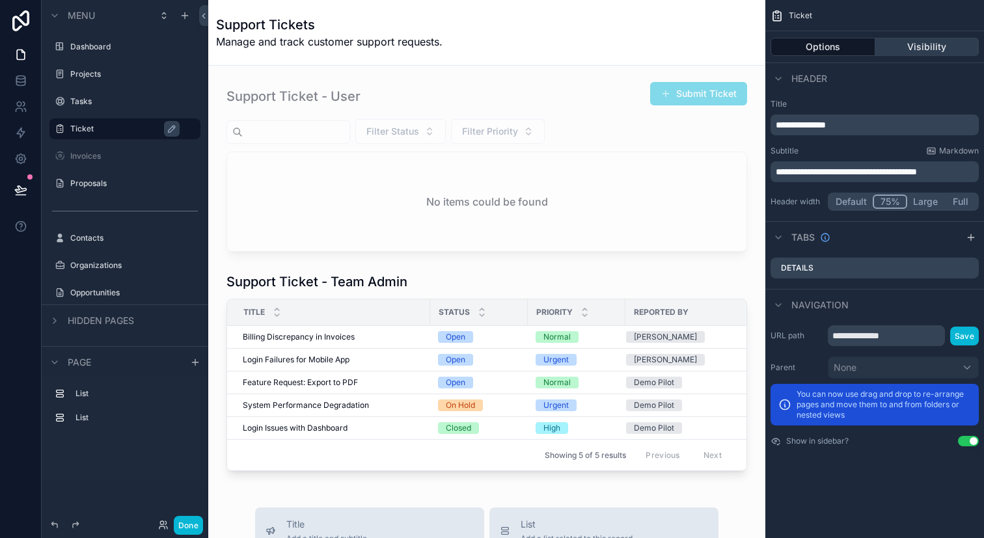
click at [921, 38] on button "Visibility" at bounding box center [927, 47] width 104 height 18
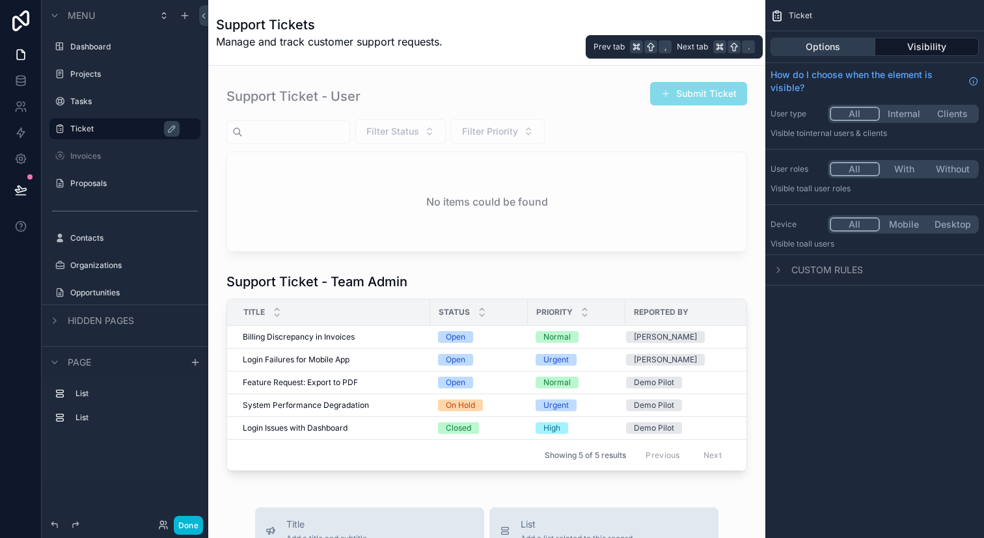
click at [848, 43] on button "Options" at bounding box center [822, 47] width 105 height 18
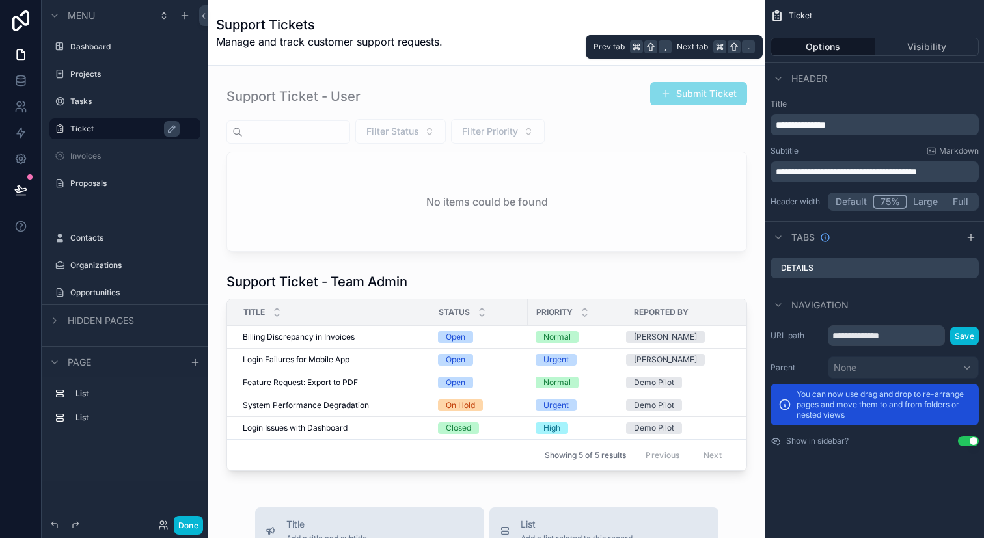
click at [848, 43] on button "Options" at bounding box center [822, 47] width 105 height 18
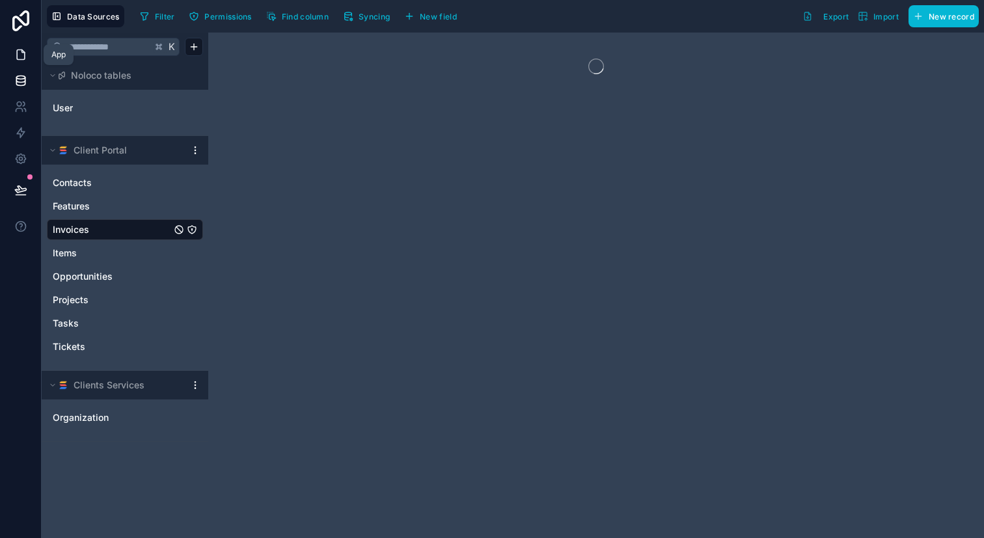
click at [25, 57] on icon at bounding box center [20, 54] width 13 height 13
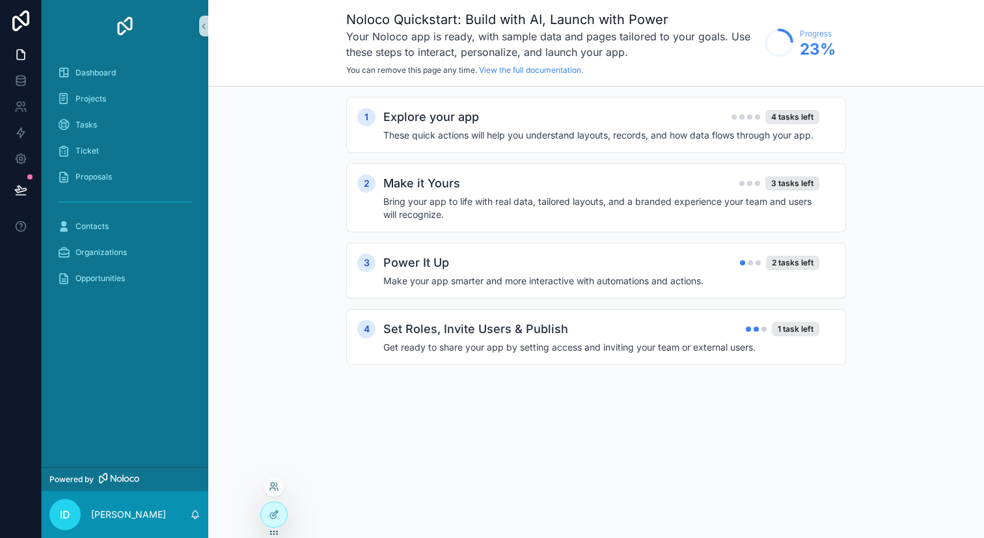
click at [284, 503] on div at bounding box center [273, 520] width 27 height 36
click at [280, 515] on div at bounding box center [274, 514] width 26 height 25
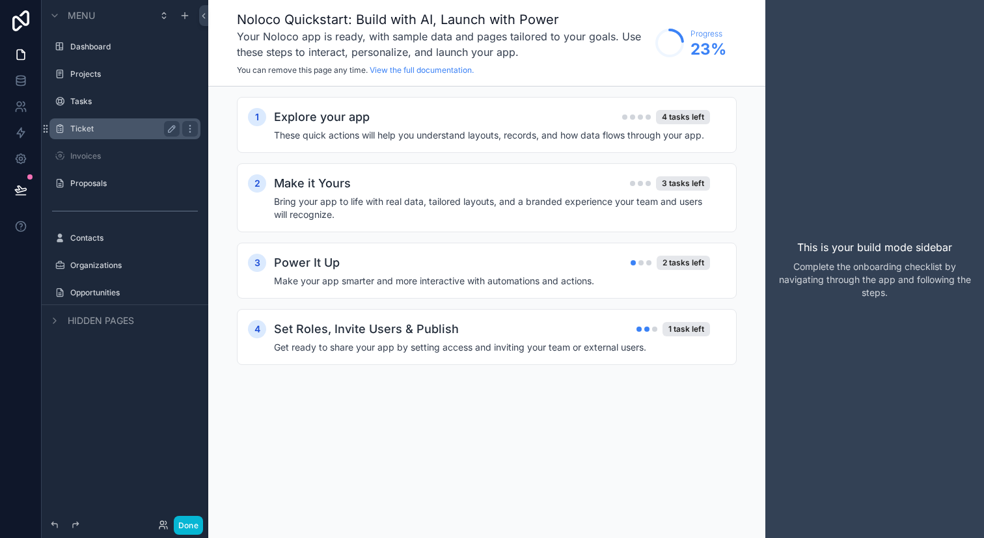
click at [141, 128] on label "Ticket" at bounding box center [122, 129] width 104 height 10
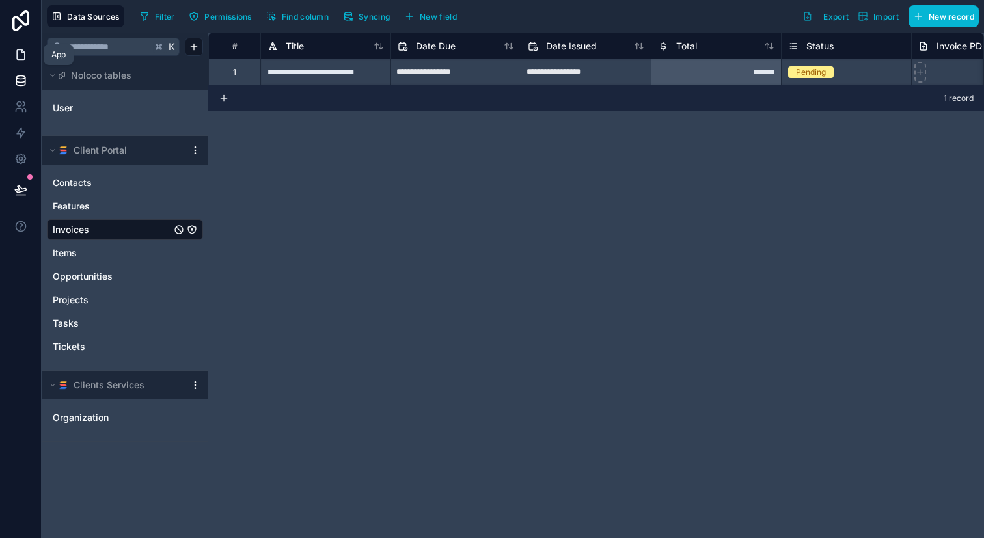
click at [28, 61] on link at bounding box center [20, 55] width 41 height 26
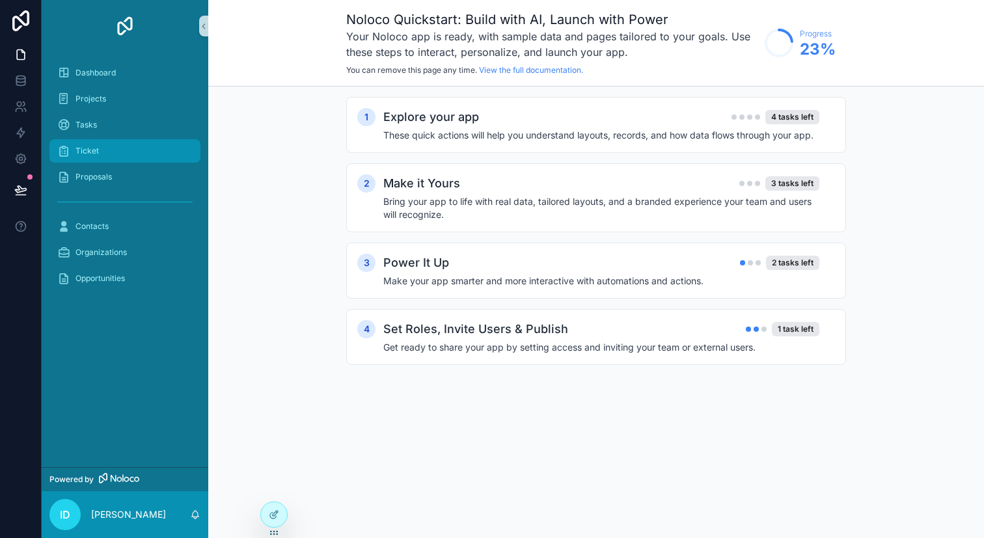
click at [137, 144] on div "Ticket" at bounding box center [124, 151] width 135 height 21
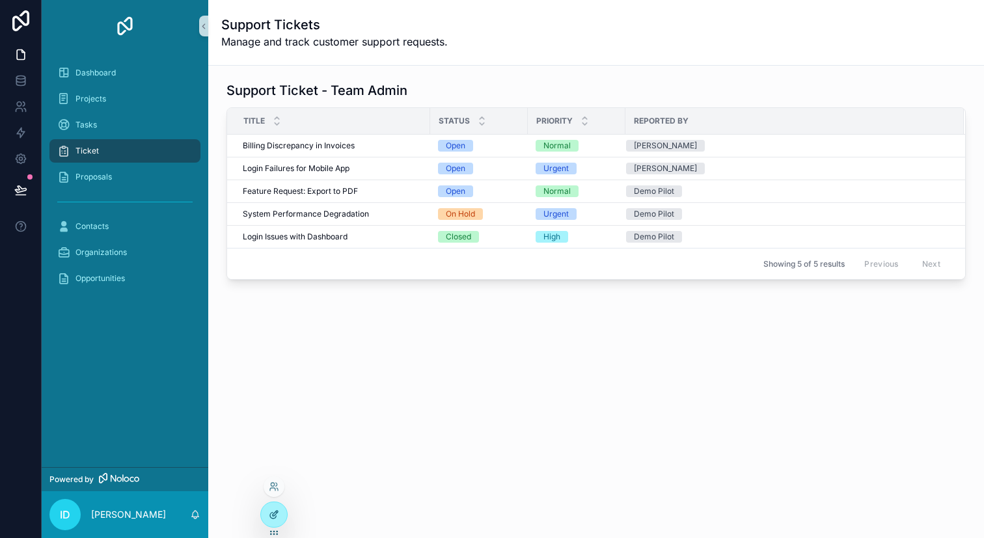
click at [276, 513] on icon at bounding box center [275, 513] width 5 height 5
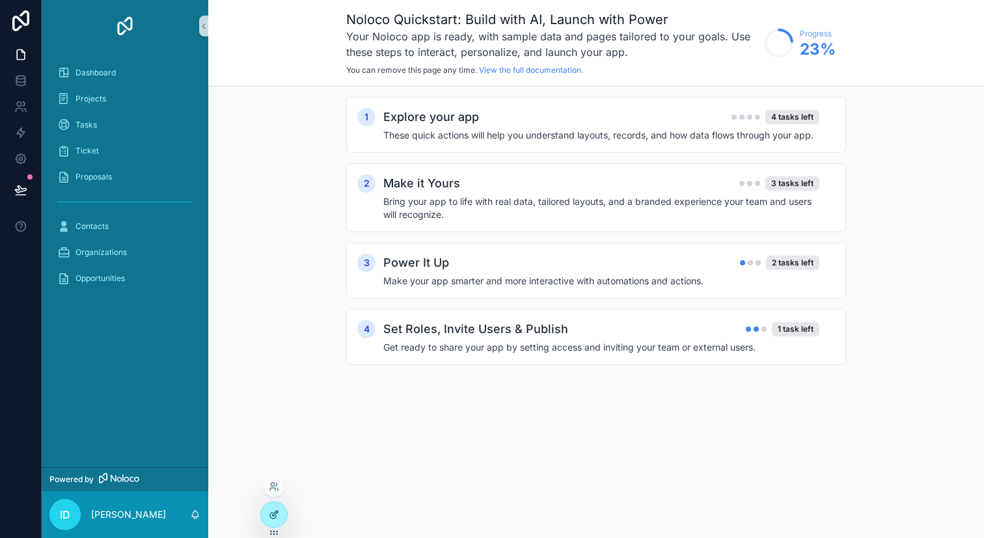
click at [281, 515] on div at bounding box center [274, 514] width 26 height 25
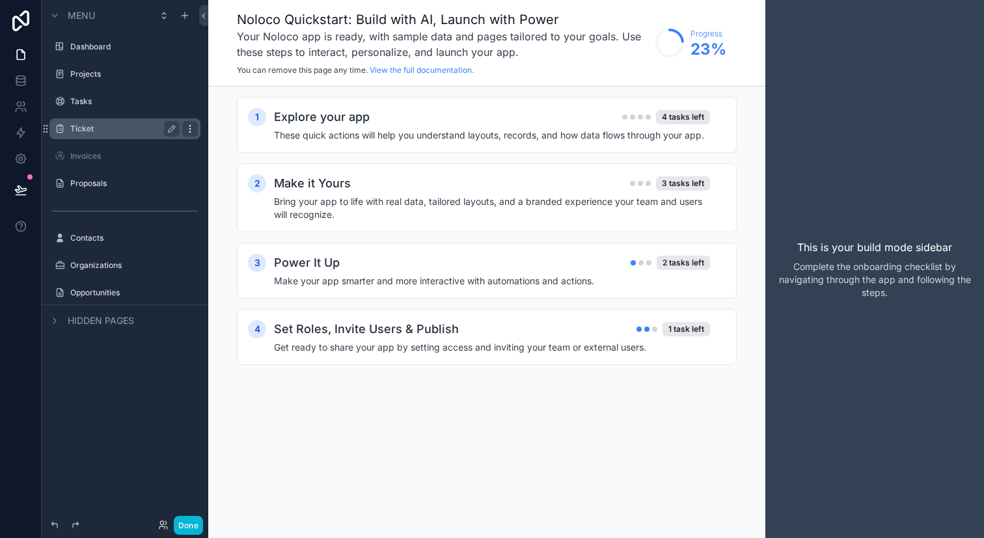
click at [185, 133] on icon "scrollable content" at bounding box center [190, 129] width 10 height 10
click at [172, 129] on icon "scrollable content" at bounding box center [172, 129] width 10 height 10
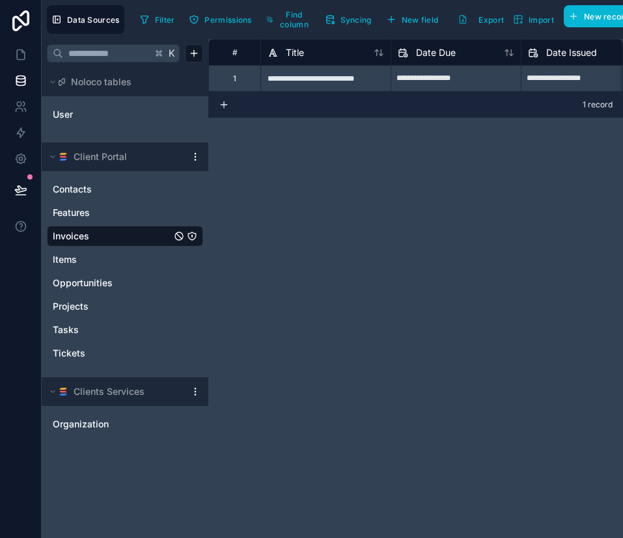
click at [327, 210] on div "**********" at bounding box center [415, 288] width 414 height 499
click at [12, 42] on link at bounding box center [20, 55] width 41 height 26
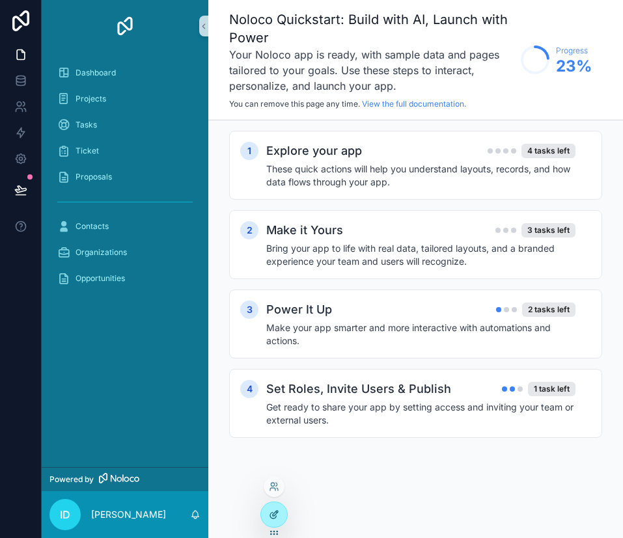
click at [275, 523] on div at bounding box center [274, 514] width 26 height 25
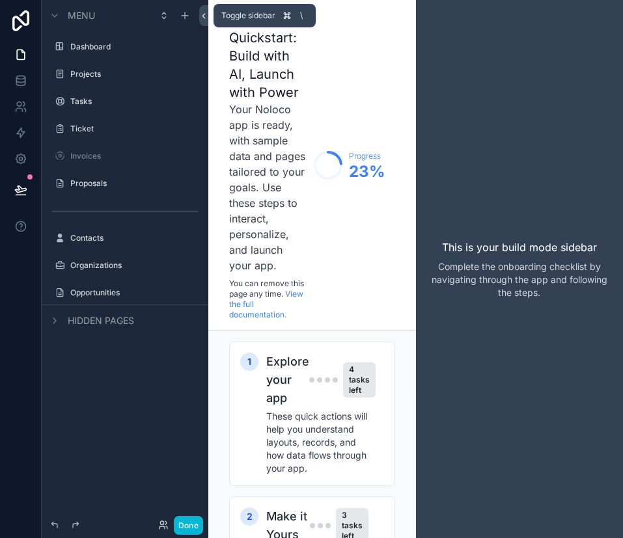
click at [203, 18] on icon at bounding box center [203, 16] width 9 height 10
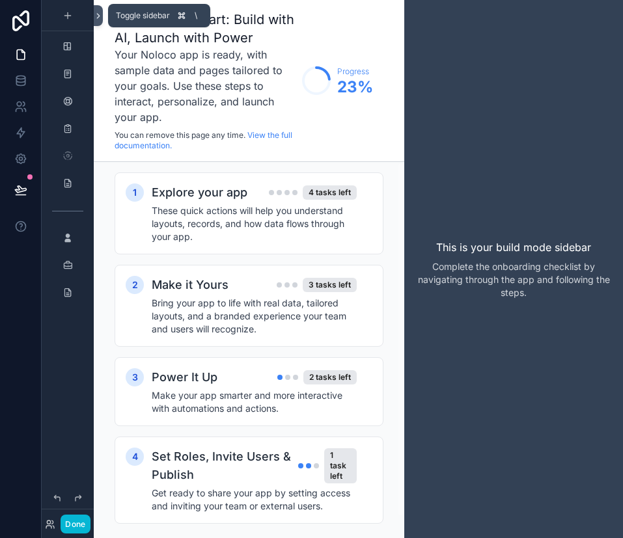
click at [100, 12] on icon at bounding box center [98, 16] width 9 height 10
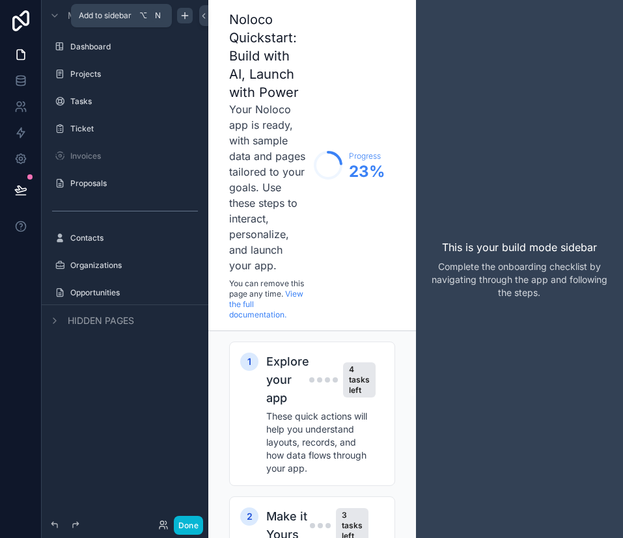
click at [185, 18] on icon "scrollable content" at bounding box center [185, 15] width 0 height 6
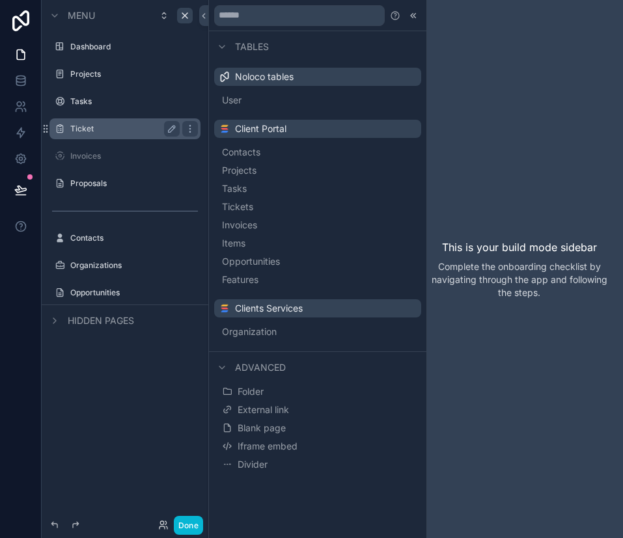
click at [141, 128] on label "Ticket" at bounding box center [122, 129] width 104 height 10
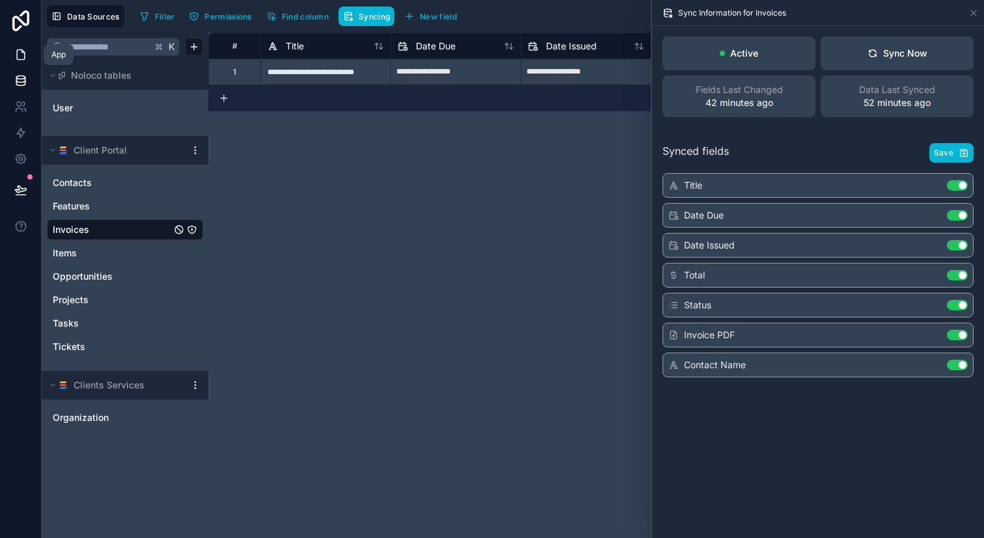
click at [19, 63] on link at bounding box center [20, 55] width 41 height 26
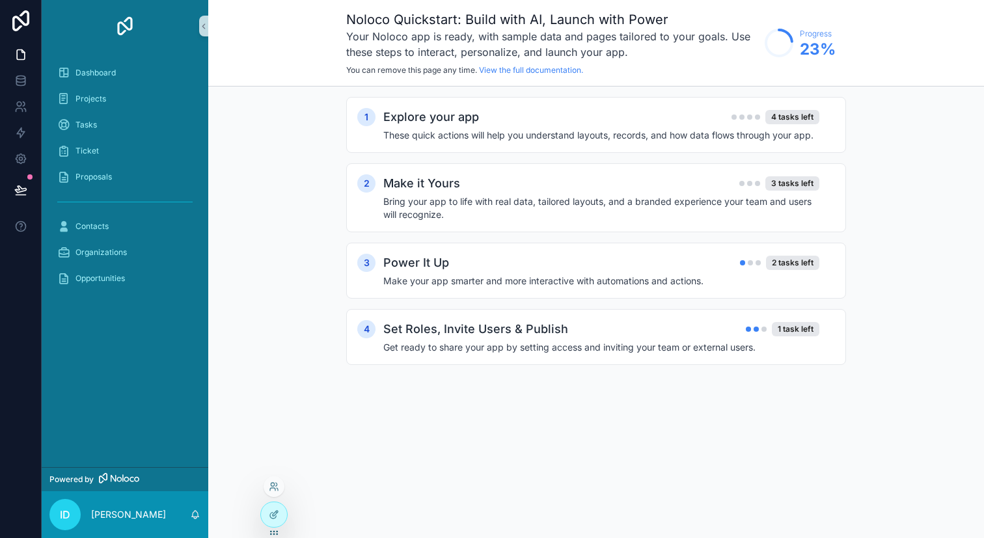
click at [284, 525] on div at bounding box center [273, 520] width 27 height 36
click at [273, 524] on div at bounding box center [274, 514] width 26 height 25
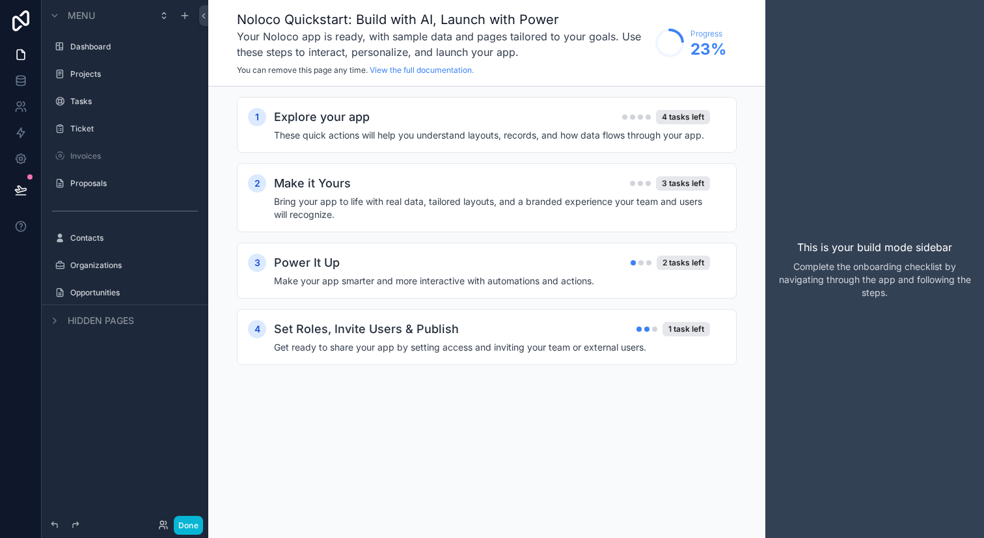
click at [122, 252] on div "scrollable content" at bounding box center [125, 251] width 167 height 3
click at [128, 241] on label "Contacts" at bounding box center [122, 238] width 104 height 10
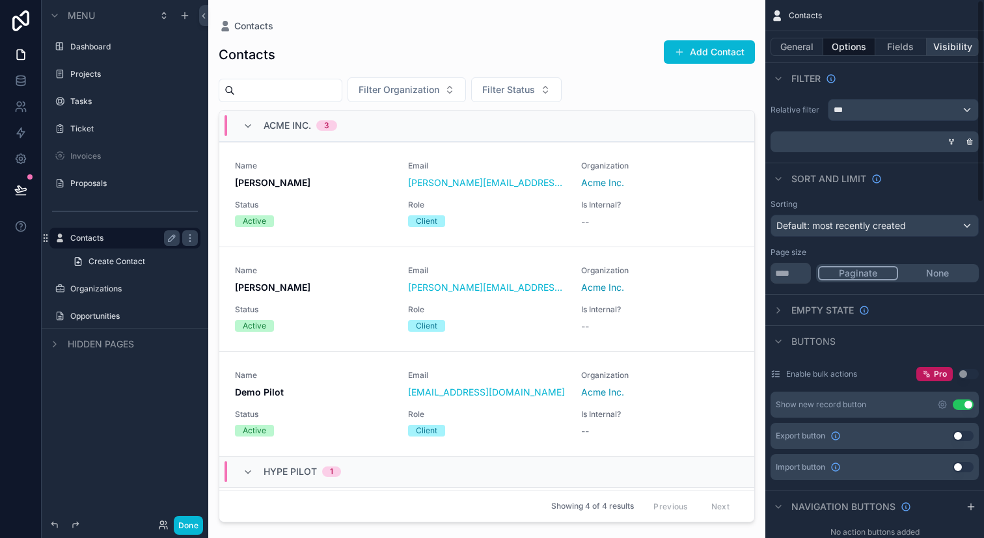
click at [622, 38] on button "Visibility" at bounding box center [952, 47] width 52 height 18
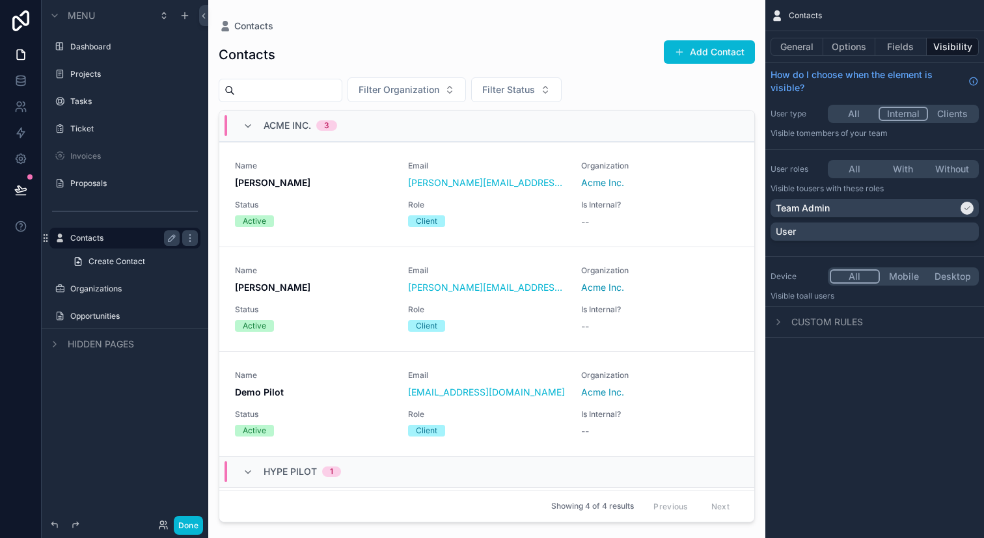
click at [622, 120] on button "Clients" at bounding box center [952, 114] width 49 height 14
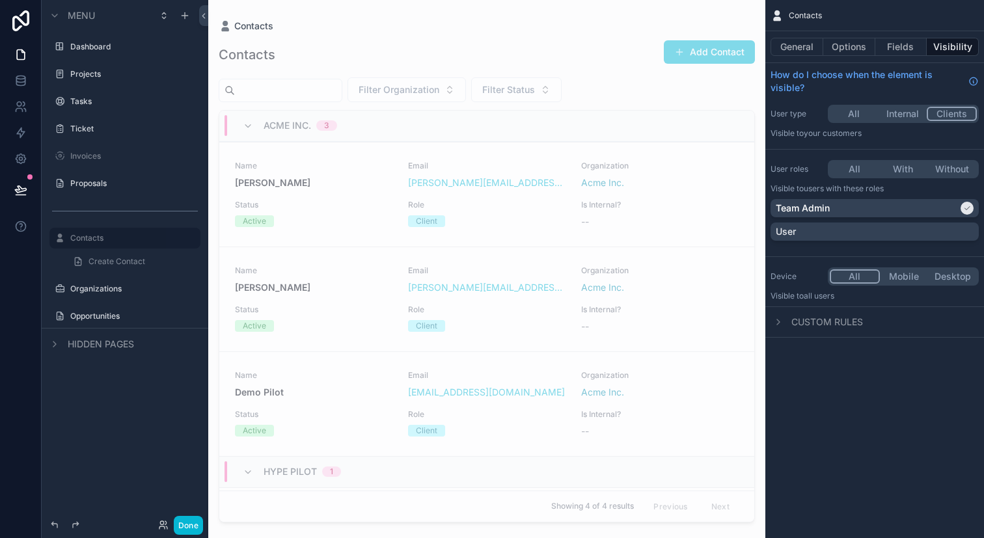
click at [622, 120] on button "Internal" at bounding box center [902, 114] width 49 height 14
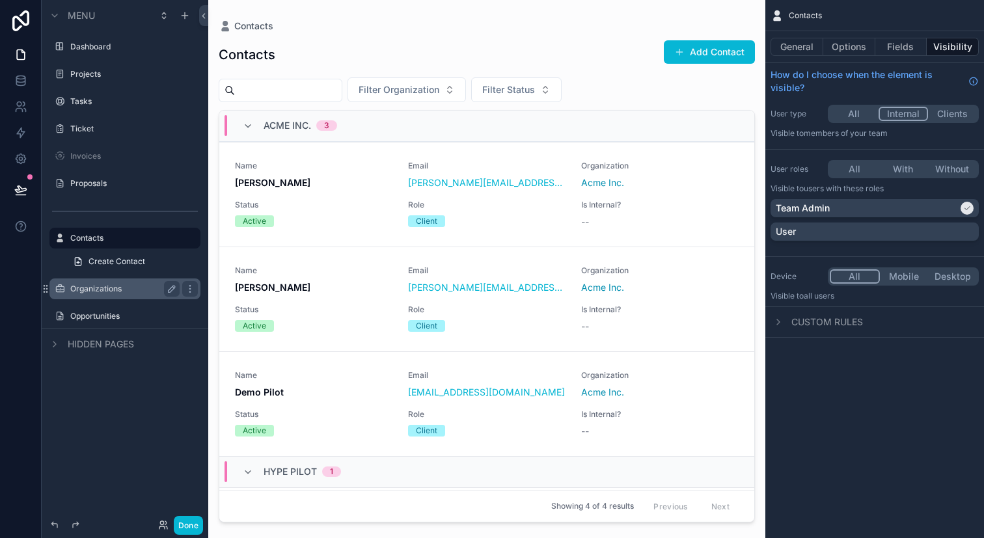
click at [134, 295] on div "Organizations" at bounding box center [124, 289] width 109 height 16
click at [122, 290] on label "Organizations" at bounding box center [122, 289] width 104 height 10
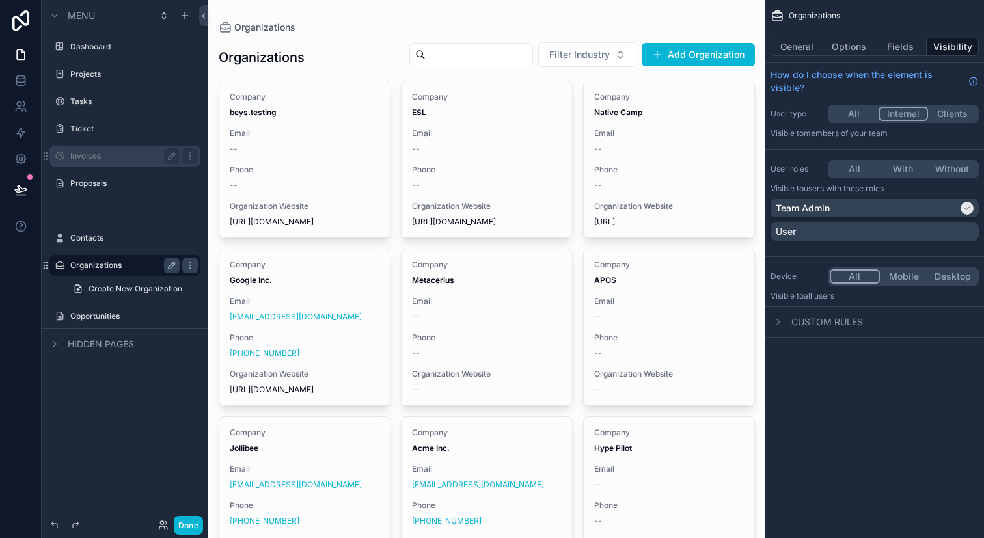
click at [129, 147] on div "Invoices" at bounding box center [125, 156] width 146 height 21
click at [119, 167] on div "Invoices" at bounding box center [125, 155] width 167 height 23
click at [133, 159] on label "Invoices" at bounding box center [122, 156] width 104 height 10
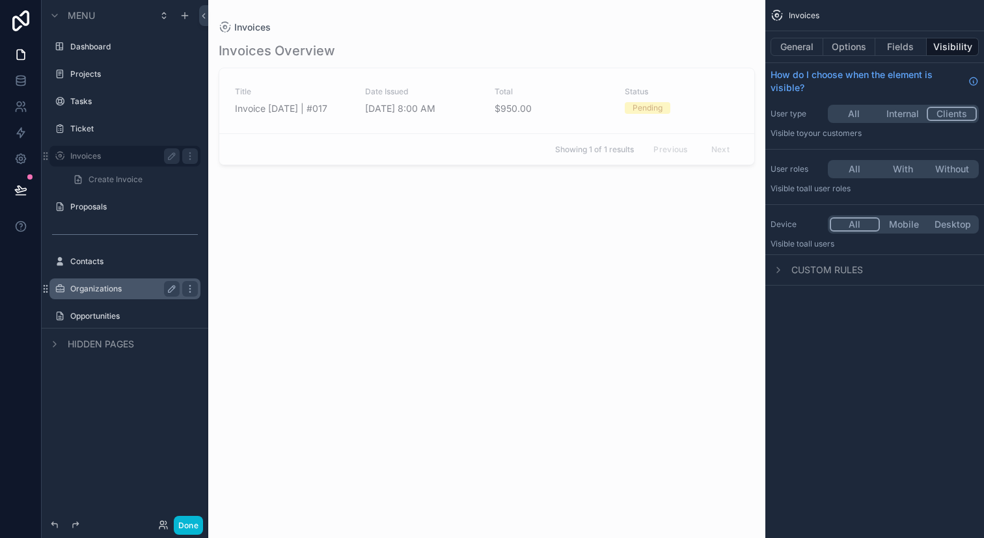
click at [622, 115] on button "Internal" at bounding box center [902, 114] width 49 height 14
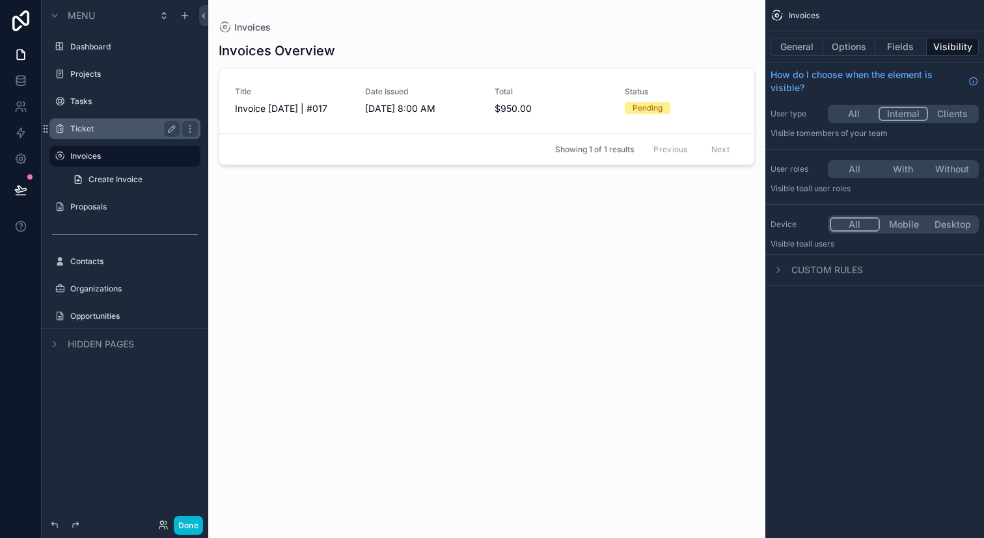
click at [101, 131] on label "Ticket" at bounding box center [122, 129] width 104 height 10
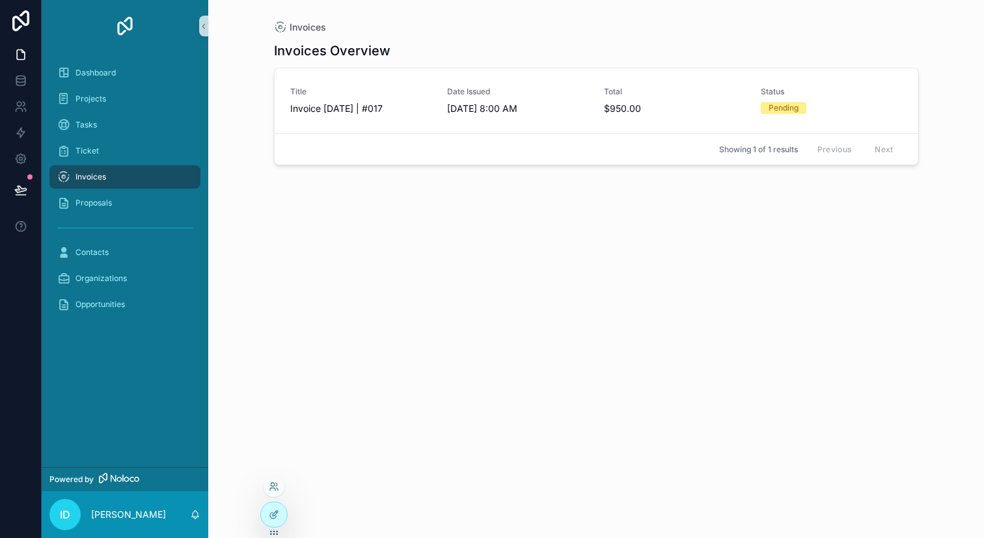
click at [282, 526] on div at bounding box center [273, 520] width 27 height 36
click at [275, 519] on icon at bounding box center [274, 514] width 10 height 10
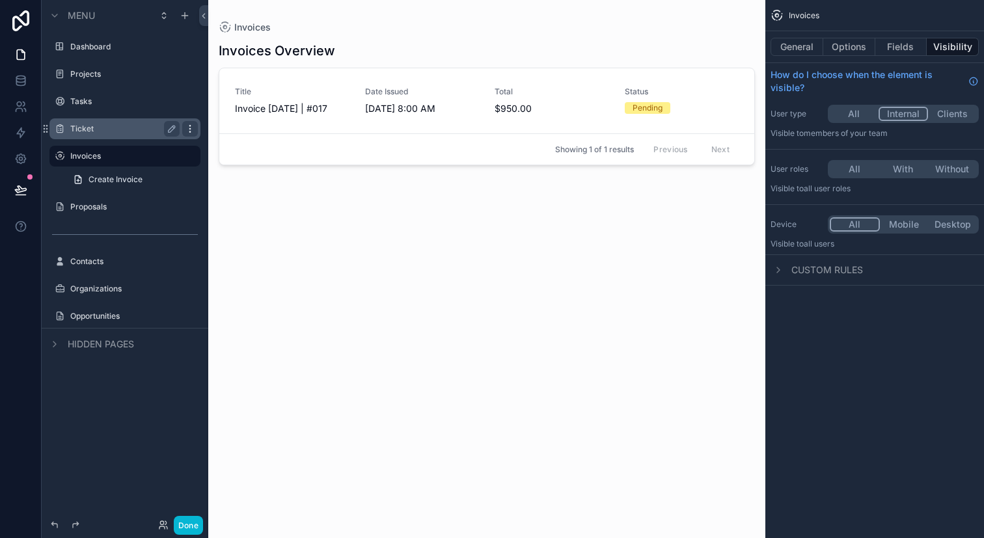
click at [190, 131] on icon "scrollable content" at bounding box center [189, 131] width 1 height 1
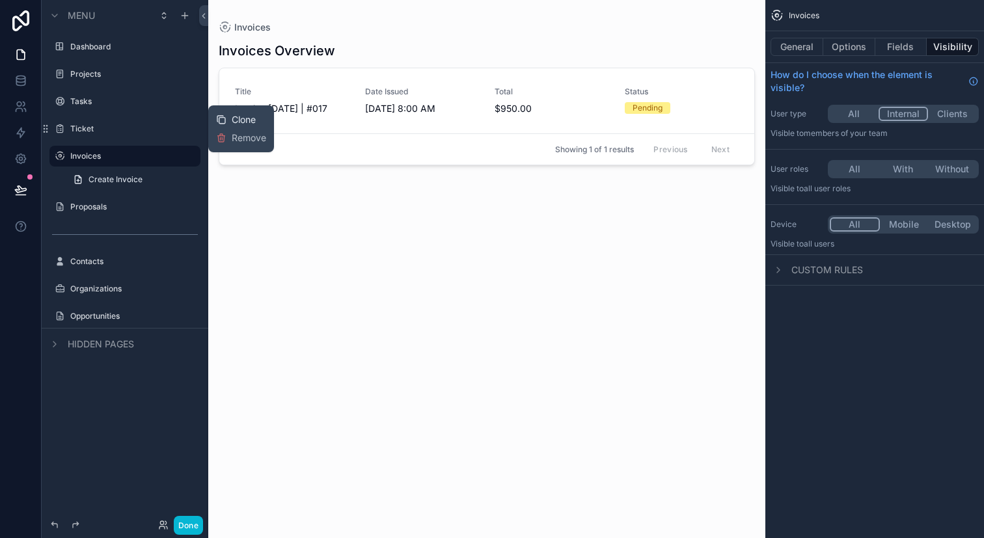
click at [237, 120] on span "Clone" at bounding box center [244, 119] width 24 height 13
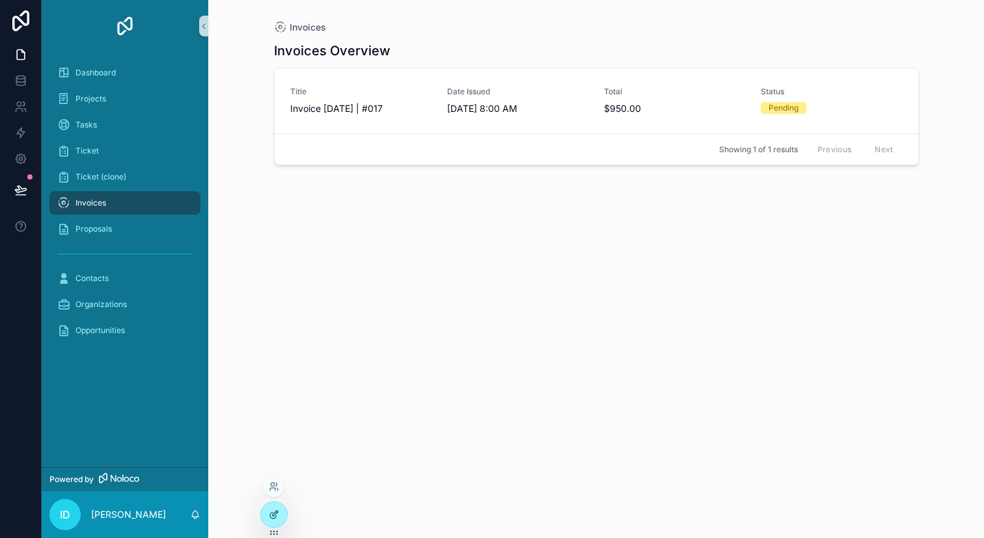
click at [275, 507] on div at bounding box center [274, 514] width 26 height 25
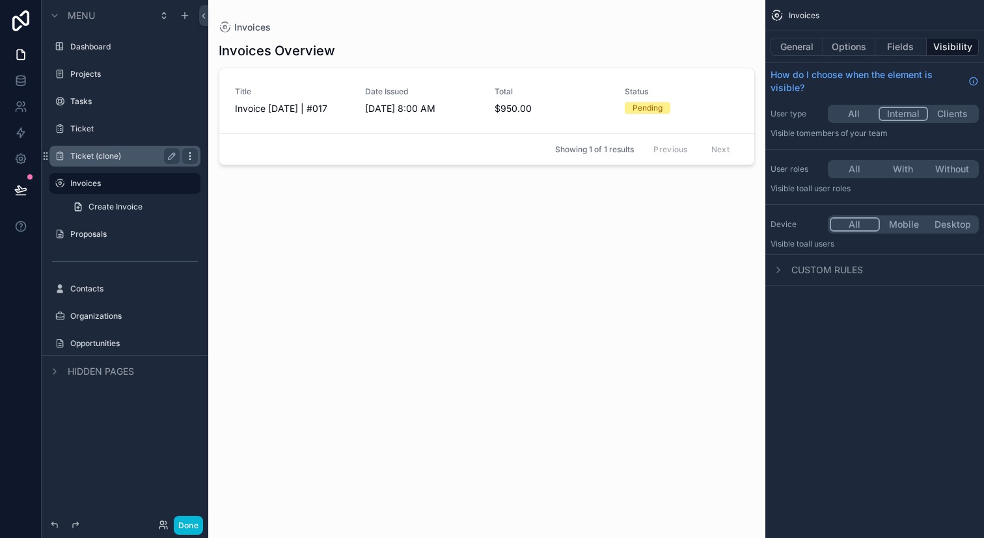
click at [191, 157] on icon "scrollable content" at bounding box center [190, 156] width 10 height 10
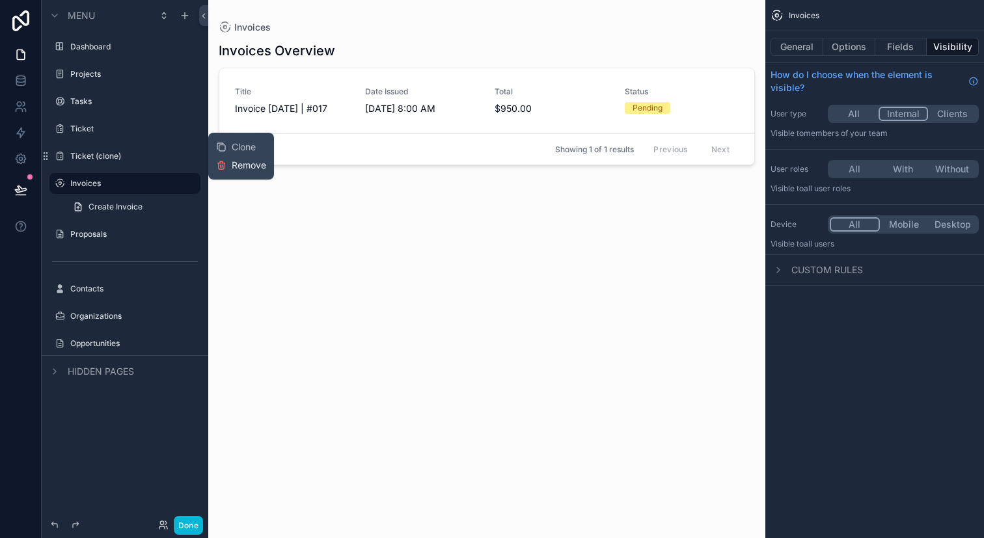
click at [226, 164] on icon at bounding box center [221, 165] width 10 height 10
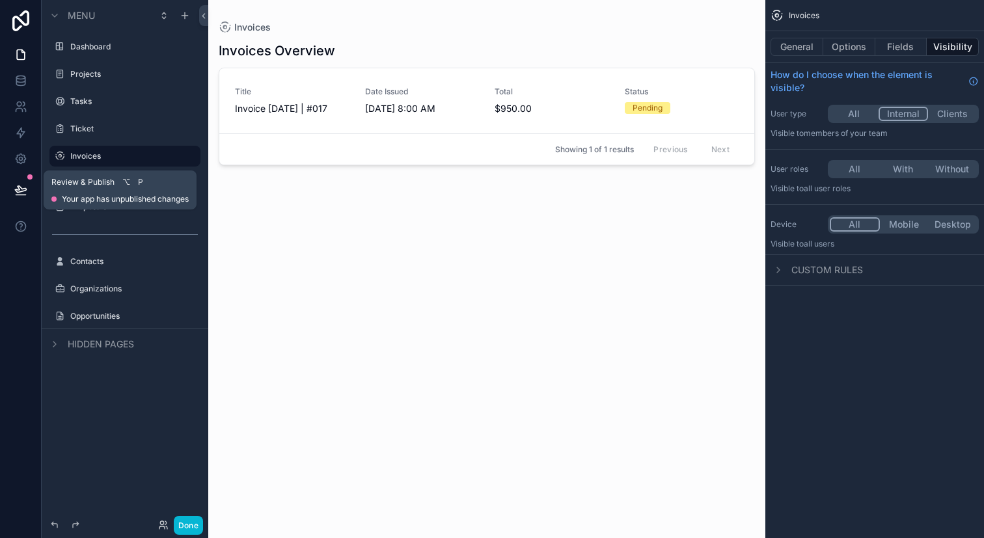
click at [24, 185] on icon at bounding box center [20, 189] width 13 height 13
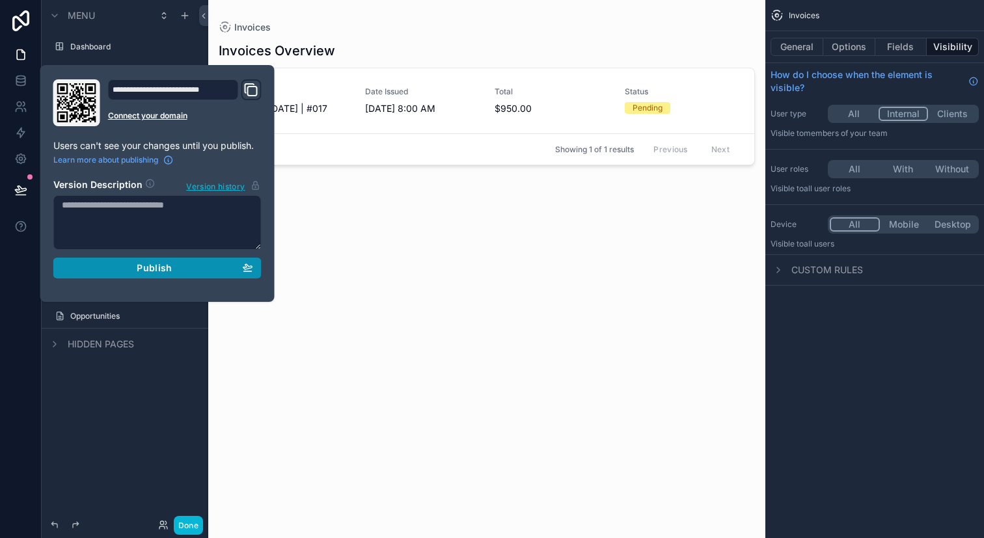
click at [191, 273] on div "Publish" at bounding box center [157, 268] width 191 height 12
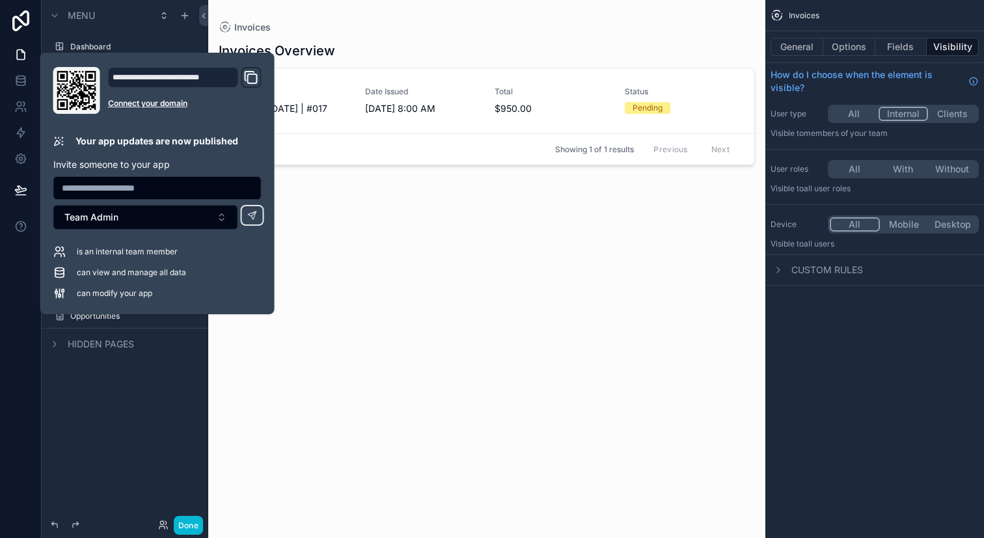
click at [365, 284] on div "scrollable content" at bounding box center [486, 261] width 557 height 522
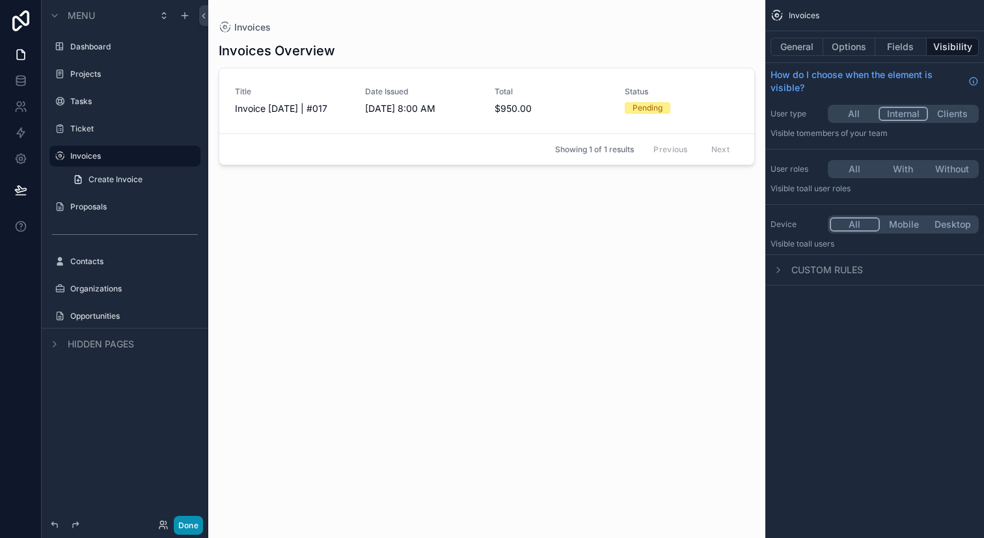
click at [187, 524] on button "Done" at bounding box center [188, 525] width 29 height 19
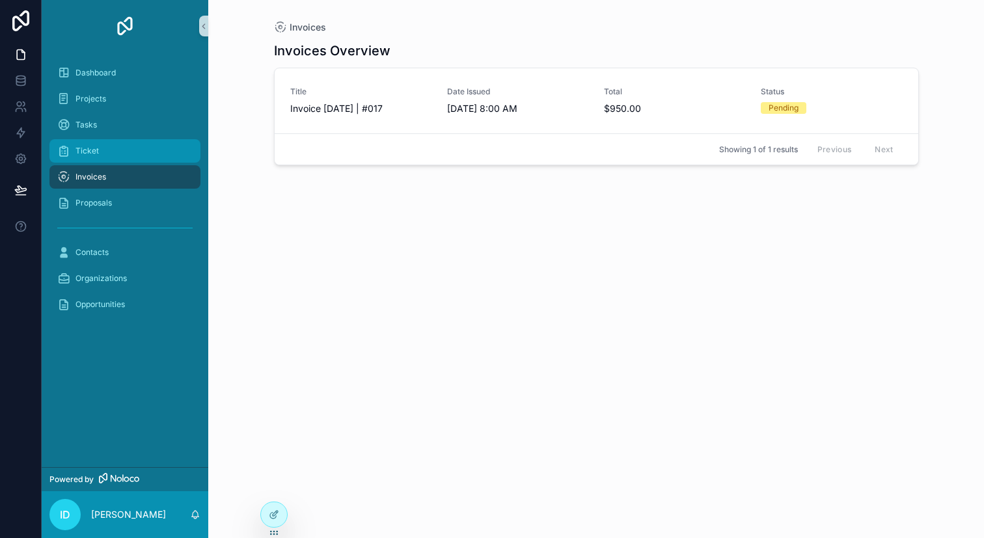
click at [122, 153] on div "Ticket" at bounding box center [124, 151] width 135 height 21
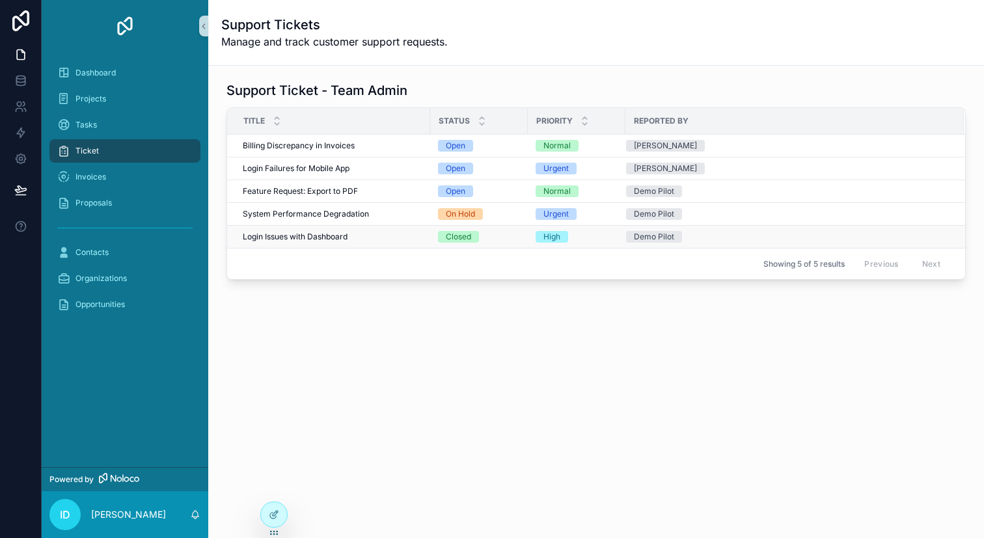
click at [649, 226] on td "Demo Pilot" at bounding box center [794, 237] width 338 height 23
click at [867, 264] on div "Previous Next" at bounding box center [902, 264] width 94 height 20
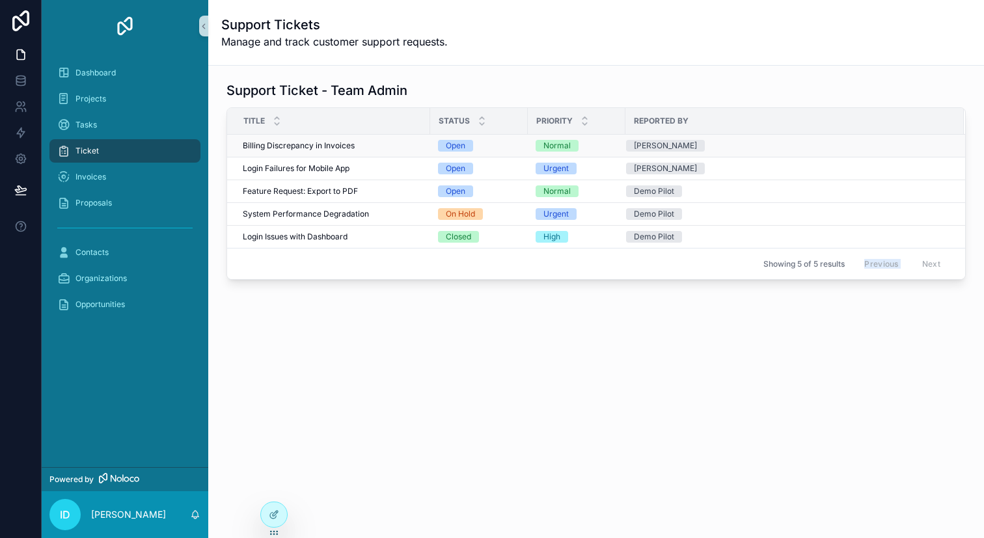
click at [317, 148] on span "Billing Discrepancy in Invoices" at bounding box center [299, 146] width 112 height 10
click at [129, 129] on div "Tasks" at bounding box center [124, 125] width 135 height 21
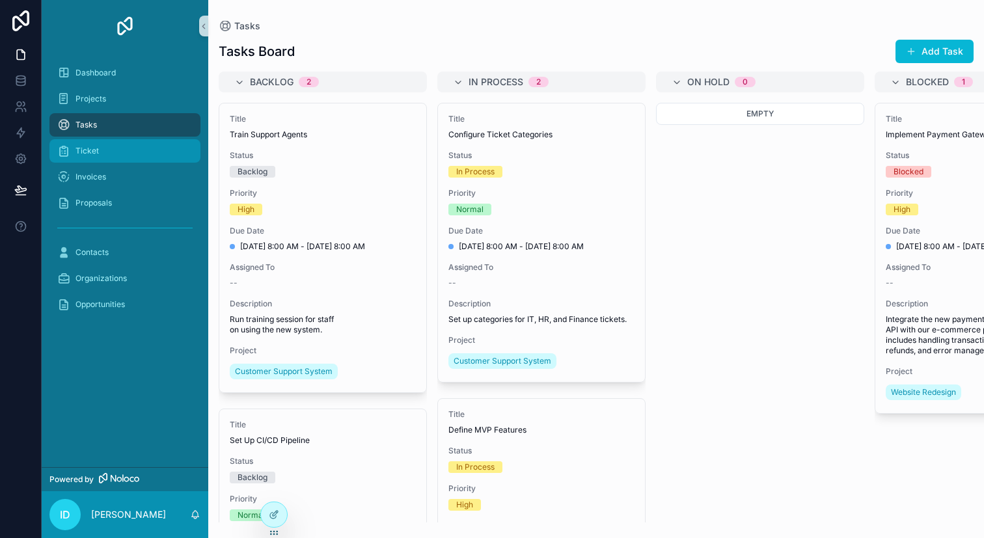
click at [165, 146] on div "Ticket" at bounding box center [124, 151] width 135 height 21
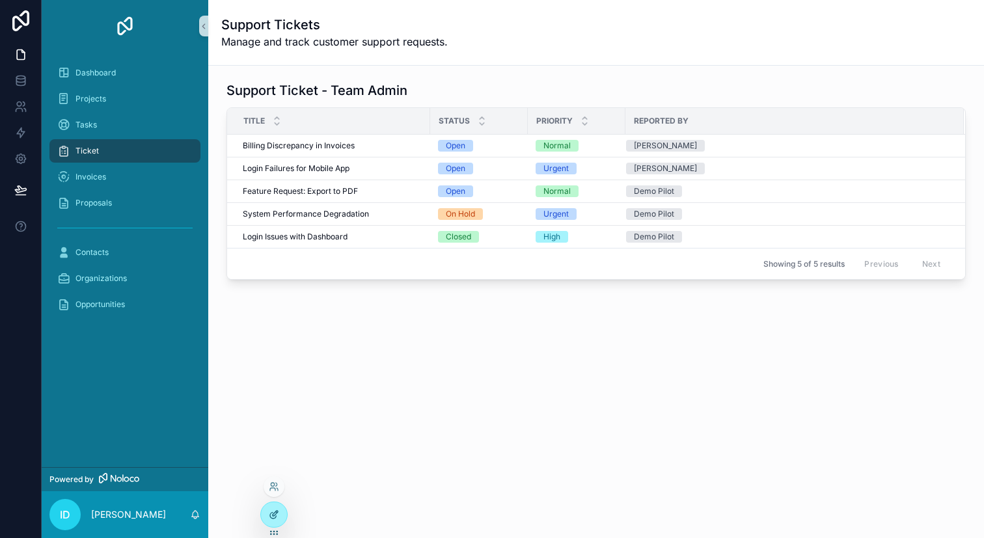
click at [277, 521] on div at bounding box center [274, 514] width 26 height 25
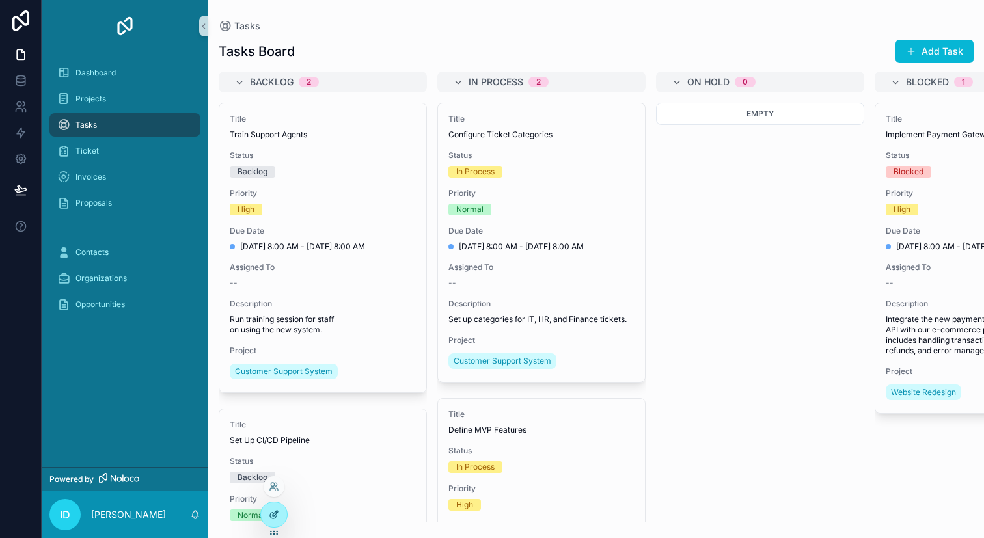
click at [286, 509] on div at bounding box center [274, 514] width 26 height 25
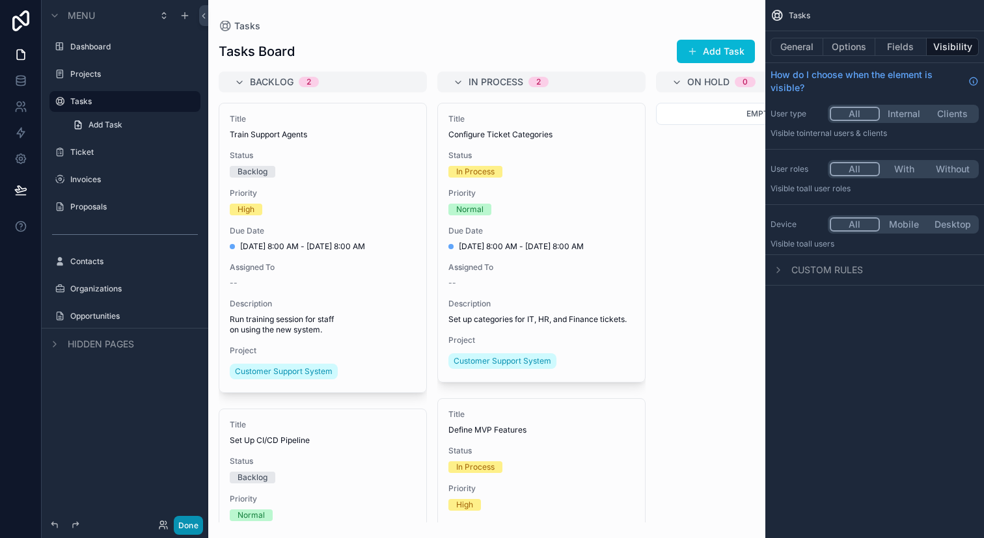
click at [193, 530] on button "Done" at bounding box center [188, 525] width 29 height 19
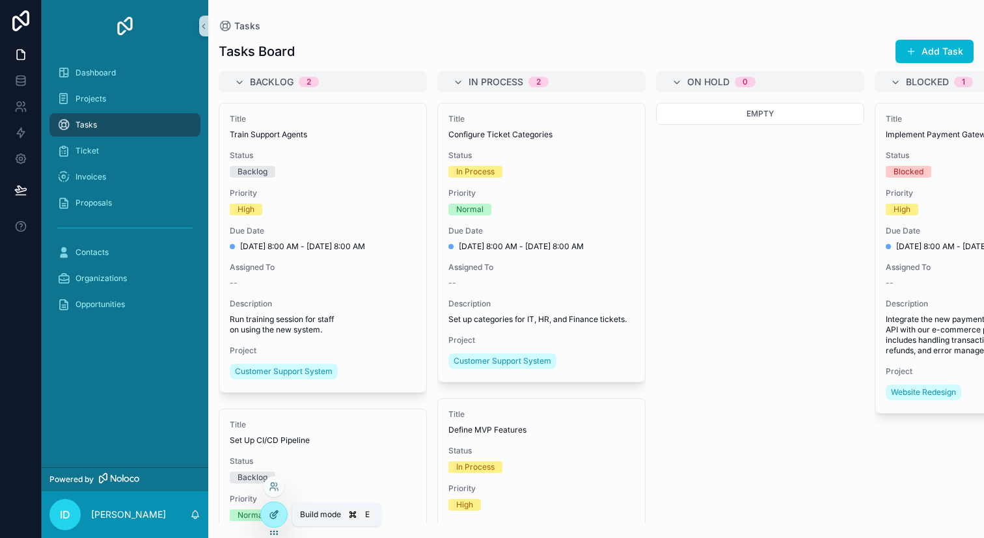
click at [271, 518] on icon at bounding box center [273, 516] width 6 height 6
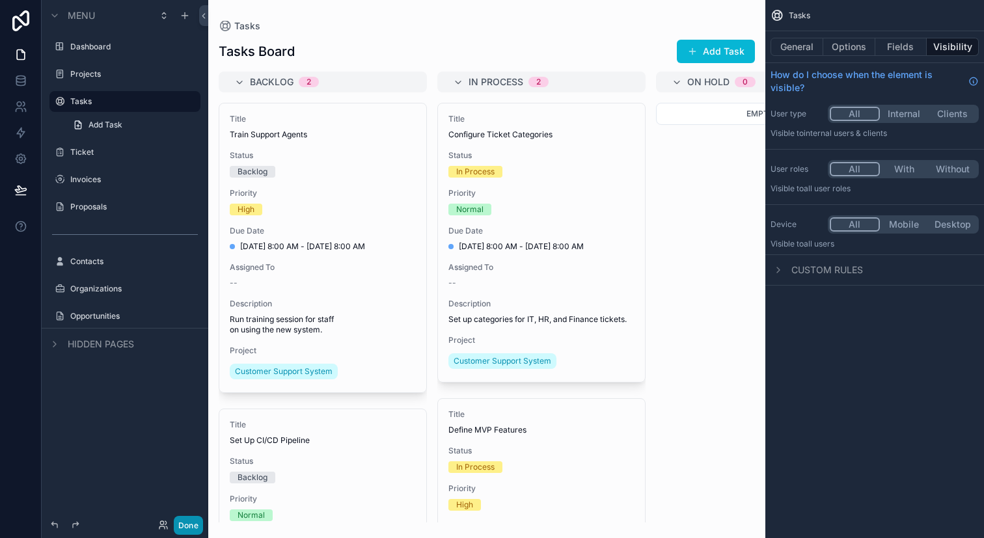
click at [191, 533] on button "Done" at bounding box center [188, 525] width 29 height 19
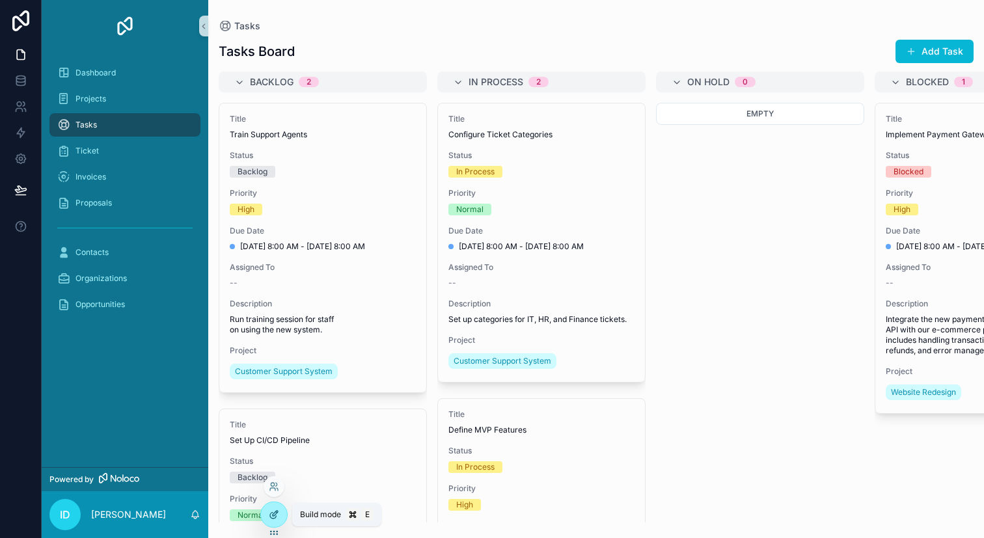
click at [279, 519] on div at bounding box center [274, 514] width 26 height 25
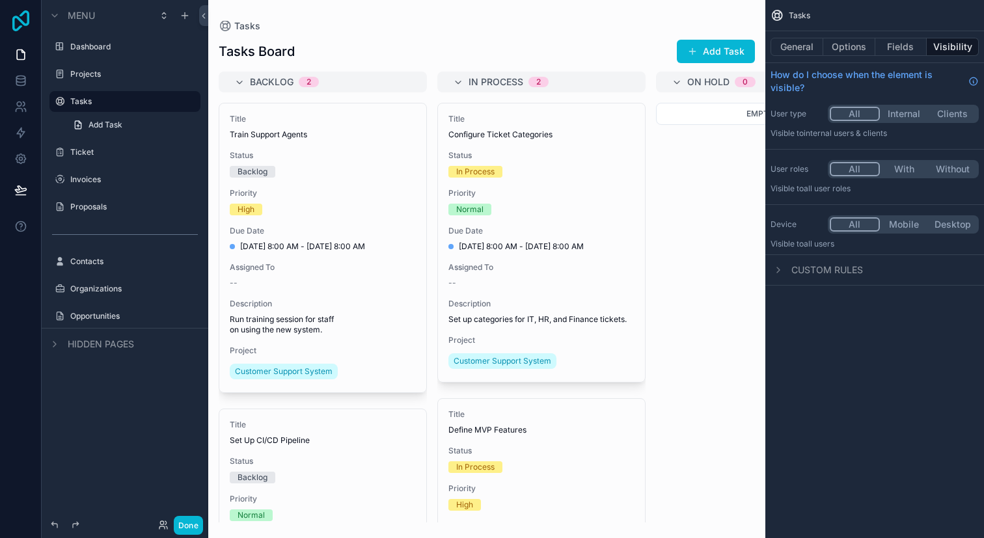
click at [18, 25] on icon at bounding box center [21, 20] width 26 height 21
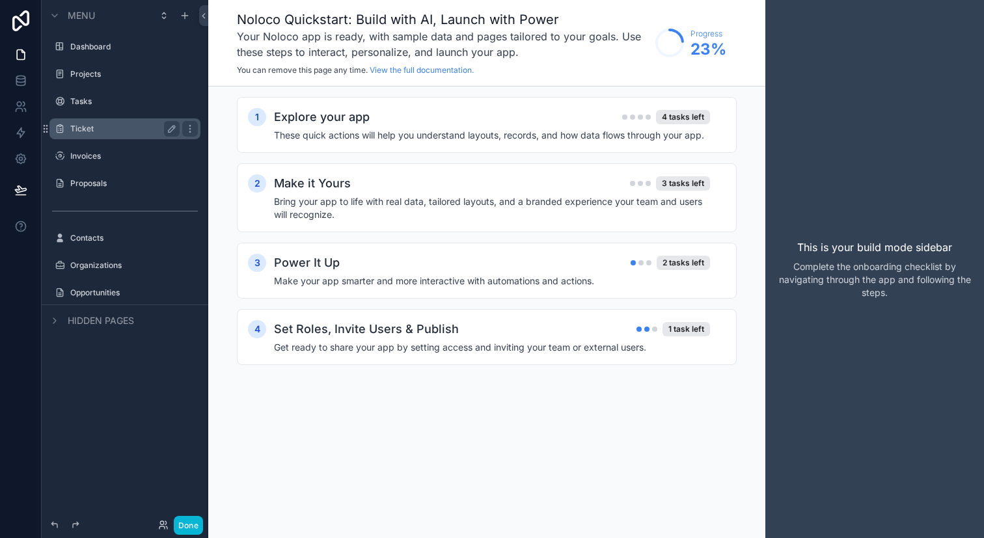
click at [150, 128] on label "Ticket" at bounding box center [122, 129] width 104 height 10
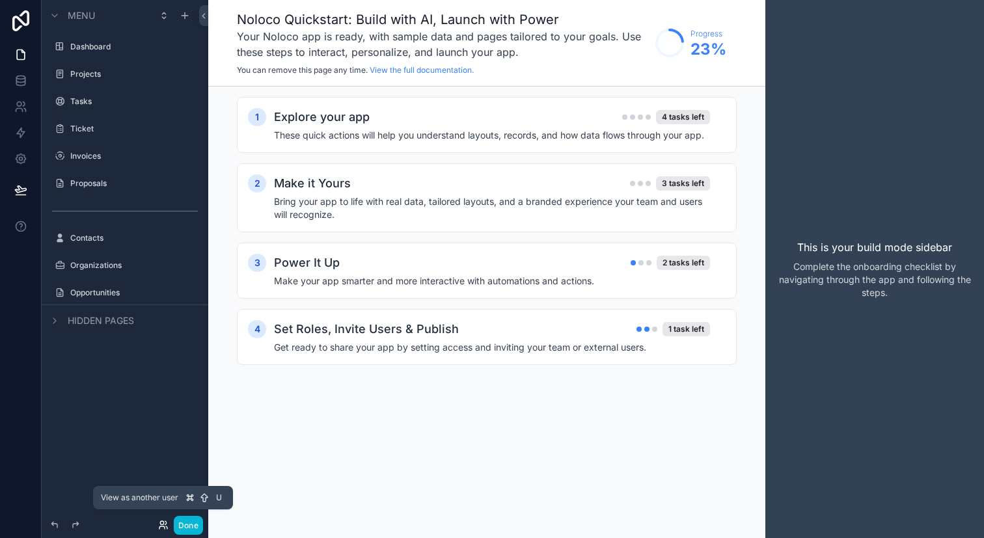
click at [163, 524] on icon at bounding box center [163, 525] width 10 height 10
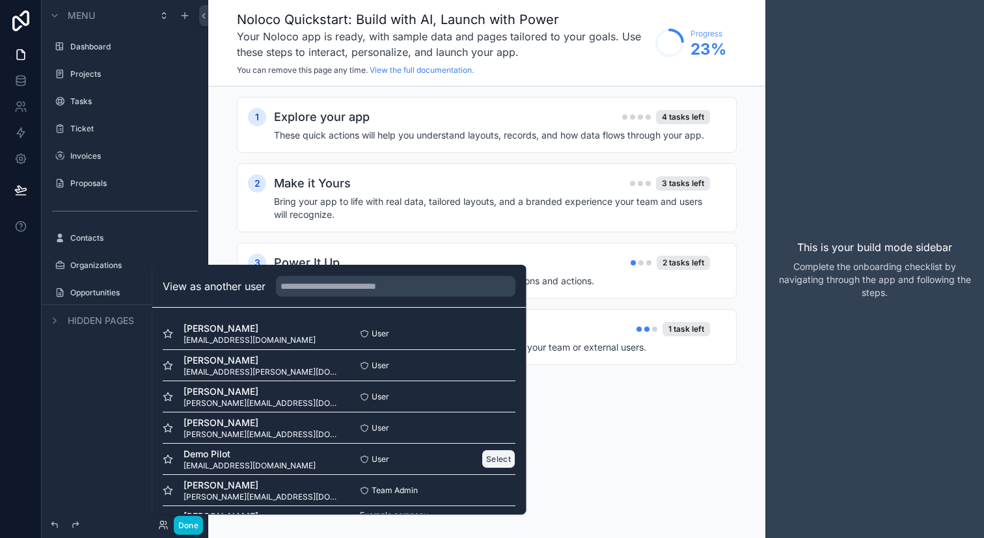
click at [492, 452] on button "Select" at bounding box center [498, 459] width 34 height 19
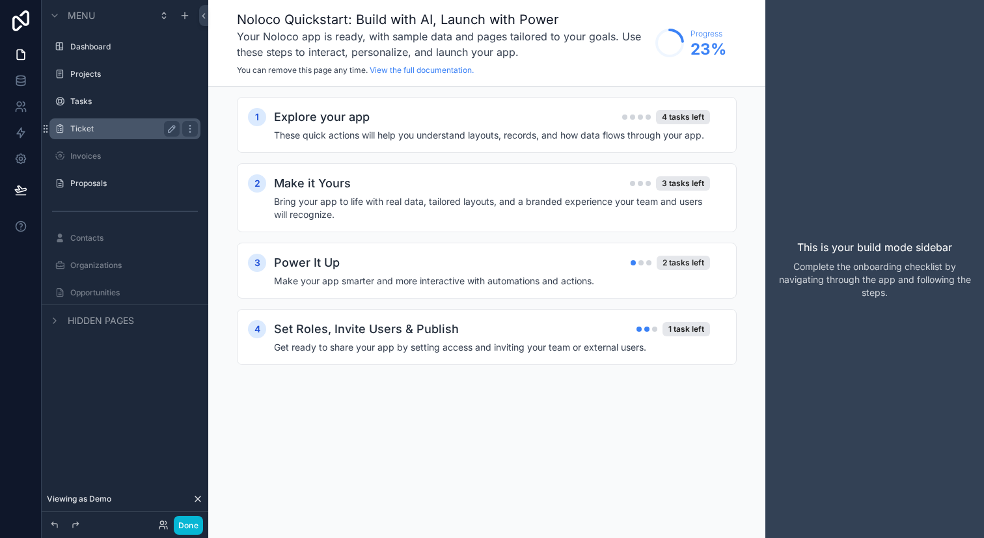
click at [140, 137] on div "Ticket" at bounding box center [125, 128] width 146 height 21
click at [121, 131] on label "Ticket" at bounding box center [122, 129] width 104 height 10
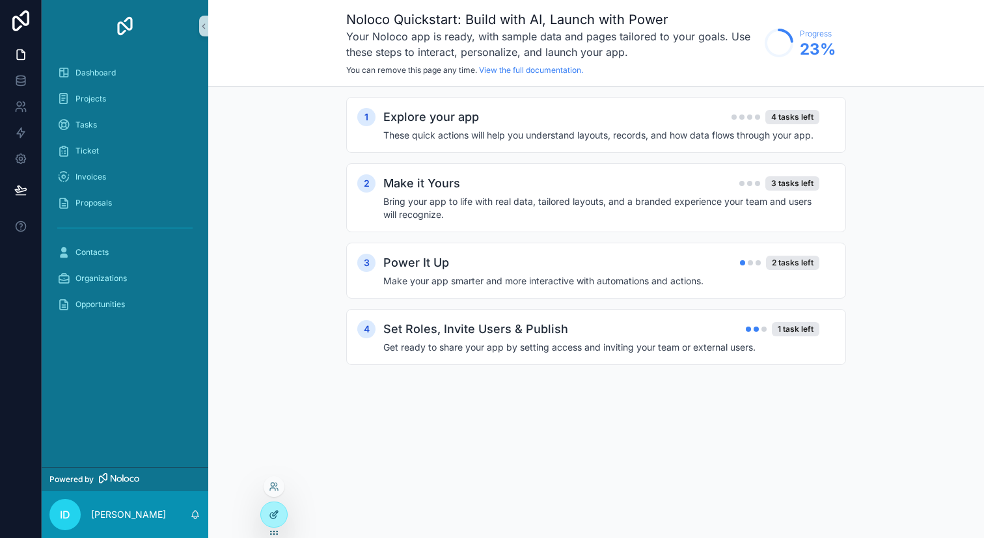
click at [278, 517] on icon at bounding box center [274, 514] width 10 height 10
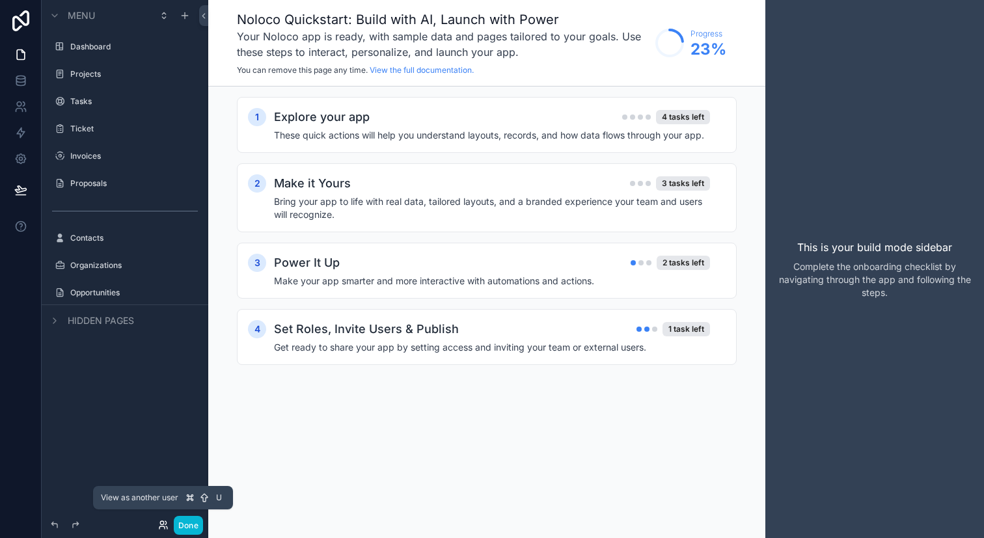
click at [158, 528] on icon at bounding box center [163, 525] width 10 height 10
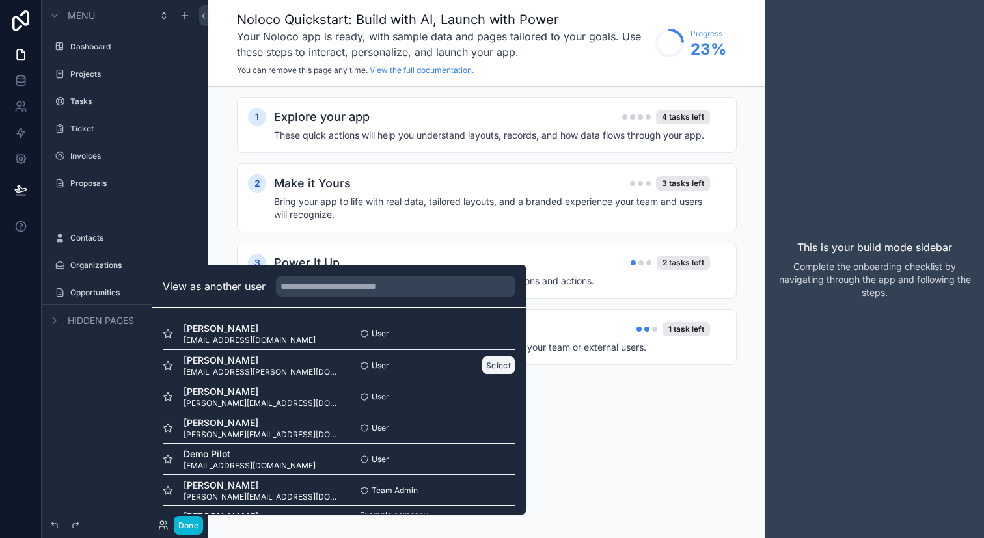
click at [487, 368] on button "Select" at bounding box center [498, 365] width 34 height 19
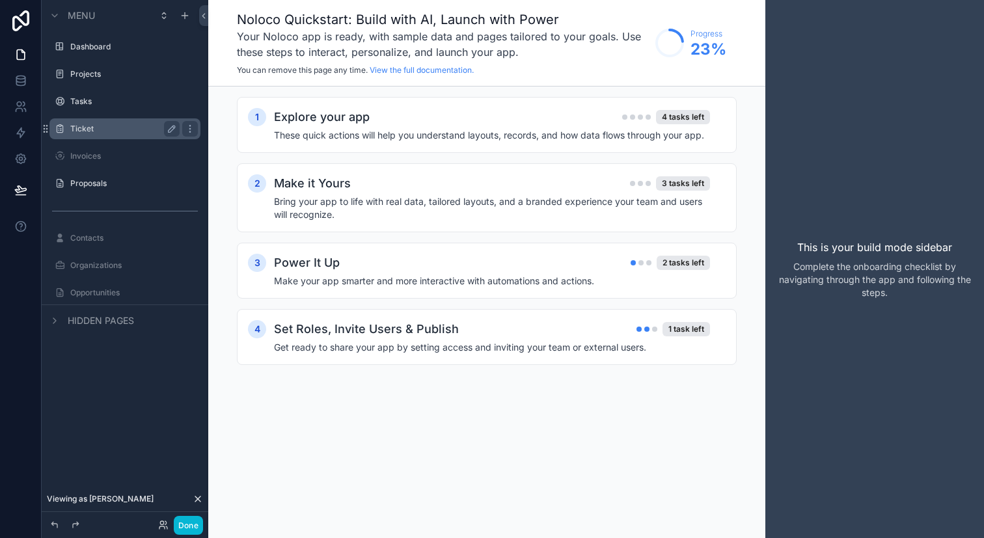
click at [114, 119] on div "Ticket" at bounding box center [125, 128] width 146 height 21
click at [113, 129] on label "Ticket" at bounding box center [122, 129] width 104 height 10
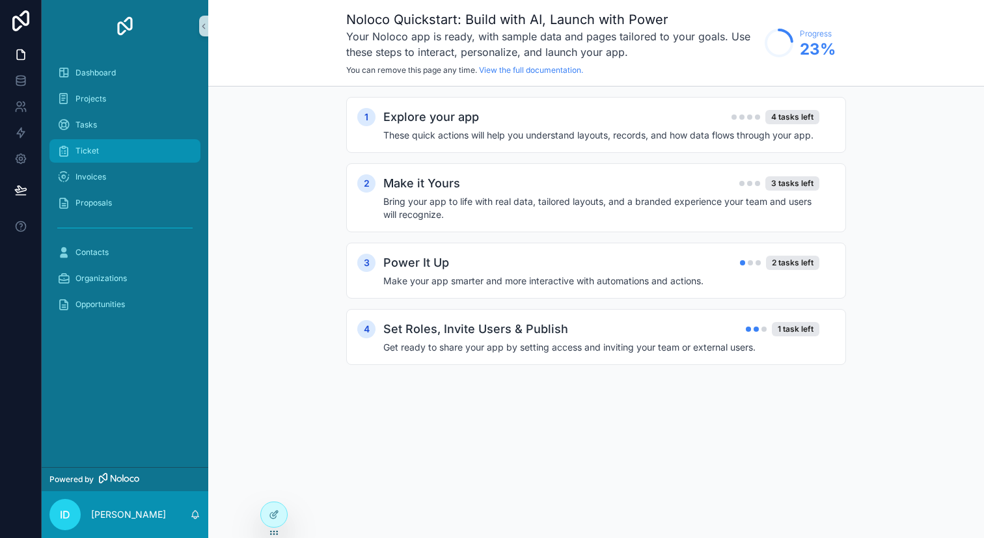
click at [193, 149] on link "Ticket" at bounding box center [124, 150] width 151 height 23
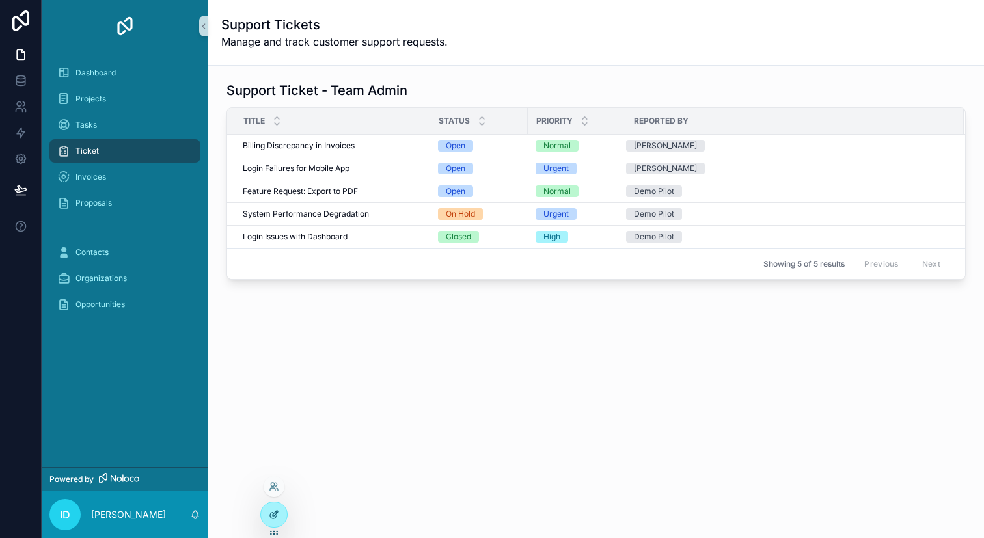
click at [273, 509] on icon at bounding box center [274, 514] width 10 height 10
